Goal: Transaction & Acquisition: Purchase product/service

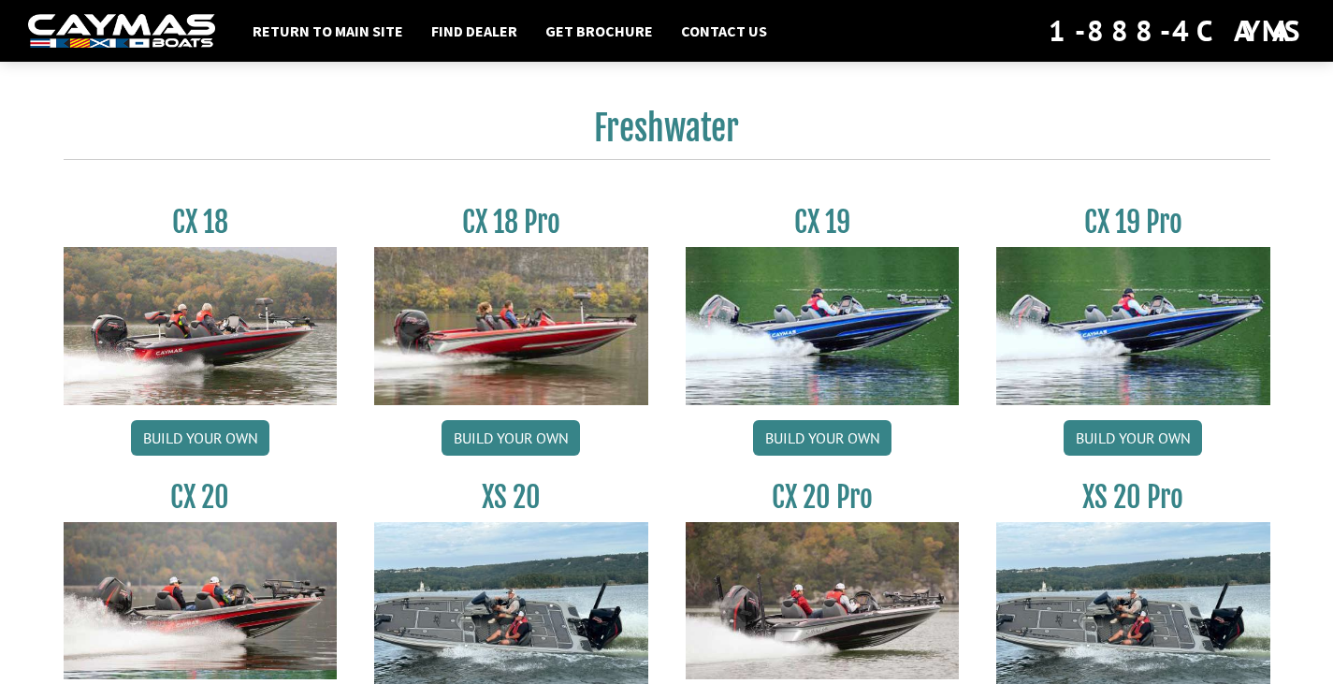
scroll to position [1683, 0]
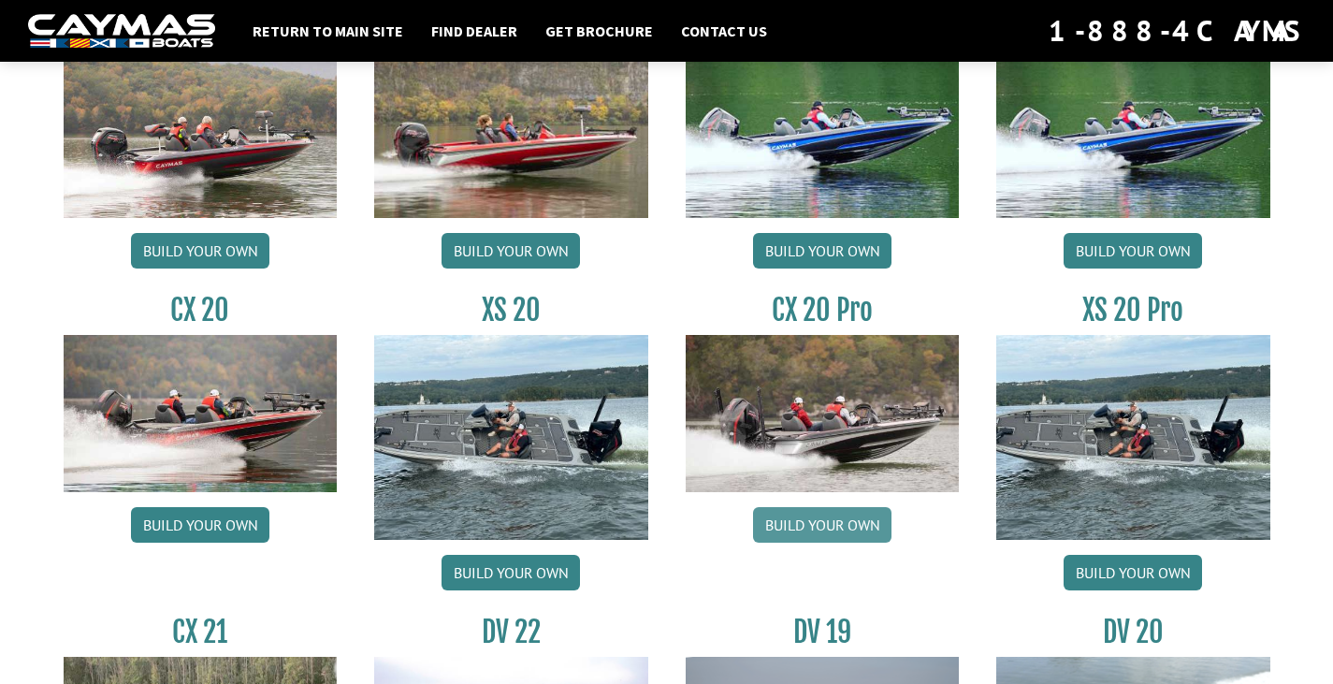
click at [802, 513] on link "Build your own" at bounding box center [822, 525] width 138 height 36
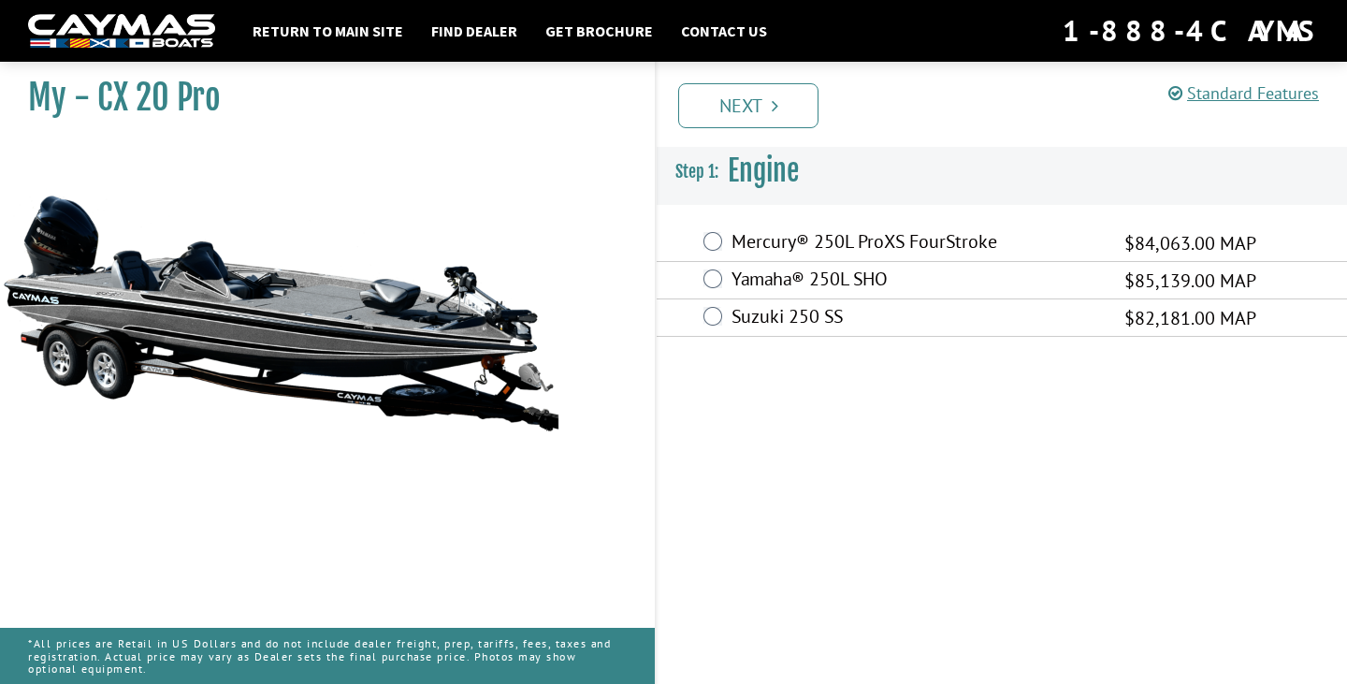
click at [730, 243] on div "Mercury® 250L ProXS FourStroke $84,063.00 MAP" at bounding box center [1001, 242] width 690 height 37
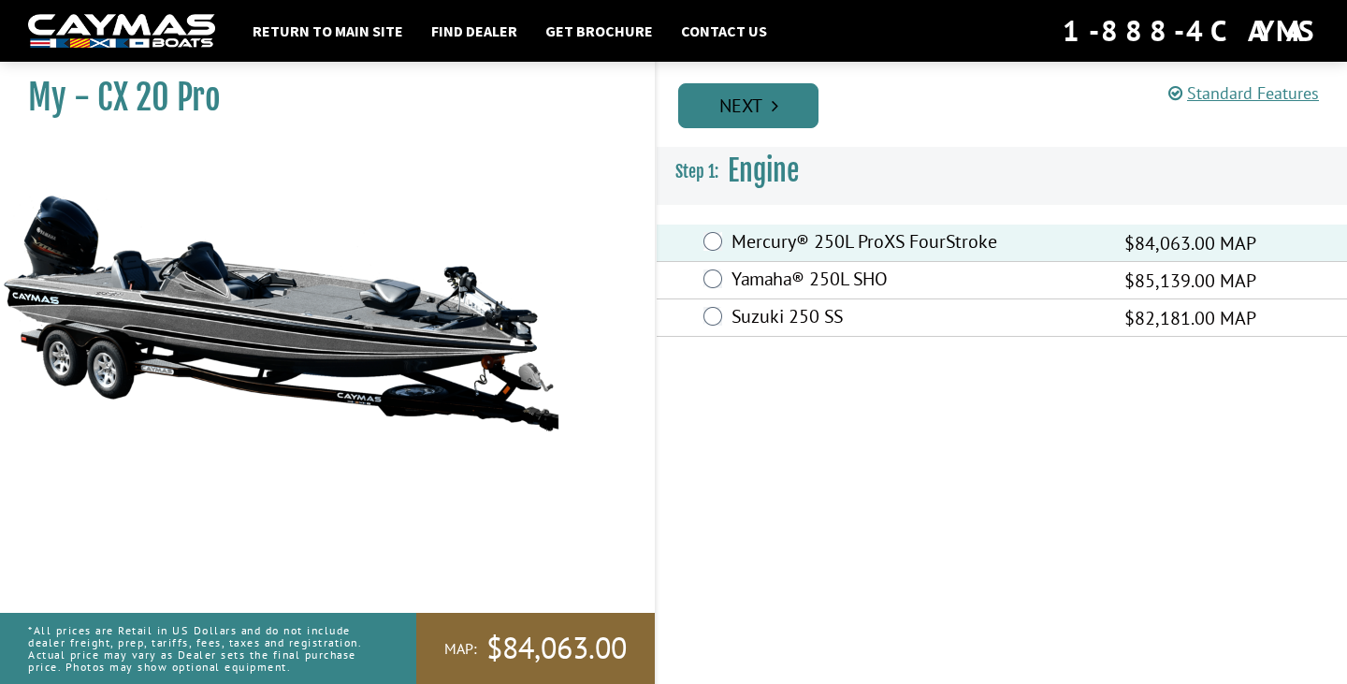
click at [757, 122] on link "Next" at bounding box center [748, 105] width 140 height 45
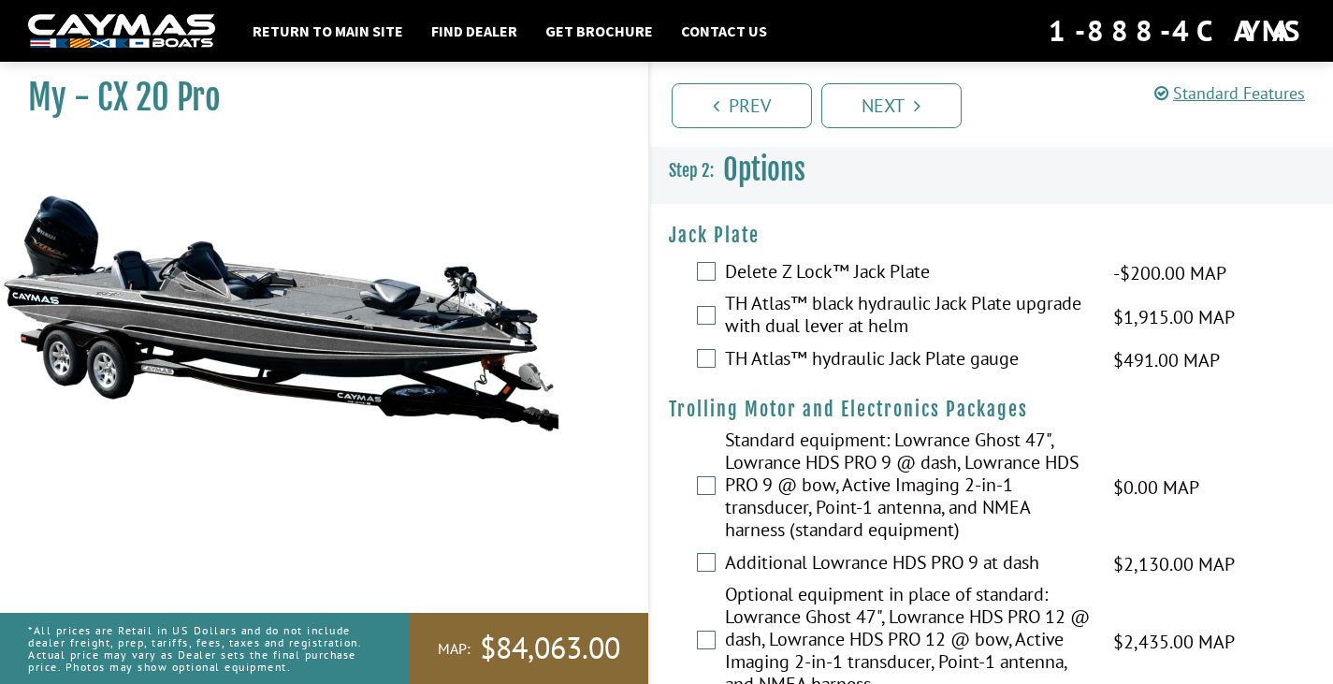
click at [715, 311] on div "TH Atlas™ black hydraulic Jack Plate upgrade with dual lever at helm $1,915.00 …" at bounding box center [992, 317] width 684 height 50
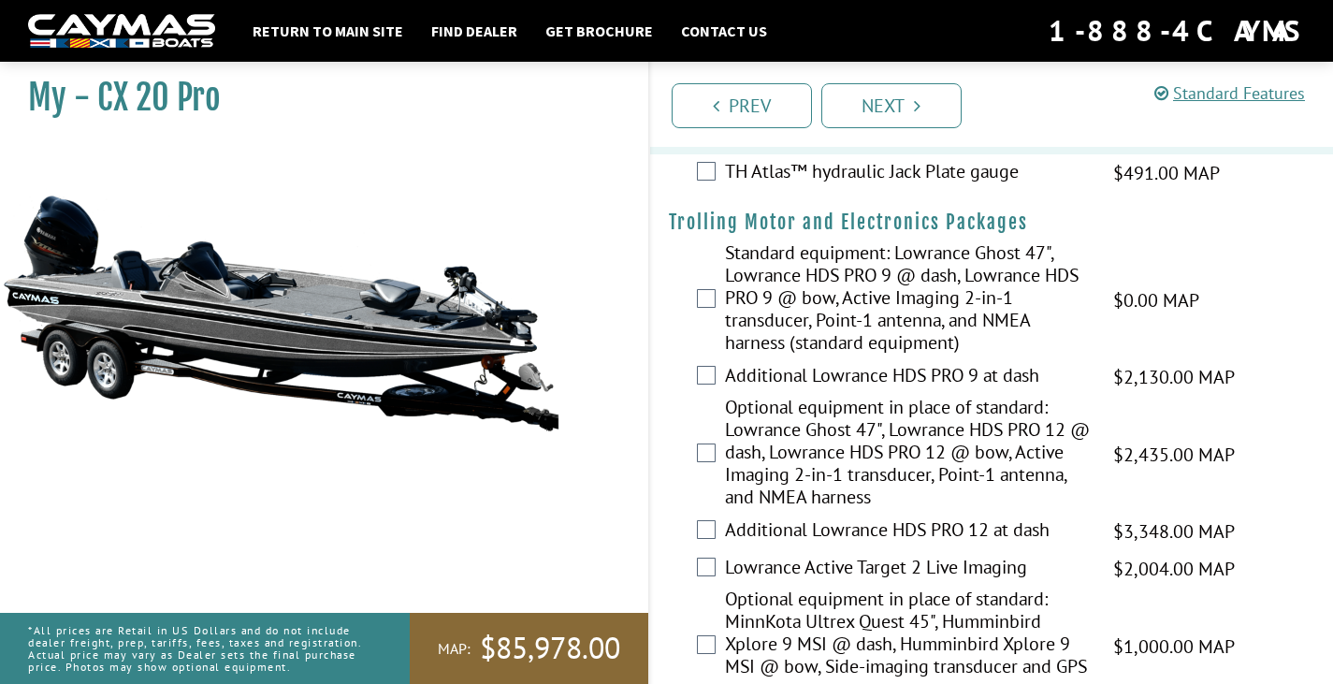
scroll to position [468, 0]
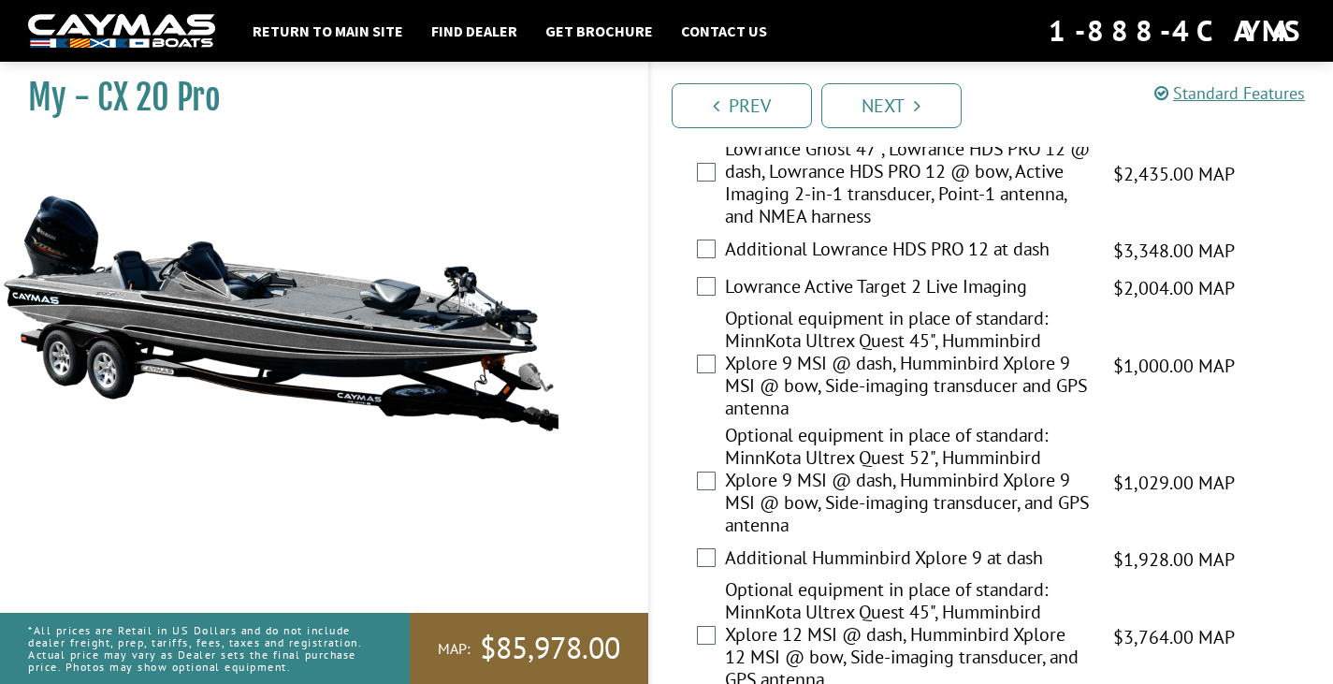
click at [717, 473] on div "Optional equipment in place of standard: MinnKota Ultrex Quest 52", Humminbird …" at bounding box center [992, 482] width 684 height 117
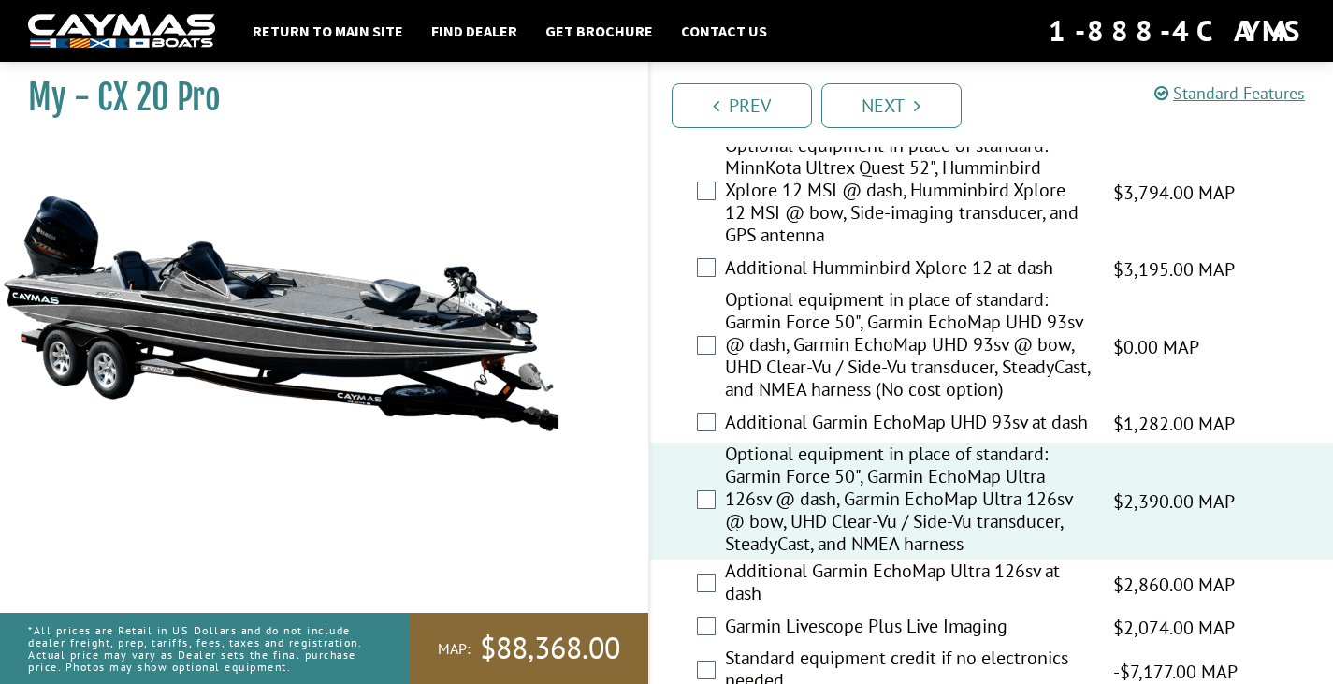
scroll to position [1122, 0]
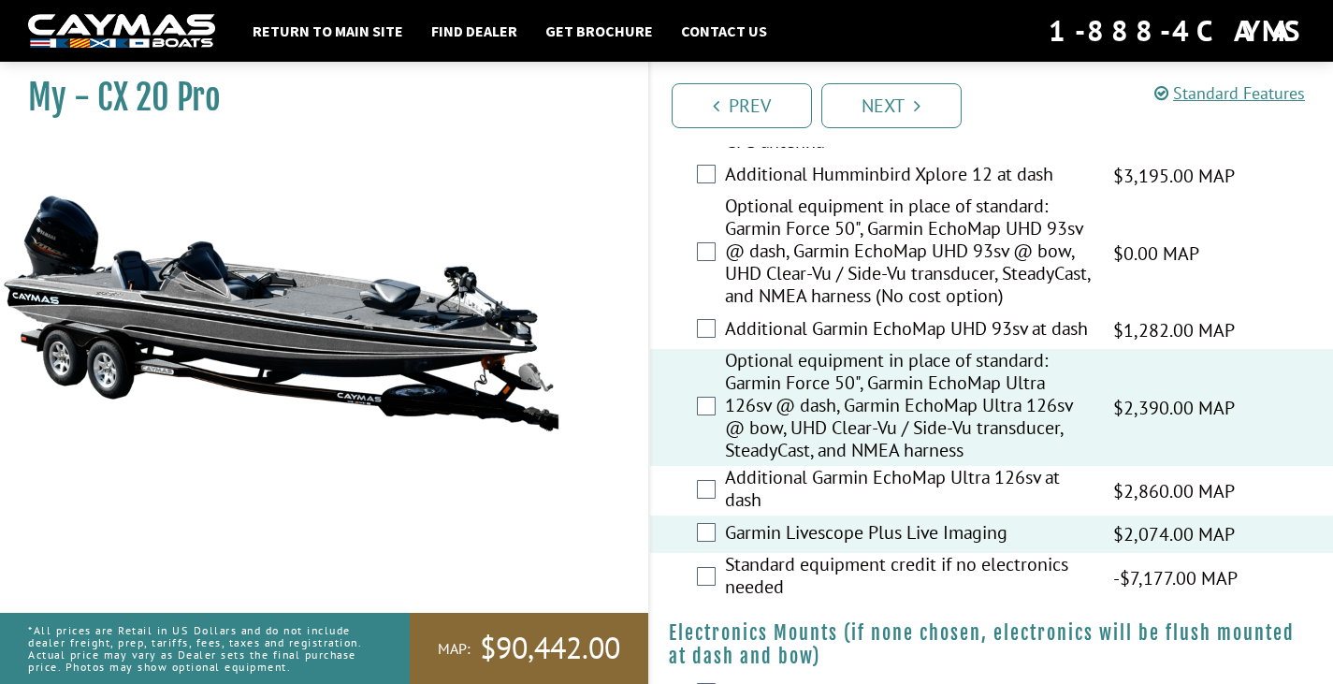
click at [702, 512] on div "Additional Garmin EchoMap Ultra 126sv at dash $2,860.00 MAP $3,376.00 MSRP" at bounding box center [992, 491] width 684 height 50
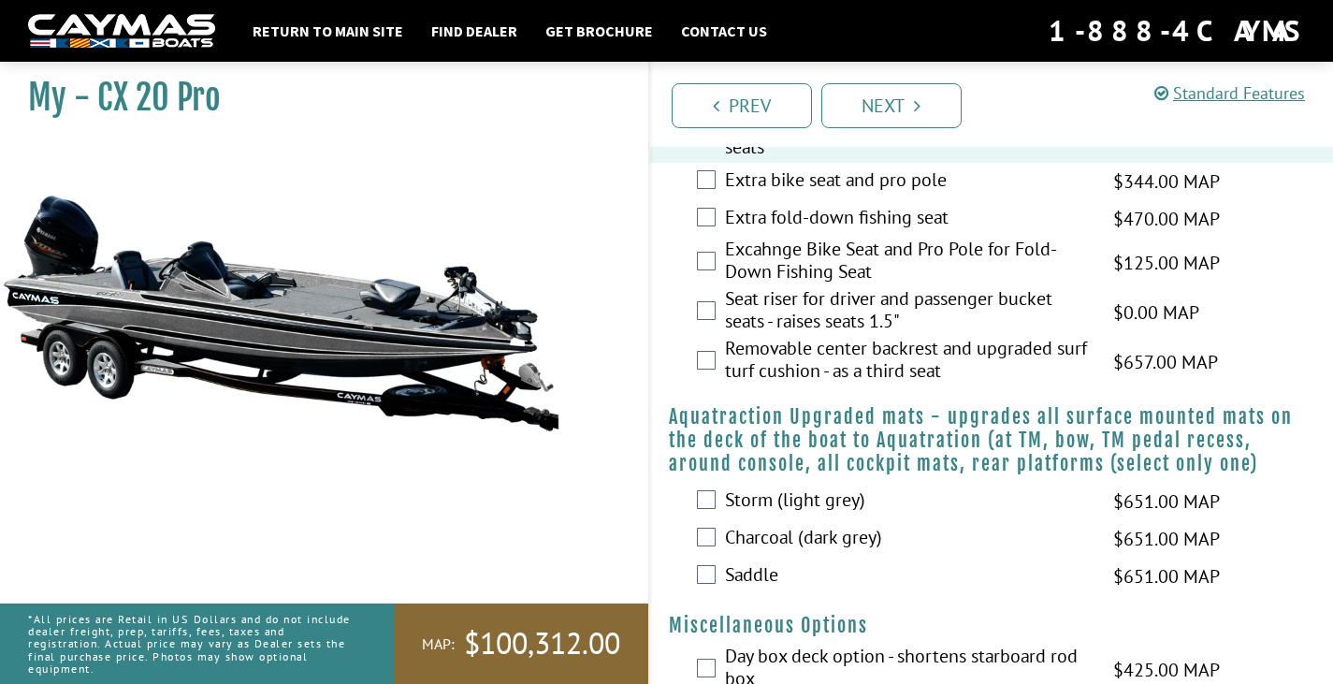
scroll to position [2244, 0]
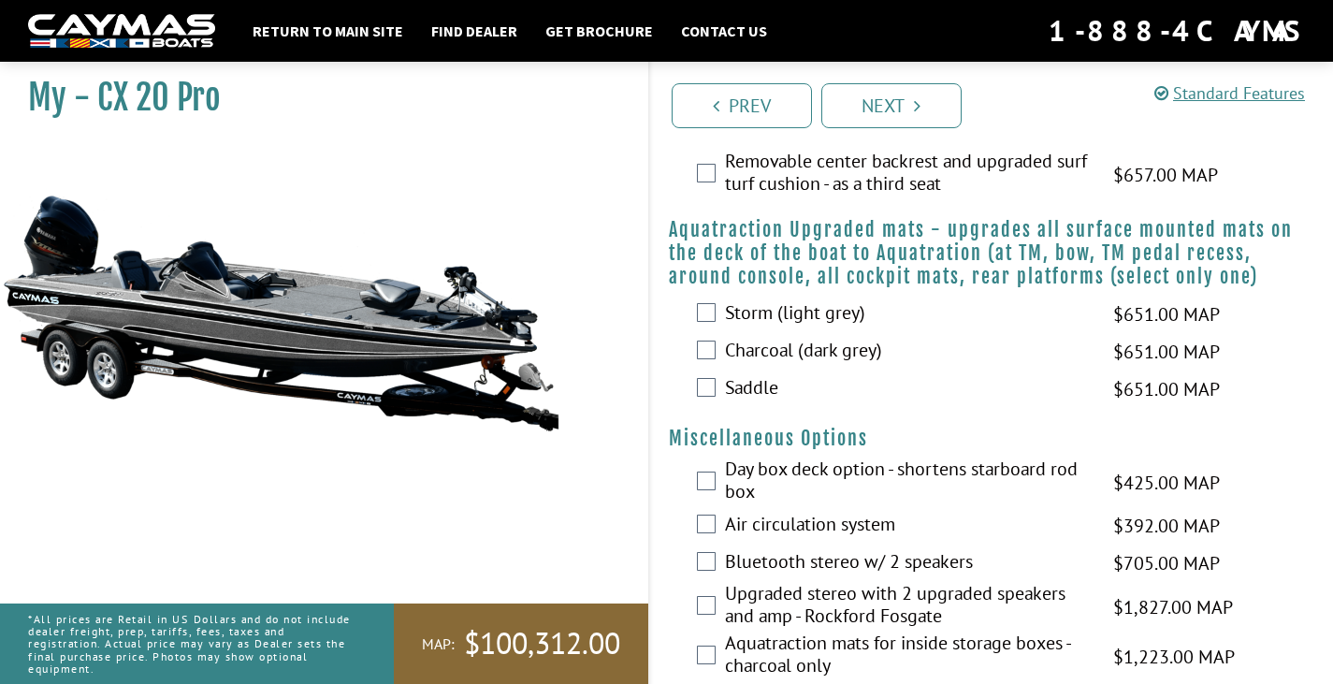
click at [709, 370] on div "Charcoal (dark grey) $651.00 MAP $769.00 MSRP" at bounding box center [992, 351] width 684 height 37
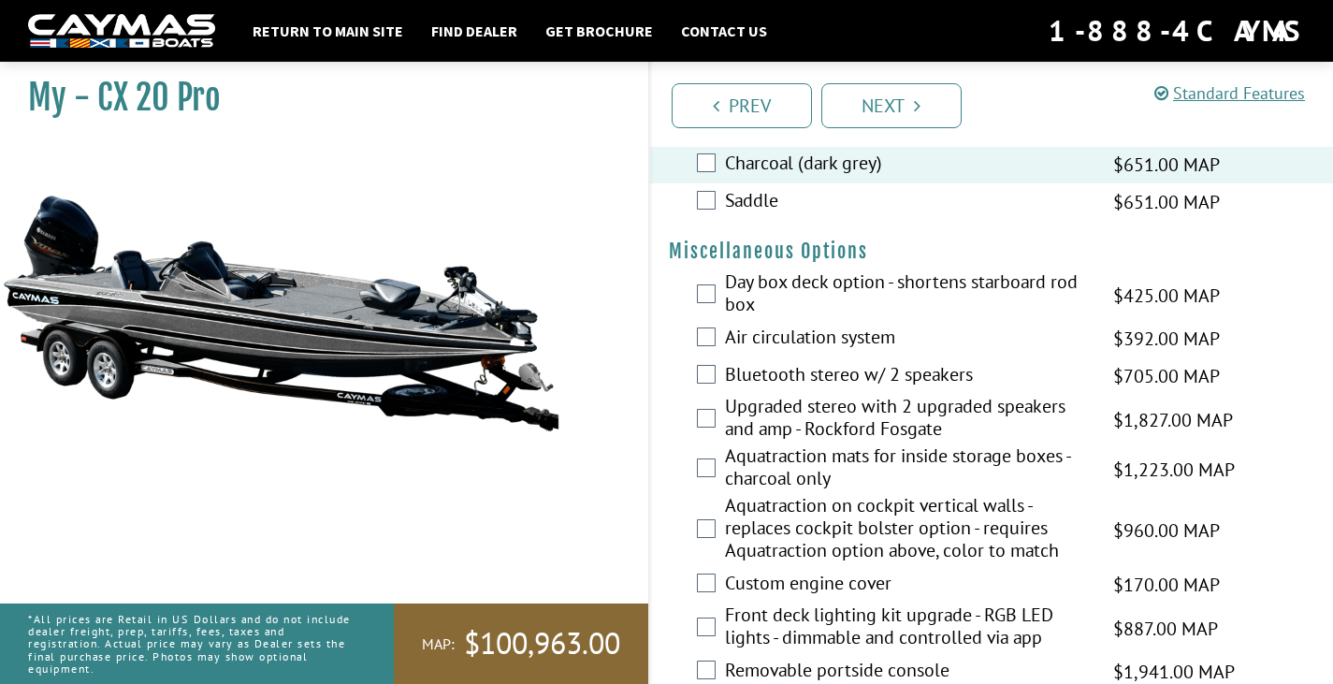
scroll to position [2525, 0]
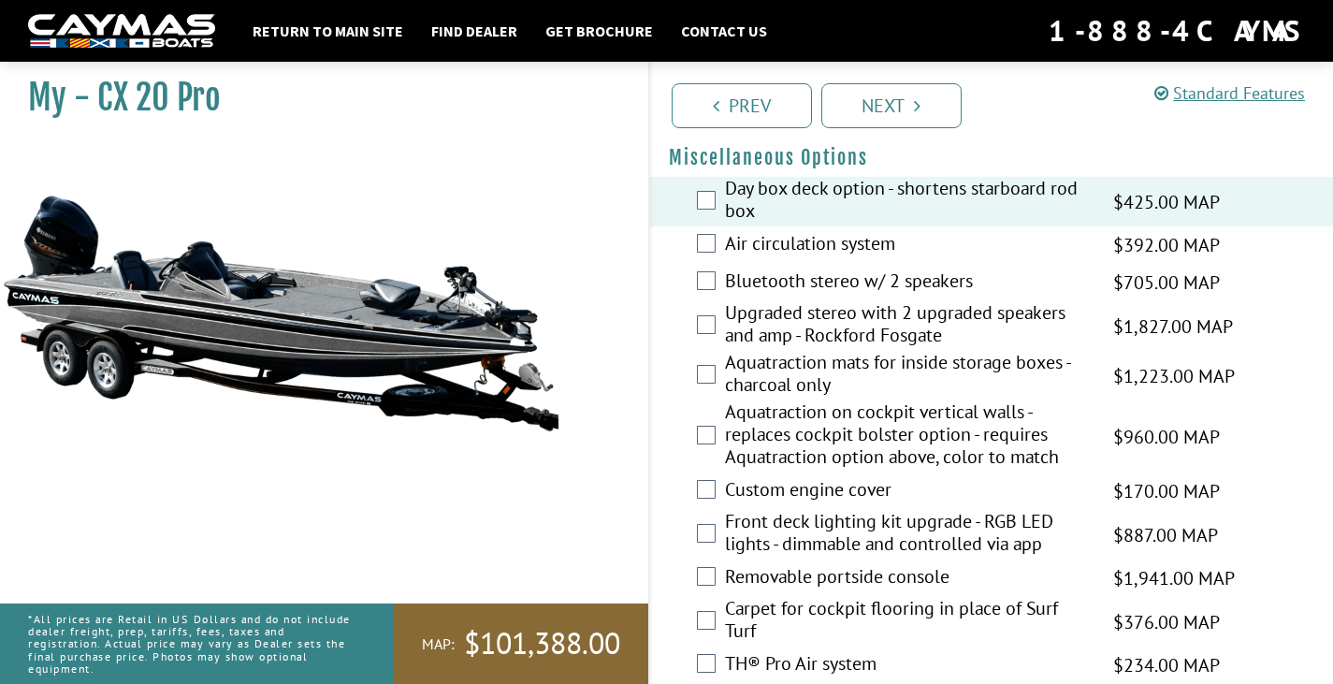
click at [715, 264] on div "Air circulation system $392.00 MAP $463.00 MSRP" at bounding box center [992, 244] width 684 height 37
click at [712, 264] on div "Air circulation system $392.00 MAP $463.00 MSRP" at bounding box center [992, 244] width 684 height 37
click at [704, 264] on div "Air circulation system $392.00 MAP $463.00 MSRP" at bounding box center [992, 244] width 684 height 37
click at [702, 263] on div "Air circulation system $392.00 MAP $463.00 MSRP" at bounding box center [992, 244] width 684 height 37
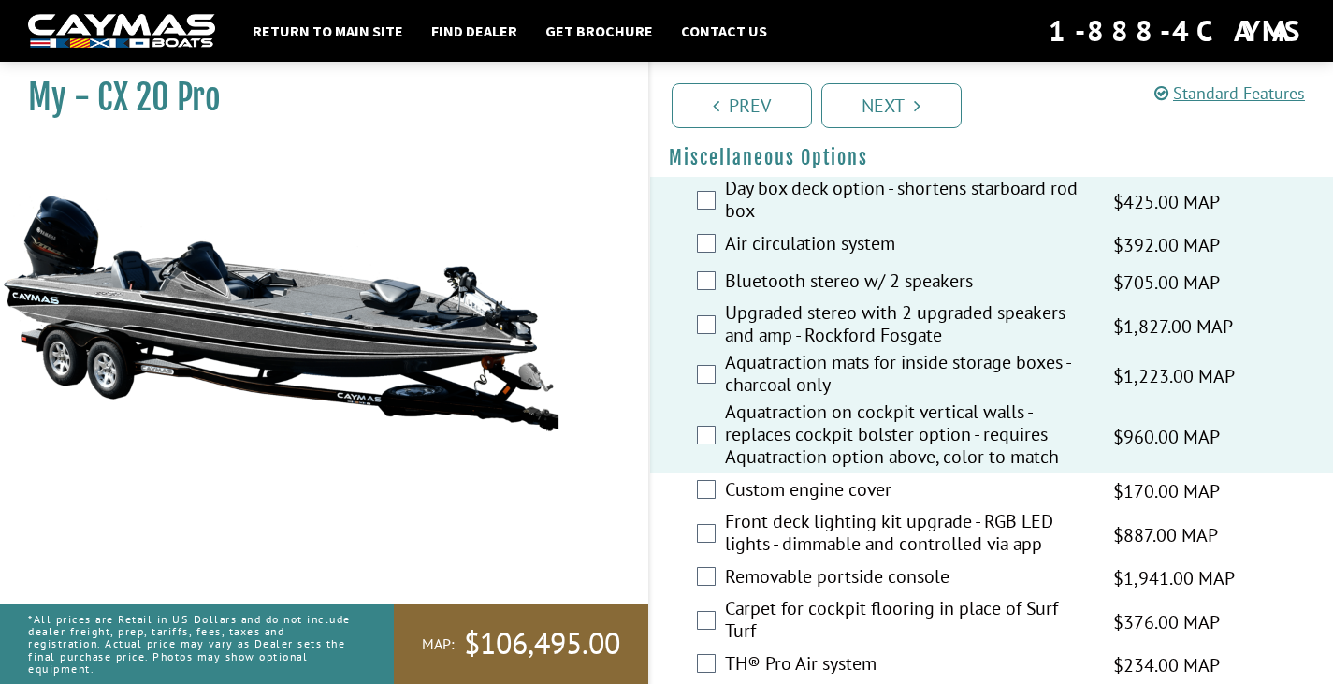
click at [705, 510] on div "Custom engine cover $170.00 MAP $201.00 MSRP" at bounding box center [992, 490] width 684 height 37
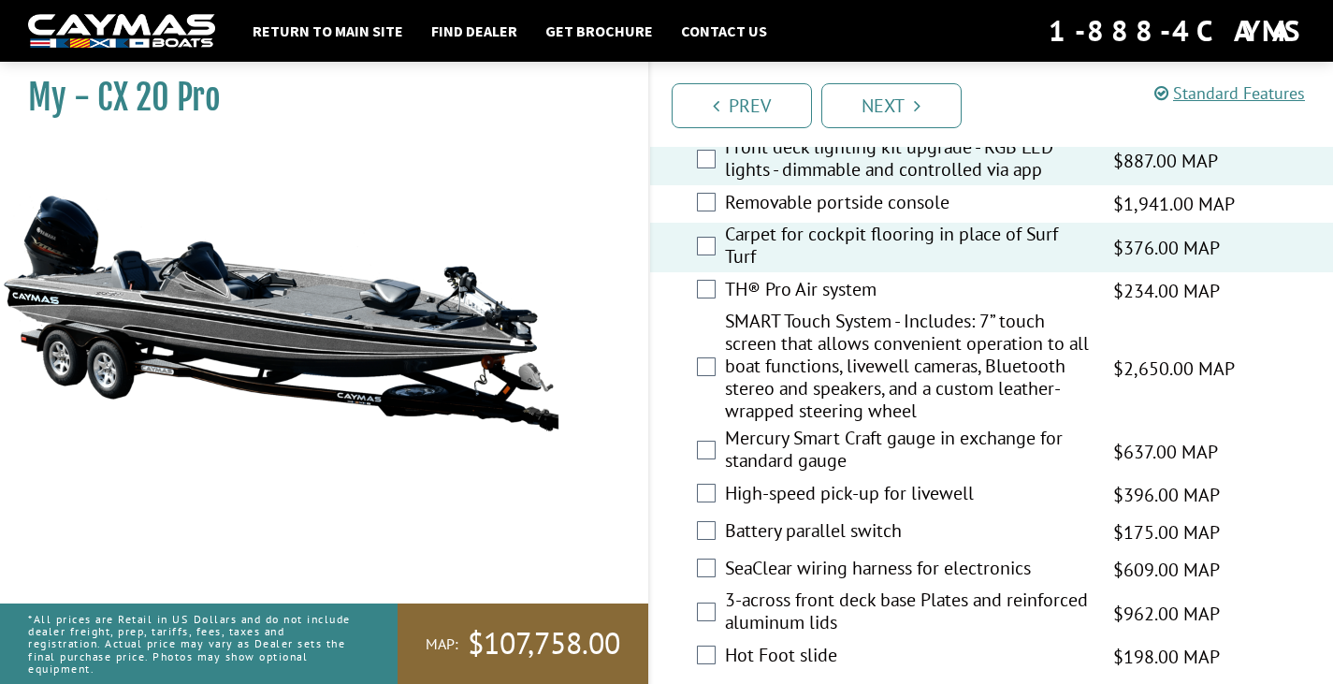
scroll to position [2992, 0]
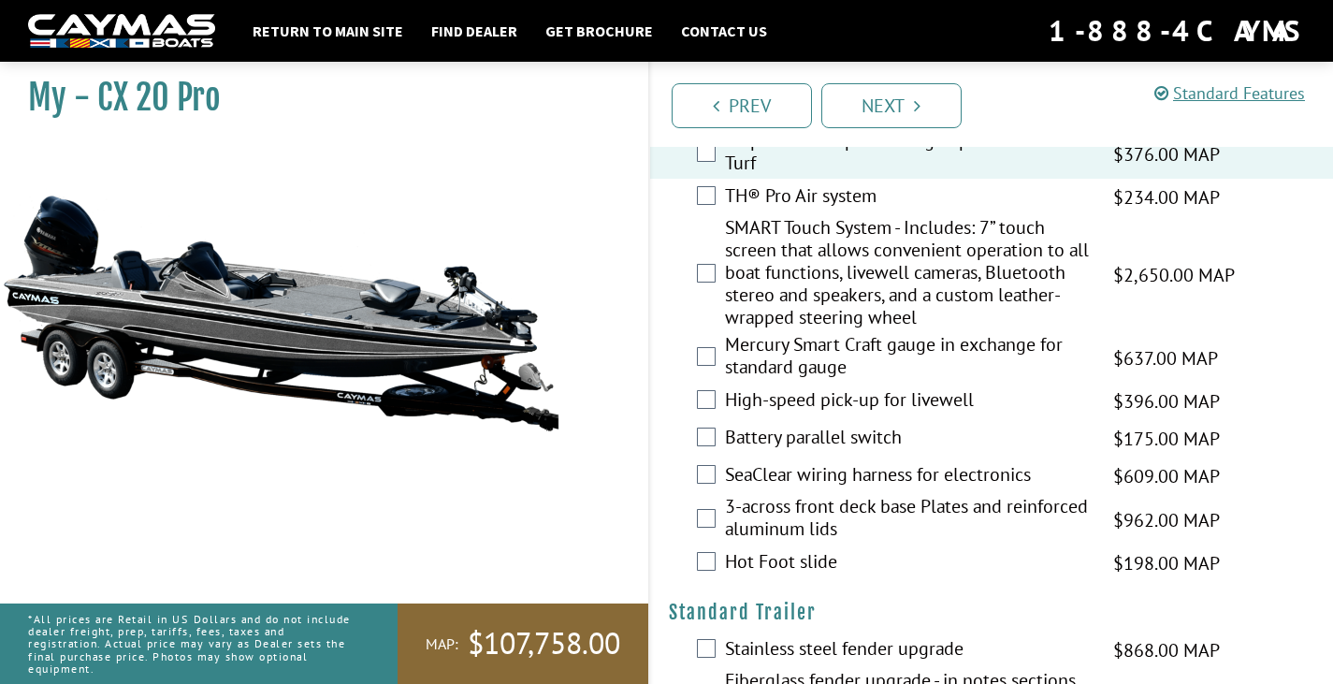
click at [719, 216] on div "TH® Pro Air system $234.00 MAP $276.00 MSRP" at bounding box center [992, 197] width 684 height 37
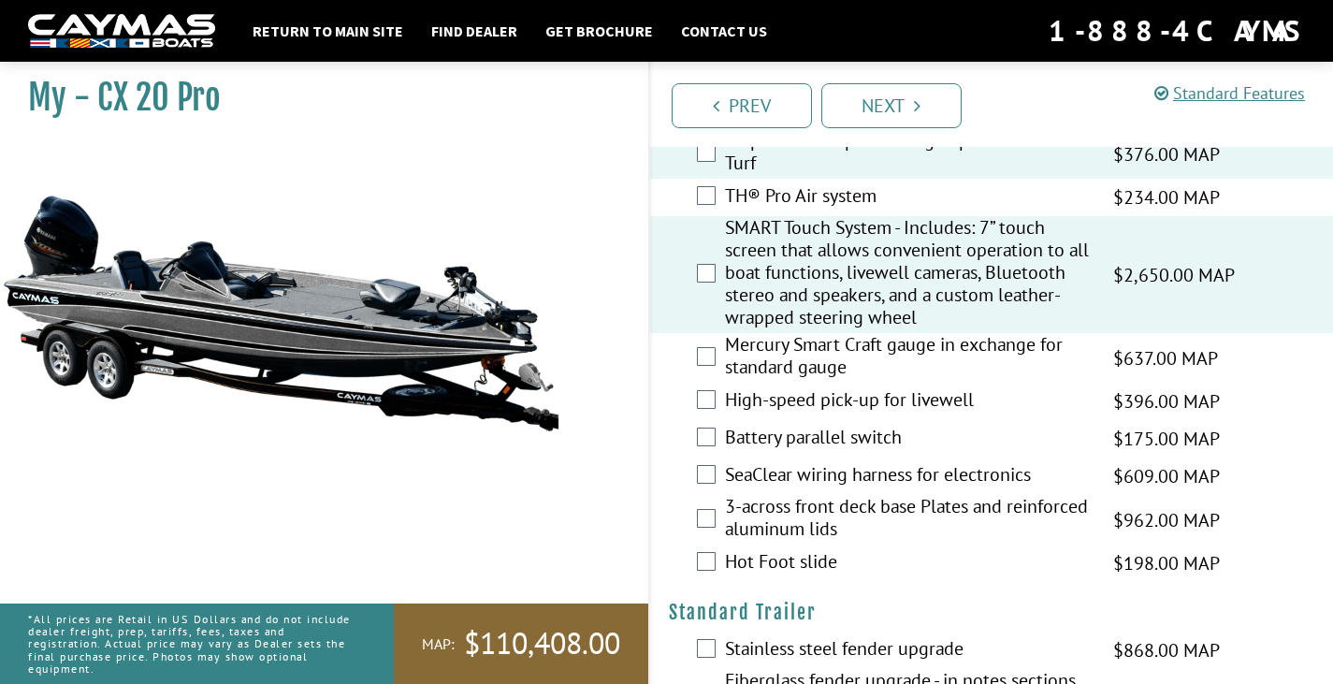
click at [706, 216] on div "TH® Pro Air system $234.00 MAP $276.00 MSRP" at bounding box center [992, 197] width 684 height 37
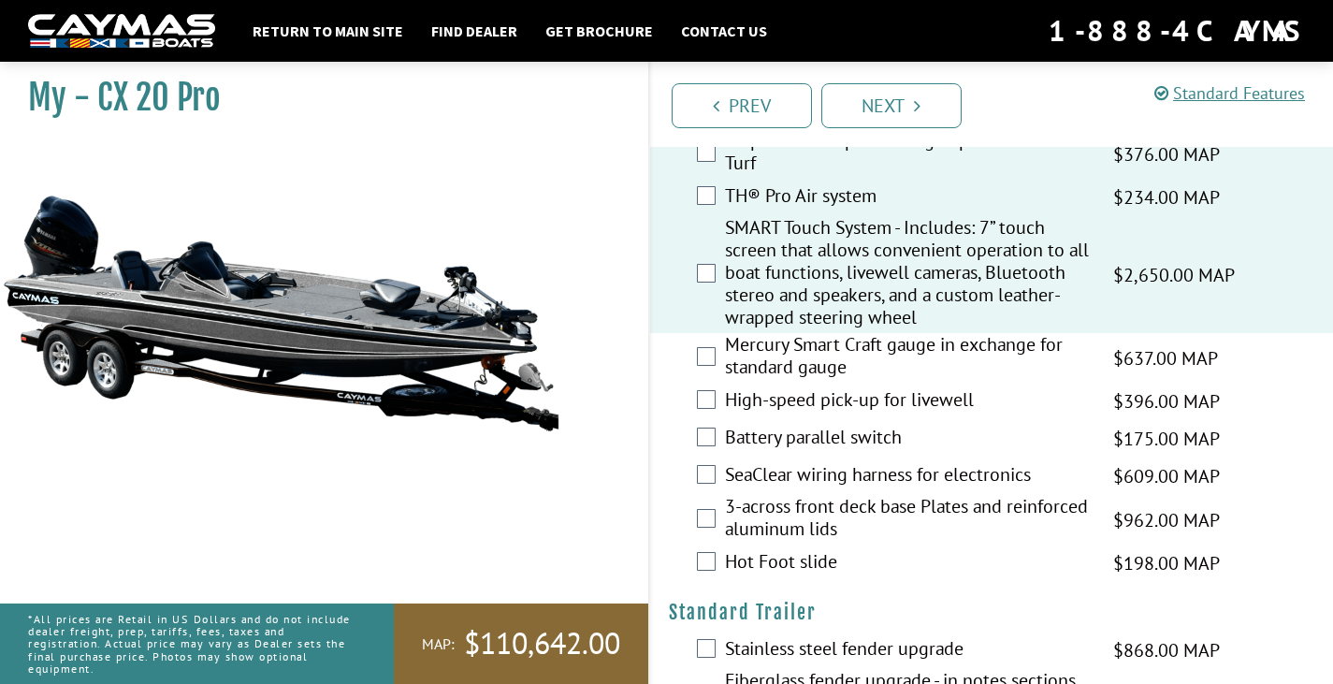
click at [725, 382] on label "Mercury Smart Craft gauge in exchange for standard gauge" at bounding box center [907, 358] width 365 height 50
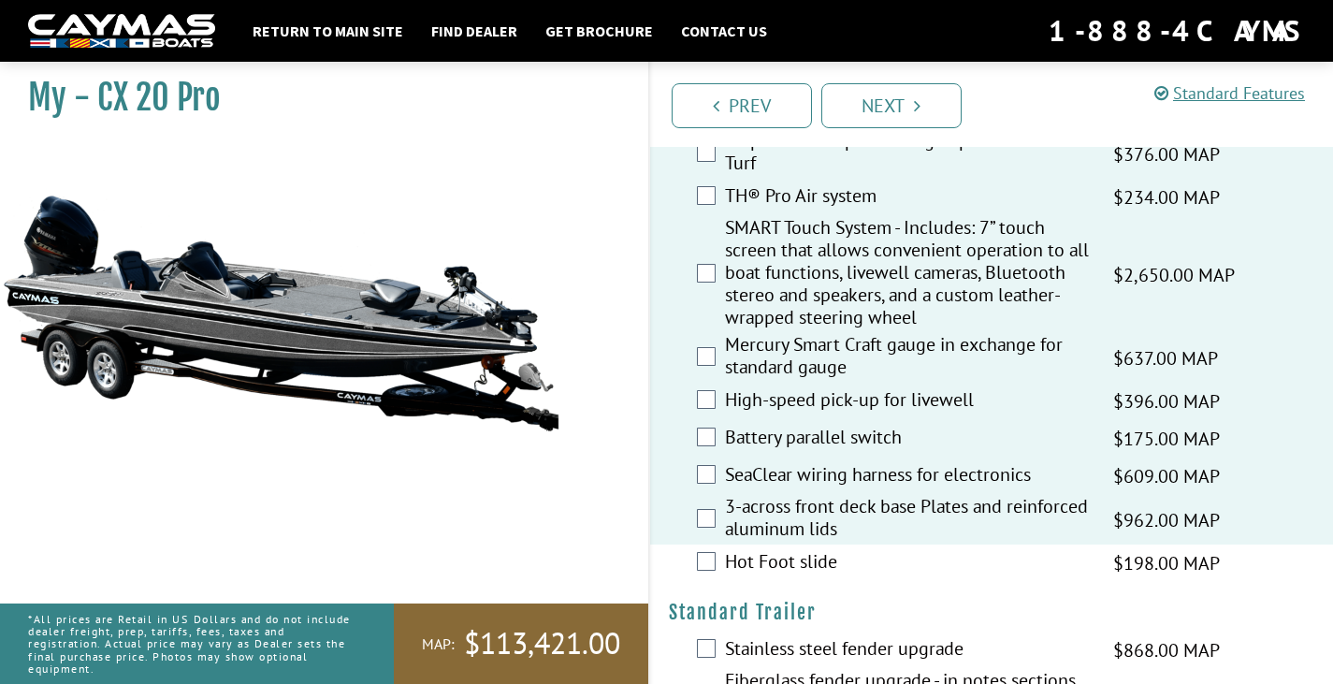
scroll to position [3179, 0]
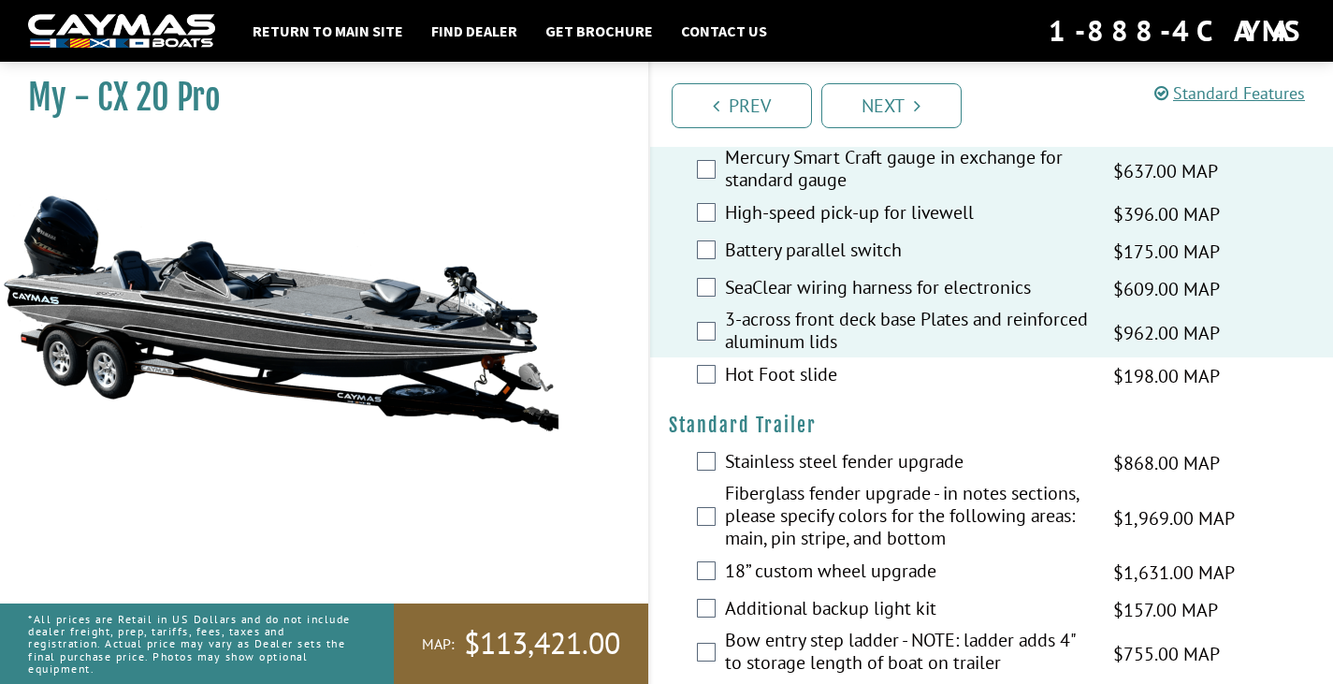
click at [710, 395] on div "Hot Foot slide $198.00 MAP $234.00 MSRP" at bounding box center [992, 375] width 684 height 37
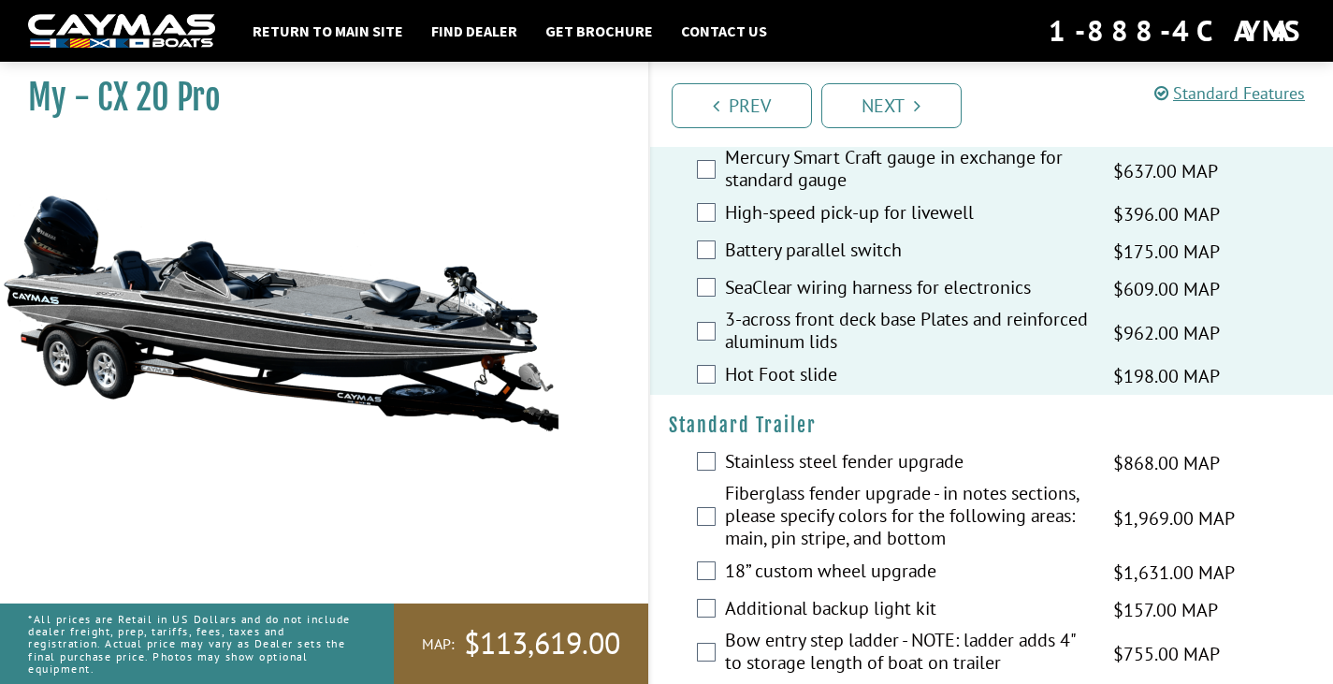
scroll to position [3366, 0]
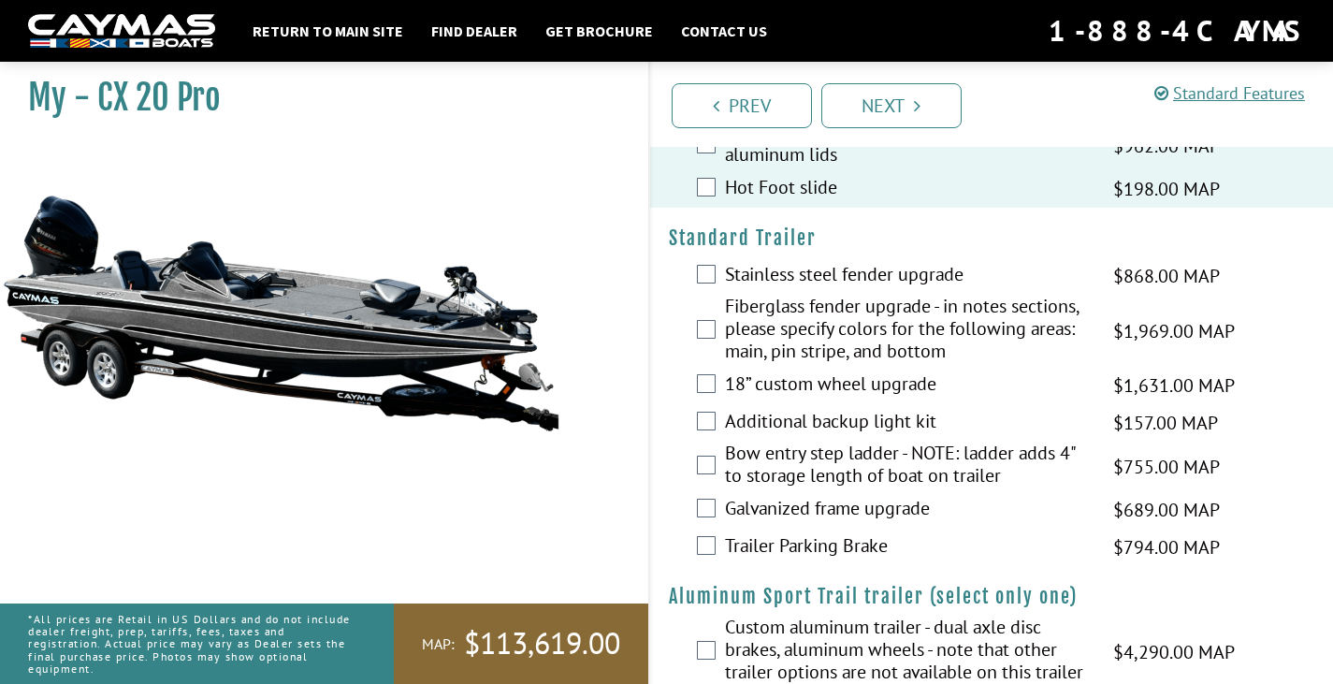
click at [717, 295] on div "Stainless steel fender upgrade $868.00 MAP $1,025.00 MSRP" at bounding box center [992, 275] width 684 height 37
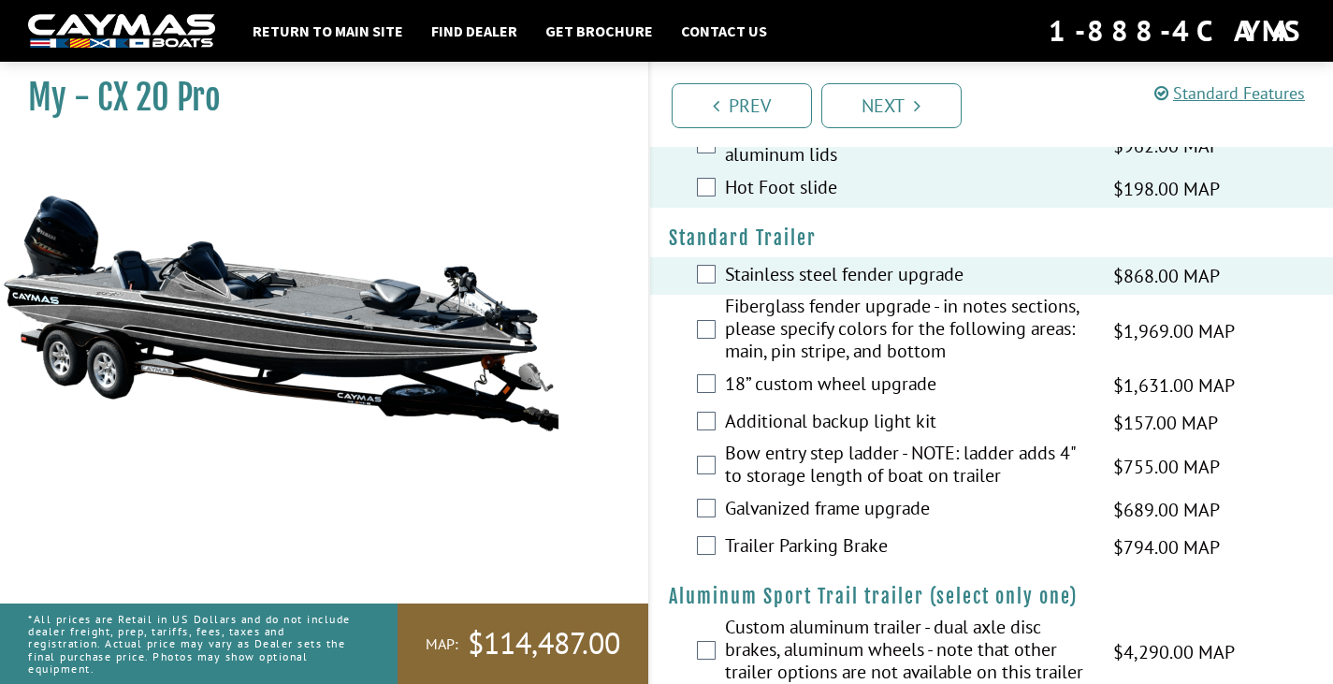
click at [717, 404] on div "18” custom wheel upgrade $1,631.00 MAP $1,926.00 MSRP" at bounding box center [992, 385] width 684 height 37
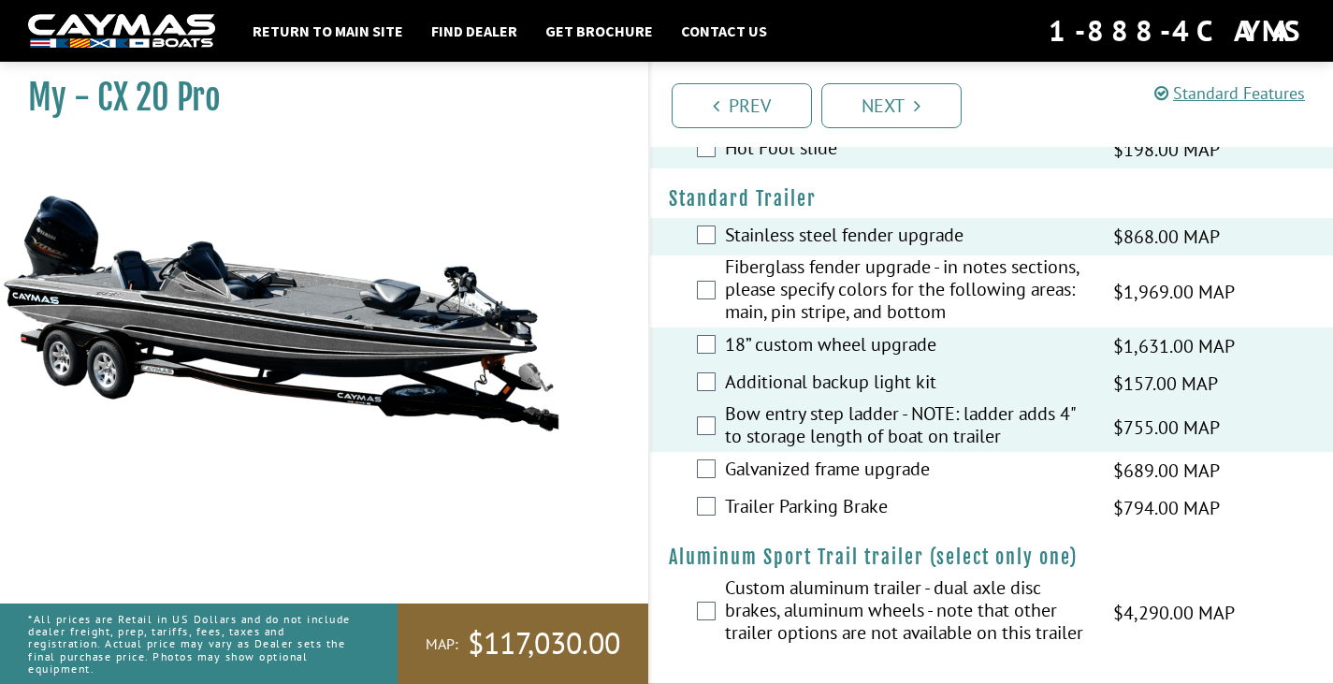
scroll to position [3463, 0]
click at [715, 452] on div "Galvanized frame upgrade $689.00 MAP $813.00 MSRP" at bounding box center [992, 470] width 684 height 37
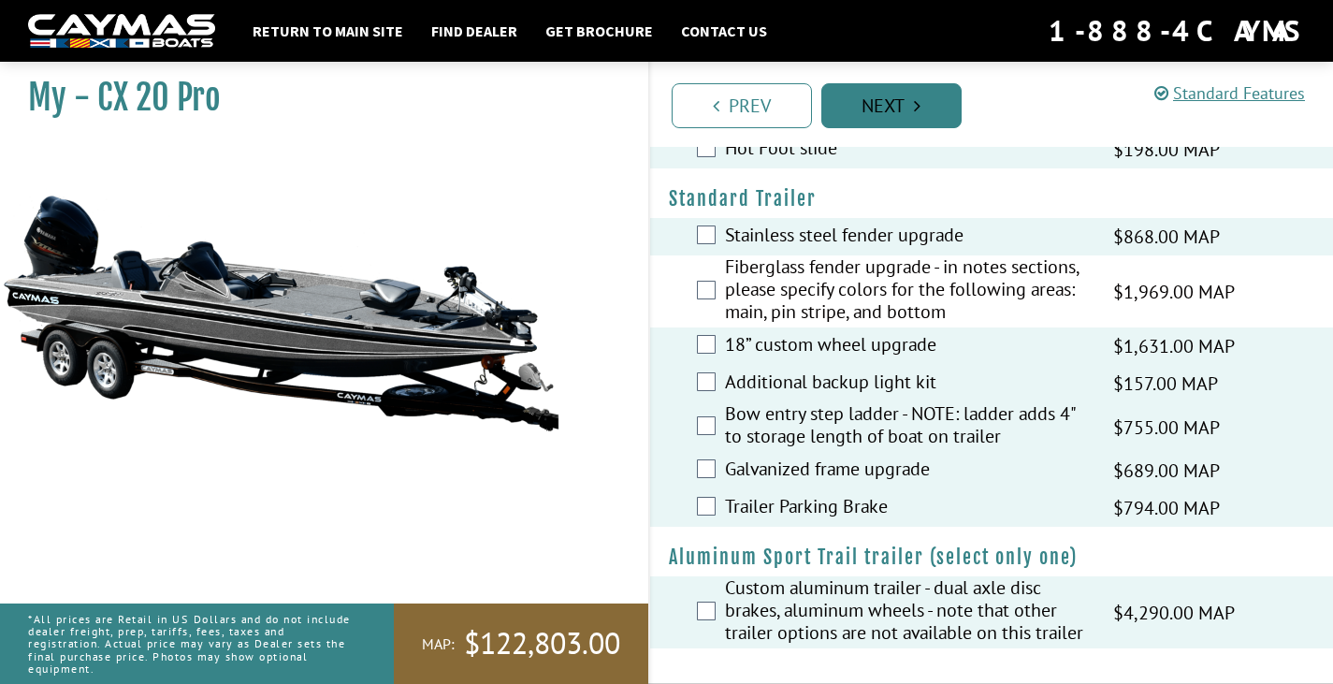
click at [901, 103] on link "Next" at bounding box center [891, 105] width 140 height 45
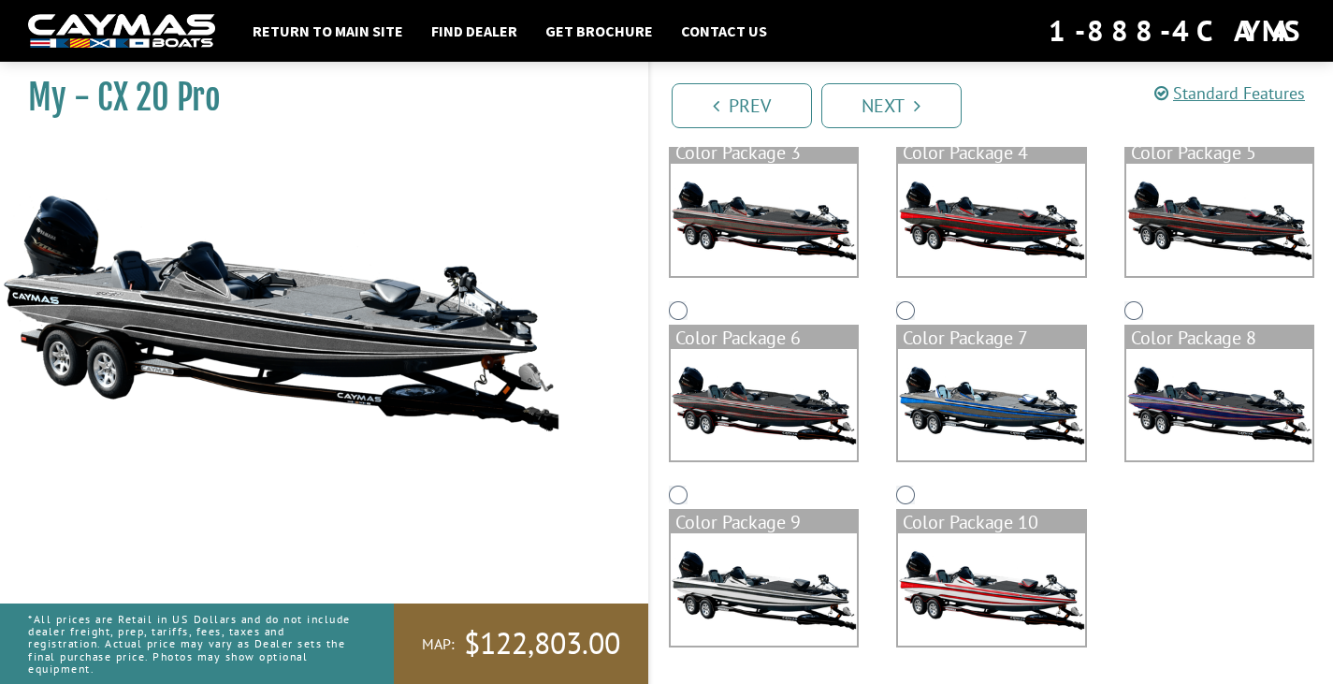
scroll to position [0, 0]
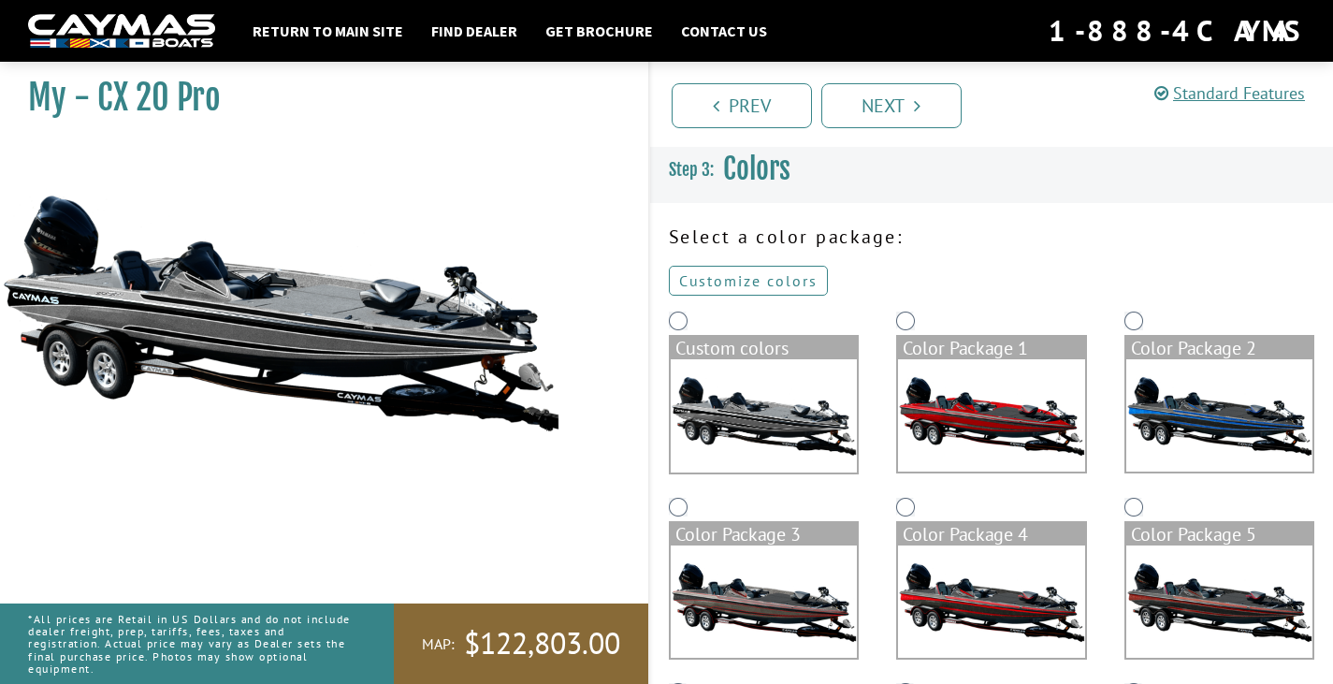
click at [781, 283] on link "Customize colors" at bounding box center [748, 281] width 159 height 30
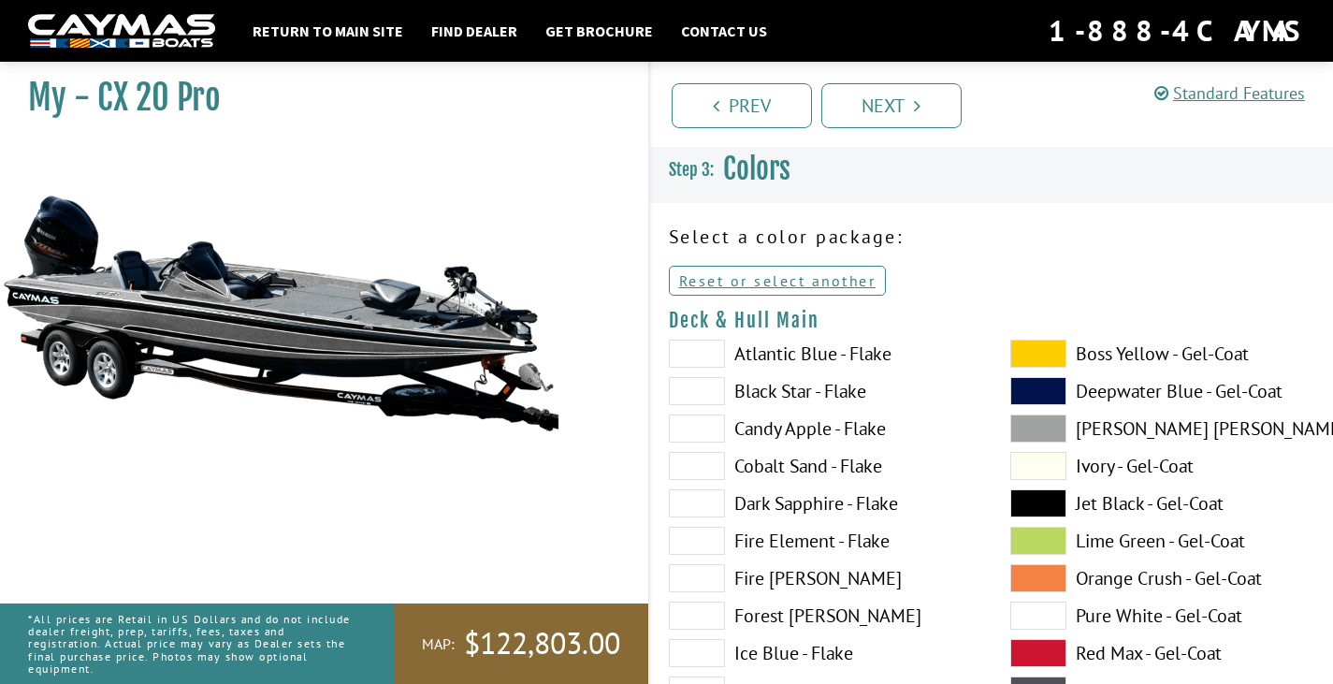
click at [709, 393] on span at bounding box center [697, 391] width 56 height 28
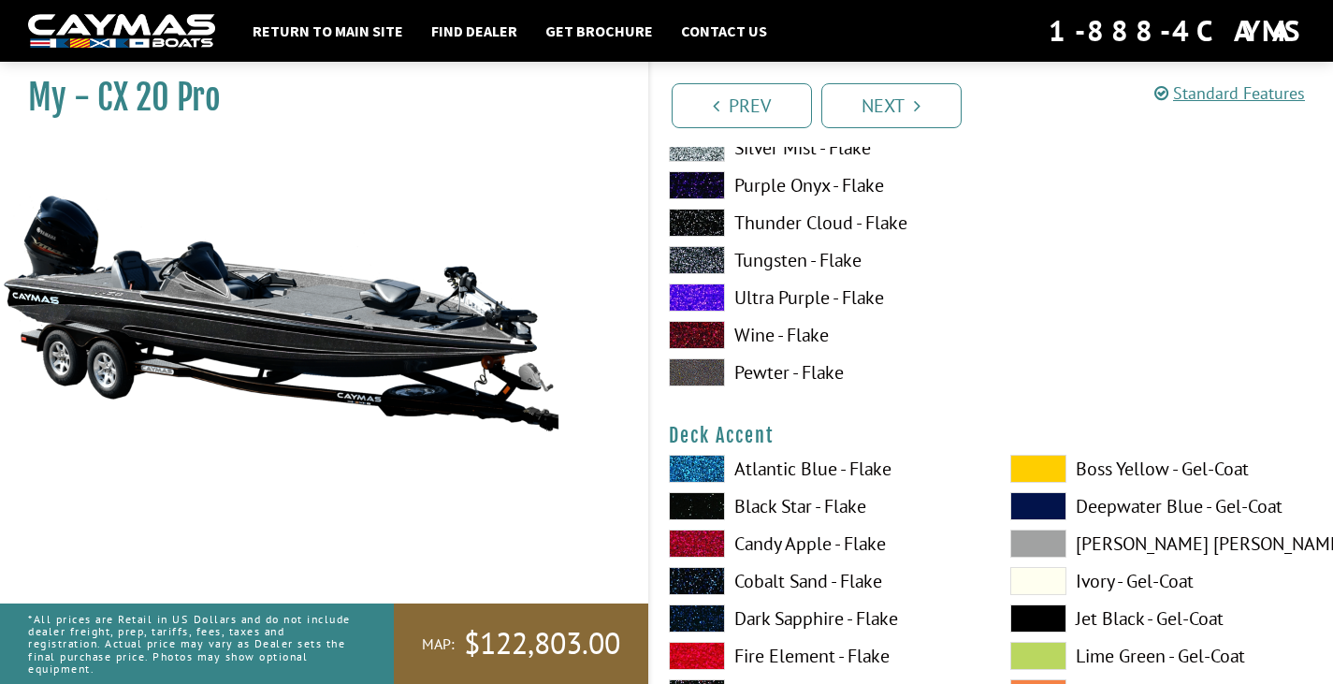
scroll to position [842, 0]
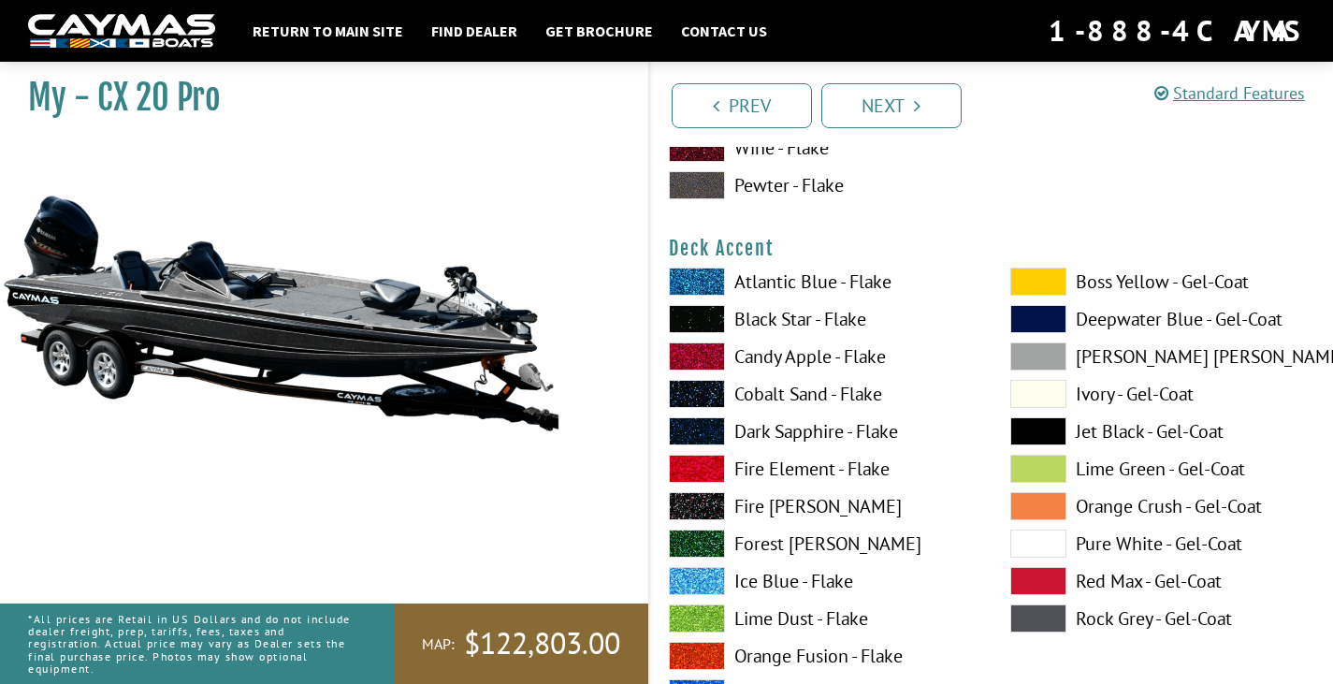
click at [699, 288] on span at bounding box center [697, 281] width 56 height 28
click at [1042, 435] on span at bounding box center [1038, 431] width 56 height 28
click at [702, 324] on span at bounding box center [697, 319] width 56 height 28
click at [686, 335] on div "Atlantic Blue - Flake Black Star - Flake Candy Apple - Flake Cobalt Sand - Flak…" at bounding box center [820, 622] width 341 height 711
click at [691, 359] on span at bounding box center [697, 356] width 56 height 28
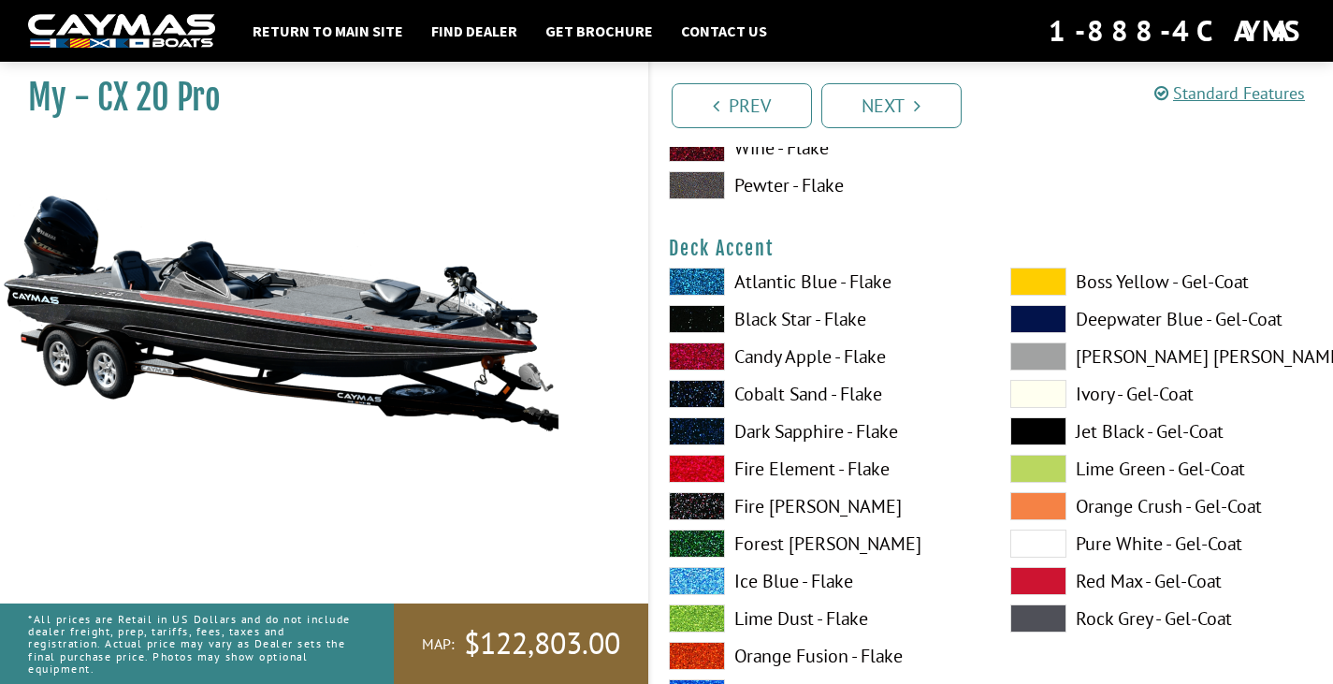
click at [694, 283] on span at bounding box center [697, 281] width 56 height 28
click at [703, 313] on span at bounding box center [697, 319] width 56 height 28
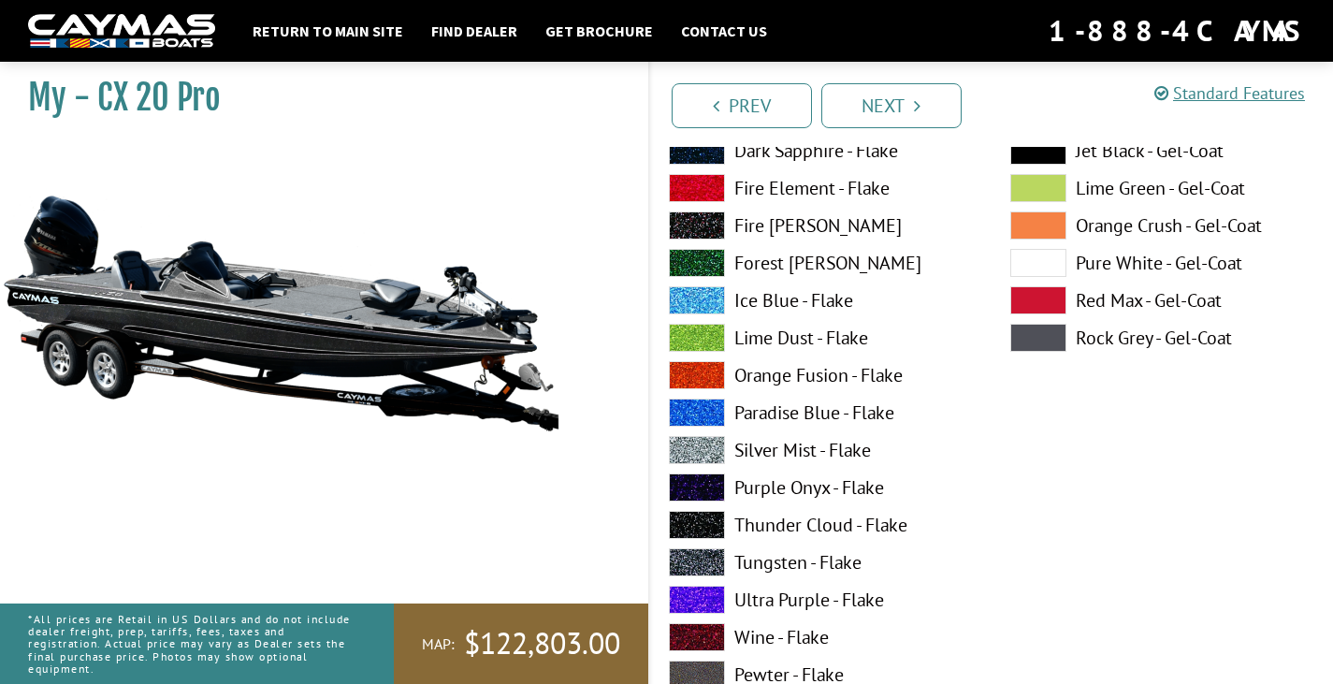
scroll to position [1216, 0]
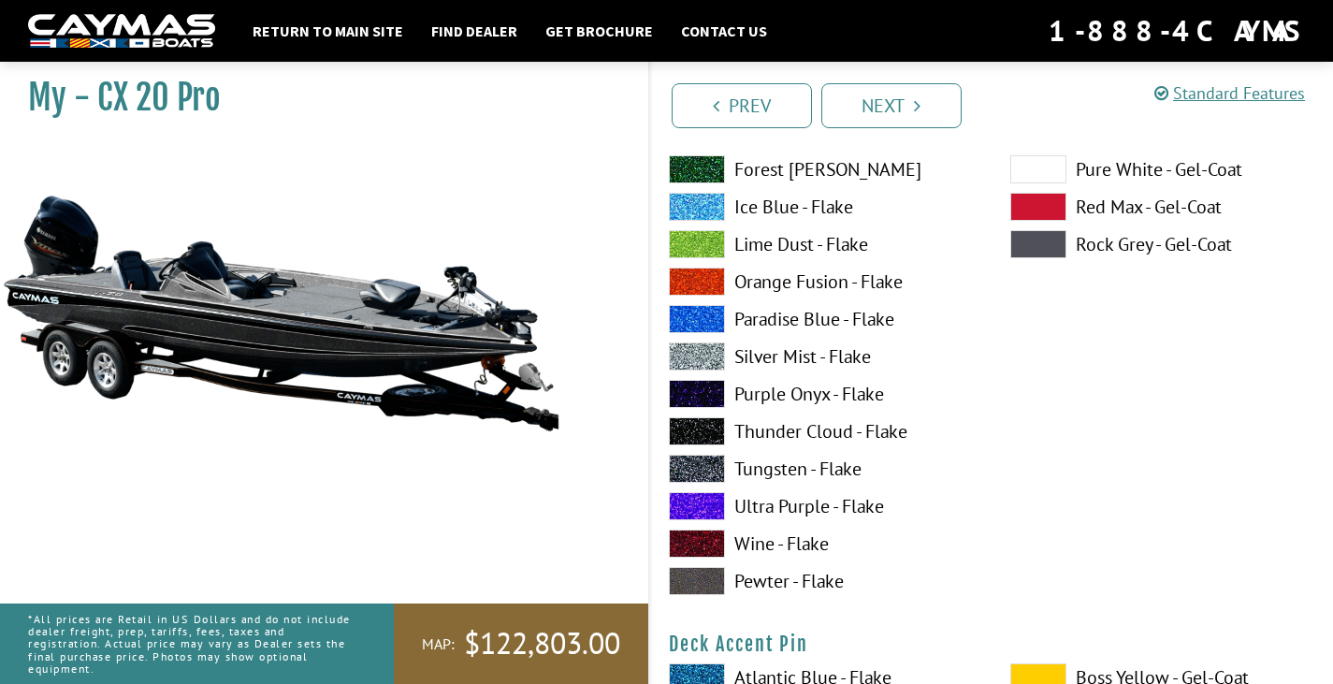
click at [706, 494] on span at bounding box center [697, 506] width 56 height 28
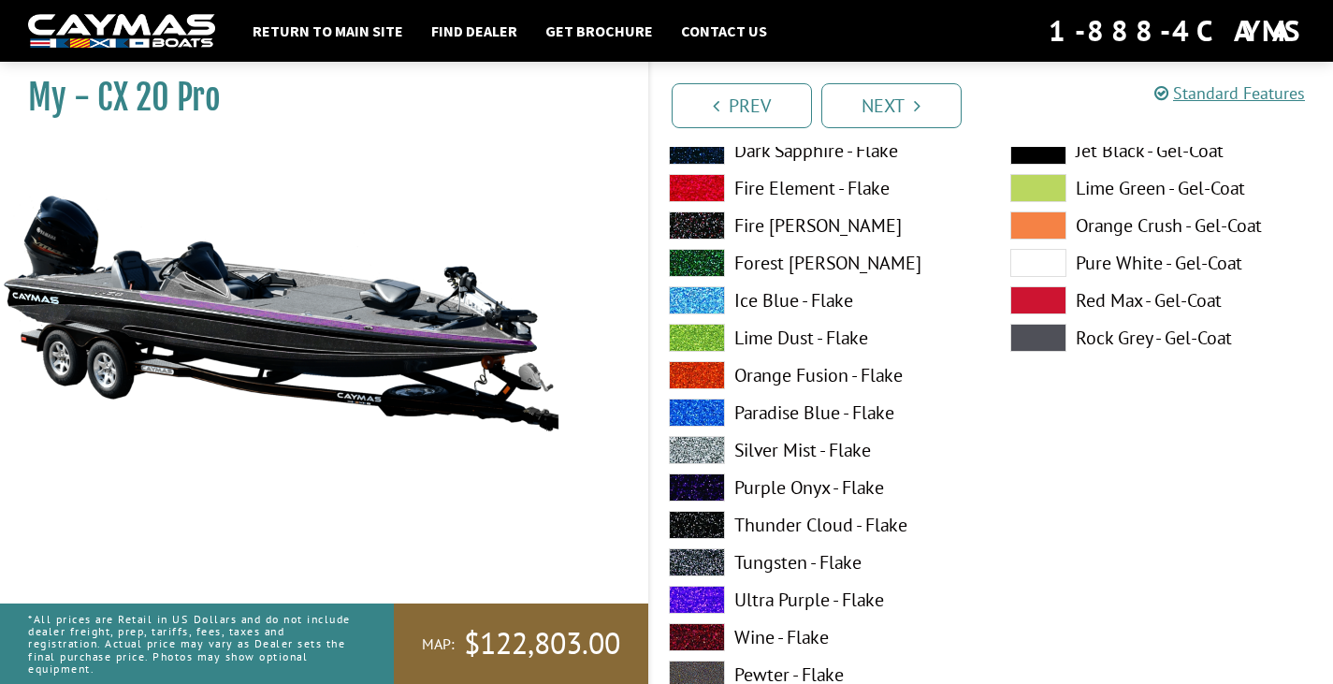
scroll to position [1029, 0]
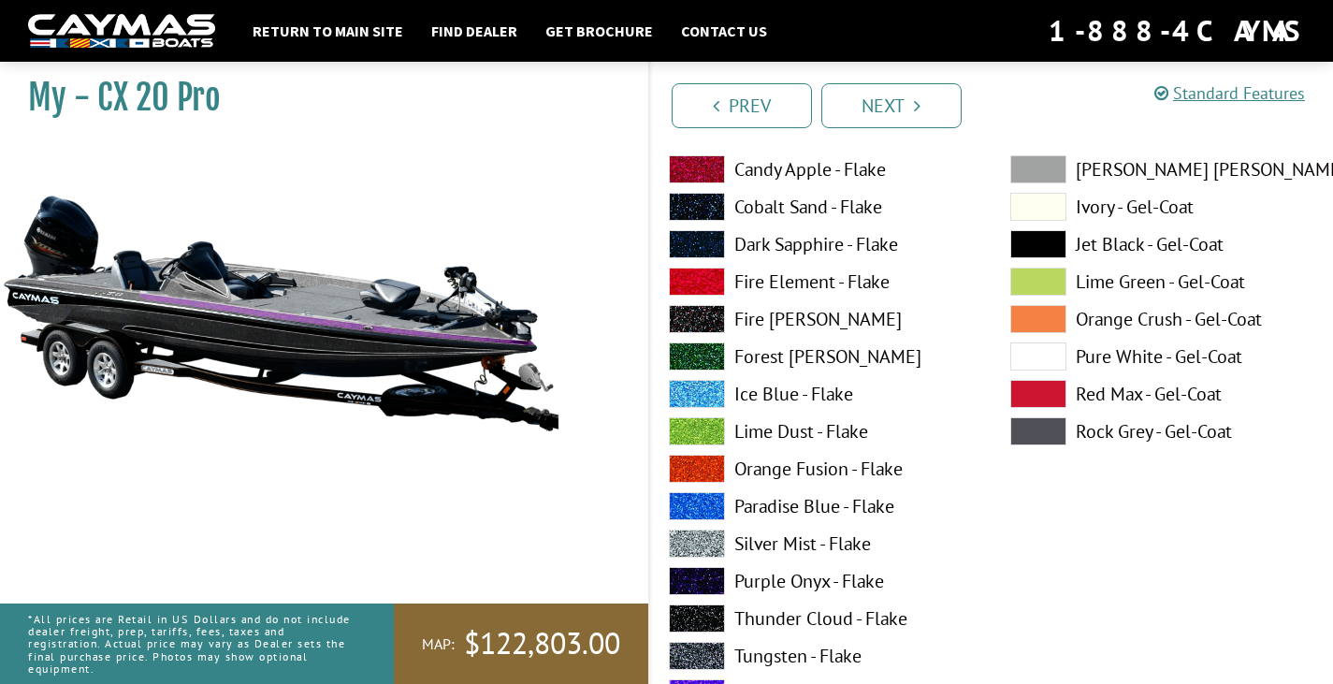
click at [701, 162] on span at bounding box center [697, 169] width 56 height 28
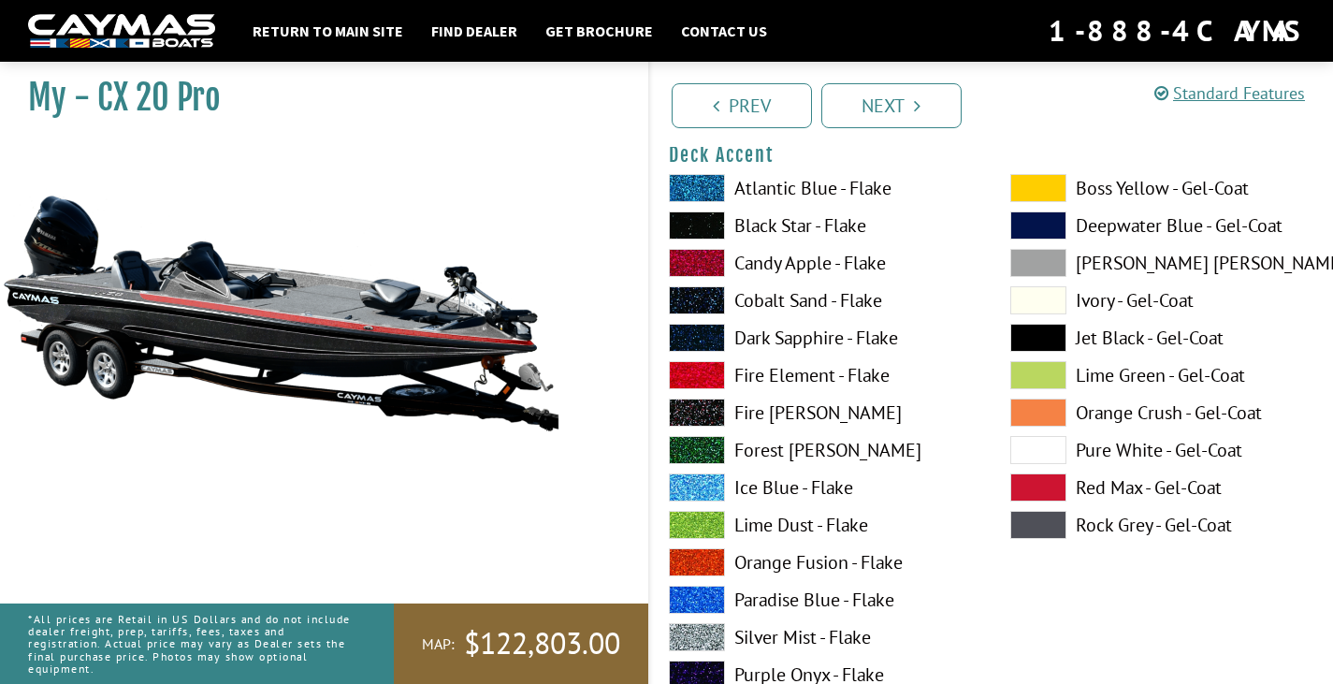
click at [702, 216] on span at bounding box center [697, 225] width 56 height 28
click at [701, 221] on span at bounding box center [697, 225] width 56 height 28
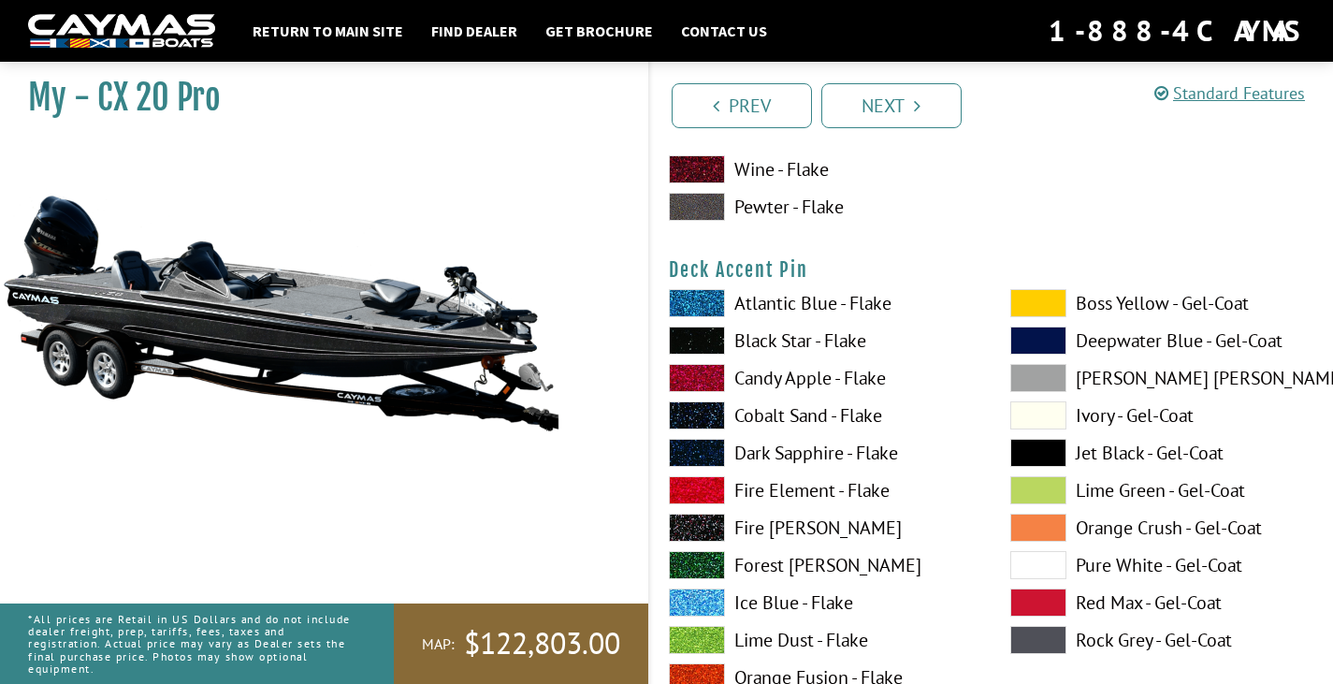
scroll to position [1683, 0]
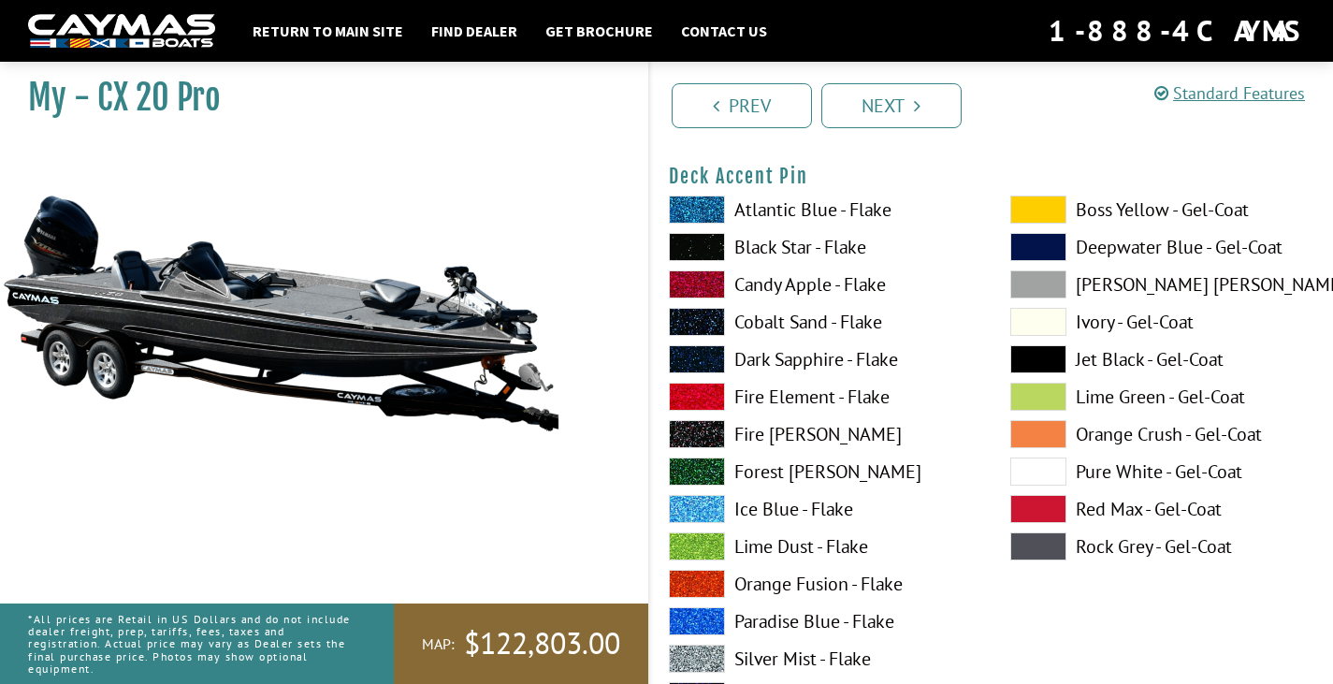
click at [693, 207] on span at bounding box center [697, 209] width 56 height 28
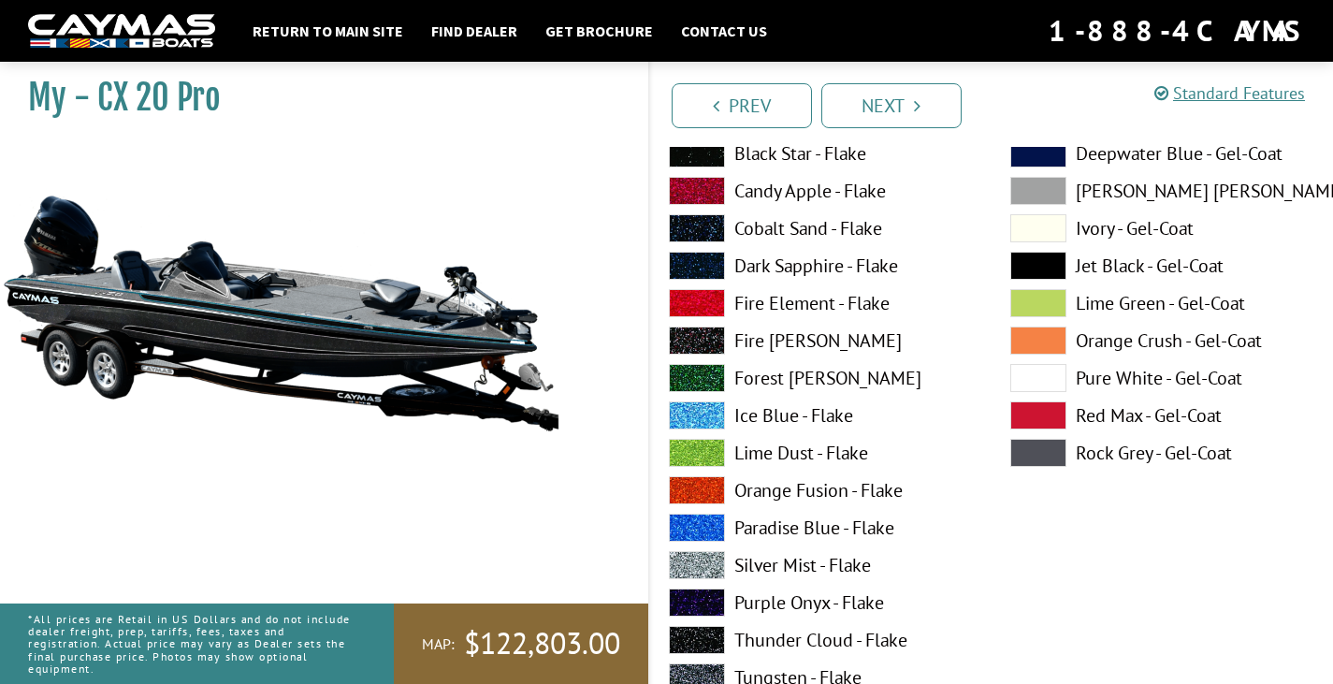
click at [684, 568] on span at bounding box center [697, 565] width 56 height 28
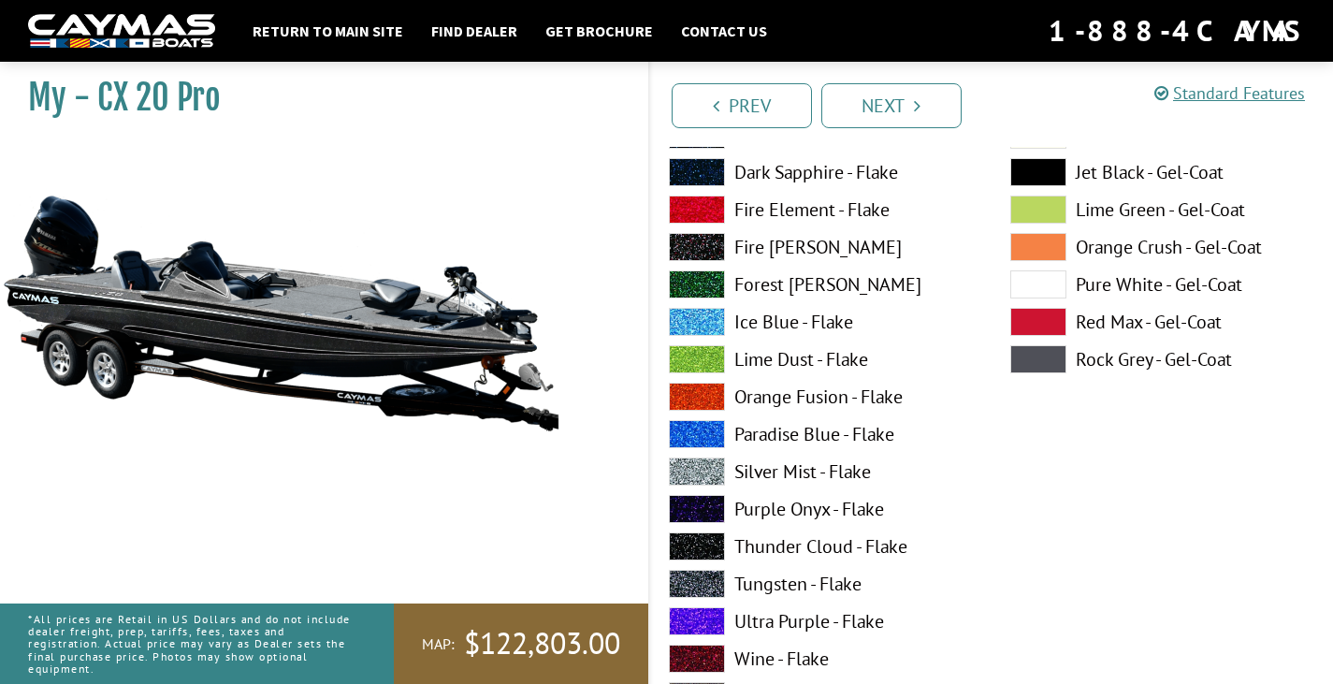
click at [710, 580] on span at bounding box center [697, 583] width 56 height 28
click at [702, 471] on span at bounding box center [697, 471] width 56 height 28
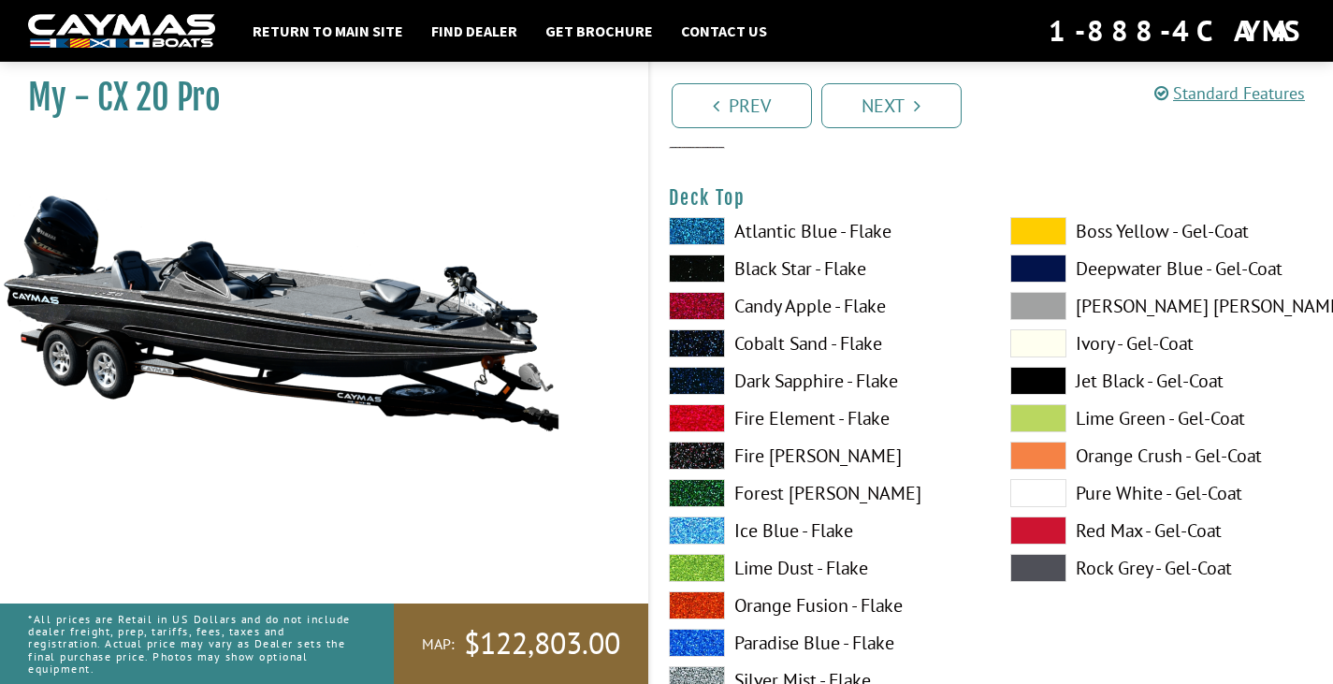
scroll to position [2525, 0]
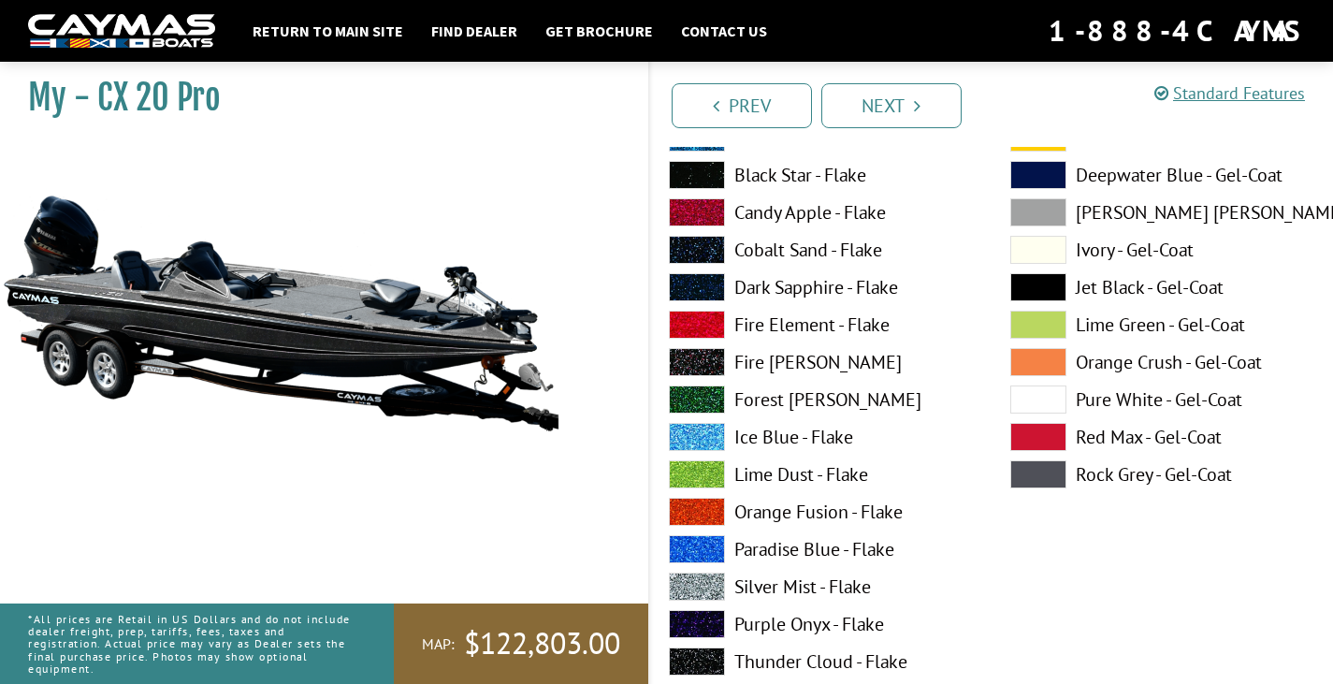
click at [682, 584] on span at bounding box center [697, 586] width 56 height 28
click at [688, 169] on span at bounding box center [697, 175] width 56 height 28
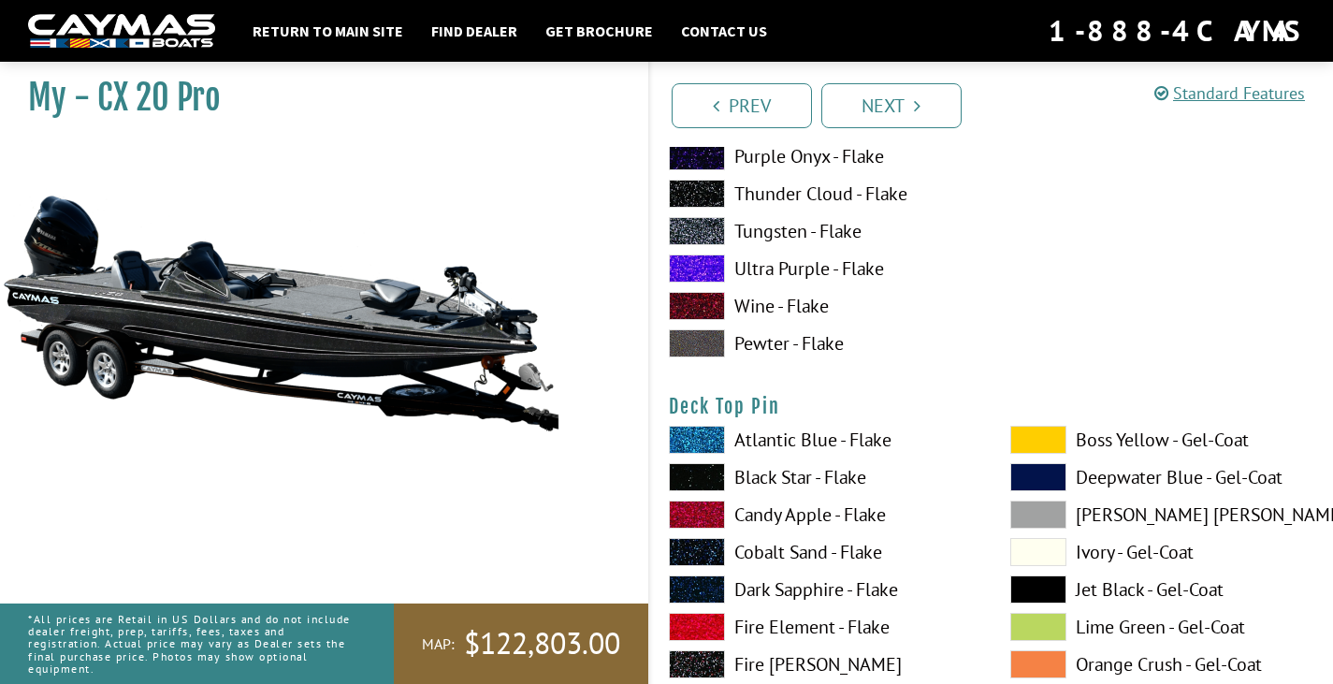
scroll to position [3086, 0]
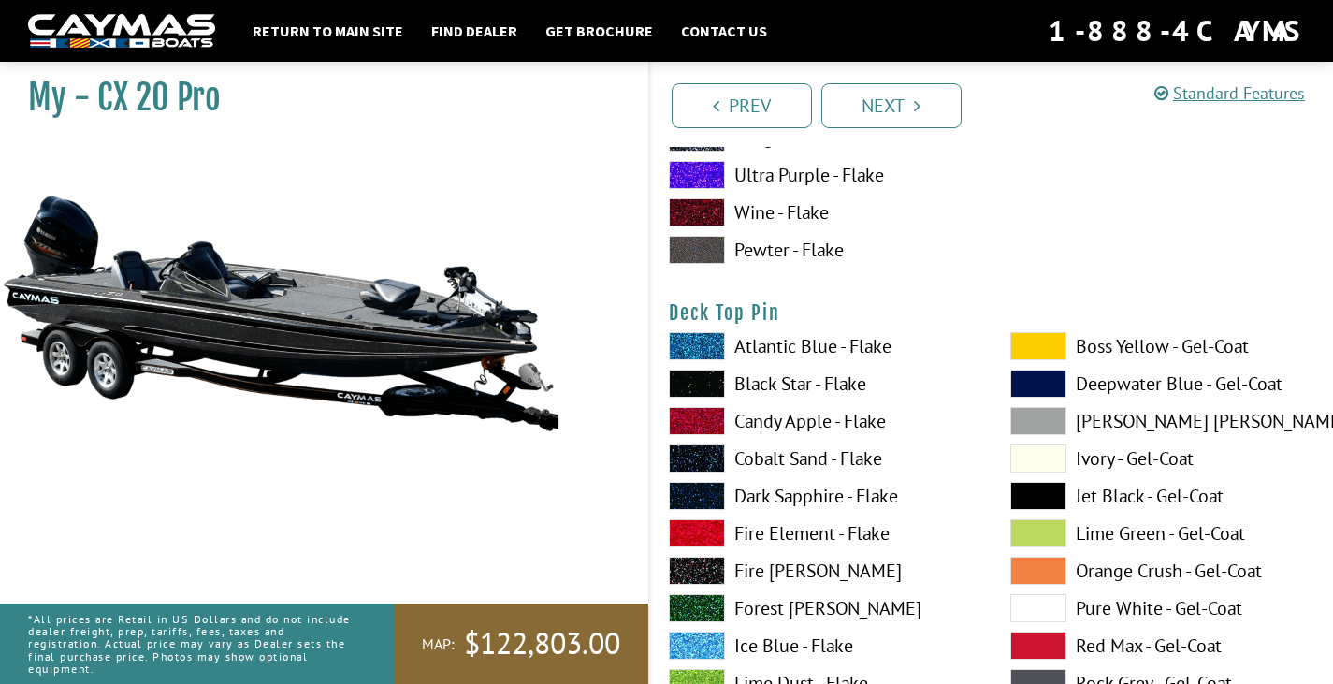
click at [712, 389] on span at bounding box center [697, 383] width 56 height 28
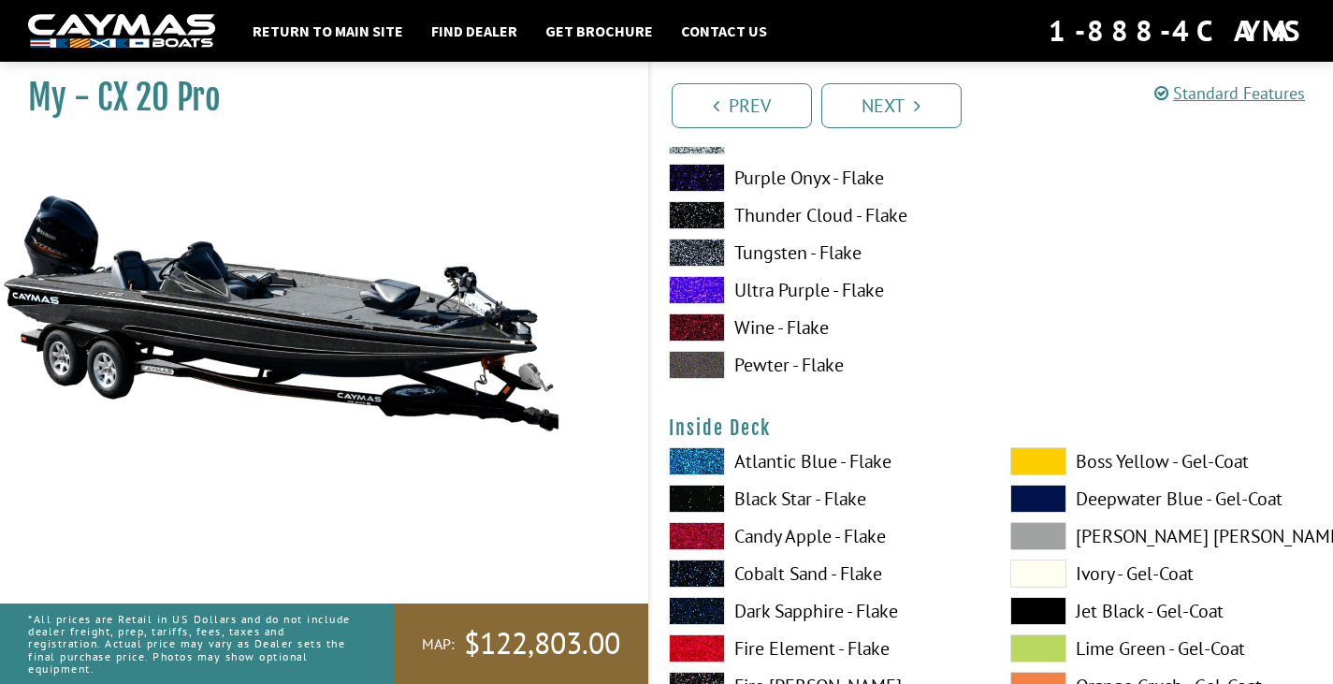
scroll to position [3834, 0]
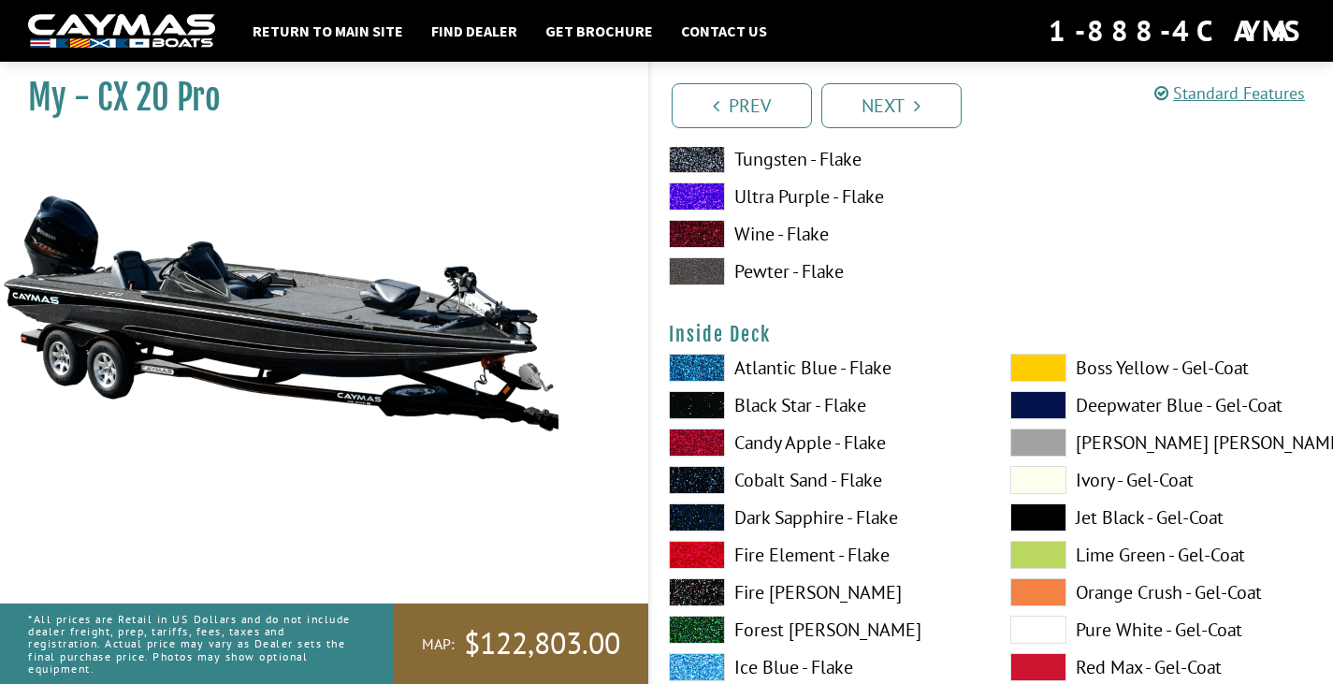
click at [717, 404] on span at bounding box center [697, 405] width 56 height 28
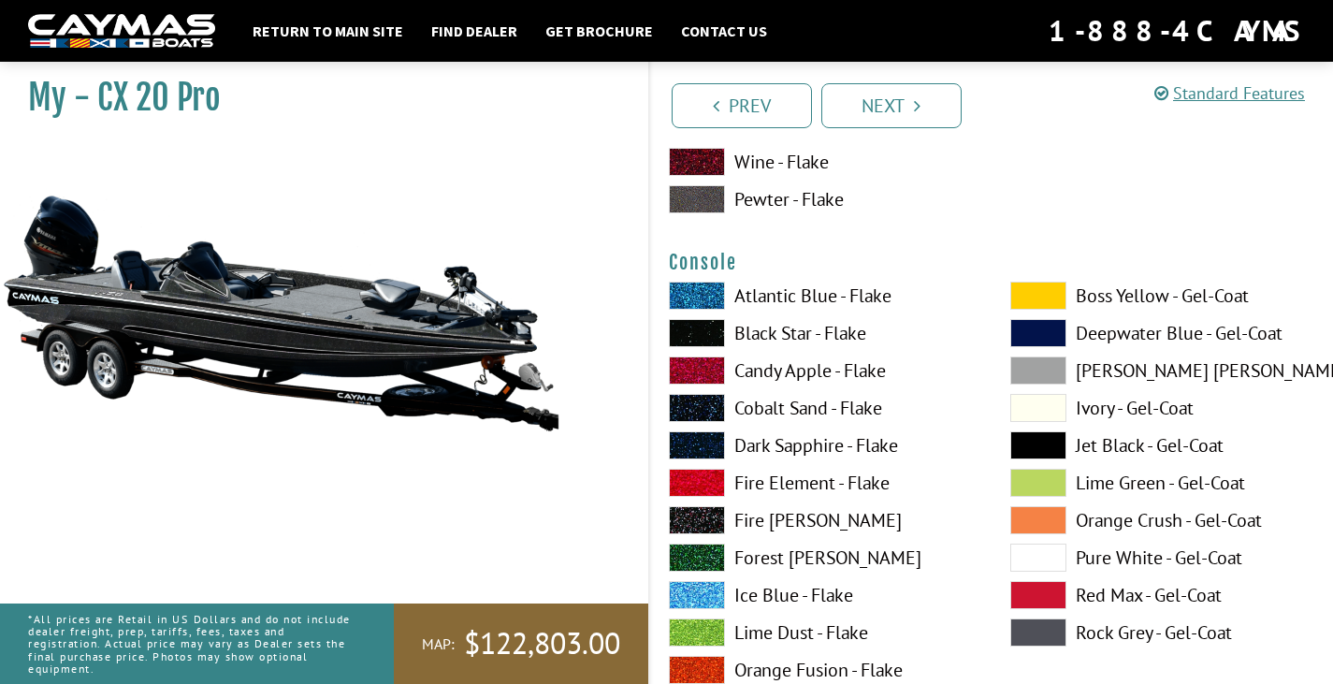
scroll to position [4582, 0]
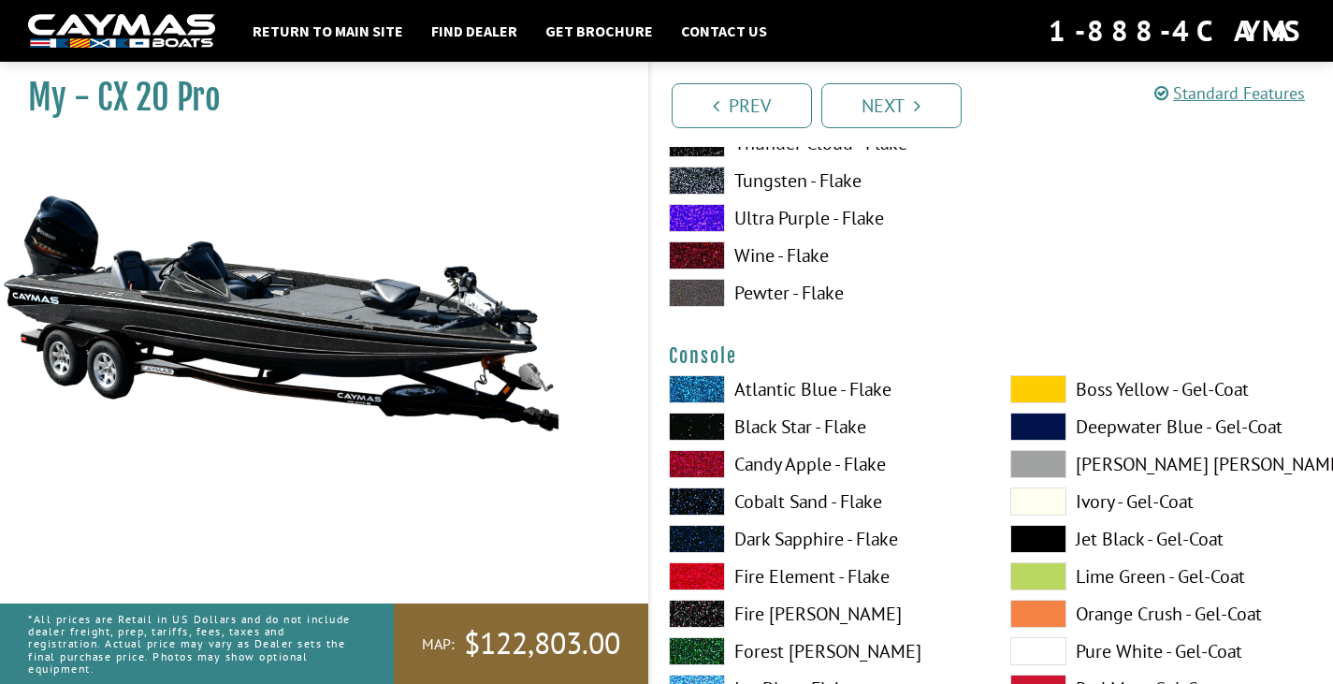
click at [702, 430] on span at bounding box center [697, 426] width 56 height 28
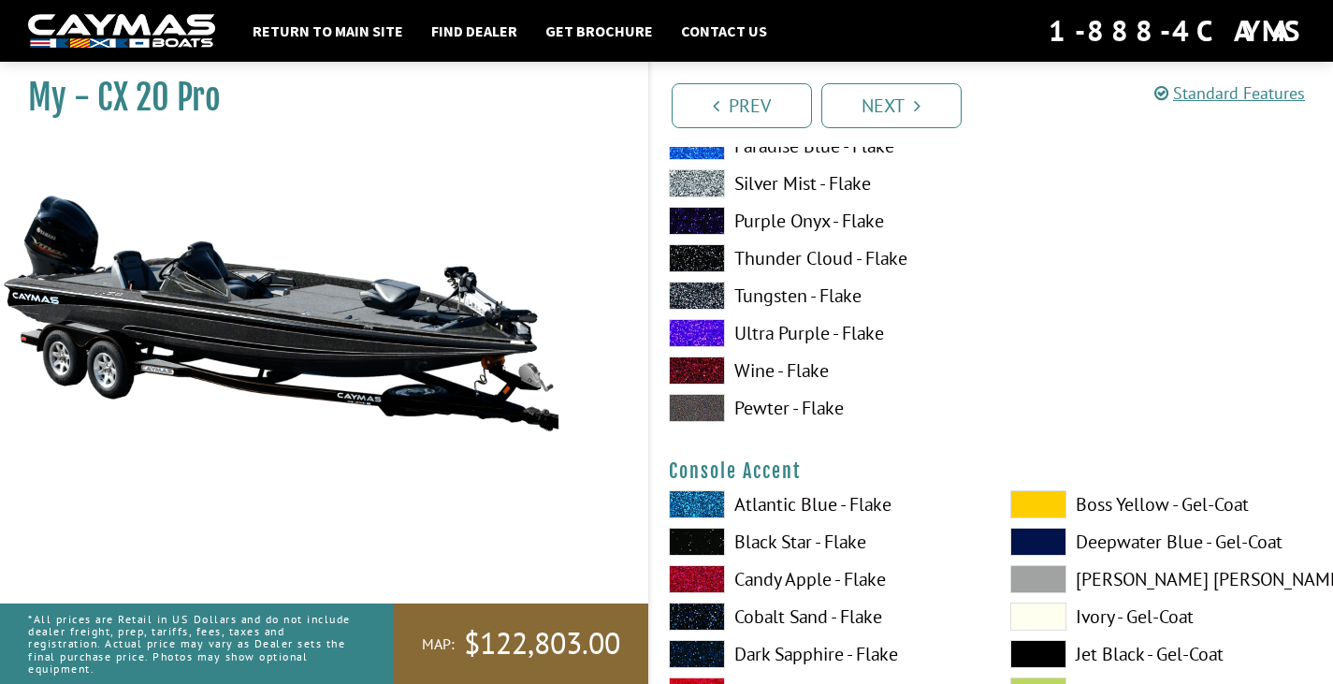
scroll to position [5424, 0]
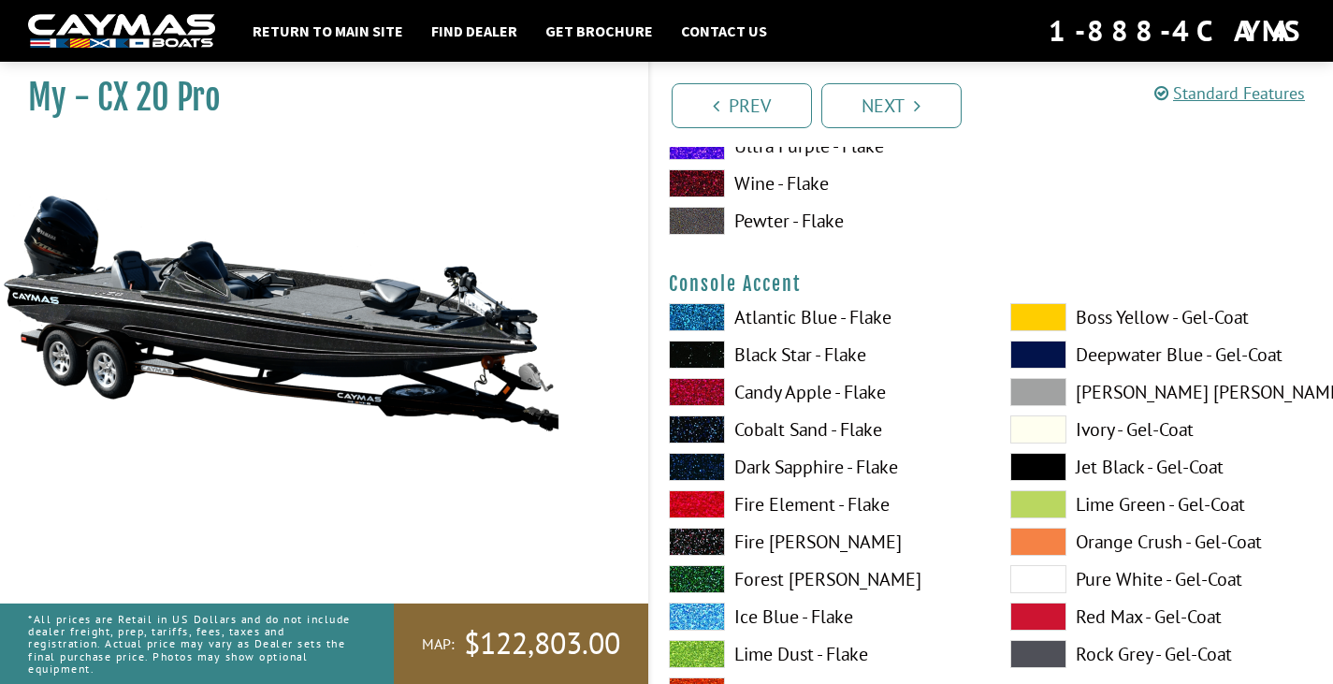
click at [701, 353] on span at bounding box center [697, 354] width 56 height 28
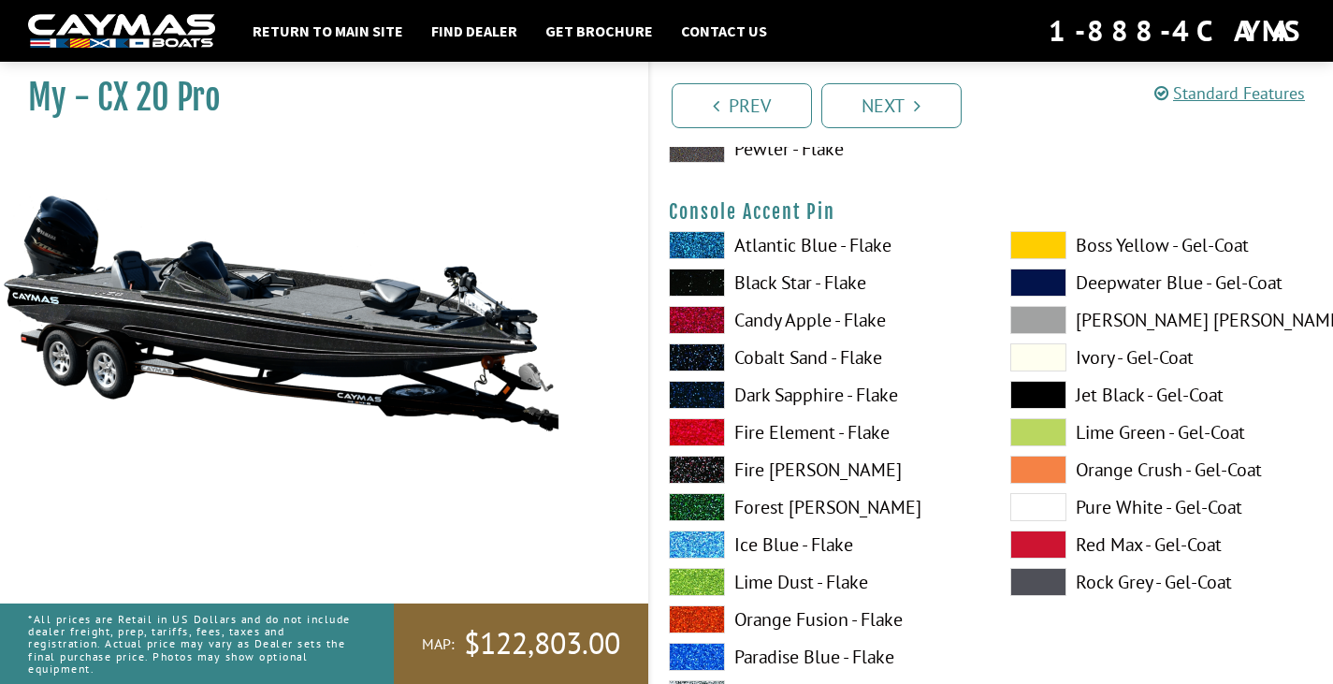
scroll to position [6359, 0]
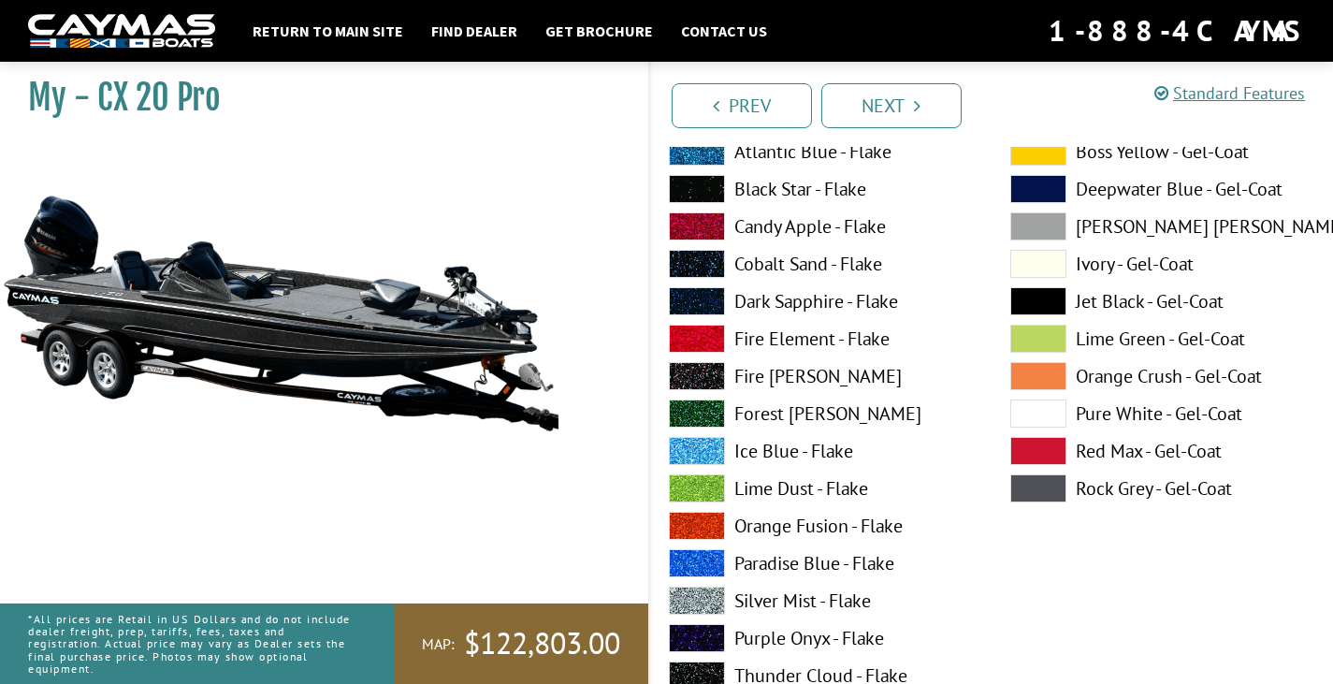
click at [709, 589] on span at bounding box center [697, 600] width 56 height 28
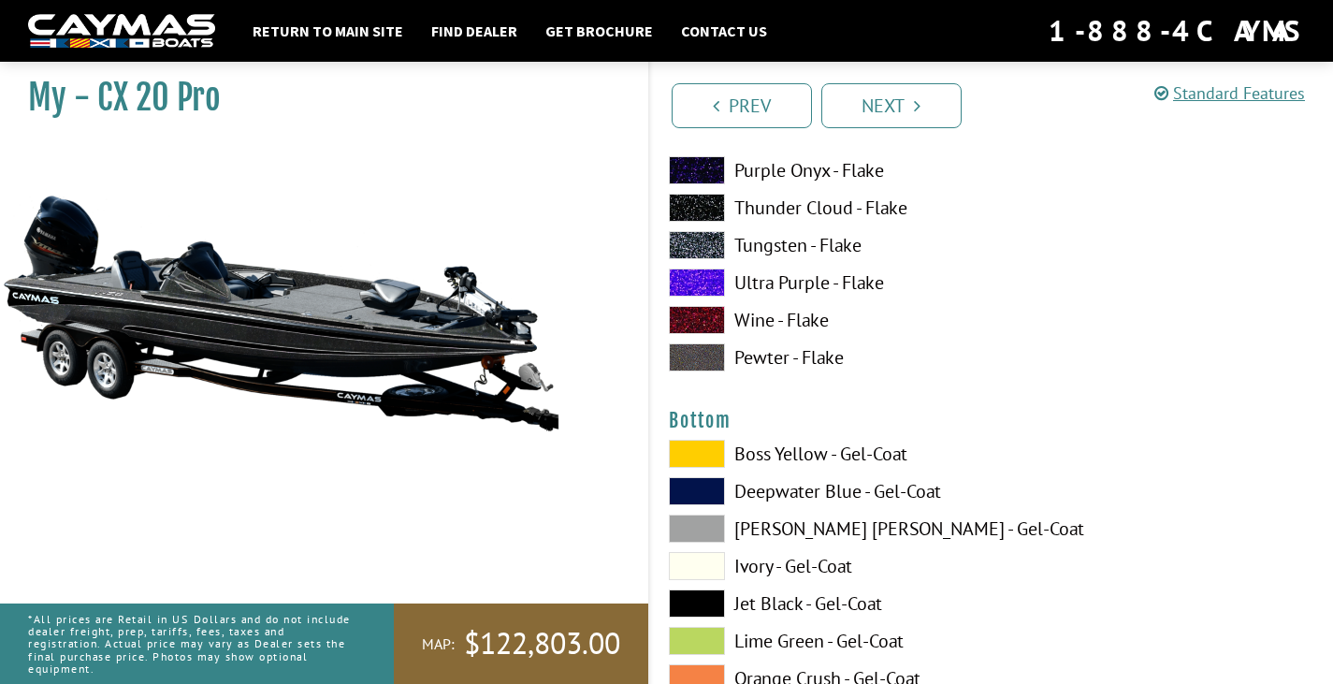
scroll to position [7013, 0]
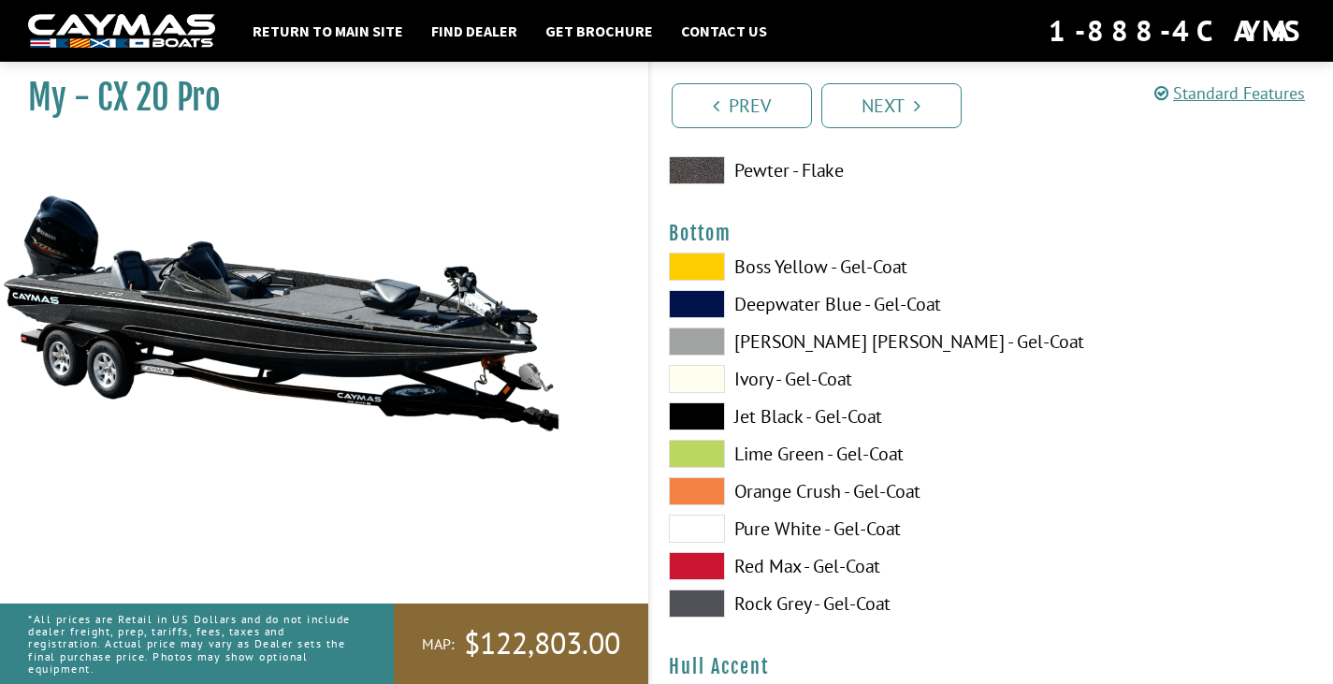
click at [705, 412] on span at bounding box center [697, 416] width 56 height 28
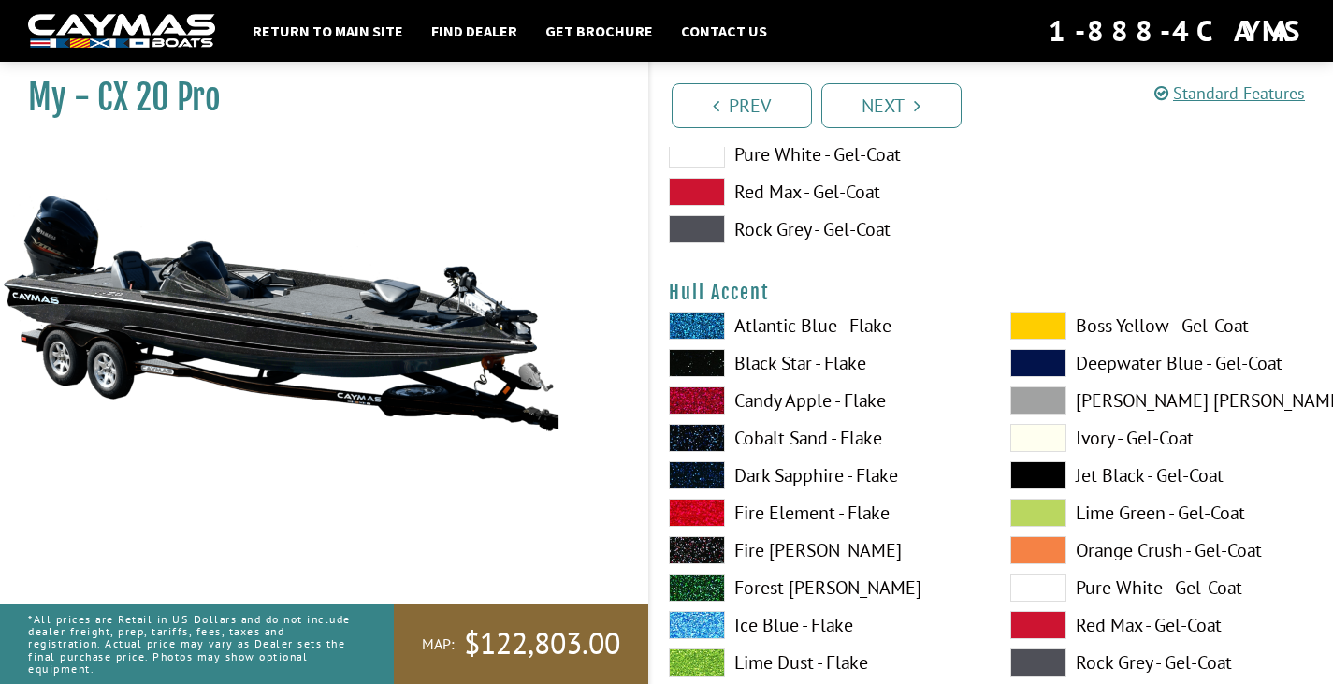
scroll to position [7481, 0]
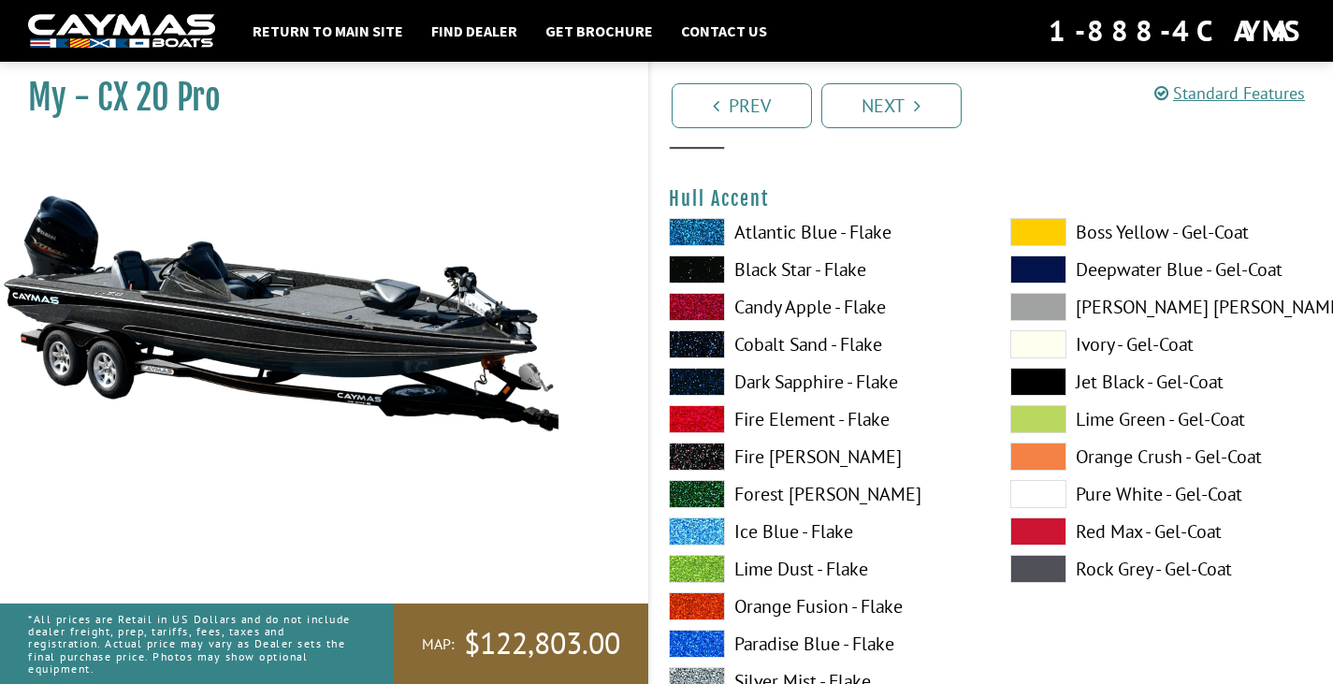
click at [699, 671] on span at bounding box center [697, 681] width 56 height 28
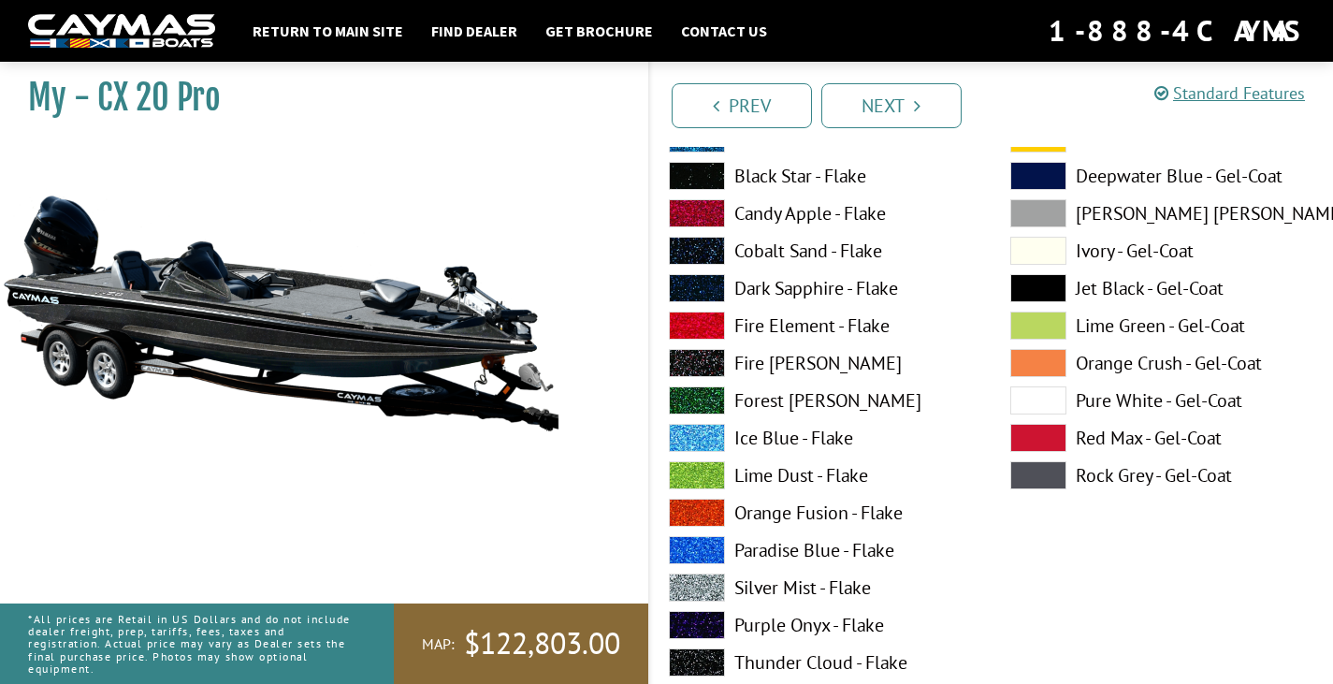
click at [689, 166] on span at bounding box center [697, 176] width 56 height 28
click at [696, 168] on span at bounding box center [697, 176] width 56 height 28
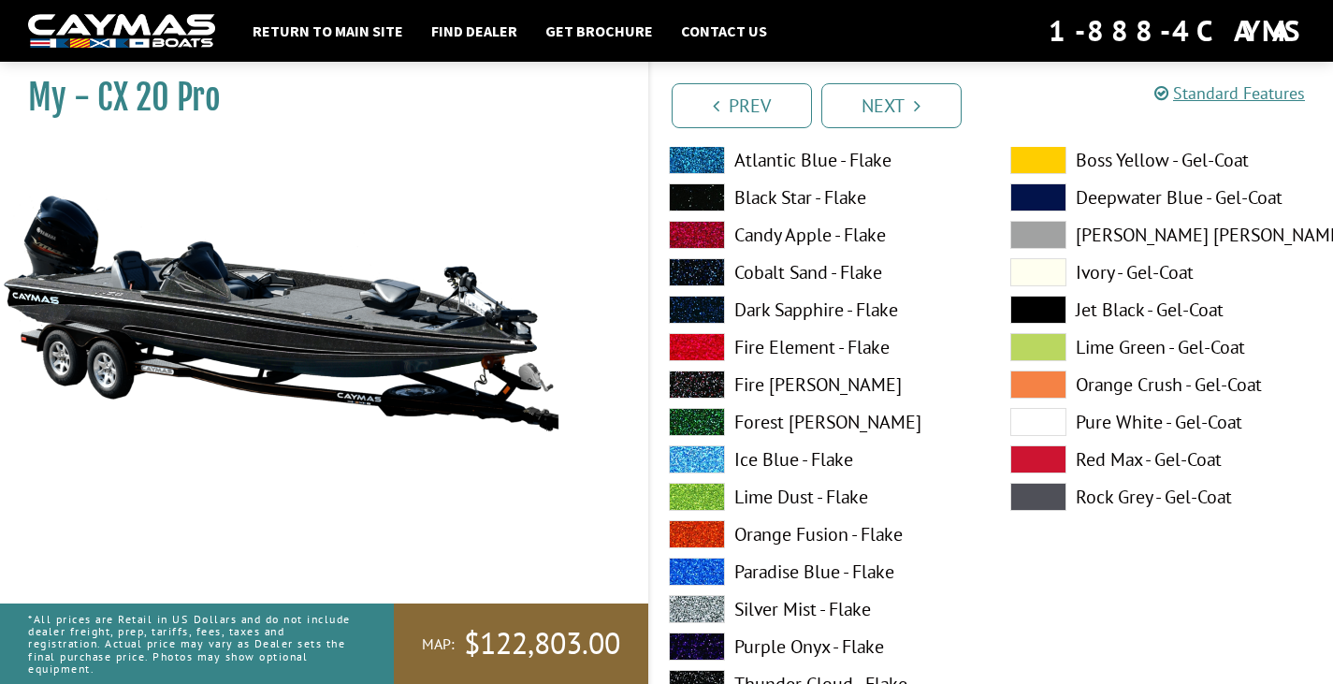
scroll to position [8416, 0]
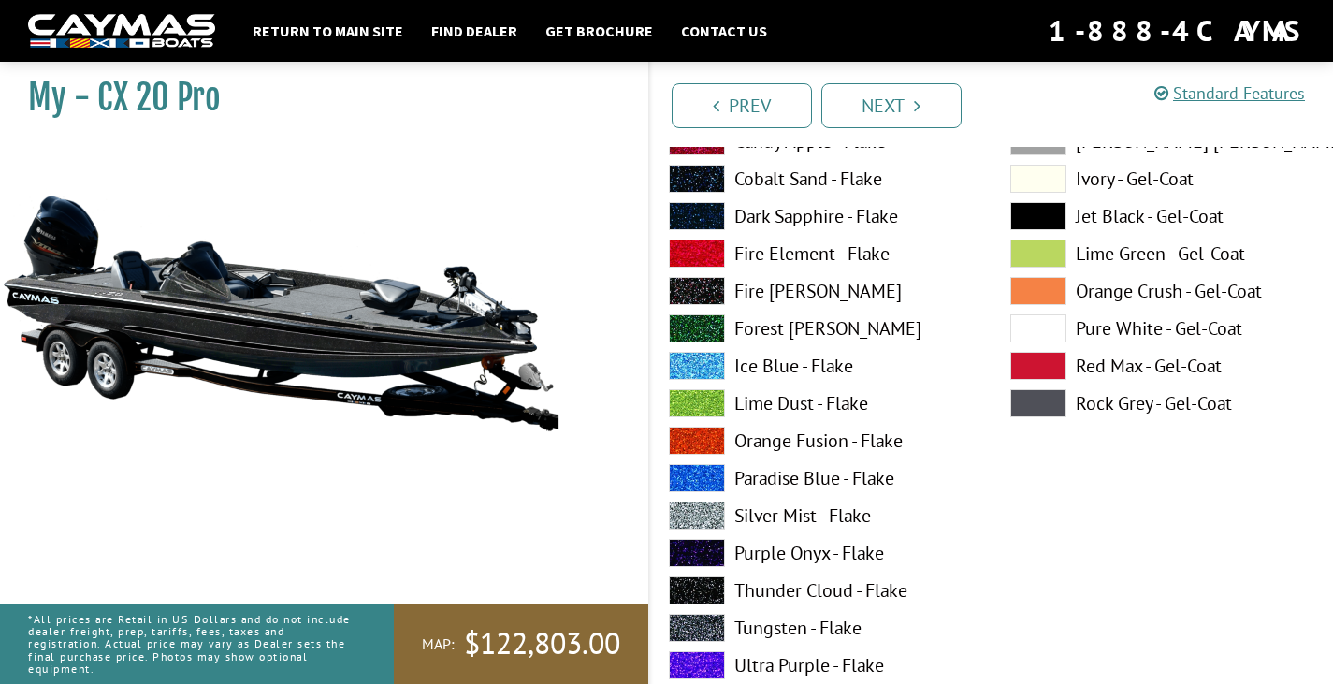
click at [708, 504] on span at bounding box center [697, 515] width 56 height 28
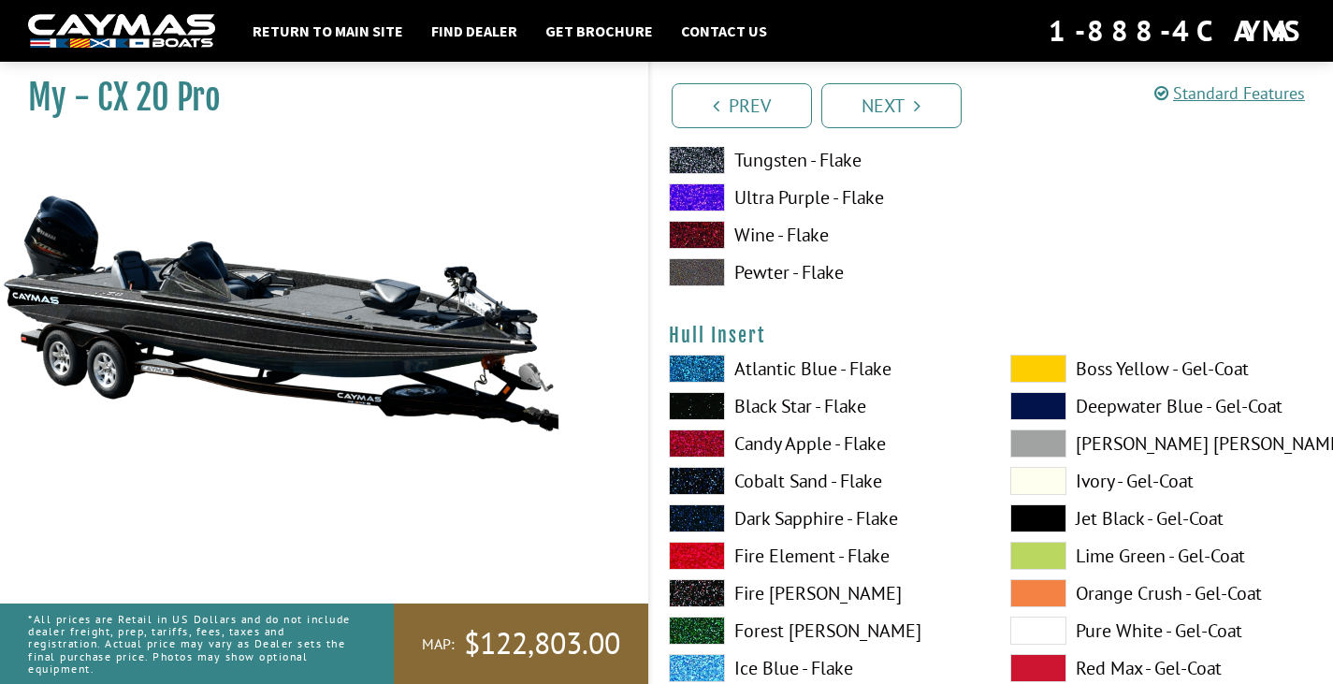
scroll to position [8977, 0]
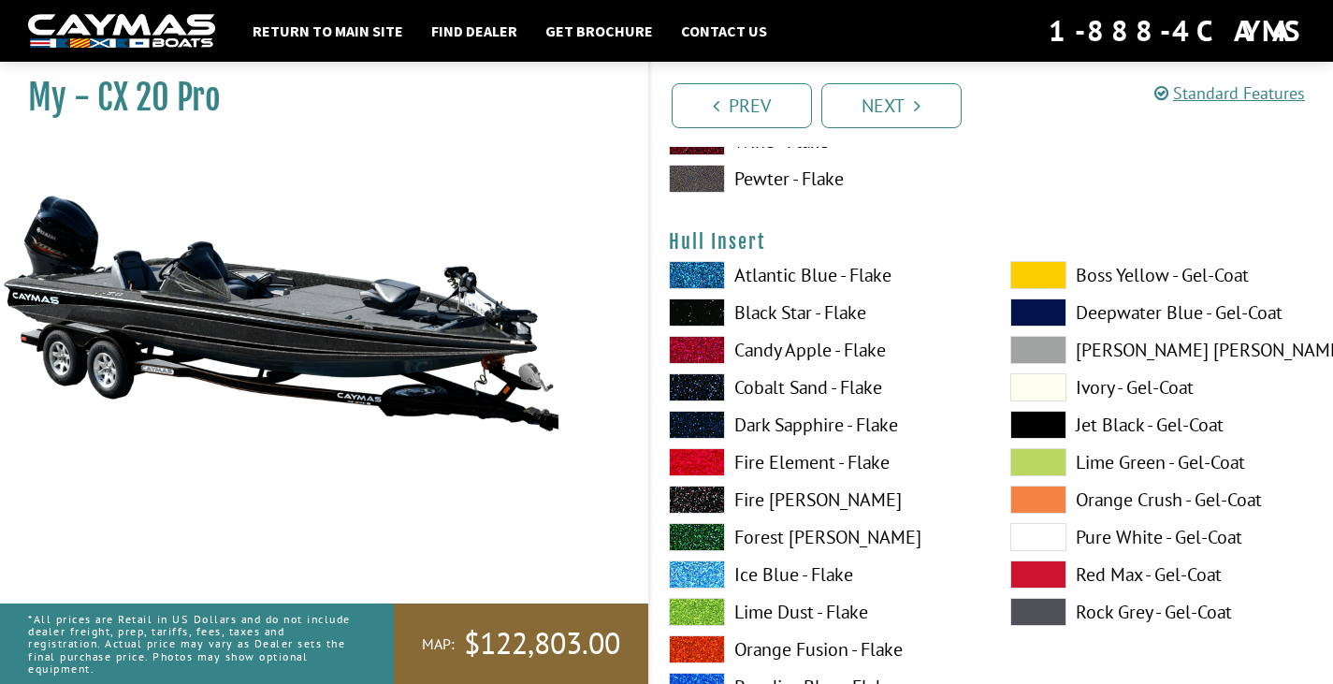
click at [704, 313] on span at bounding box center [697, 312] width 56 height 28
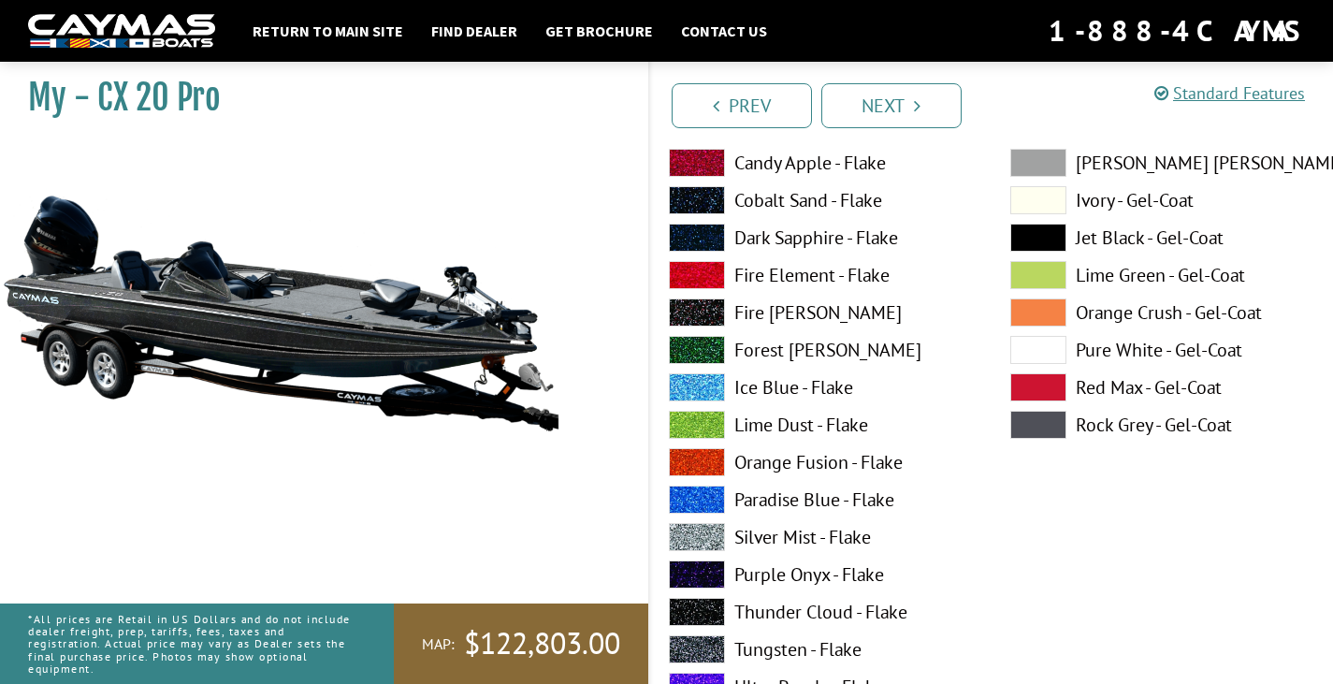
drag, startPoint x: 703, startPoint y: 237, endPoint x: 741, endPoint y: 165, distance: 81.1
click at [735, 184] on div "Atlantic Blue - Flake Black Star - Flake Candy Apple - Flake Cobalt Sand - Flak…" at bounding box center [820, 429] width 341 height 711
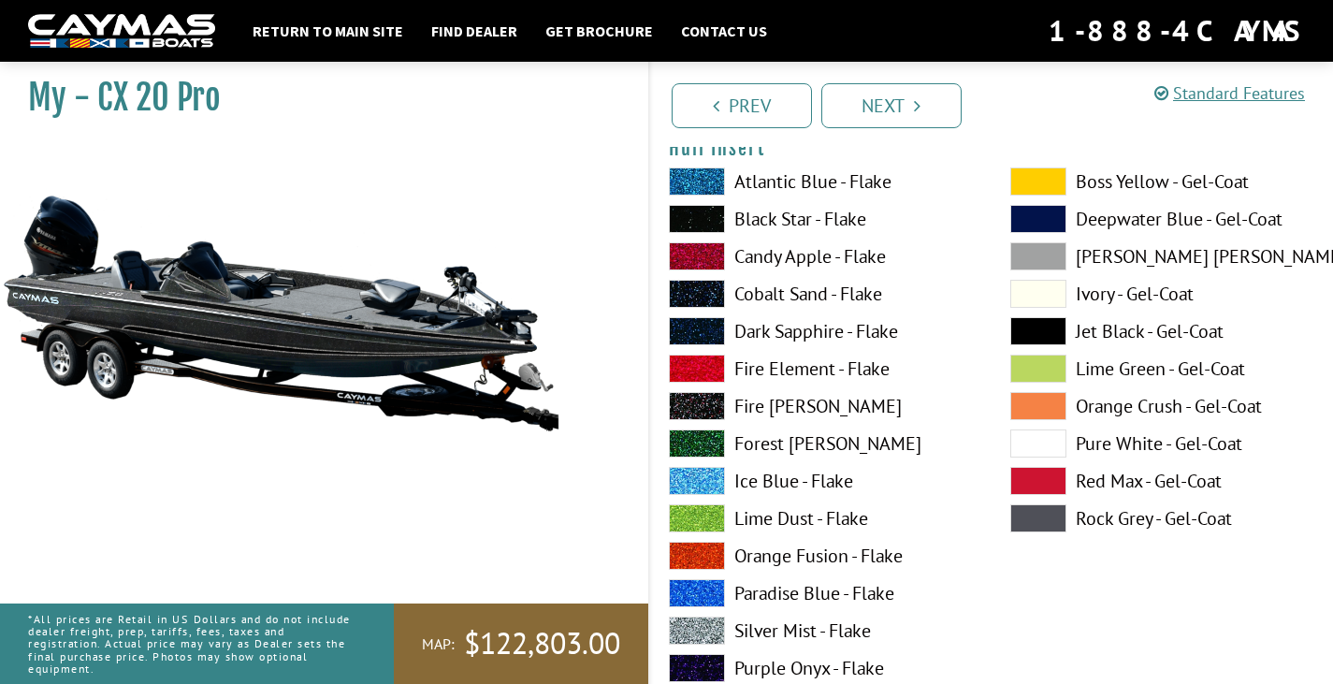
click at [709, 220] on span at bounding box center [697, 219] width 56 height 28
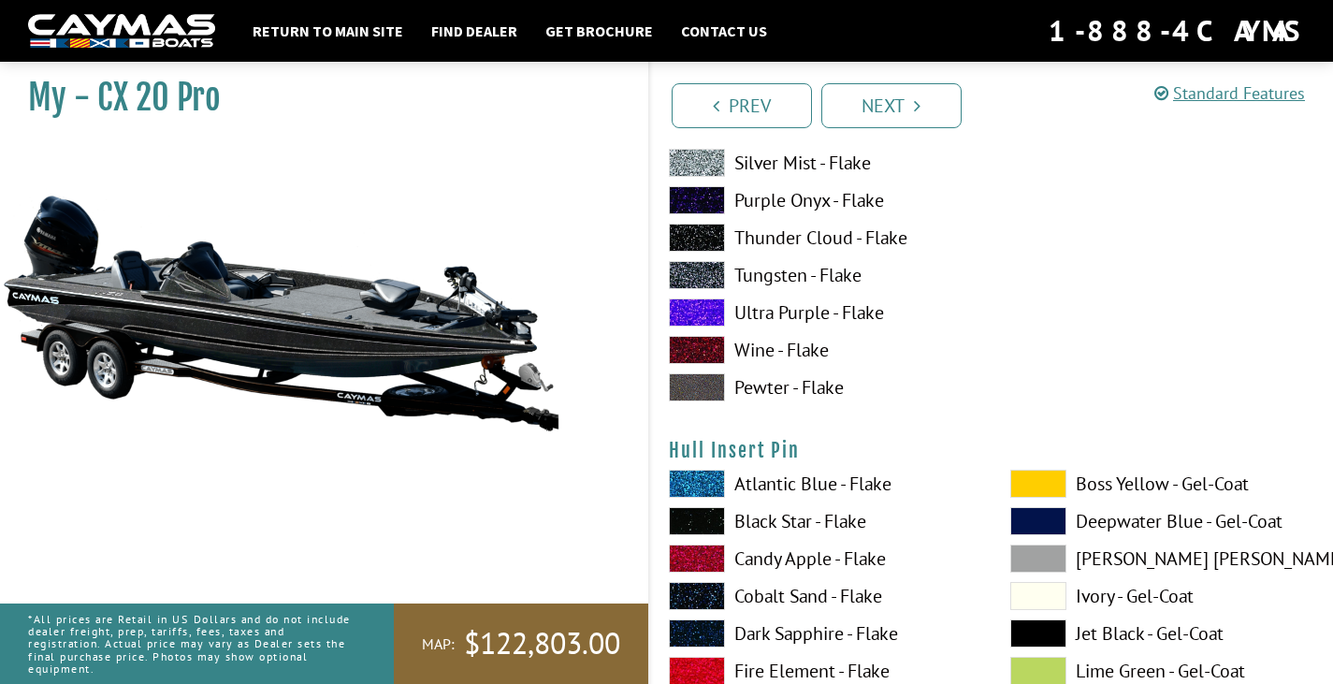
scroll to position [9632, 0]
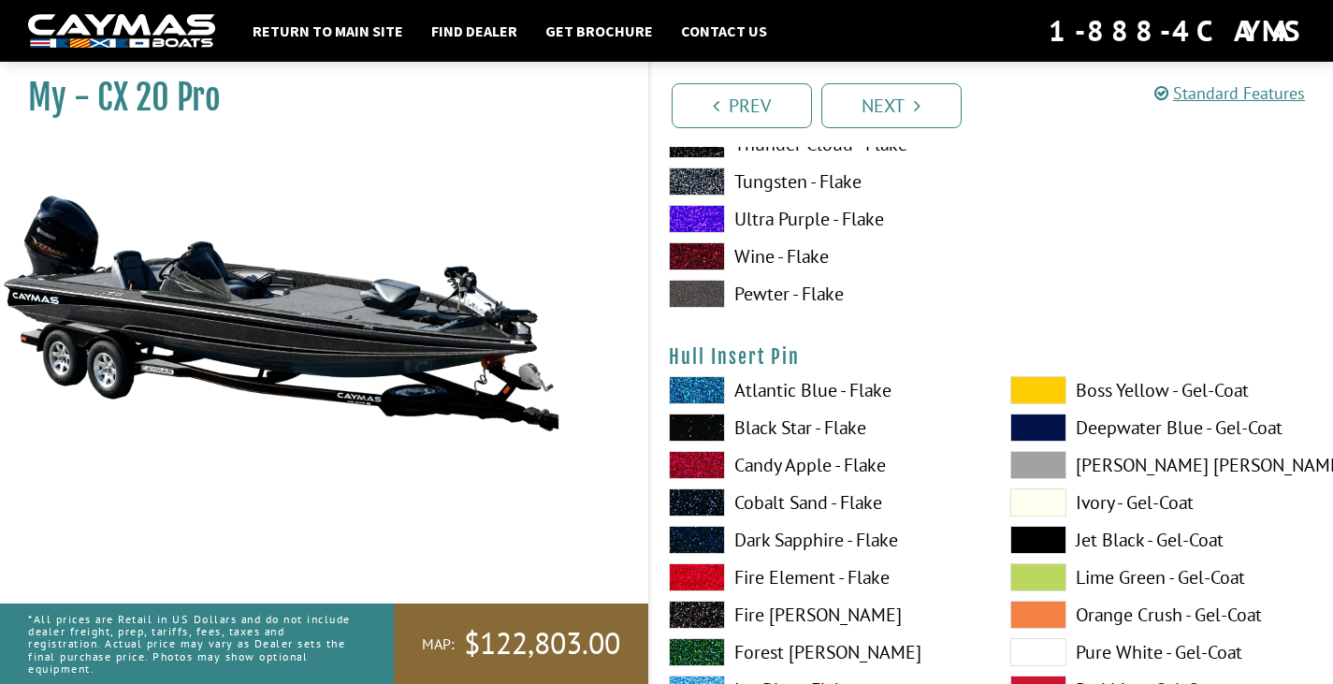
click at [687, 427] on span at bounding box center [697, 427] width 56 height 28
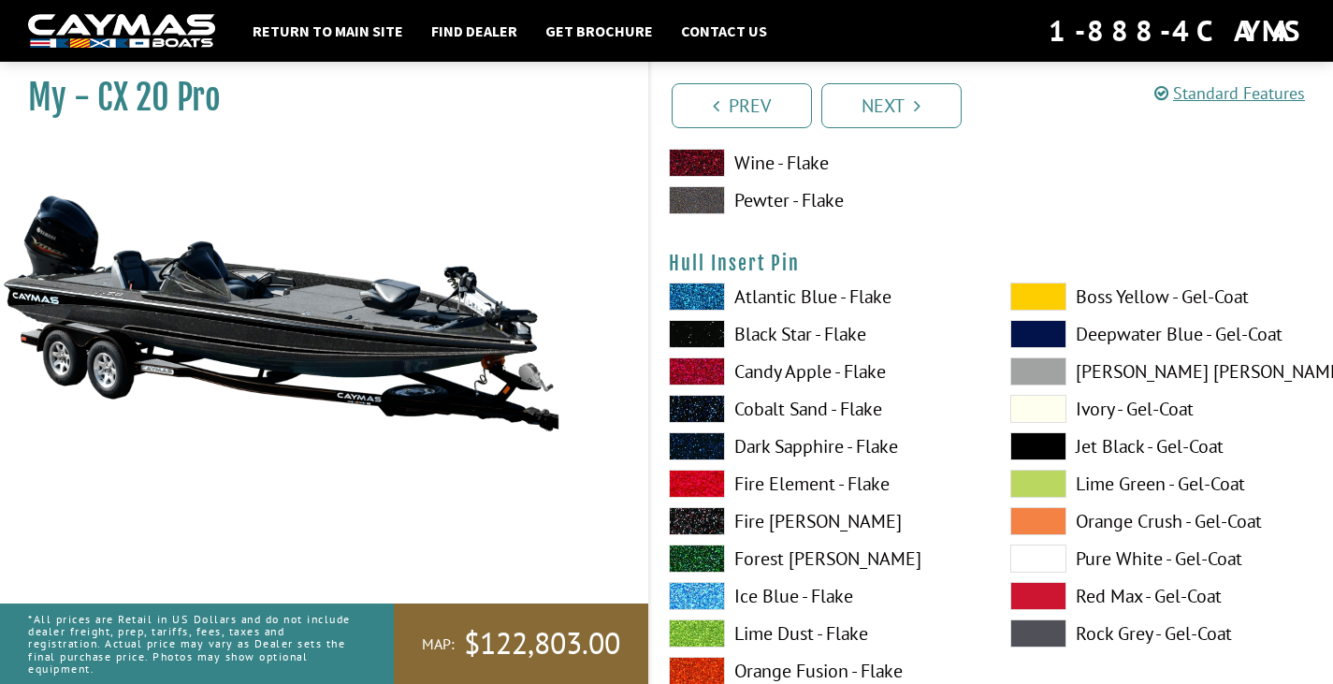
scroll to position [9819, 0]
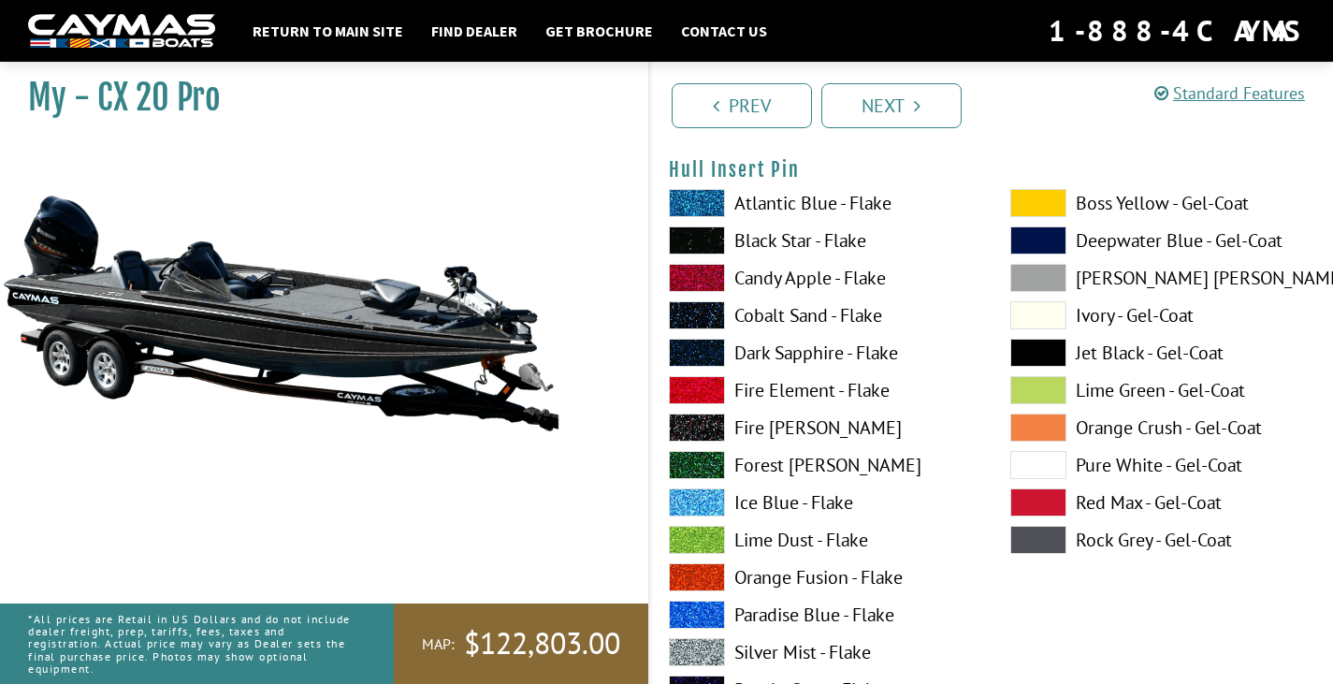
click at [687, 637] on div "Atlantic Blue - Flake Black Star - Flake Candy Apple - Flake Cobalt Sand - Flak…" at bounding box center [820, 544] width 341 height 711
click at [687, 645] on span at bounding box center [697, 652] width 56 height 28
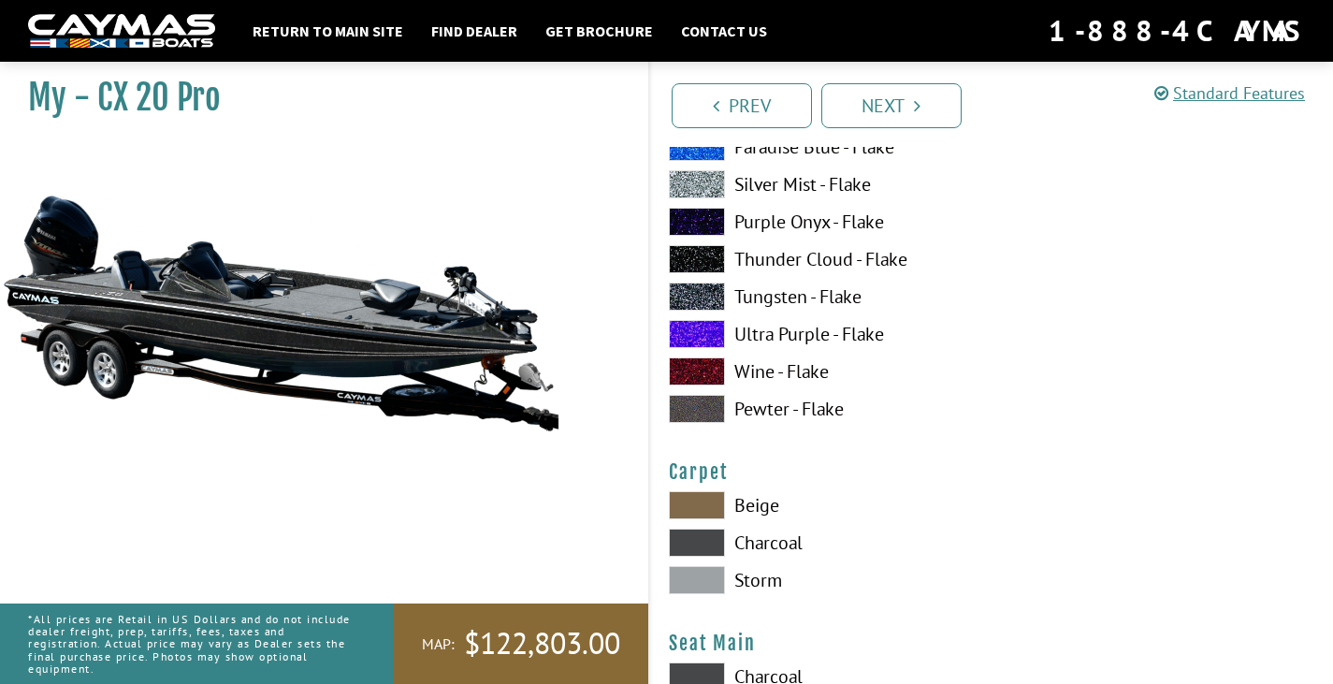
scroll to position [10473, 0]
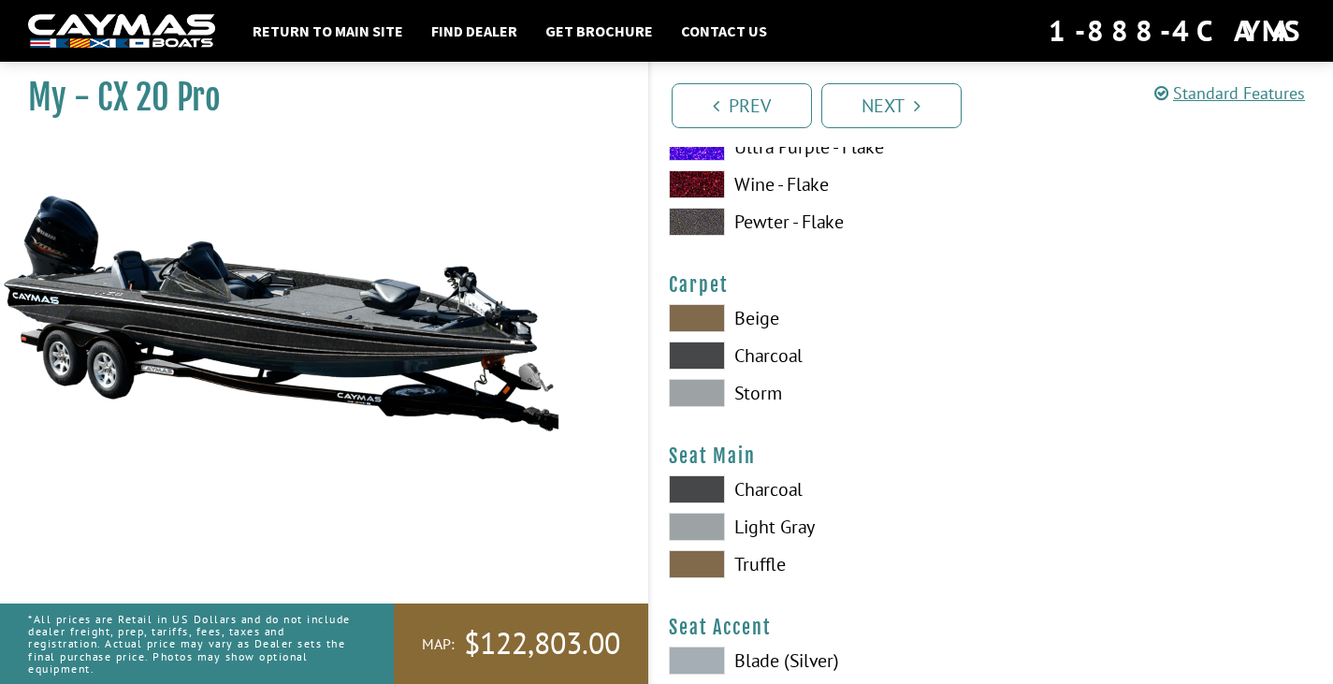
click at [689, 358] on span at bounding box center [697, 355] width 56 height 28
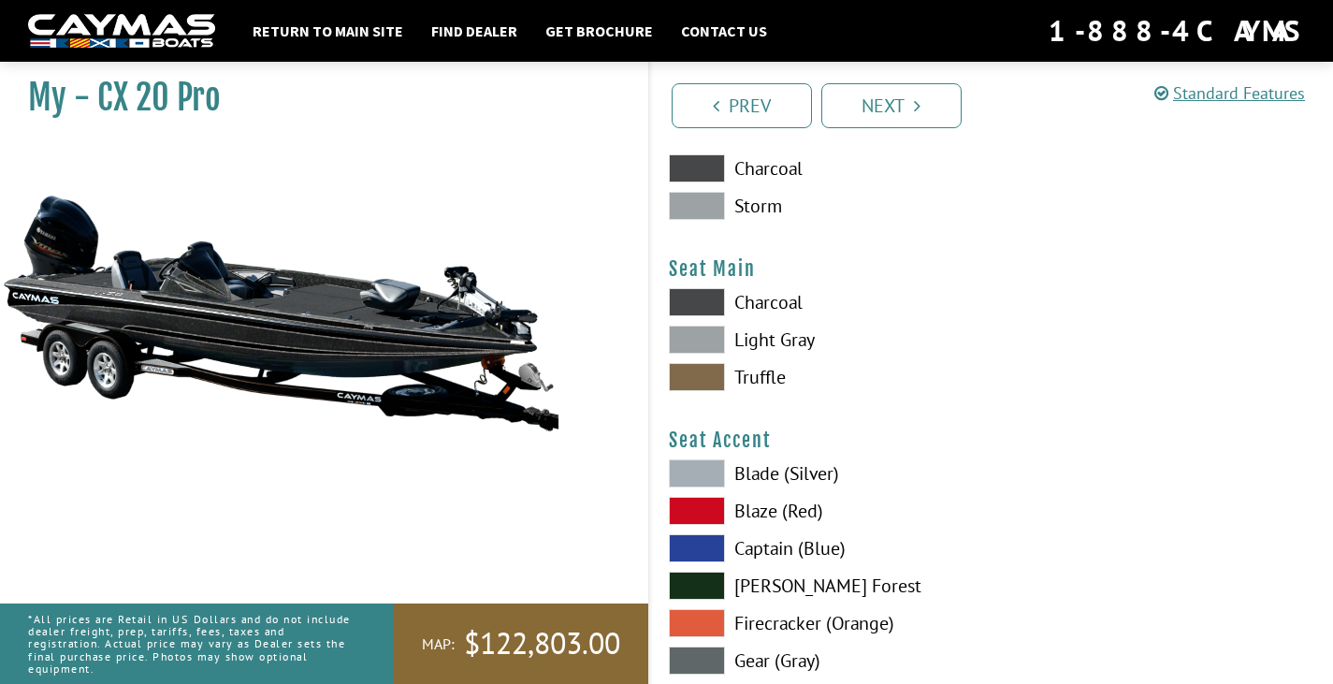
click at [707, 296] on span at bounding box center [697, 302] width 56 height 28
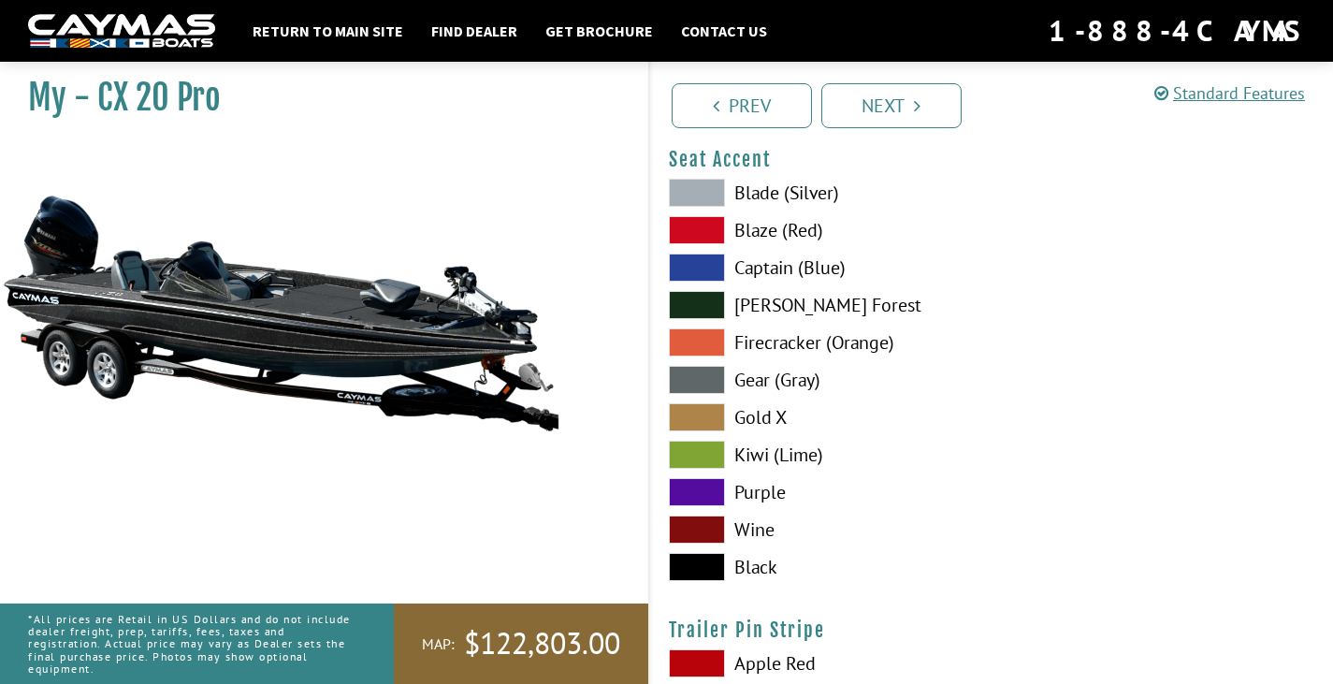
scroll to position [10847, 0]
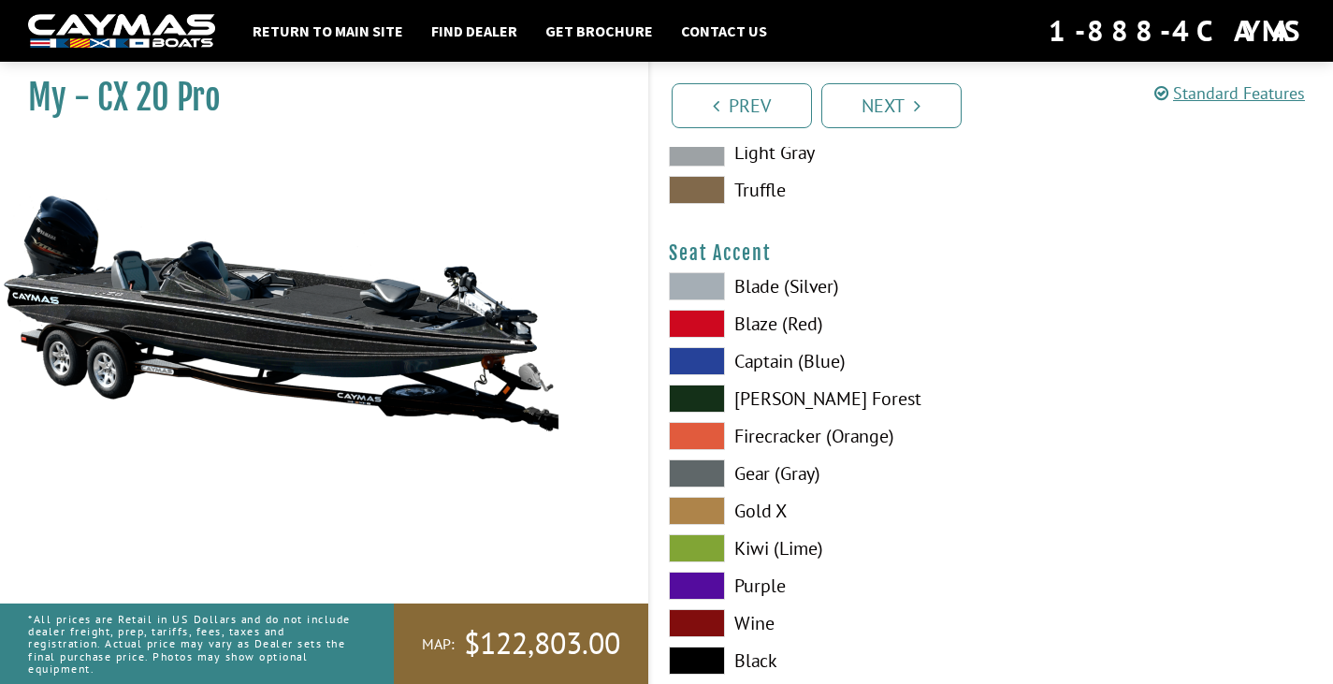
click at [699, 281] on span at bounding box center [697, 286] width 56 height 28
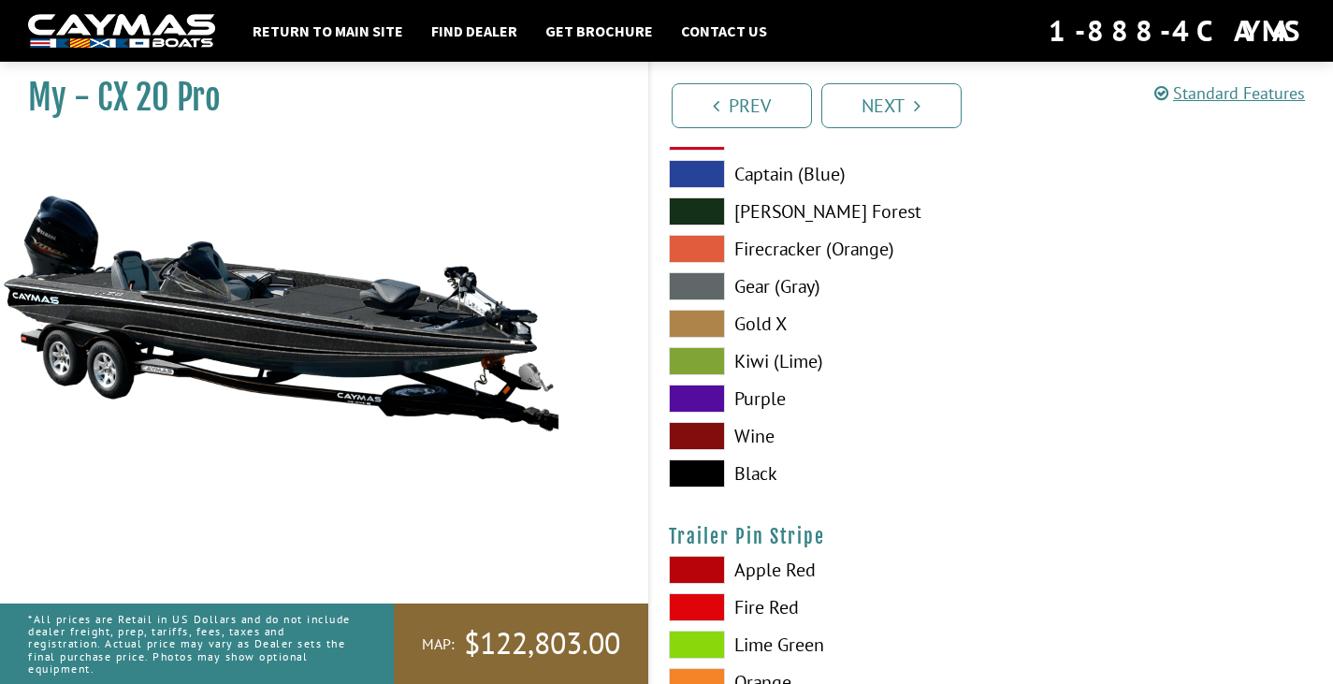
scroll to position [11128, 0]
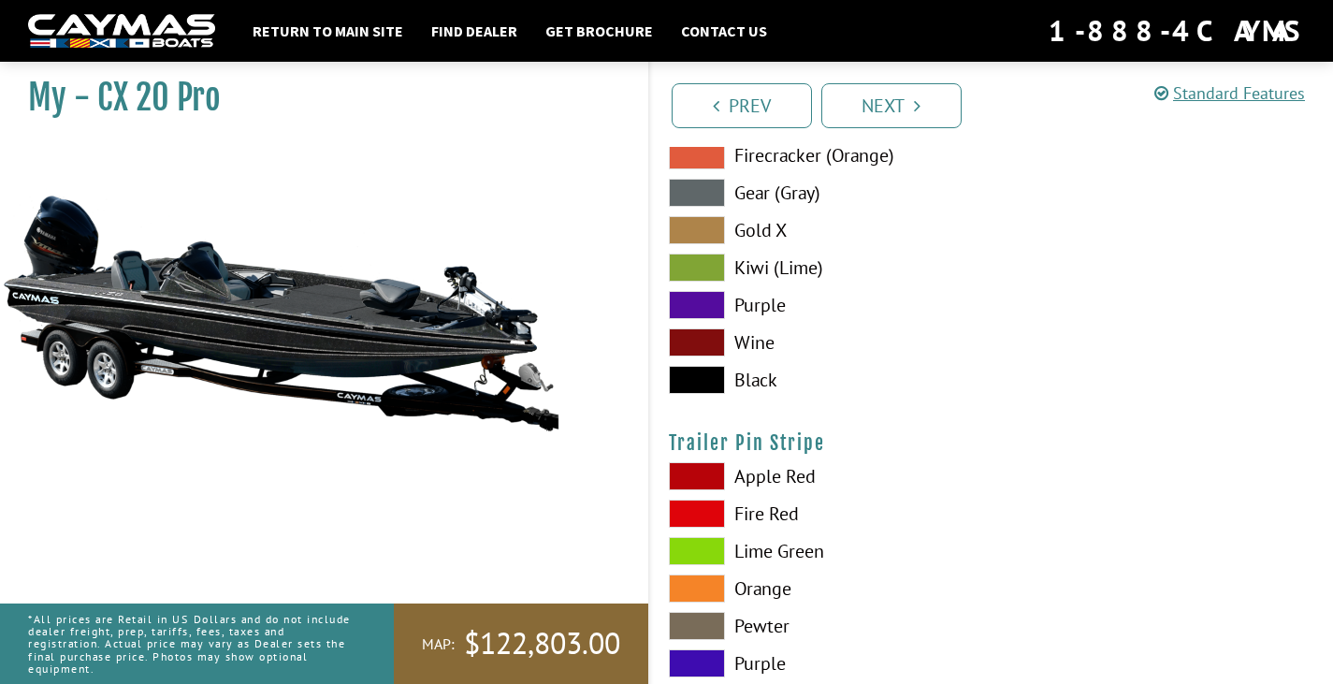
click at [670, 372] on span at bounding box center [697, 380] width 56 height 28
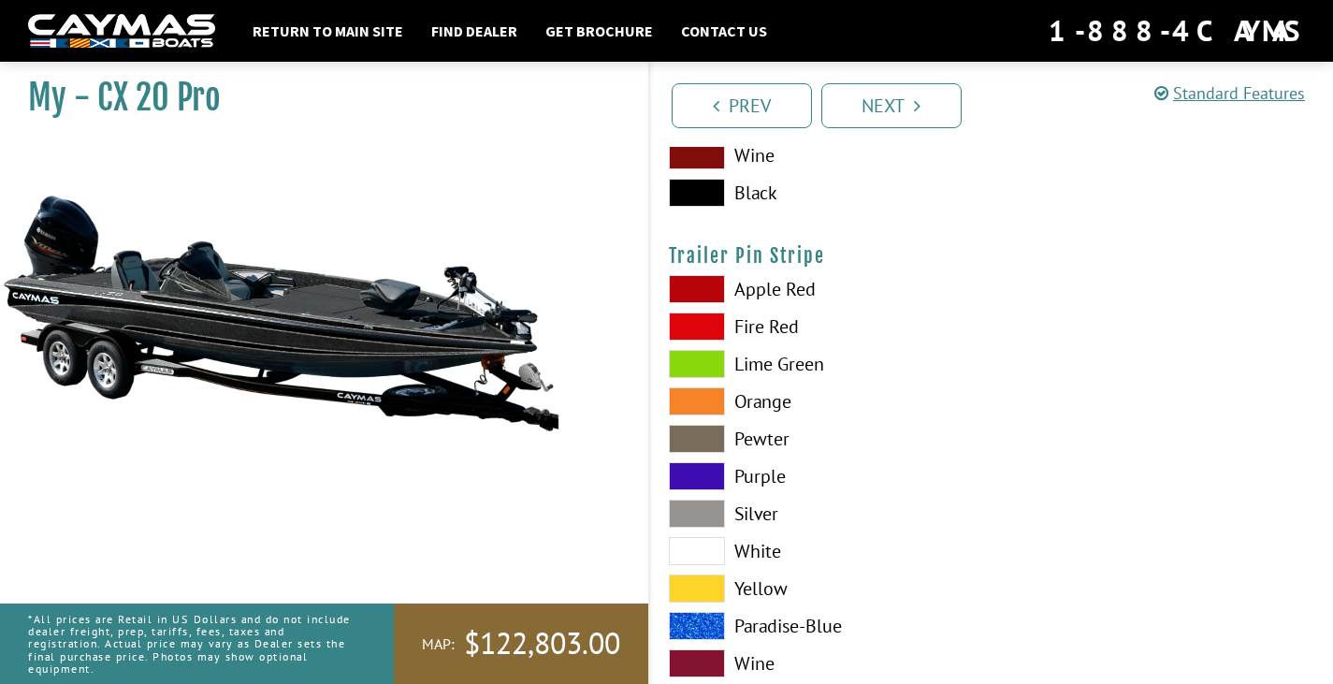
click at [708, 511] on span at bounding box center [697, 513] width 56 height 28
click at [664, 425] on div "Apple Red Fire Red [GEOGRAPHIC_DATA] Orange Pewter Purple" at bounding box center [820, 480] width 341 height 411
click at [699, 438] on span at bounding box center [697, 439] width 56 height 28
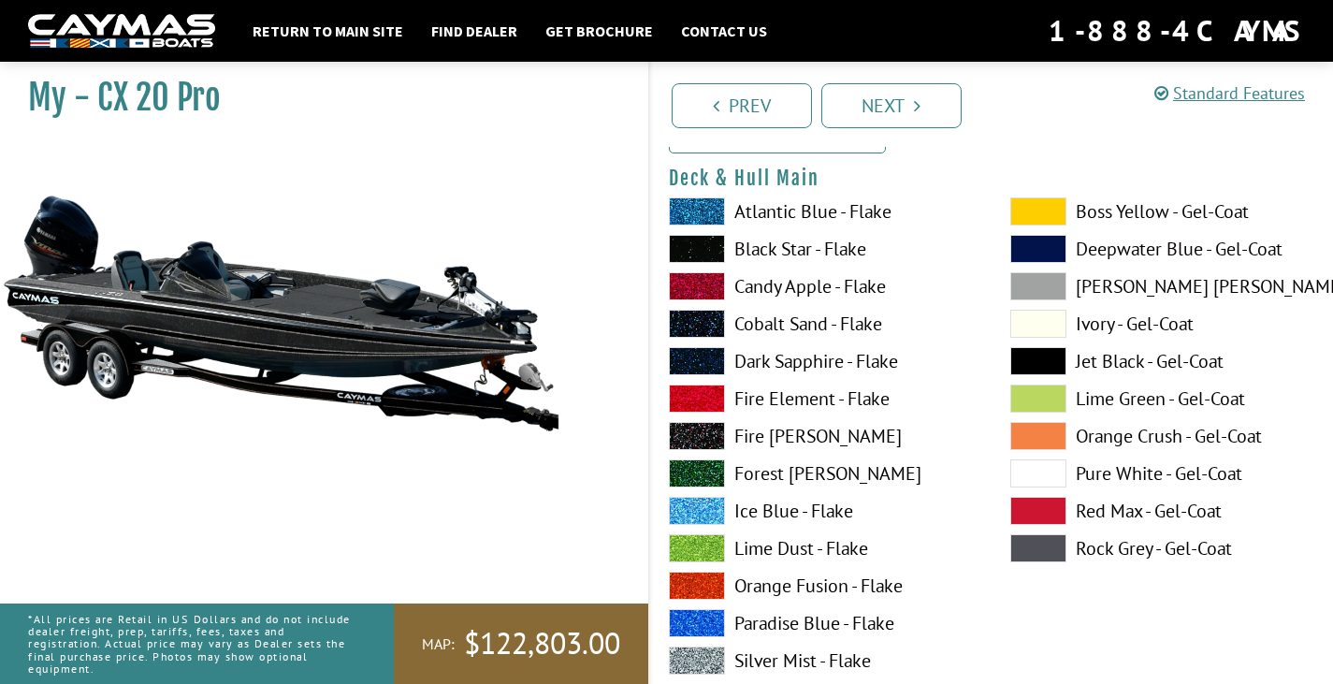
scroll to position [0, 0]
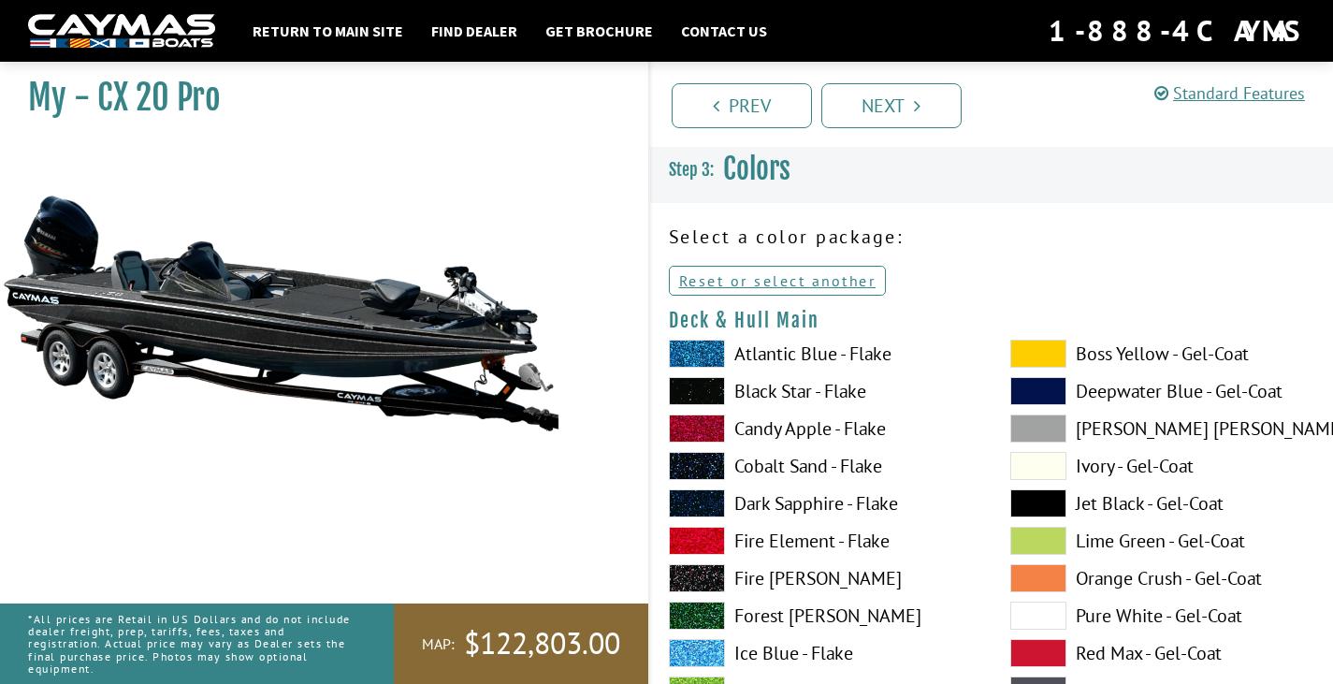
click at [694, 579] on span at bounding box center [697, 578] width 56 height 28
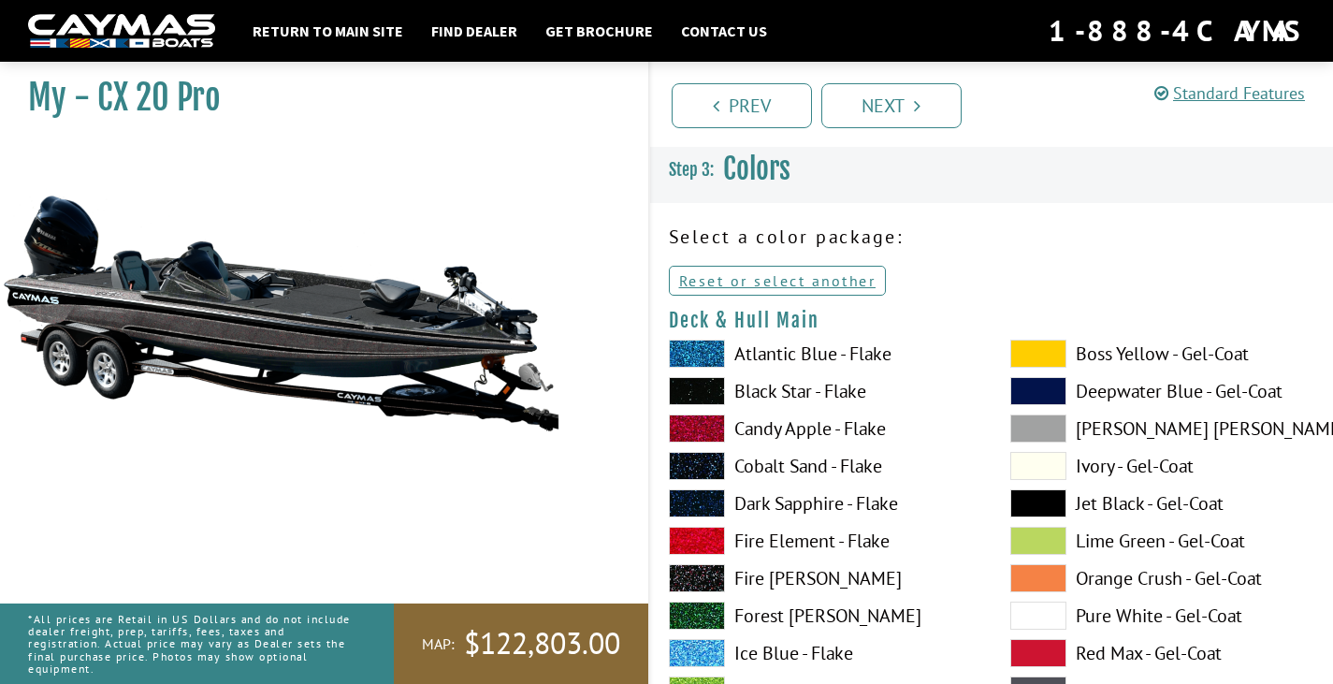
click at [708, 394] on span at bounding box center [697, 391] width 56 height 28
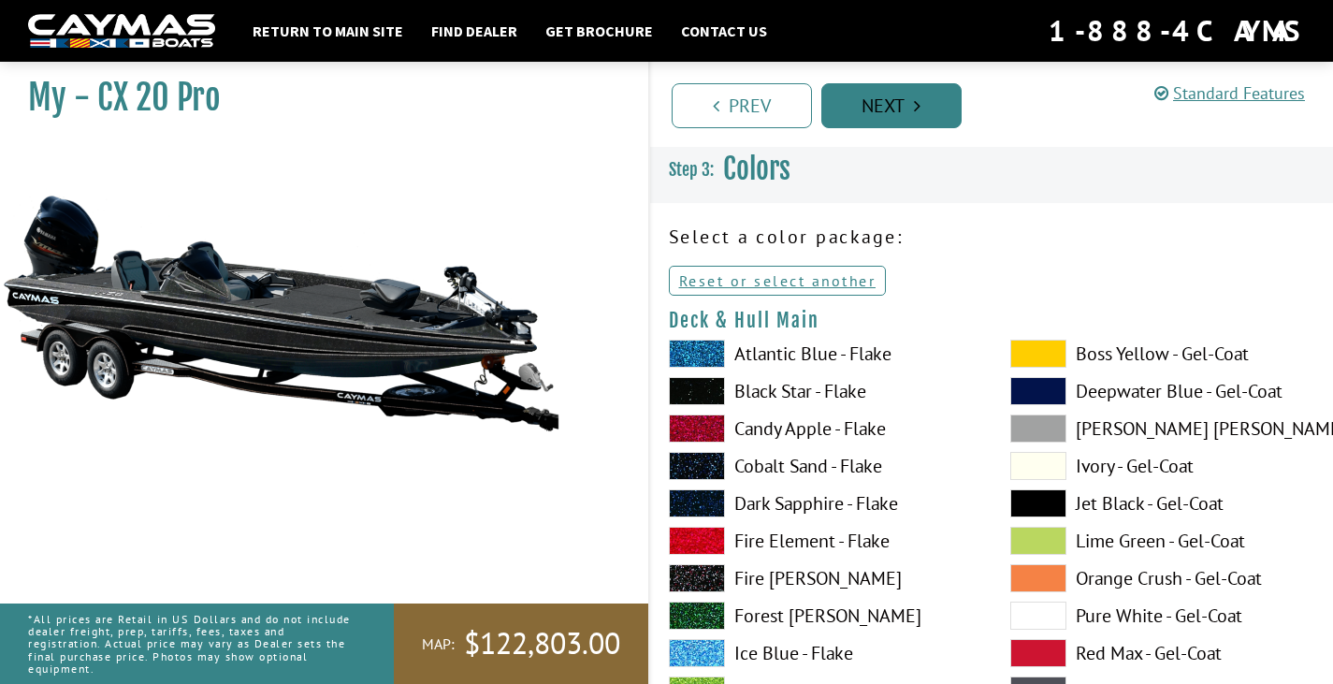
click at [888, 105] on link "Next" at bounding box center [891, 105] width 140 height 45
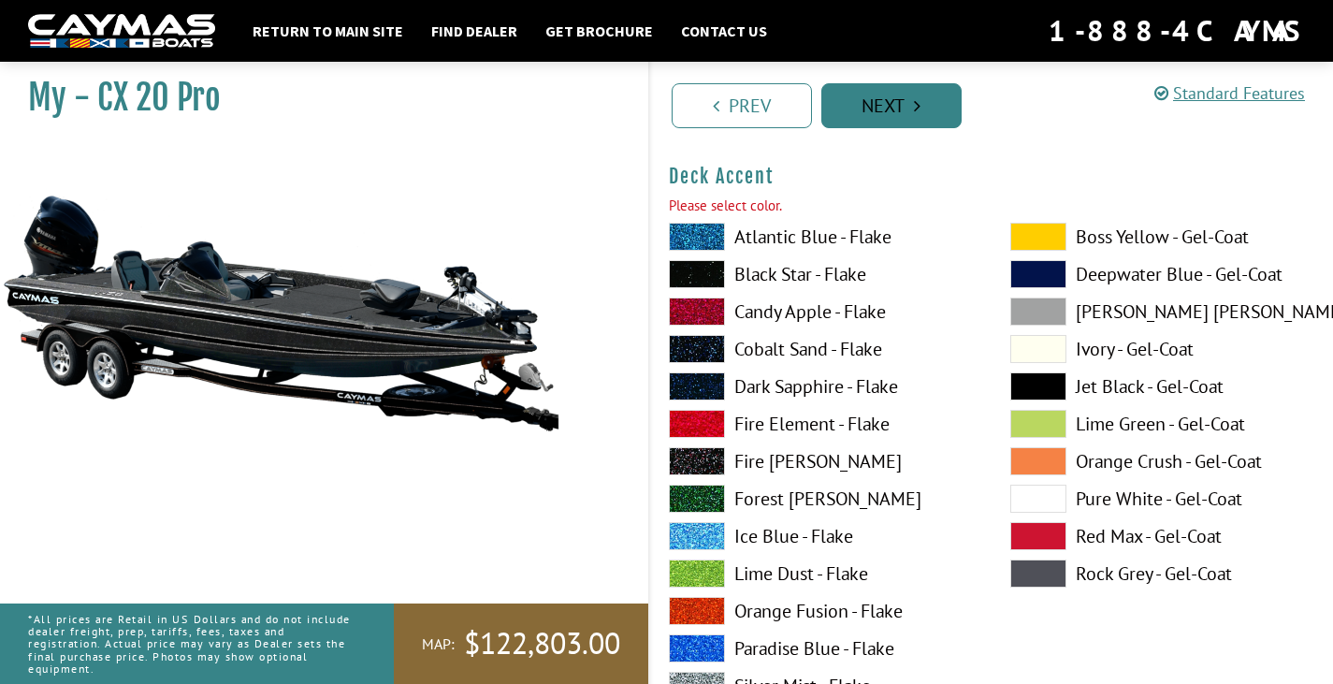
scroll to position [922, 0]
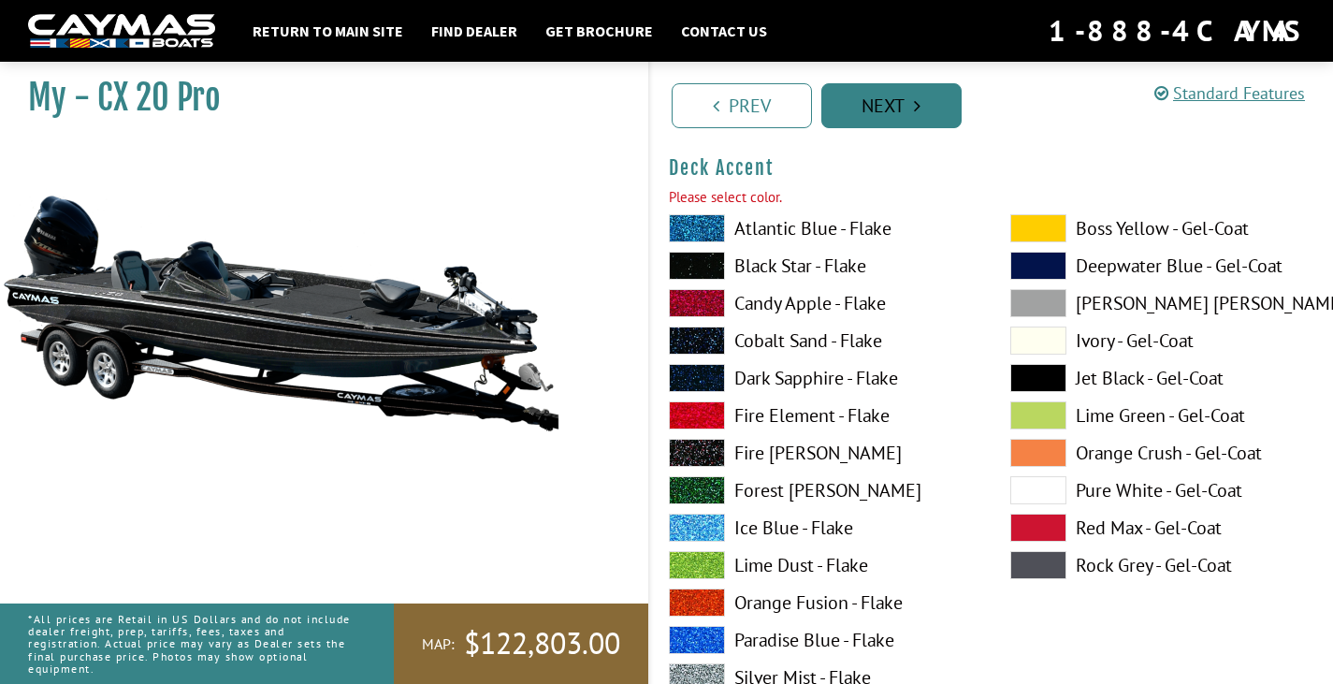
click at [882, 120] on link "Next" at bounding box center [891, 105] width 140 height 45
click at [885, 118] on link "Next" at bounding box center [891, 105] width 140 height 45
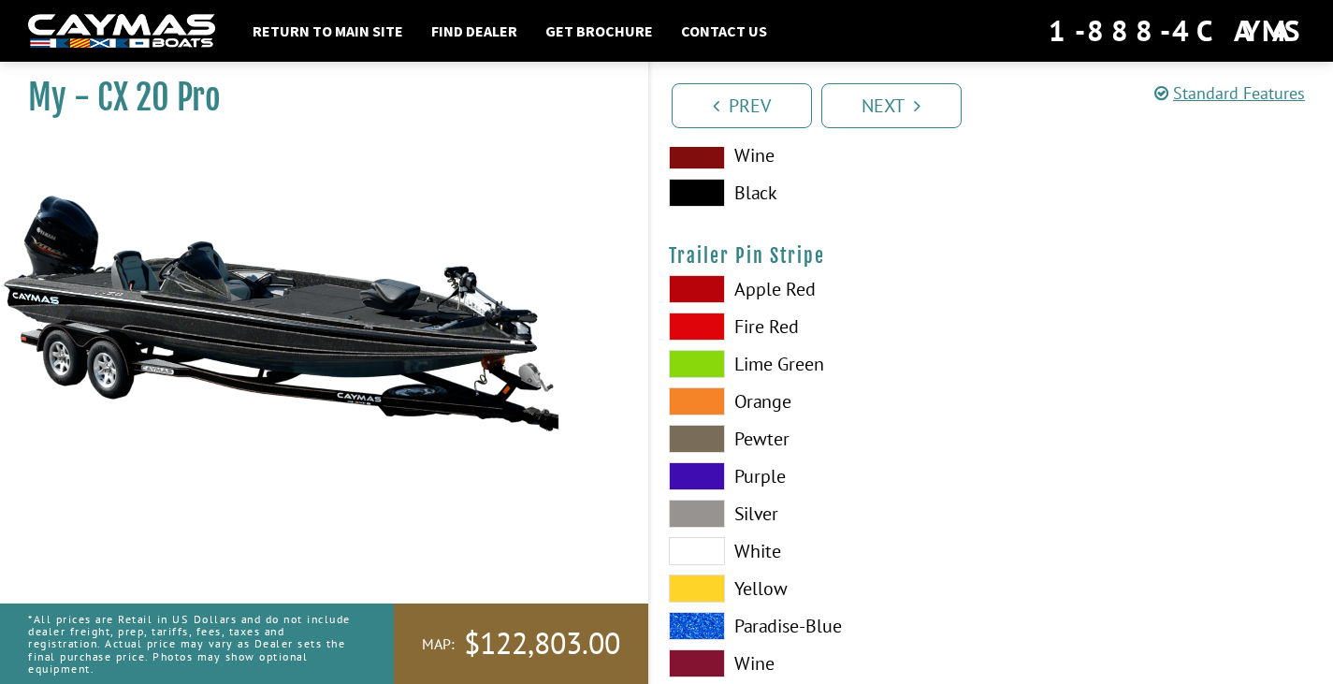
scroll to position [11444, 0]
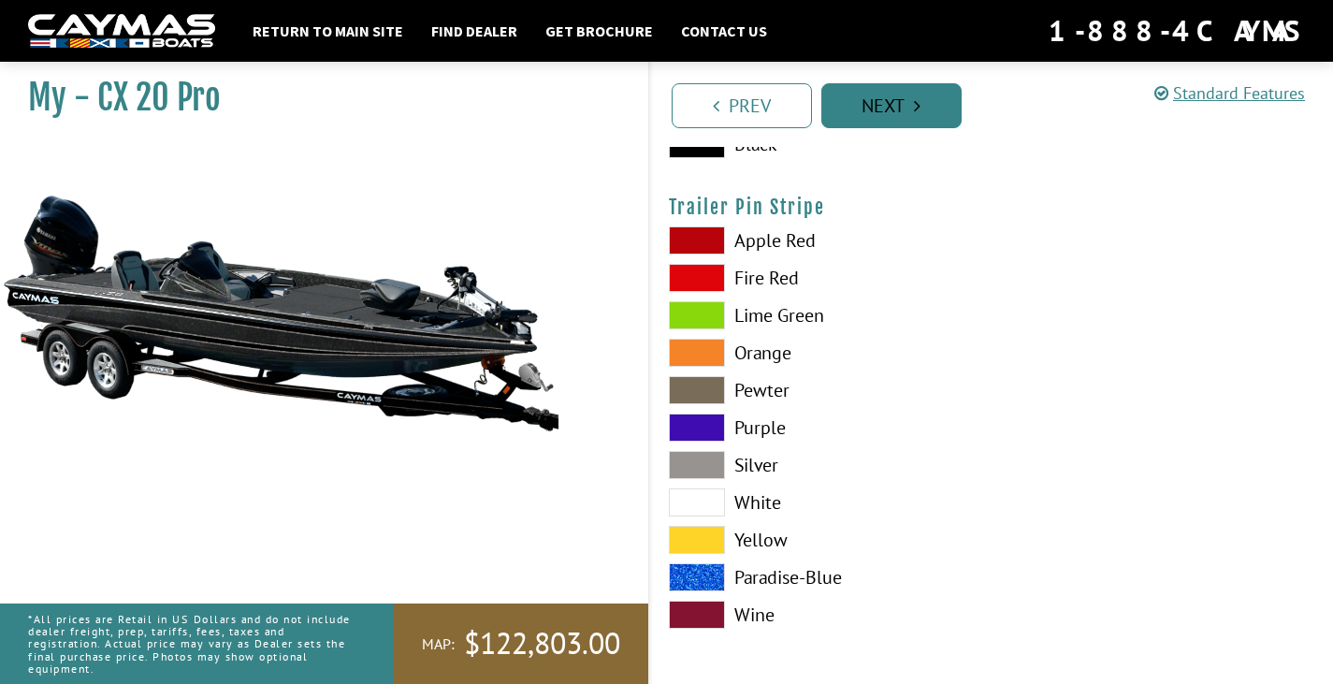
click at [927, 112] on link "Next" at bounding box center [891, 105] width 140 height 45
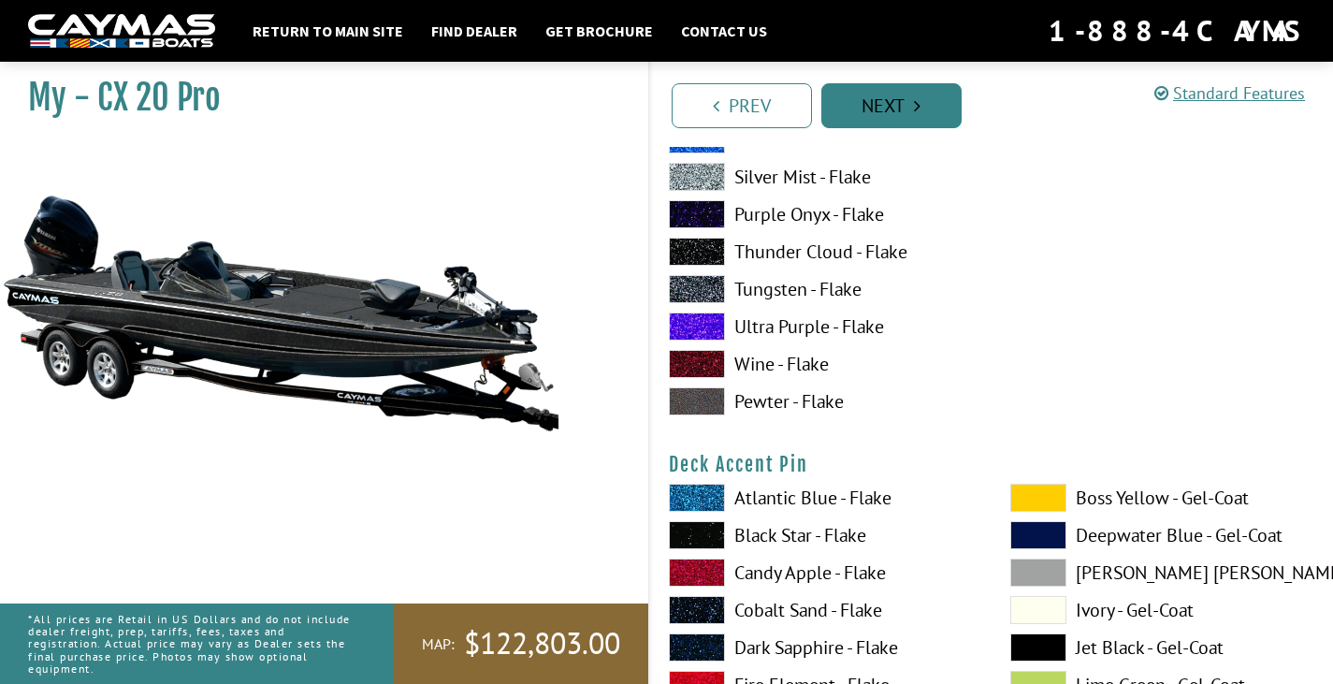
scroll to position [922, 0]
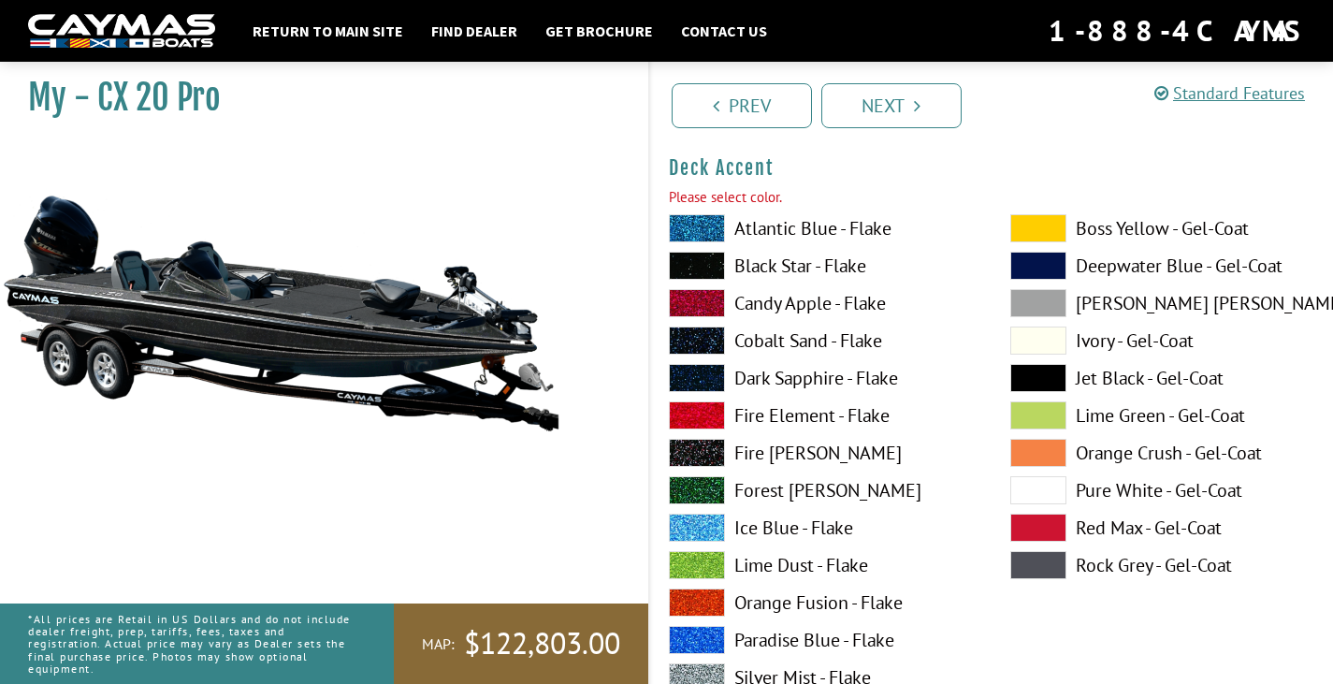
click at [711, 275] on span at bounding box center [697, 266] width 56 height 28
click at [707, 305] on span at bounding box center [697, 303] width 56 height 28
click at [692, 256] on span at bounding box center [697, 266] width 56 height 28
drag, startPoint x: 713, startPoint y: 439, endPoint x: 715, endPoint y: 475, distance: 36.5
click at [715, 475] on div "Atlantic Blue - Flake Black Star - Flake Candy Apple - Flake Cobalt Sand - Flak…" at bounding box center [820, 569] width 341 height 711
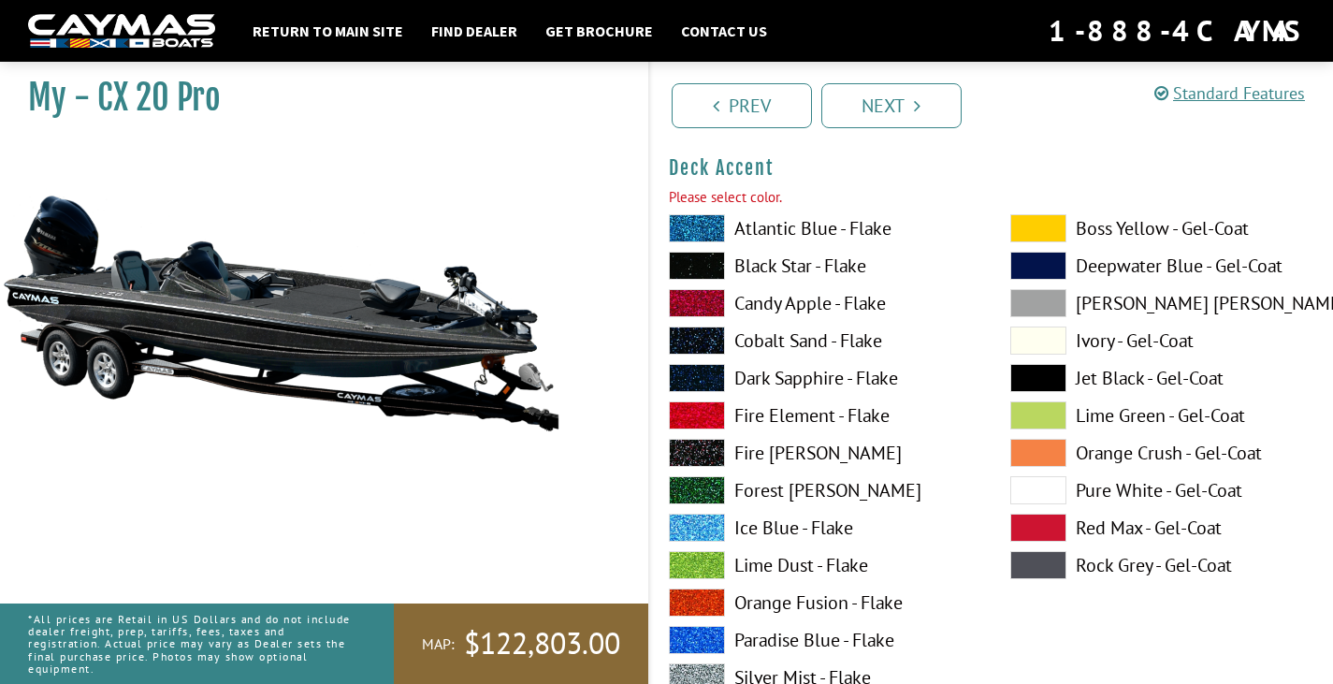
click at [685, 255] on span at bounding box center [697, 266] width 56 height 28
click at [792, 263] on label "Black Star - Flake" at bounding box center [821, 266] width 304 height 28
click at [1058, 377] on span at bounding box center [1038, 378] width 56 height 28
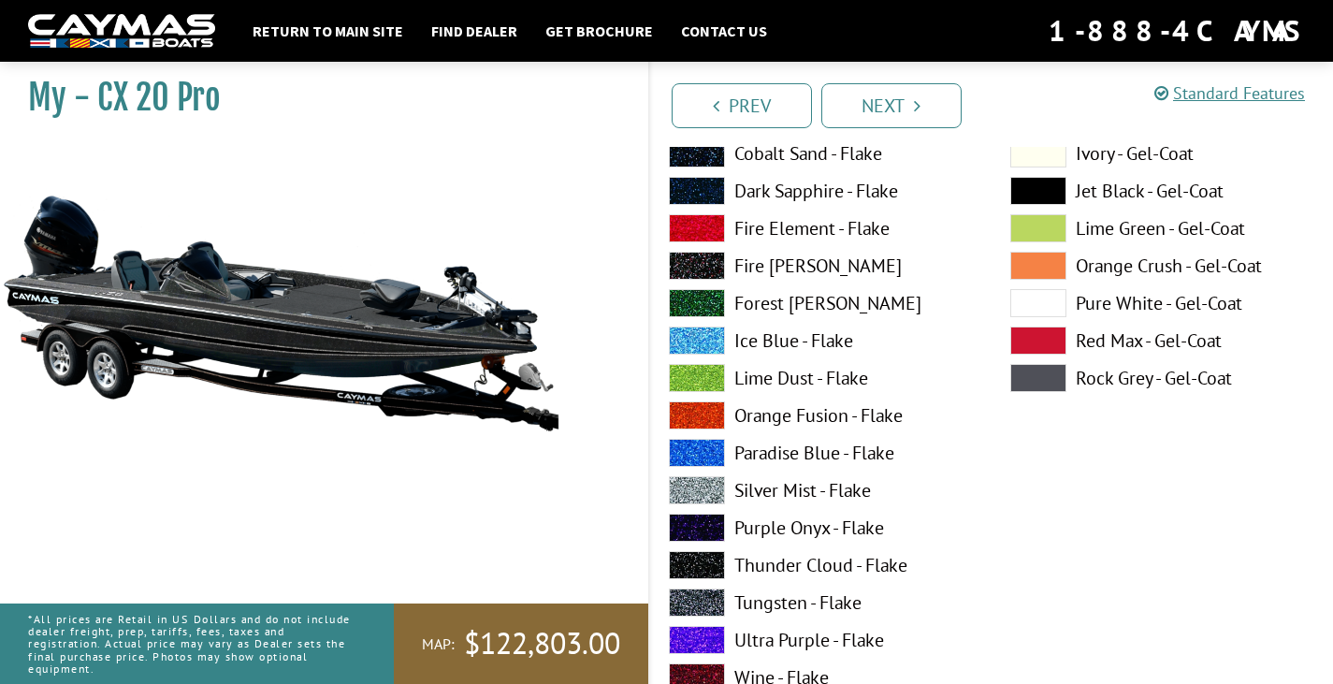
scroll to position [1203, 0]
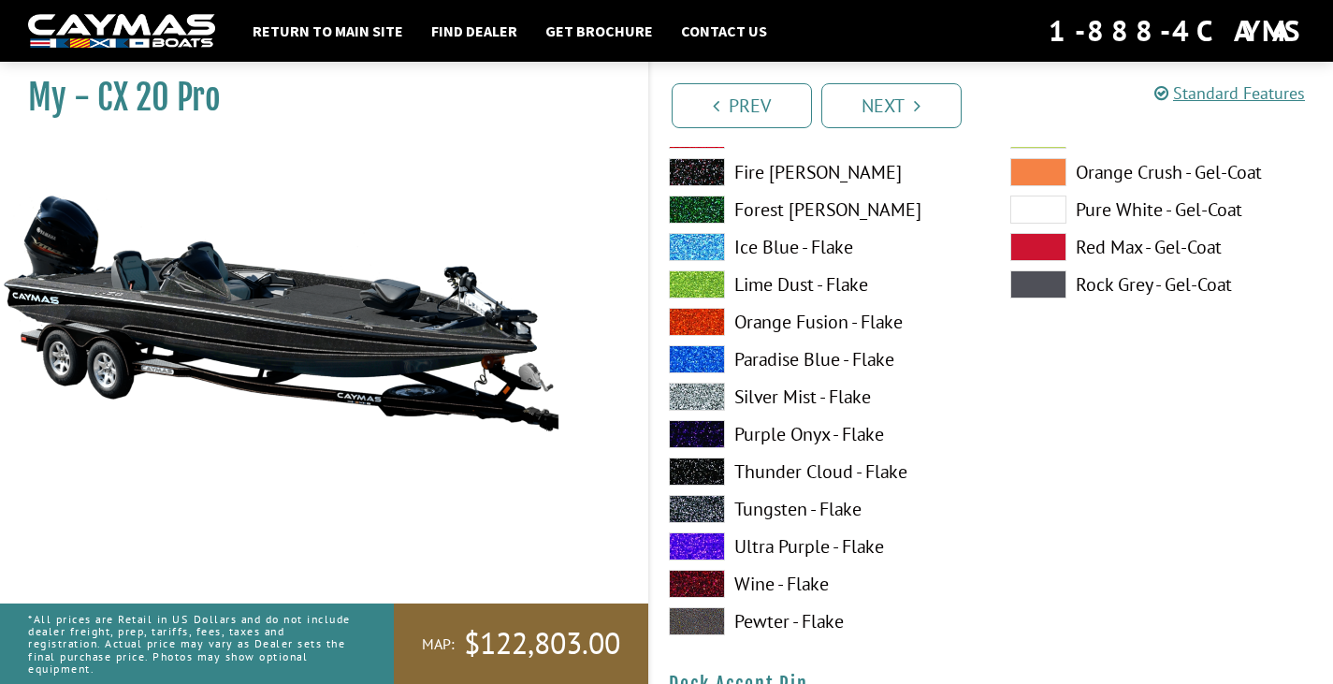
click at [697, 476] on span at bounding box center [697, 471] width 56 height 28
click at [763, 626] on label "Pewter - Flake" at bounding box center [821, 621] width 304 height 28
click at [714, 622] on span at bounding box center [697, 621] width 56 height 28
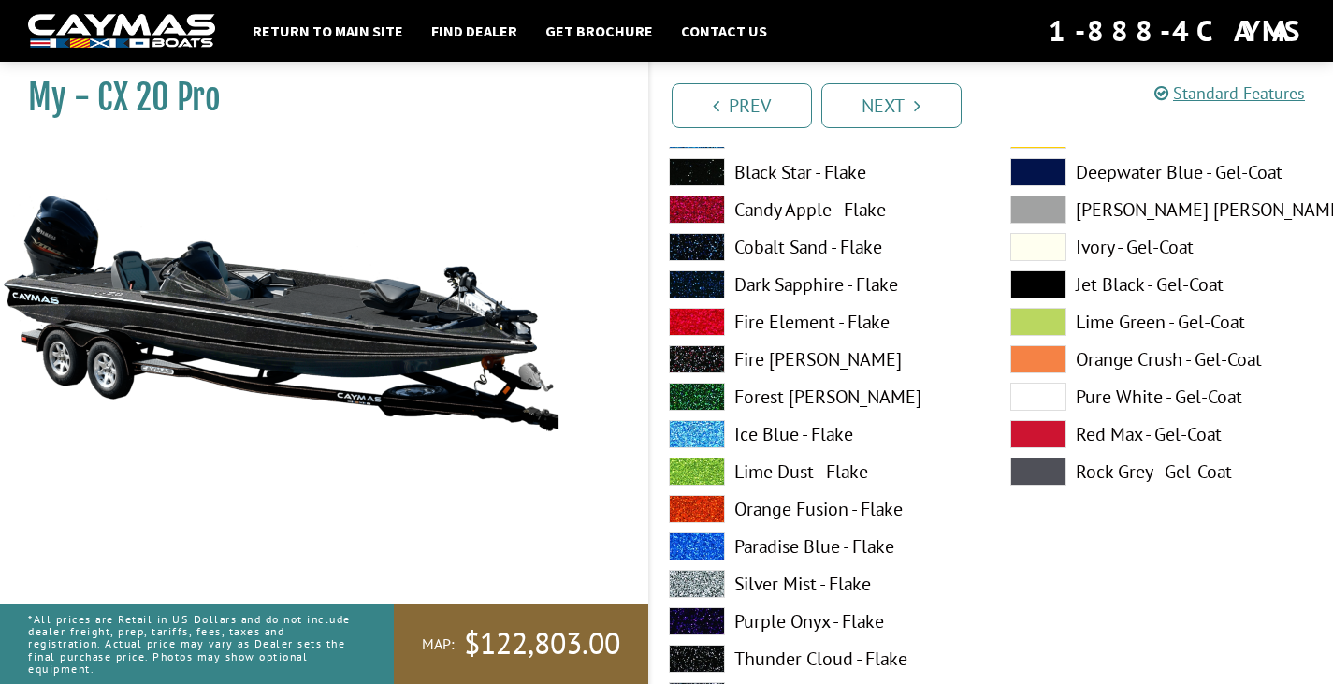
scroll to position [922, 0]
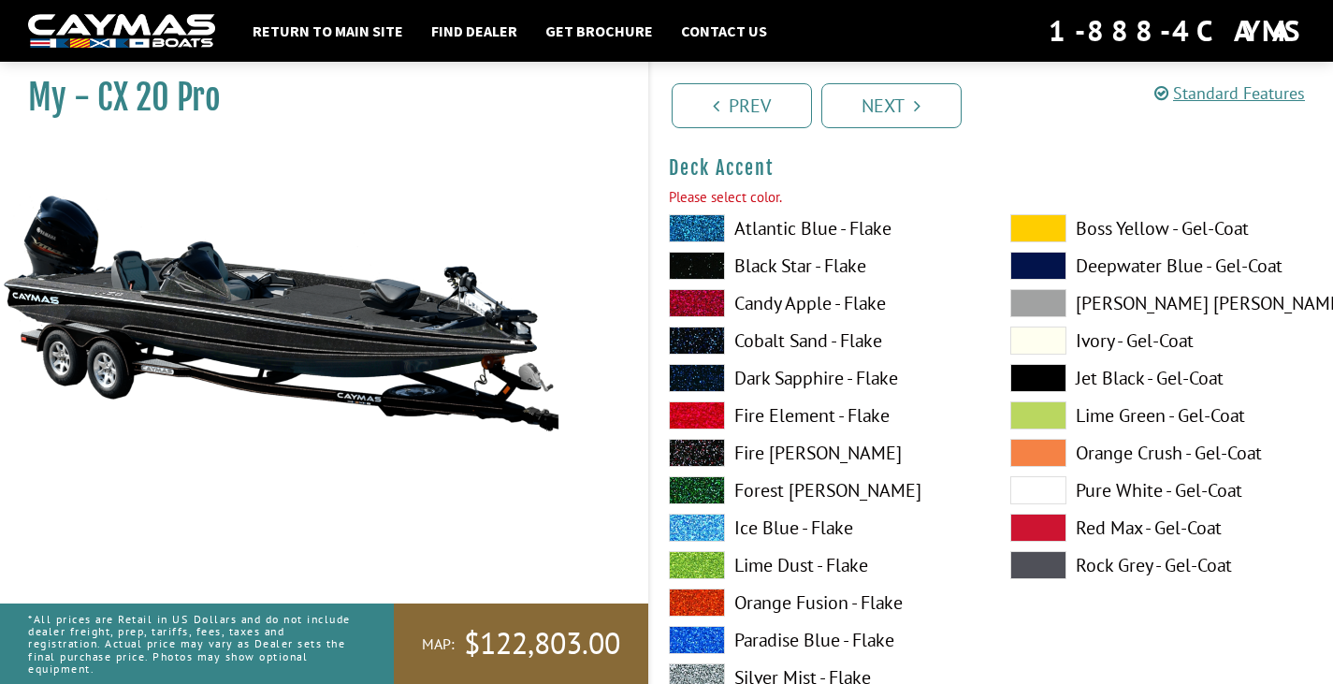
click at [716, 273] on span at bounding box center [697, 266] width 56 height 28
click at [749, 267] on label "Black Star - Flake" at bounding box center [821, 266] width 304 height 28
click at [937, 120] on link "Next" at bounding box center [891, 105] width 140 height 45
click at [1045, 371] on span at bounding box center [1038, 378] width 56 height 28
click at [780, 267] on label "Black Star - Flake" at bounding box center [821, 266] width 304 height 28
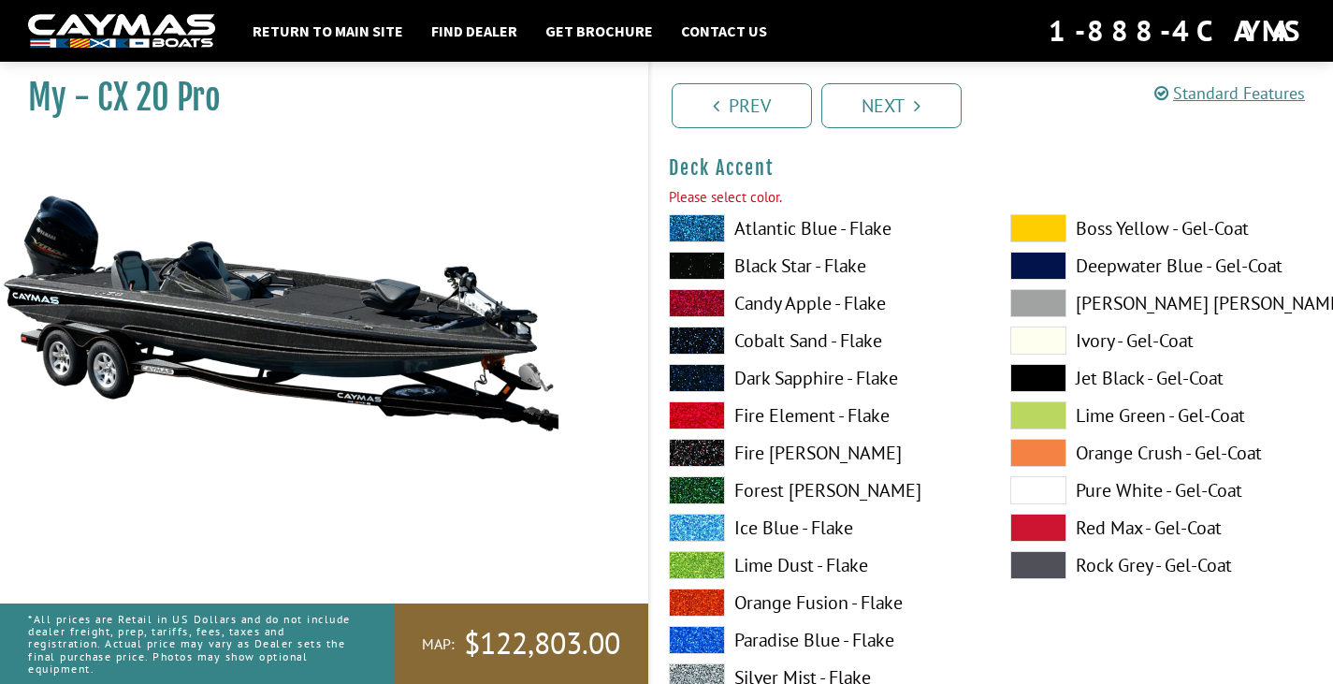
click at [1016, 361] on div "Boss Yellow - Gel-Coat Deepwater Blue - Gel-Coat Dove Gray - Gel-Coat Ivory - G…" at bounding box center [1161, 569] width 341 height 711
click at [1030, 367] on span at bounding box center [1038, 378] width 56 height 28
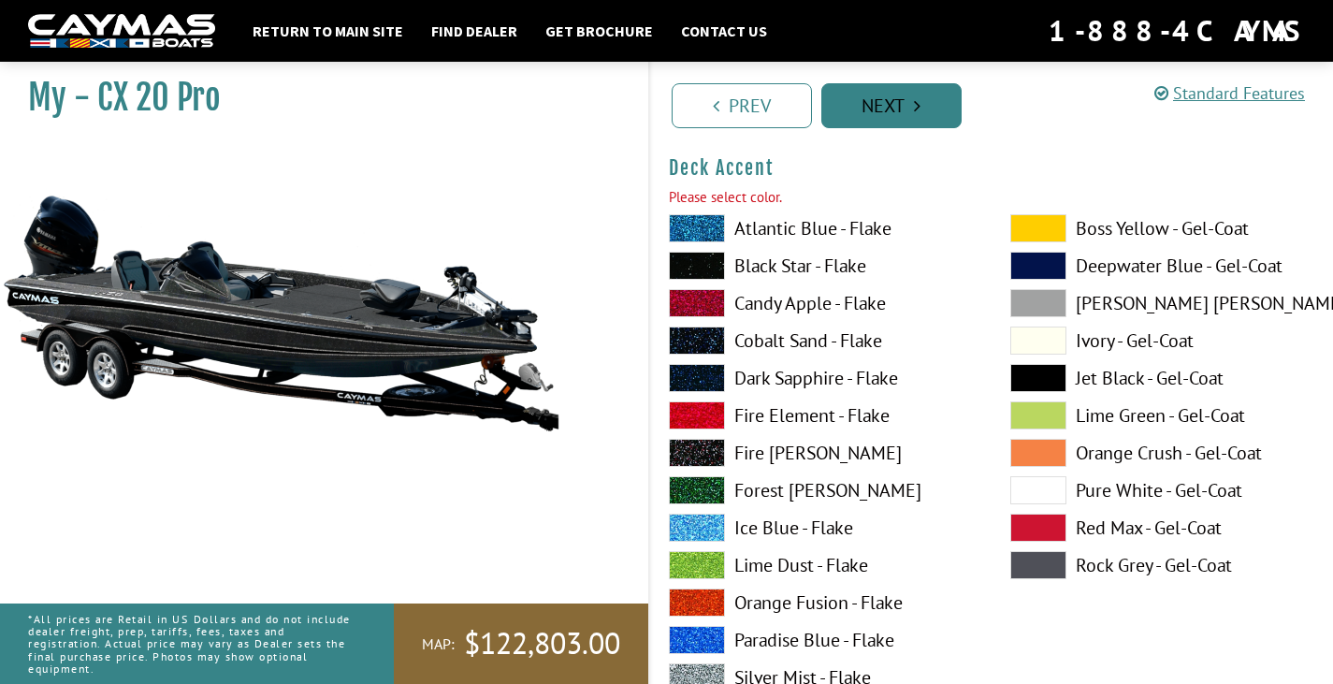
click at [871, 112] on link "Next" at bounding box center [891, 105] width 140 height 45
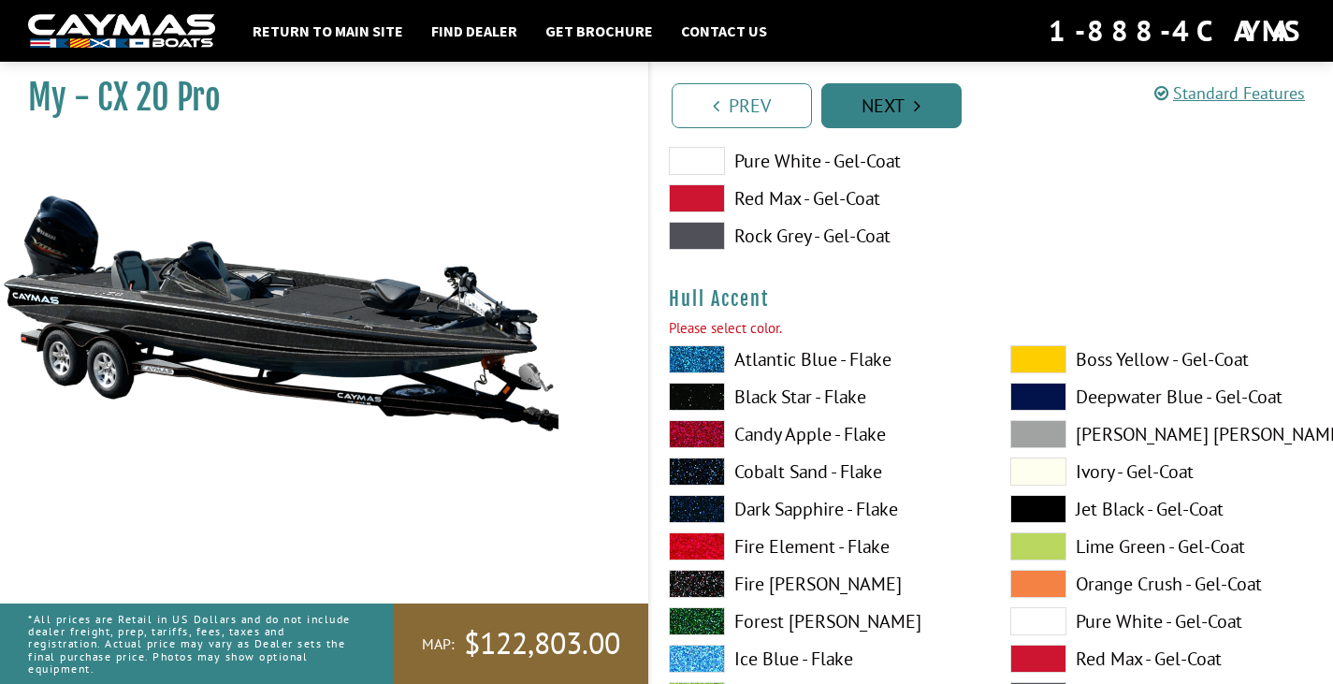
scroll to position [7512, 0]
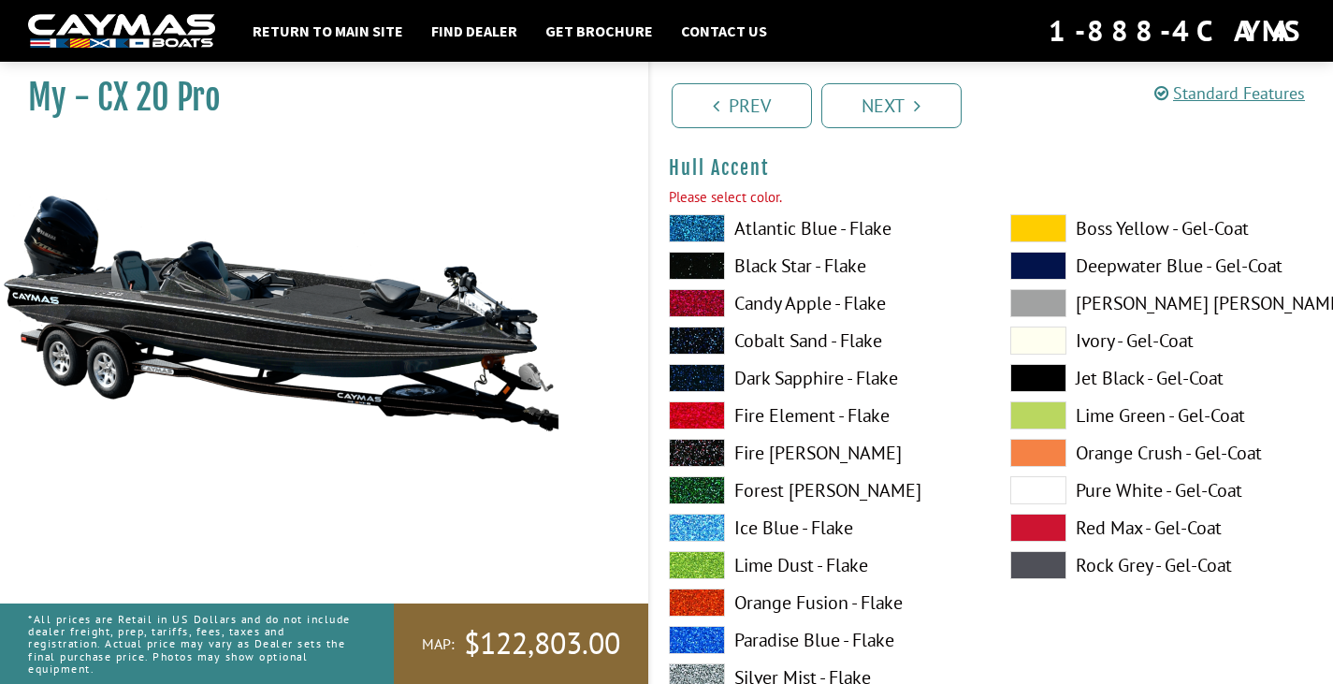
click at [1045, 376] on span at bounding box center [1038, 378] width 56 height 28
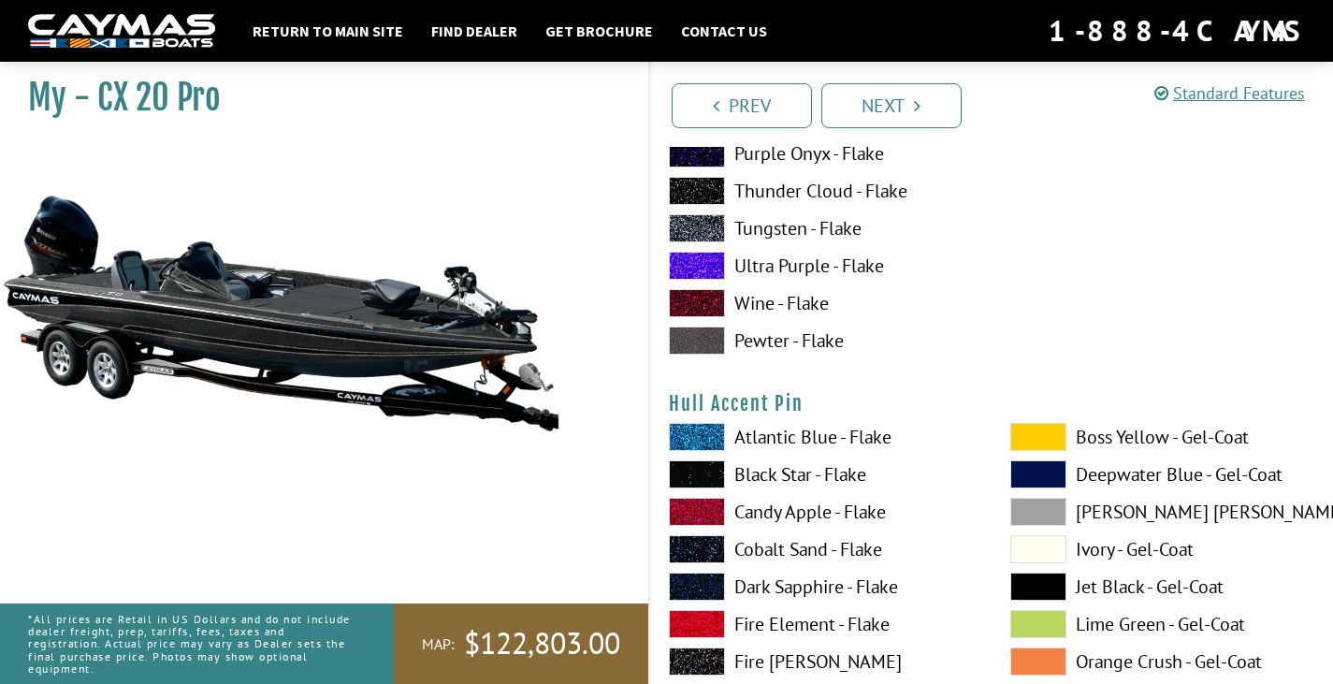
scroll to position [8260, 0]
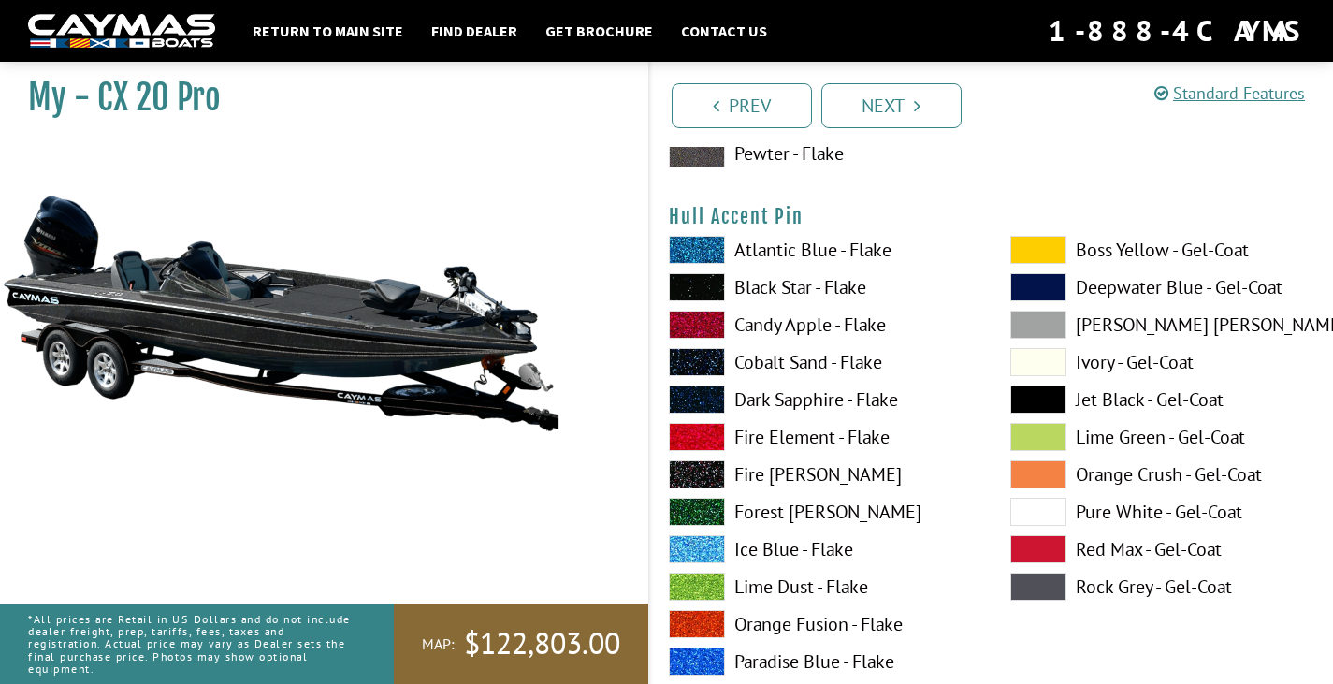
click at [1042, 393] on span at bounding box center [1038, 399] width 56 height 28
click at [1031, 248] on span at bounding box center [1038, 250] width 56 height 28
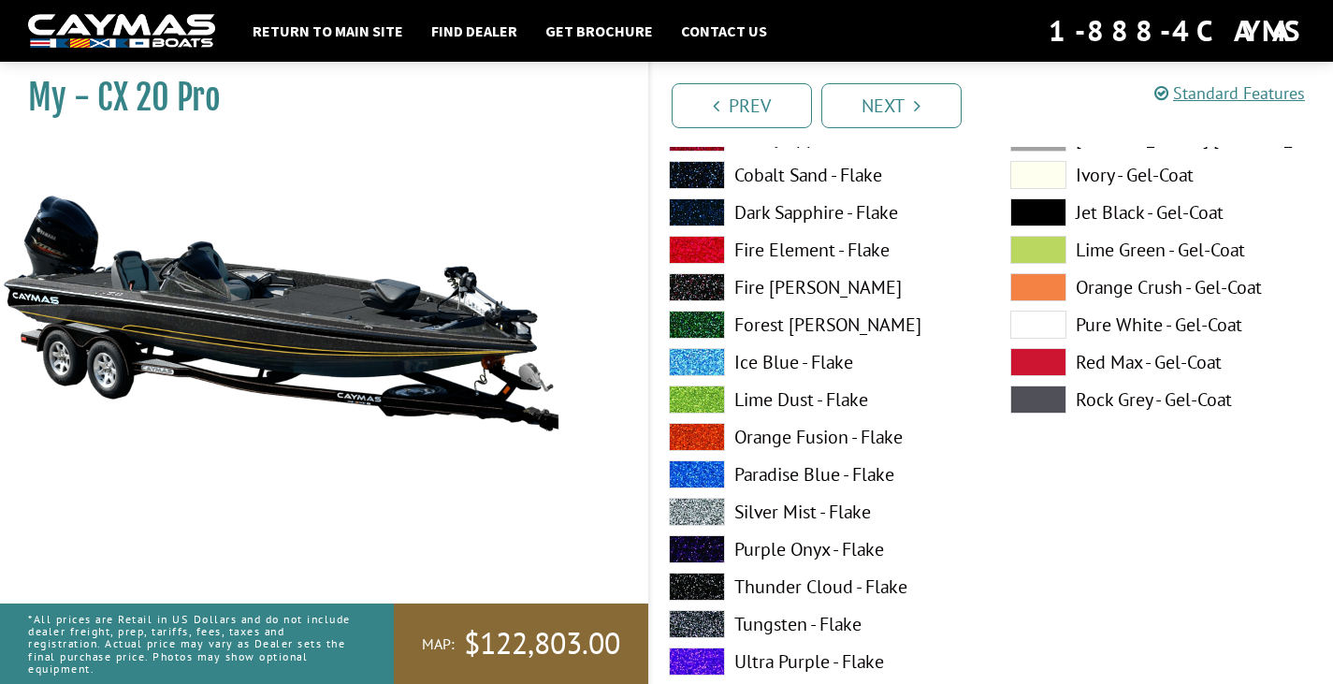
click at [715, 509] on span at bounding box center [697, 511] width 56 height 28
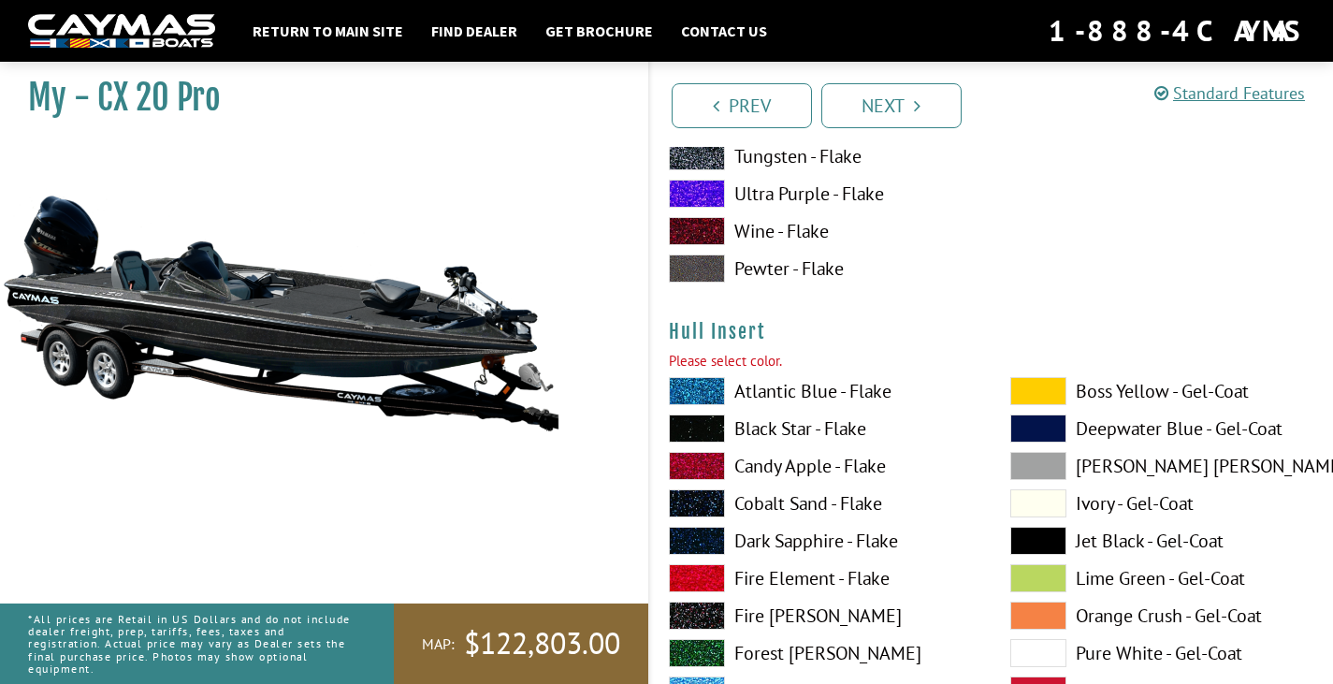
scroll to position [9008, 0]
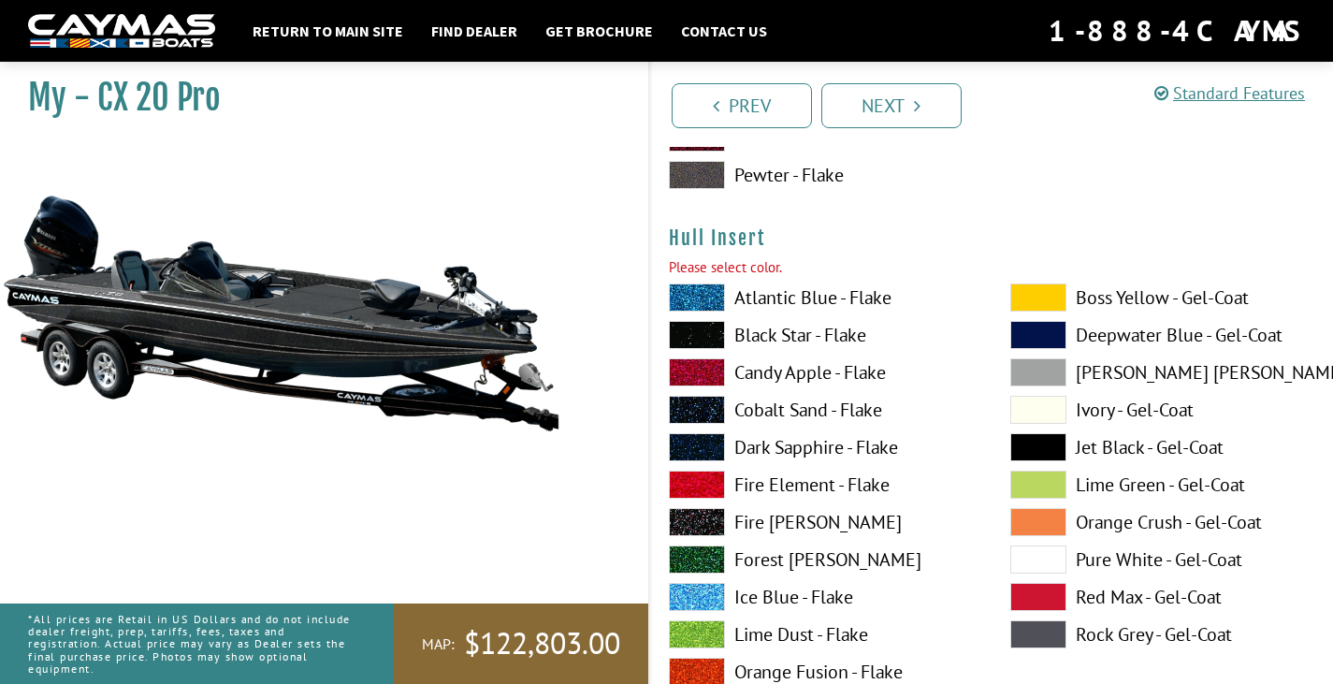
click at [1053, 448] on span at bounding box center [1038, 447] width 56 height 28
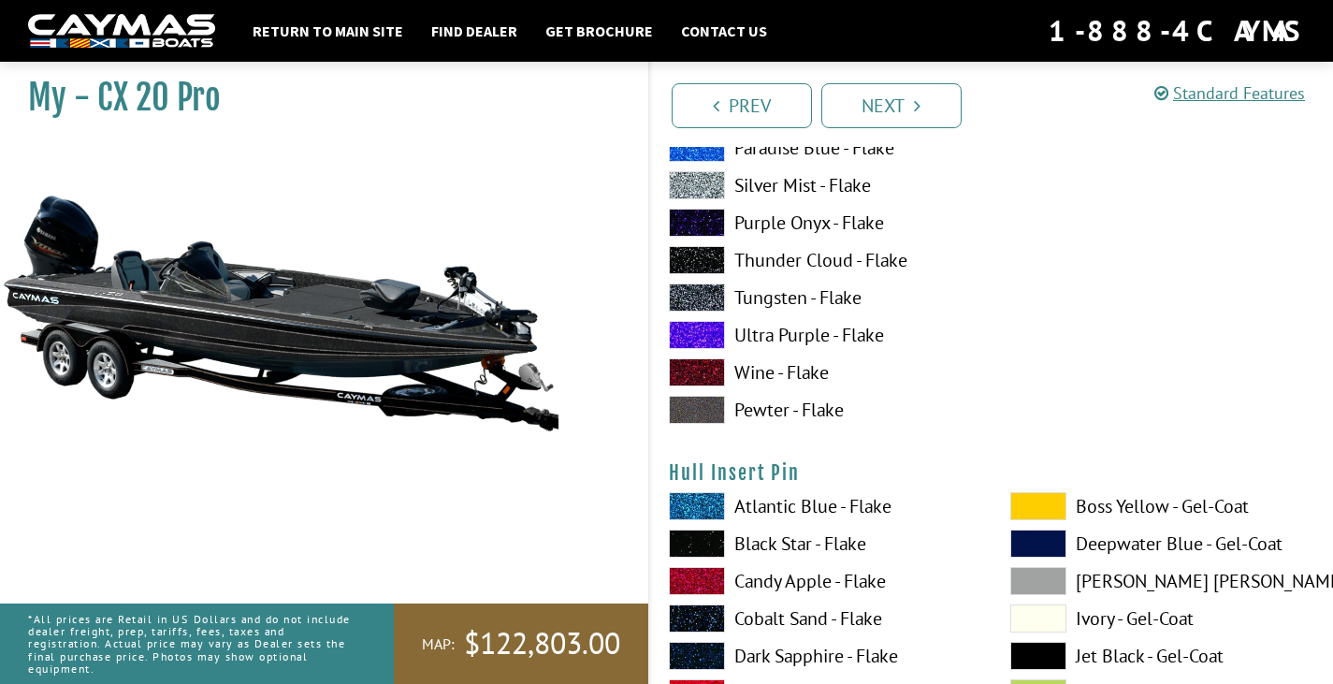
scroll to position [9756, 0]
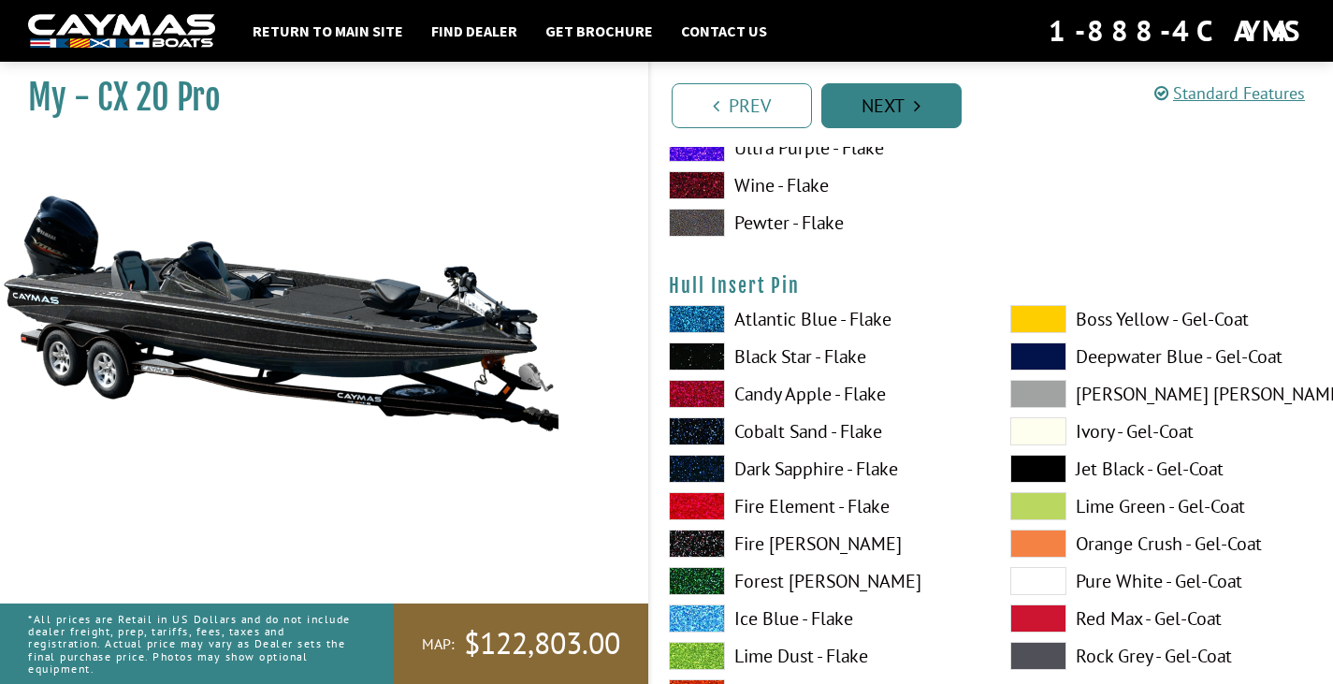
click at [875, 93] on link "Next" at bounding box center [891, 105] width 140 height 45
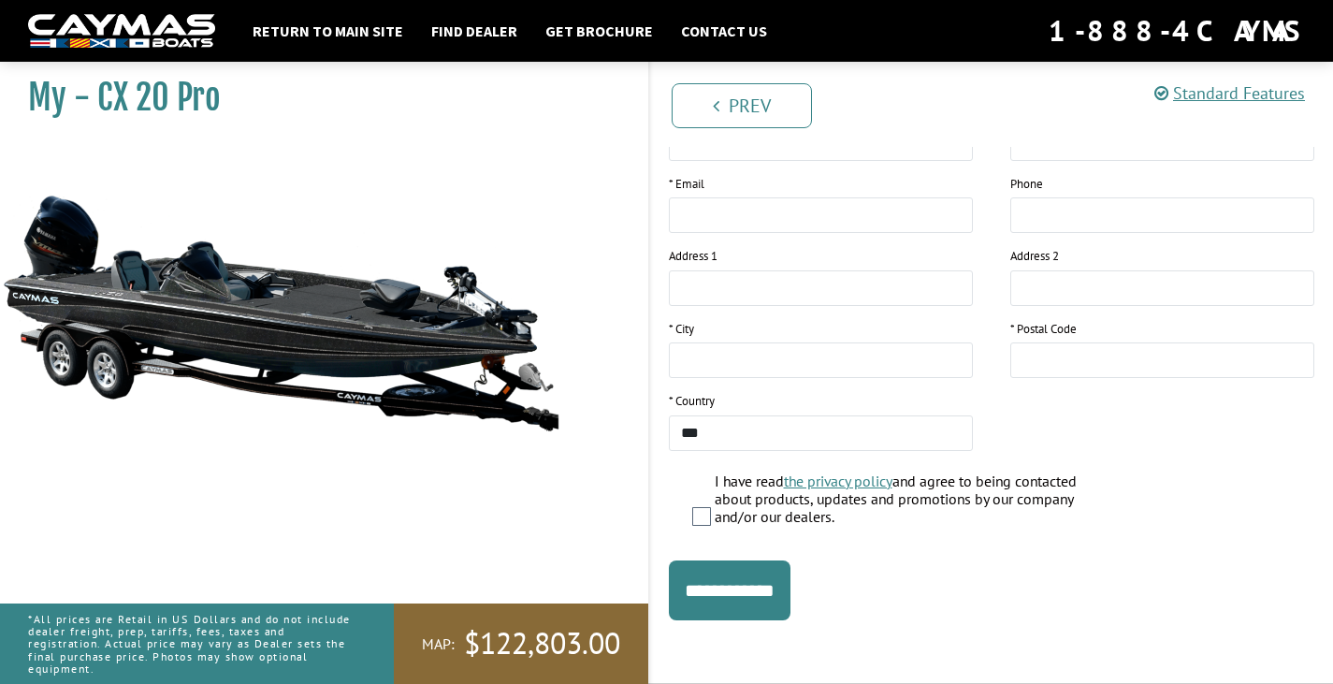
scroll to position [0, 0]
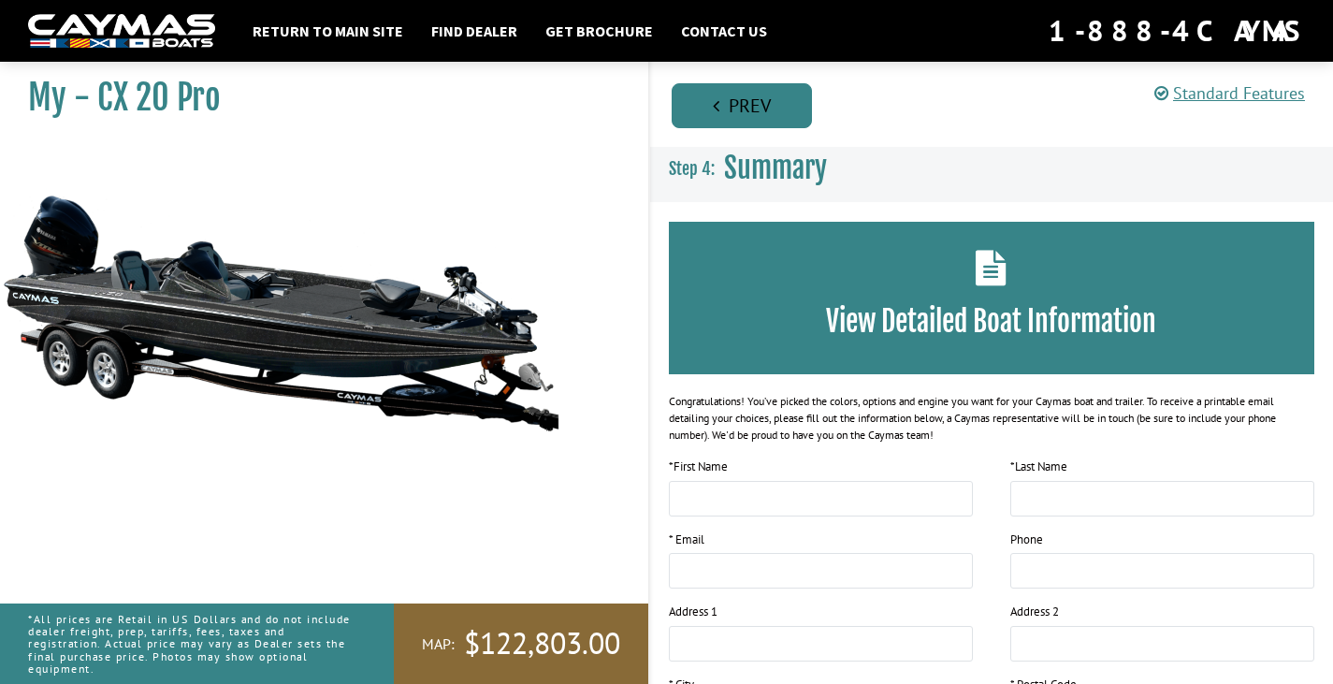
click at [745, 112] on link "Prev" at bounding box center [741, 105] width 140 height 45
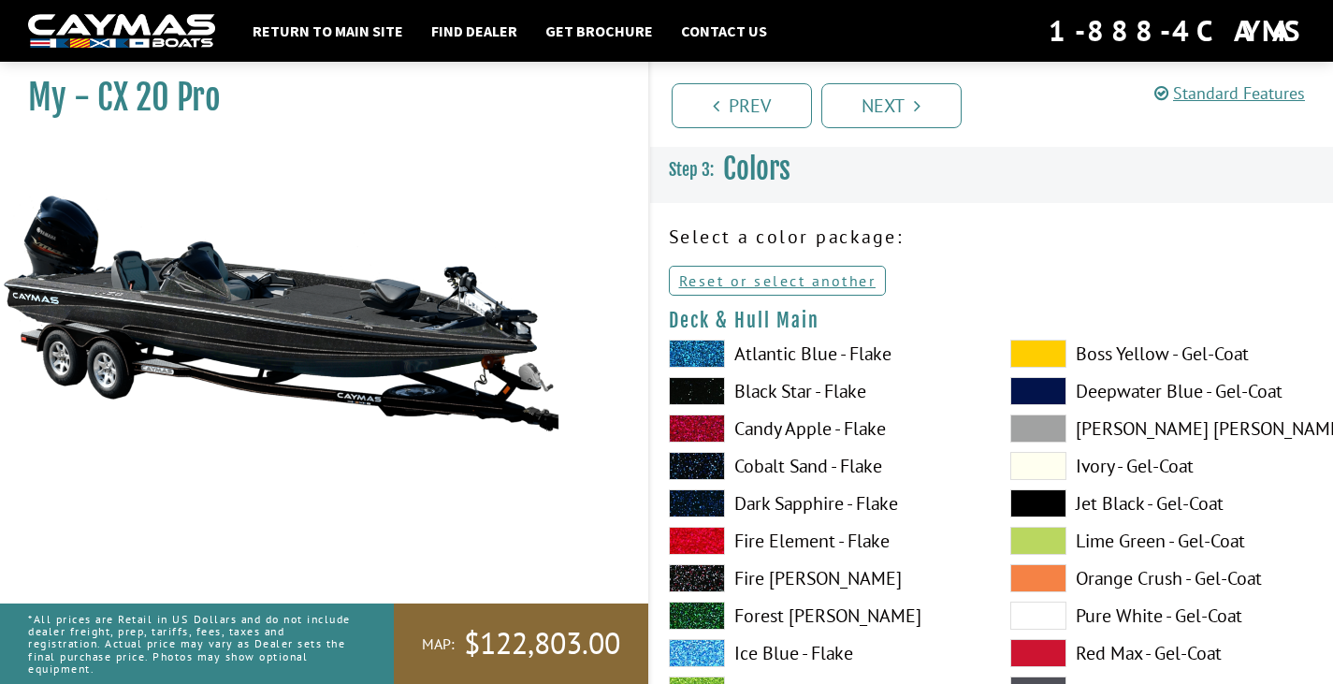
scroll to position [94, 0]
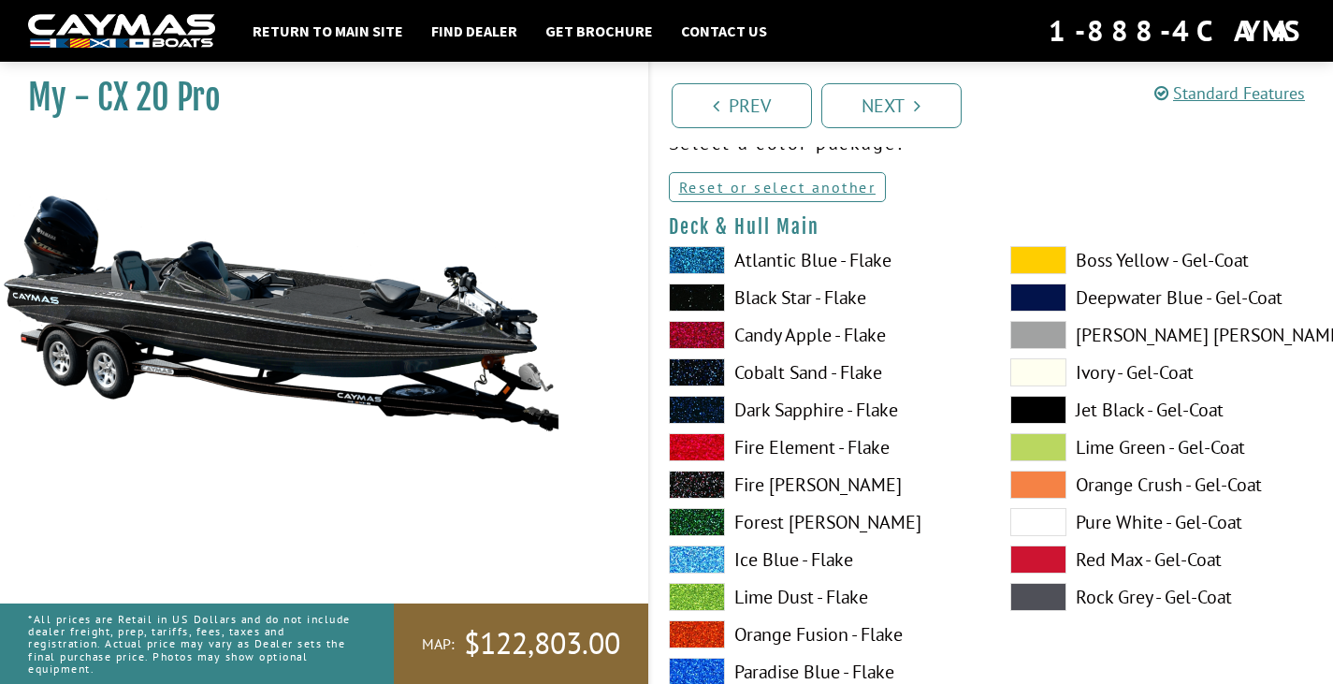
click at [1035, 405] on span at bounding box center [1038, 410] width 56 height 28
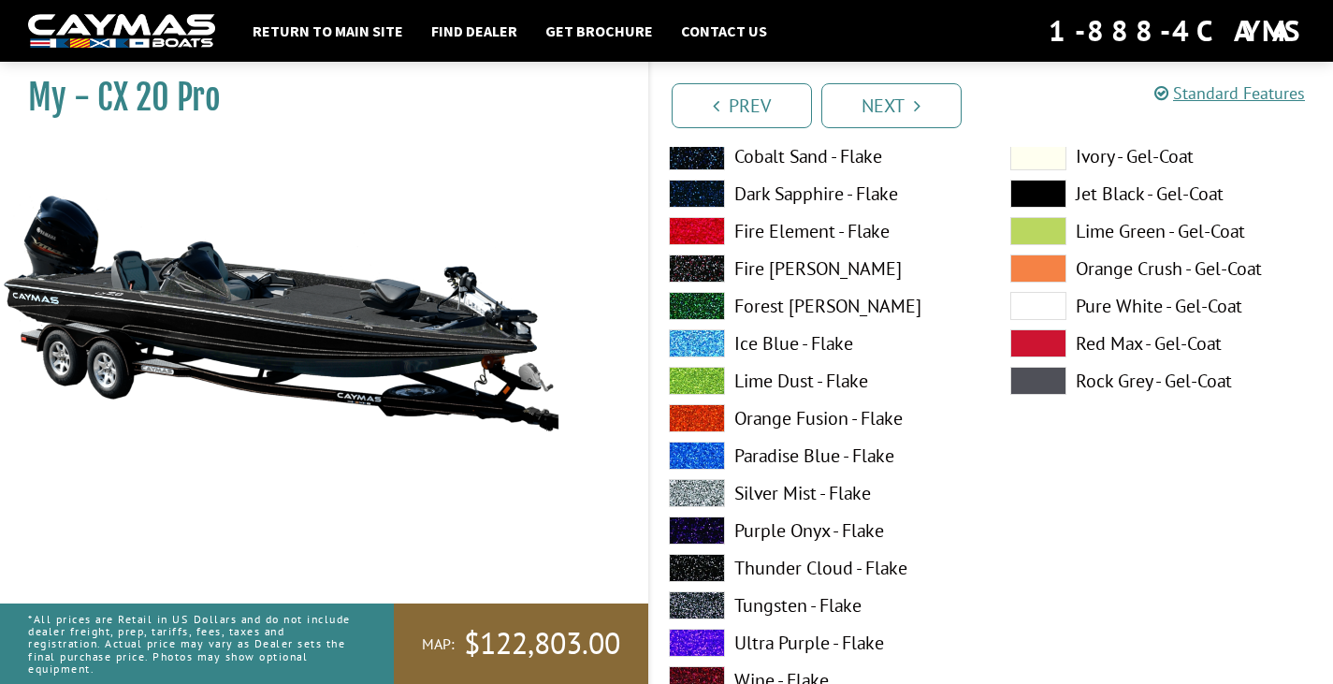
scroll to position [2431, 0]
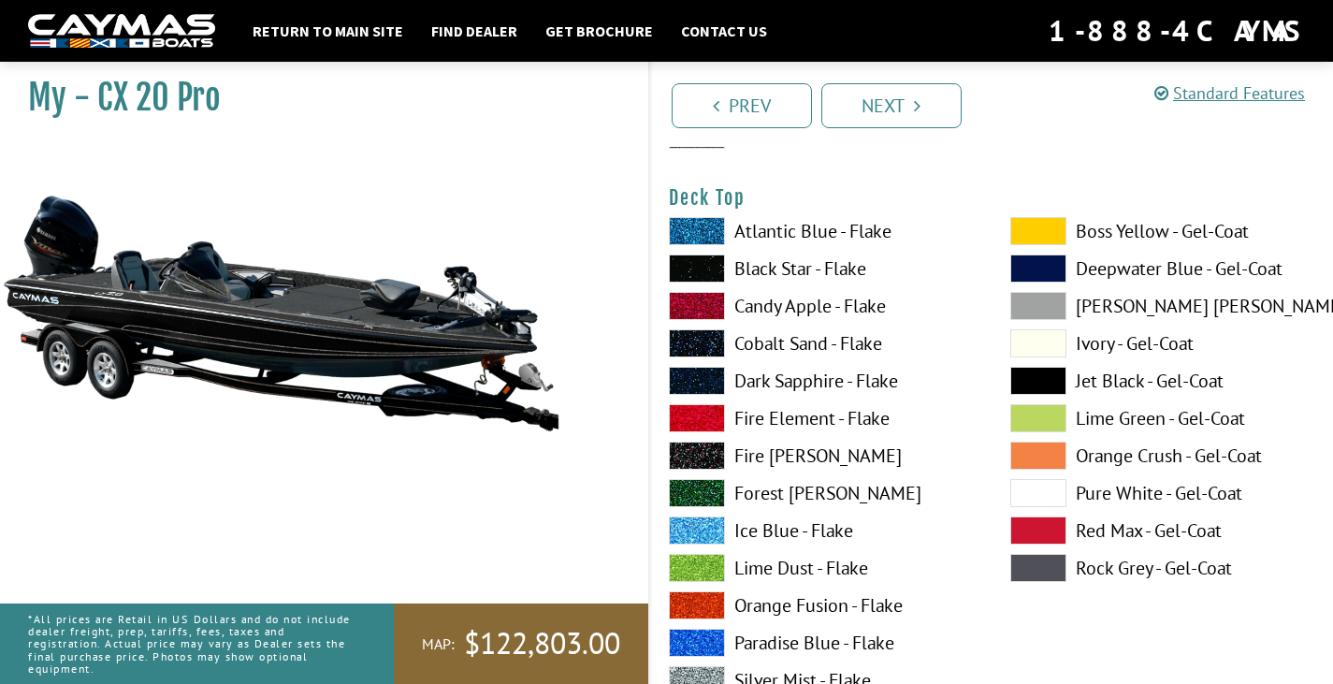
click at [1047, 375] on span at bounding box center [1038, 381] width 56 height 28
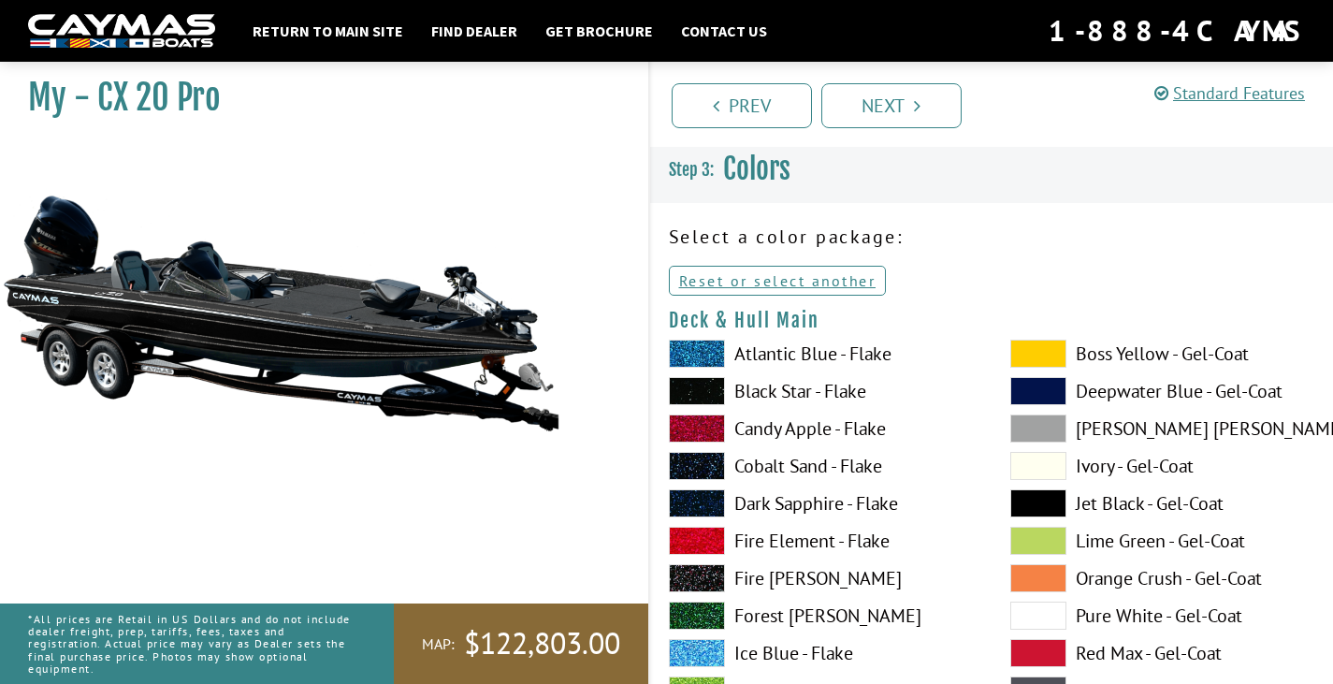
scroll to position [94, 0]
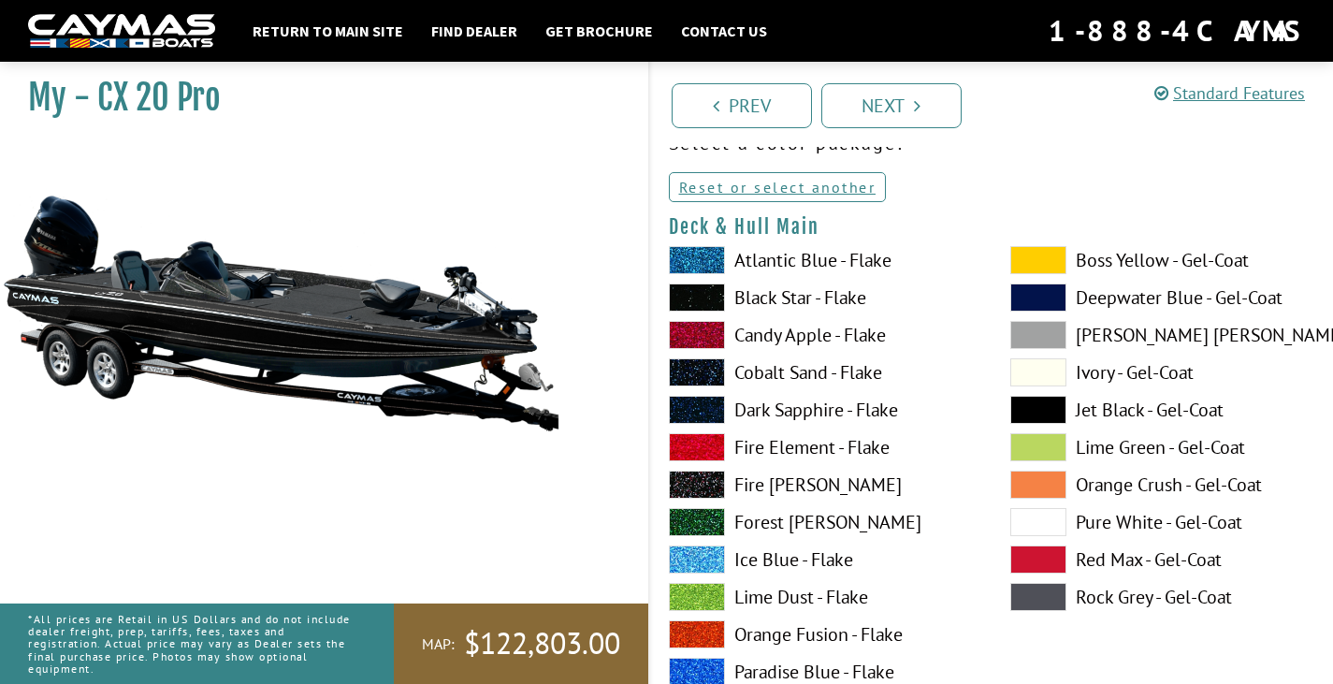
click at [697, 265] on span at bounding box center [697, 260] width 56 height 28
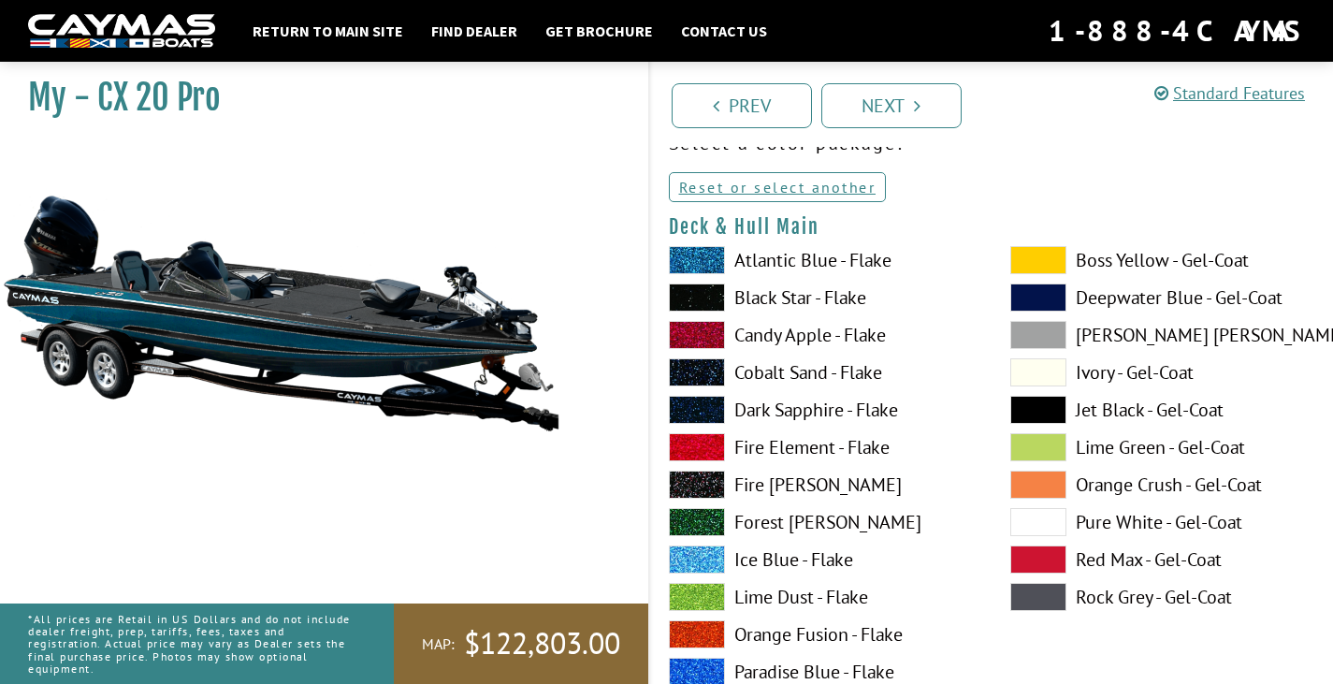
click at [691, 324] on span at bounding box center [697, 335] width 56 height 28
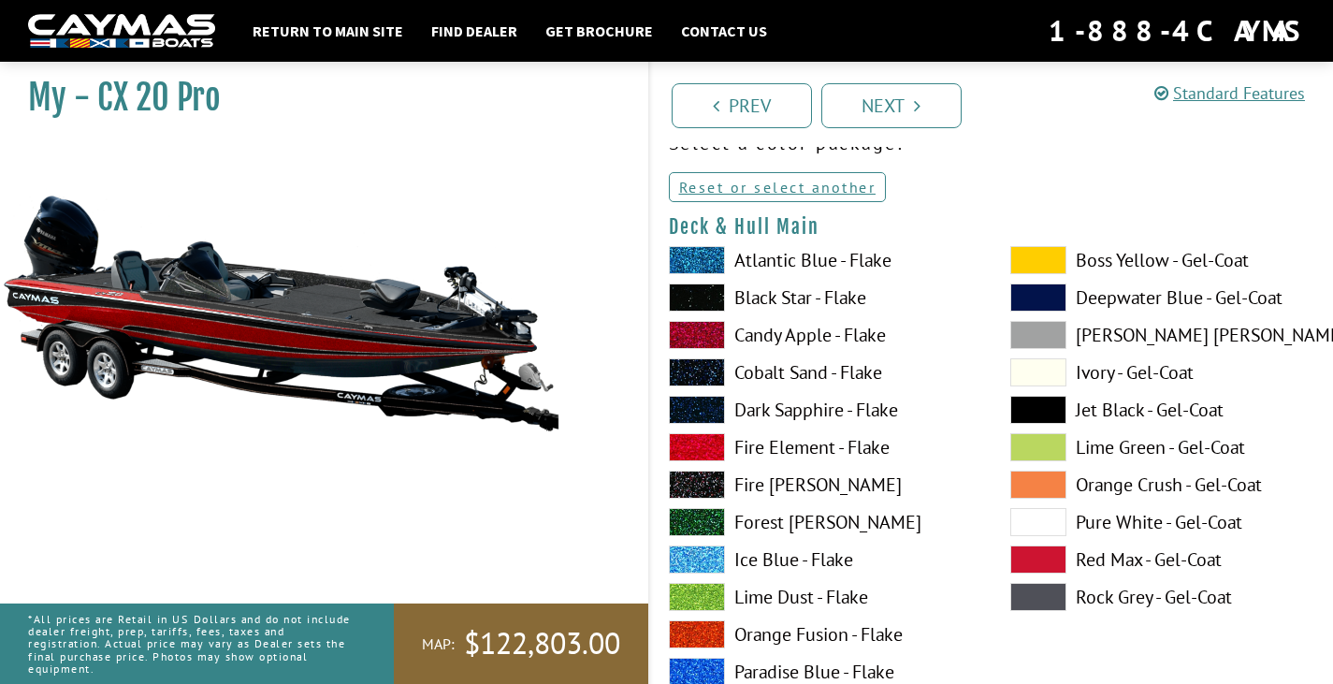
drag, startPoint x: 1010, startPoint y: 236, endPoint x: 924, endPoint y: 195, distance: 95.4
click at [961, 215] on h4 "Deck & Hull Main" at bounding box center [992, 226] width 646 height 23
click at [1041, 252] on span at bounding box center [1038, 260] width 56 height 28
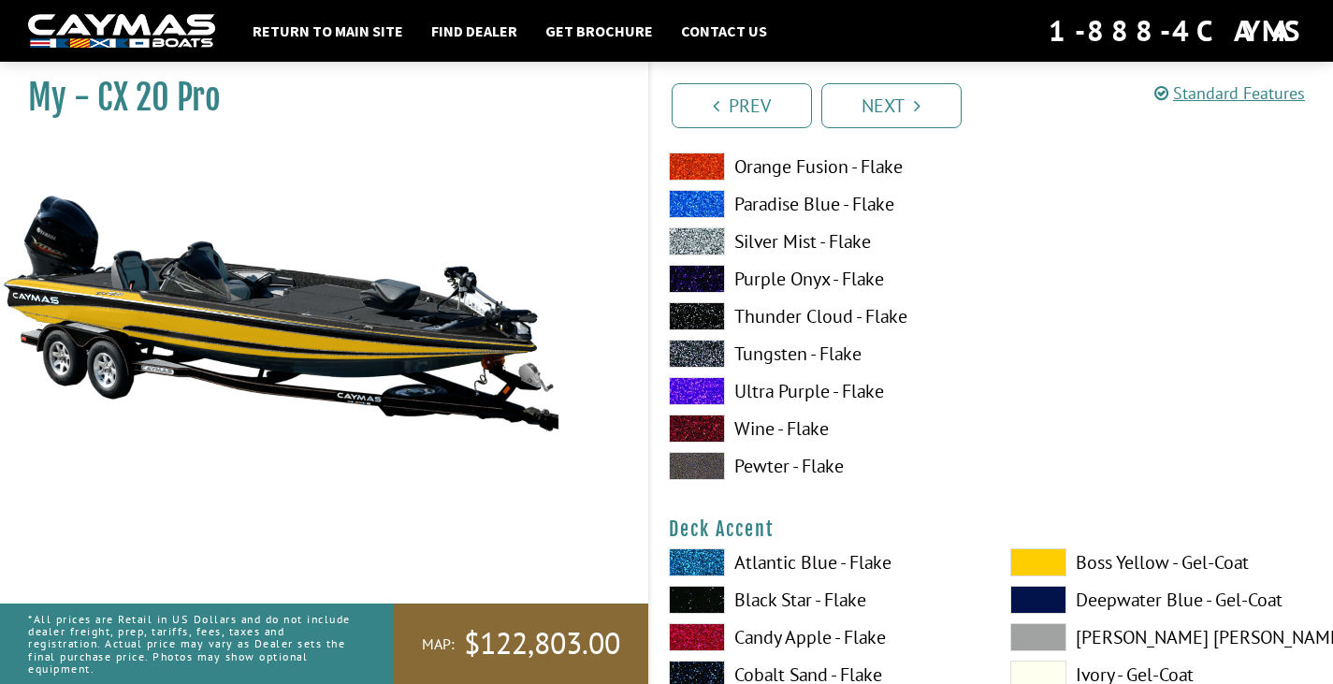
scroll to position [842, 0]
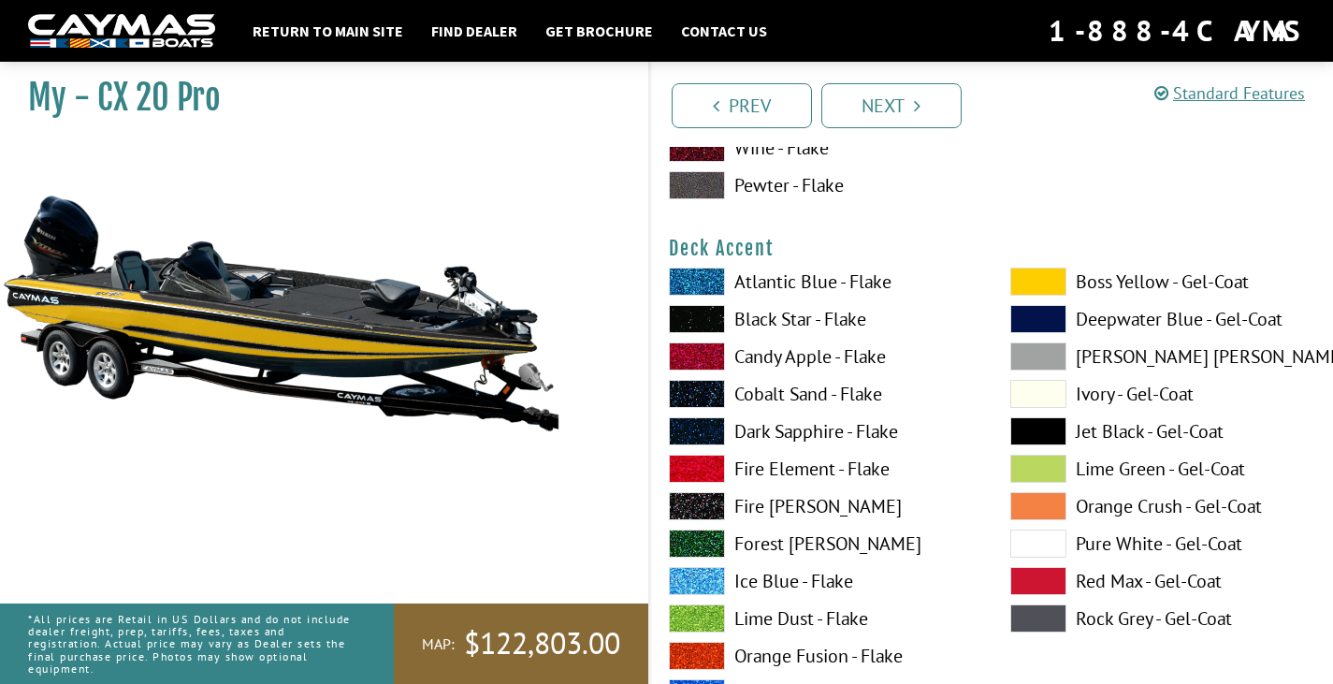
click at [722, 297] on div "Atlantic Blue - Flake Black Star - Flake Candy Apple - Flake Cobalt Sand - Flak…" at bounding box center [820, 622] width 341 height 711
click at [724, 295] on div "Atlantic Blue - Flake Black Star - Flake Candy Apple - Flake Cobalt Sand - Flak…" at bounding box center [820, 622] width 341 height 711
click at [738, 265] on div "Deck Accent Please select color. Atlantic Blue - Flake Black Star - Flake Candy…" at bounding box center [992, 608] width 646 height 742
click at [745, 284] on label "Atlantic Blue - Flake" at bounding box center [821, 281] width 304 height 28
click at [766, 580] on label "Ice Blue - Flake" at bounding box center [821, 581] width 304 height 28
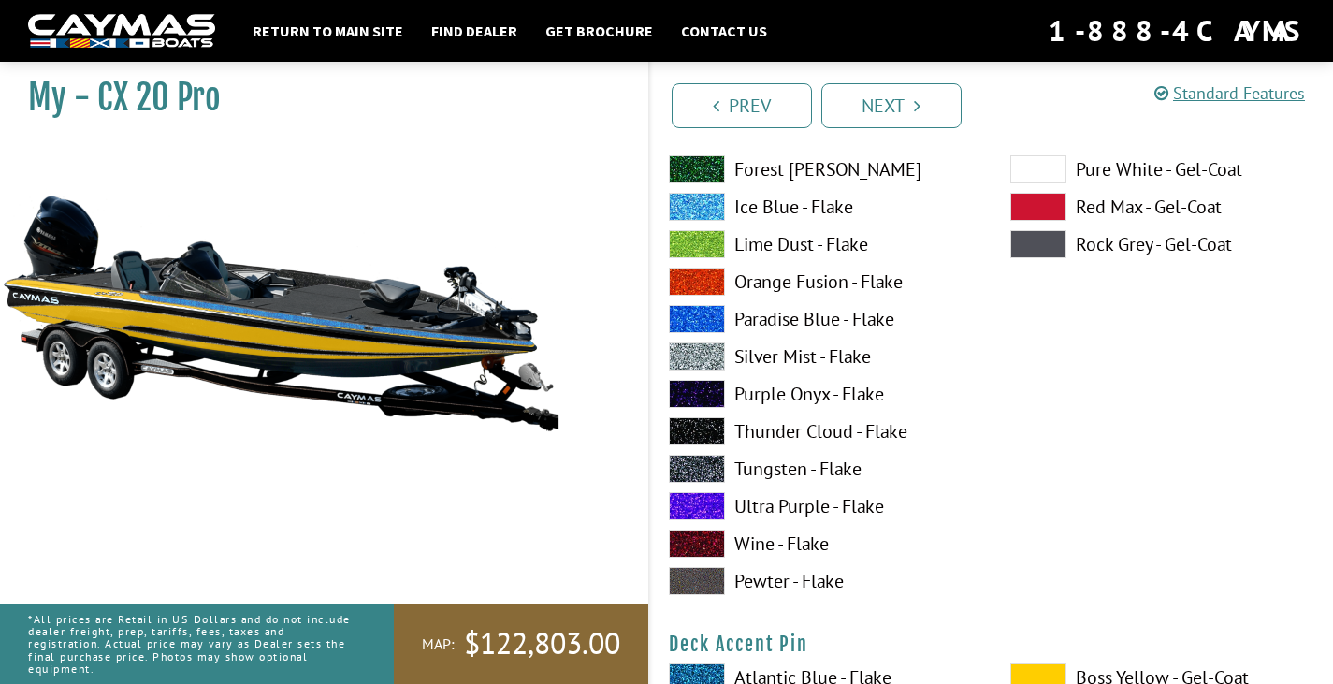
scroll to position [1590, 0]
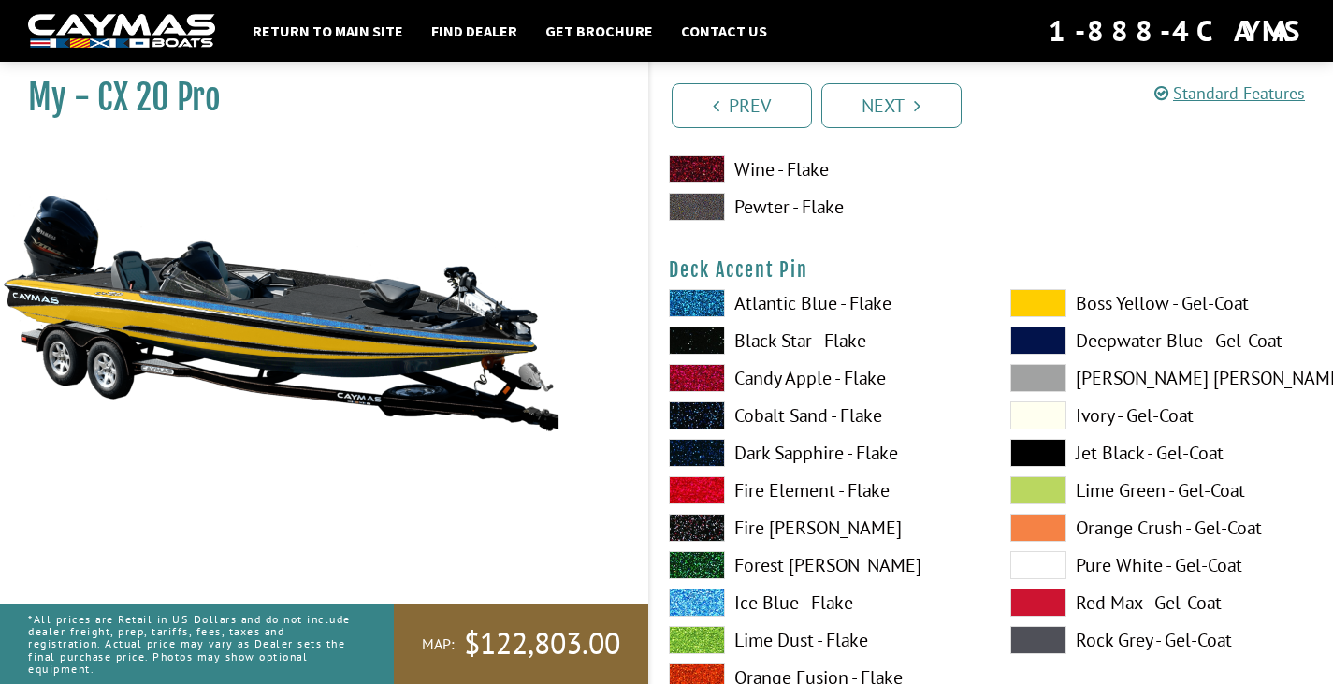
click at [780, 608] on label "Ice Blue - Flake" at bounding box center [821, 602] width 304 height 28
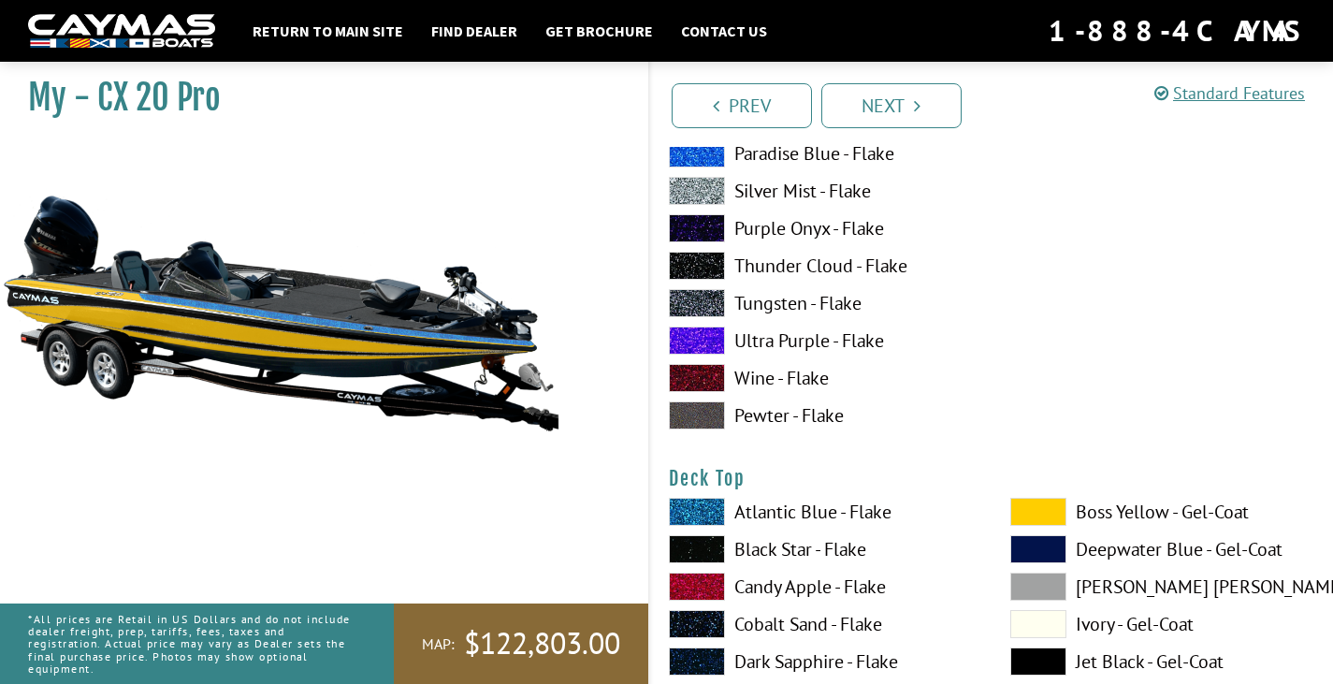
scroll to position [2338, 0]
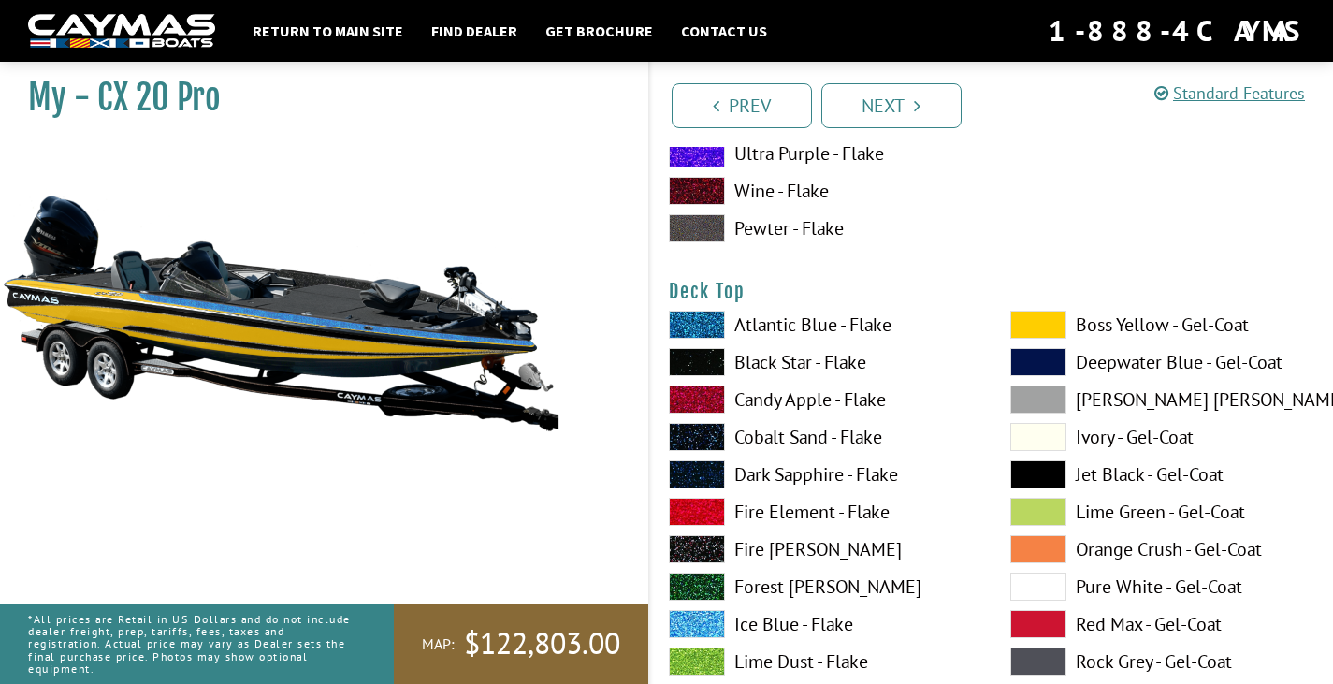
click at [780, 618] on label "Ice Blue - Flake" at bounding box center [821, 624] width 304 height 28
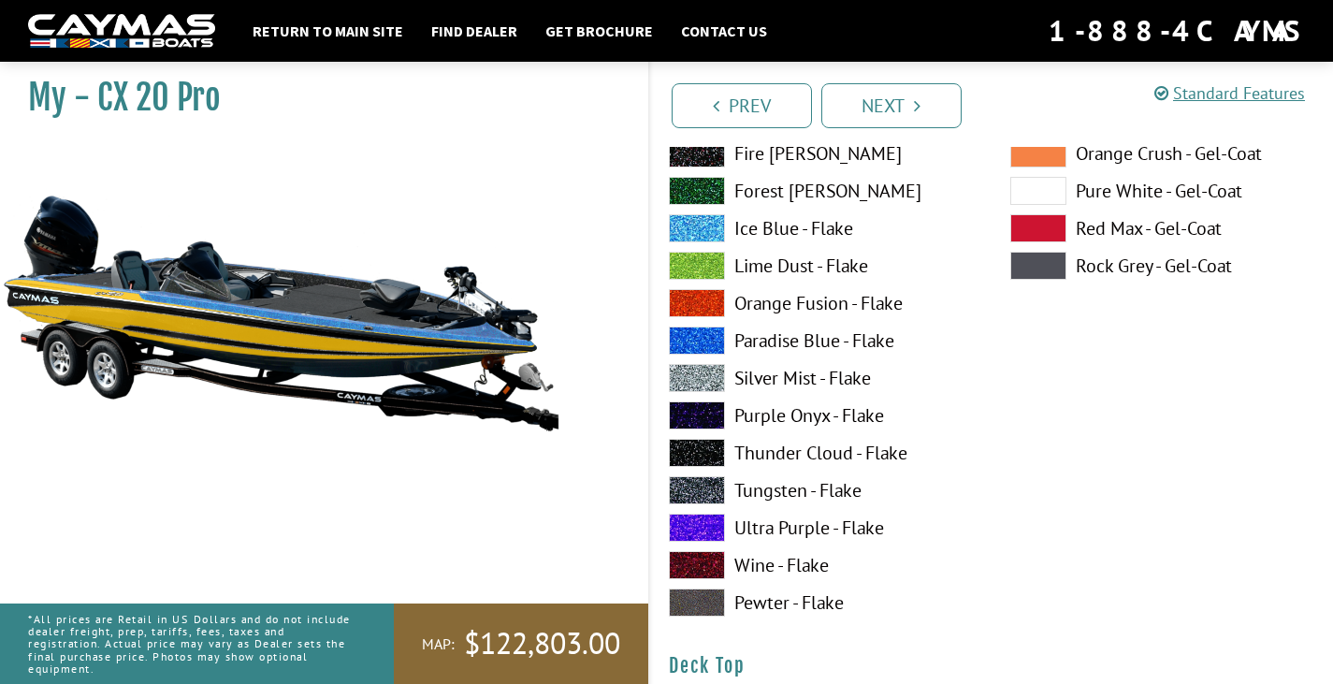
scroll to position [1870, 0]
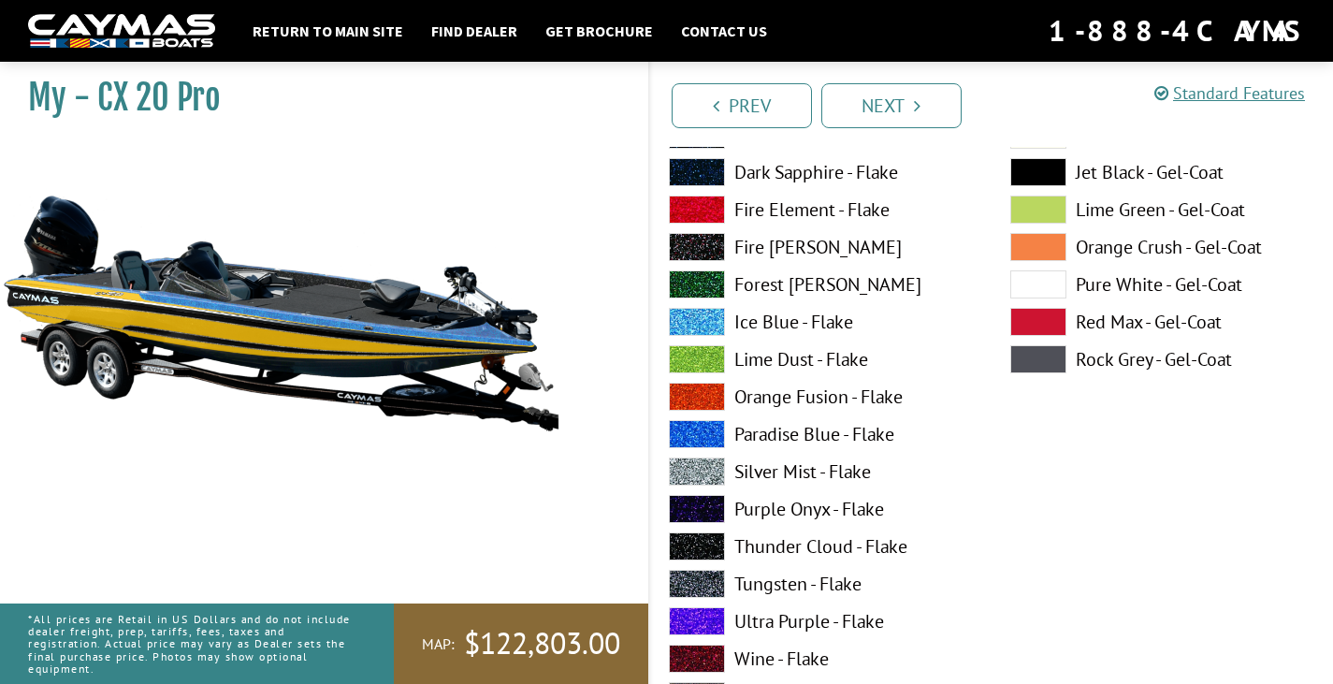
click at [1131, 174] on label "Jet Black - Gel-Coat" at bounding box center [1162, 172] width 304 height 28
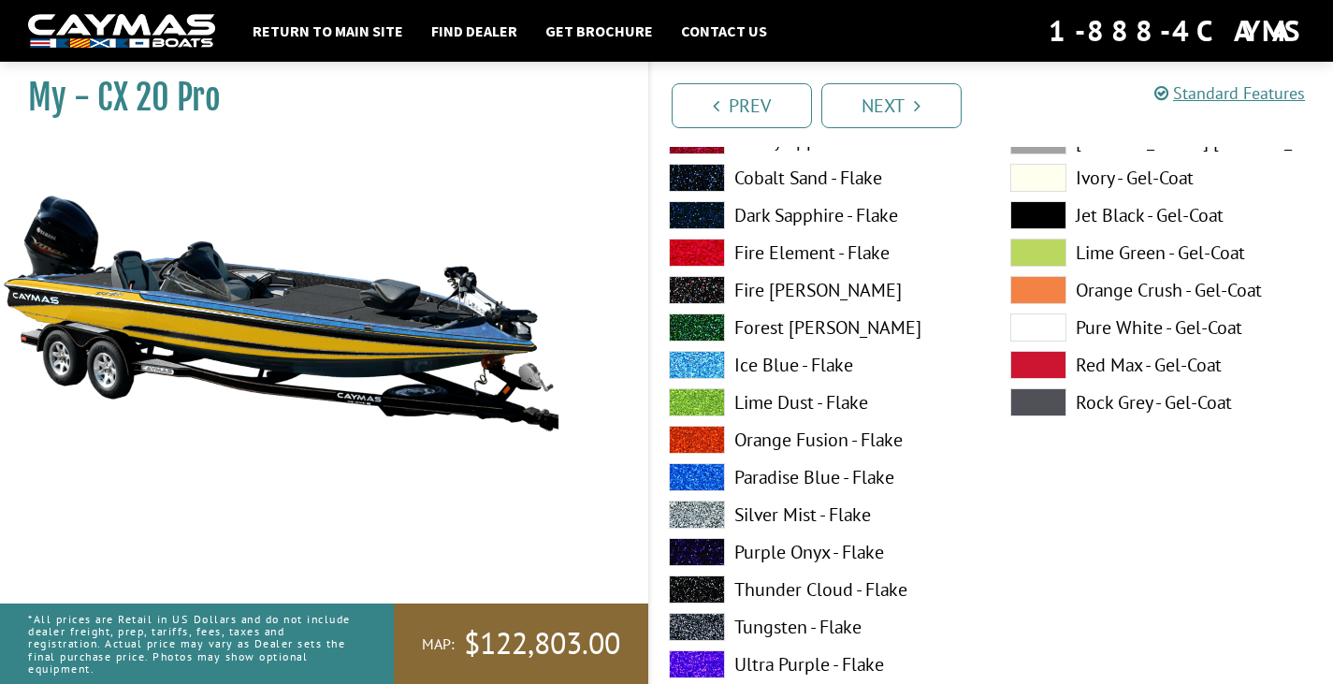
scroll to position [3460, 0]
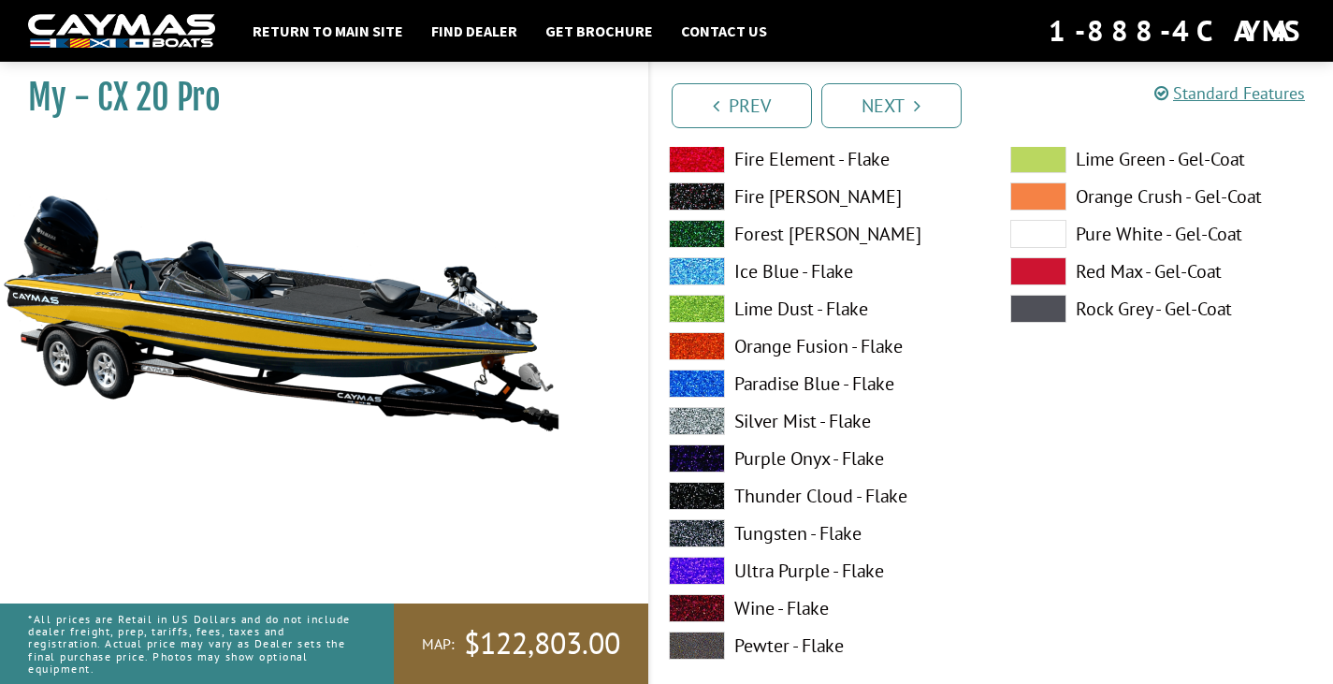
click at [786, 387] on label "Paradise Blue - Flake" at bounding box center [821, 383] width 304 height 28
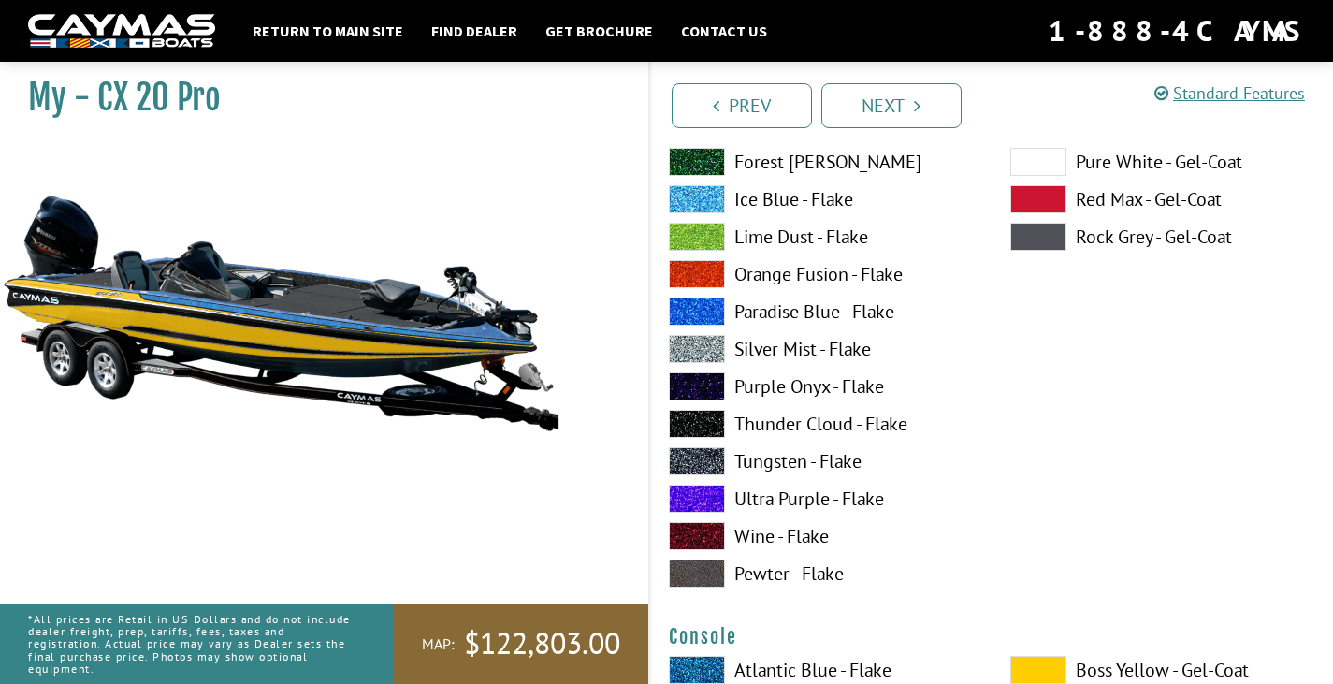
scroll to position [4115, 0]
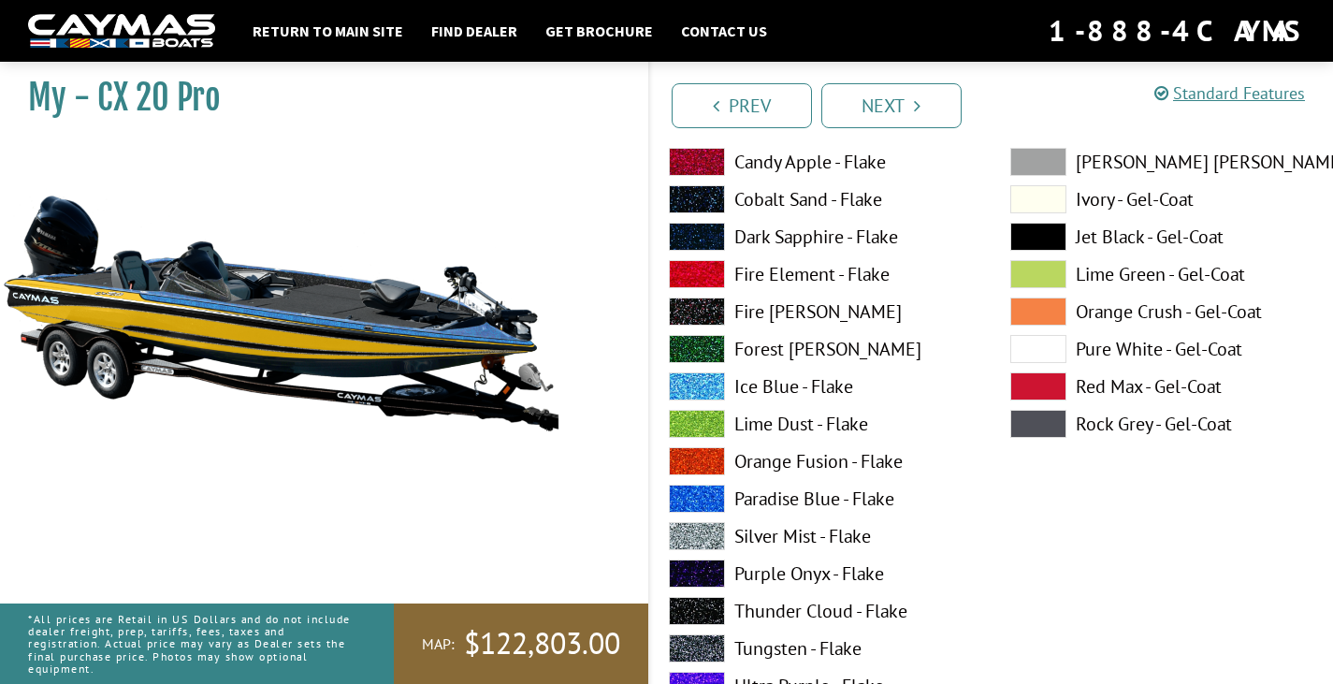
click at [735, 381] on label "Ice Blue - Flake" at bounding box center [821, 386] width 304 height 28
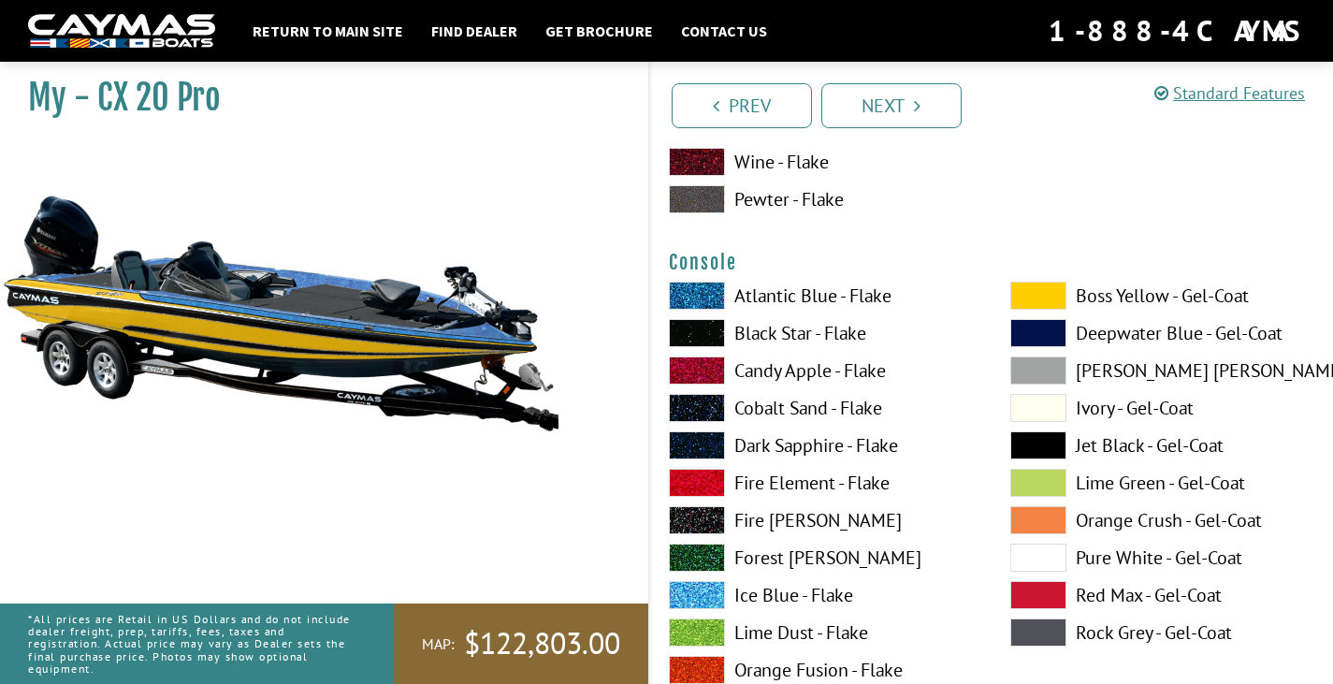
scroll to position [4769, 0]
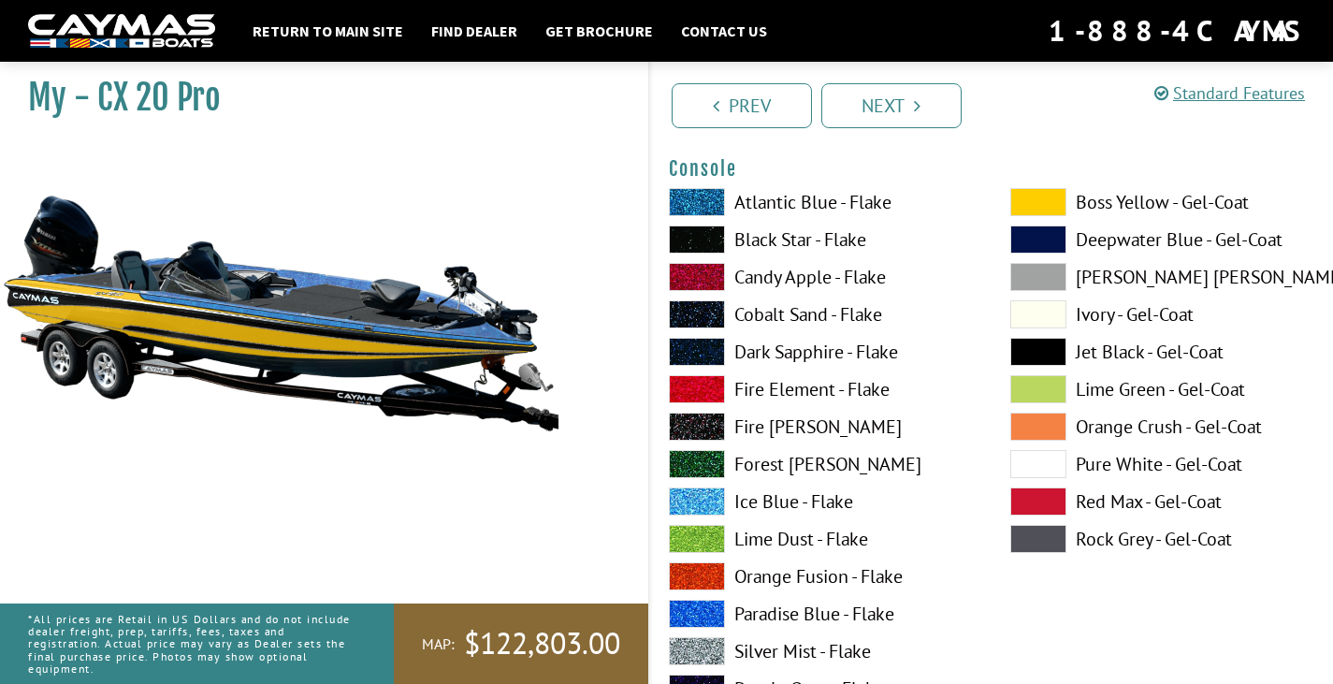
click at [796, 506] on label "Ice Blue - Flake" at bounding box center [821, 501] width 304 height 28
click at [1095, 195] on label "Boss Yellow - Gel-Coat" at bounding box center [1162, 202] width 304 height 28
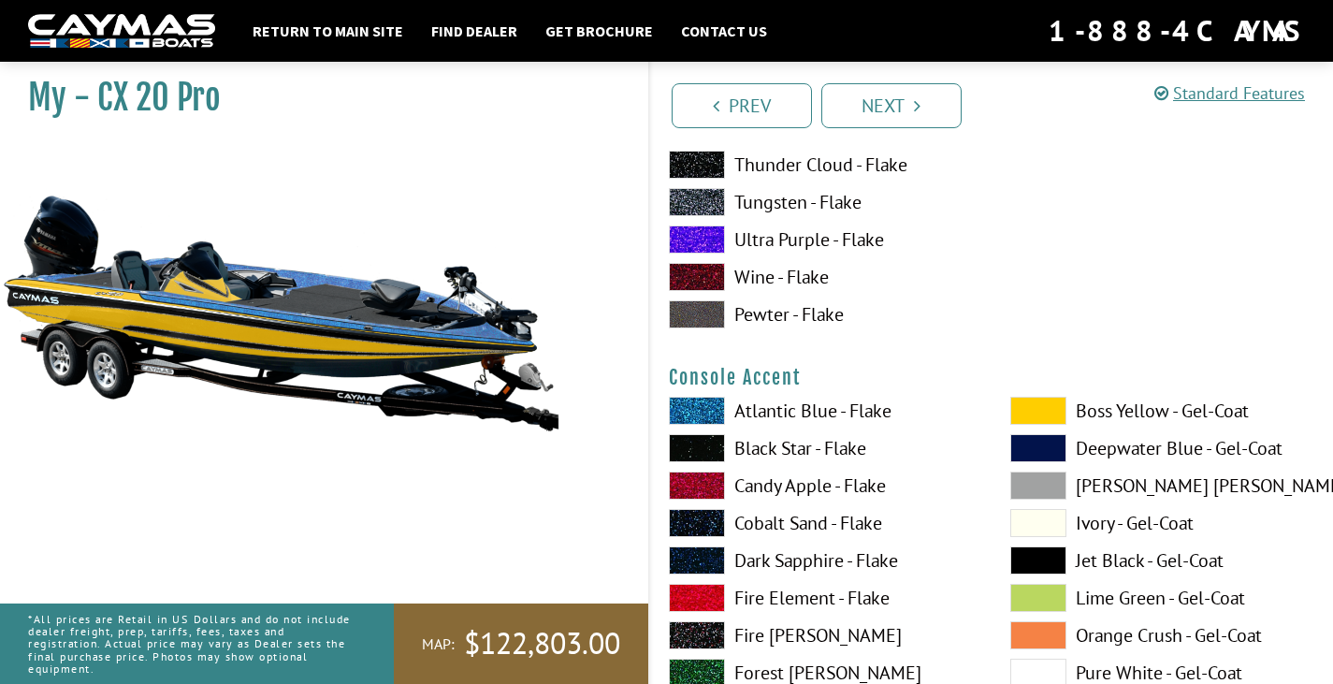
scroll to position [5611, 0]
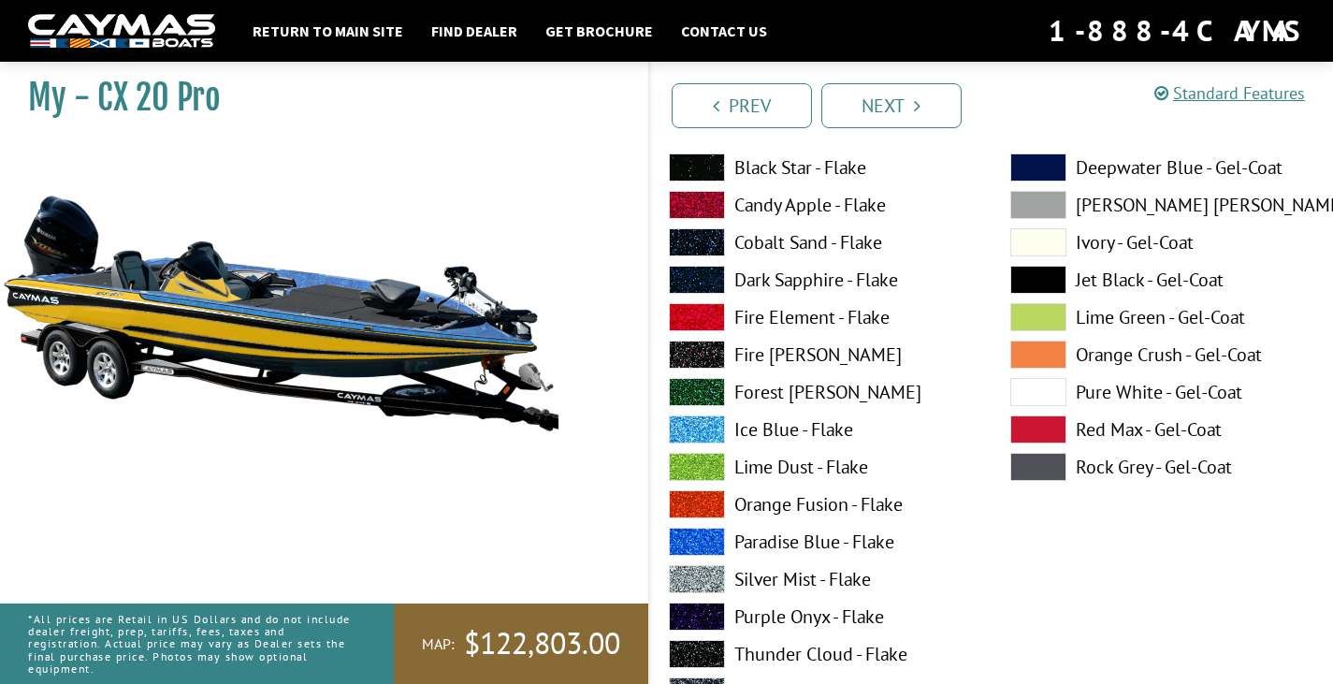
click at [798, 432] on label "Ice Blue - Flake" at bounding box center [821, 429] width 304 height 28
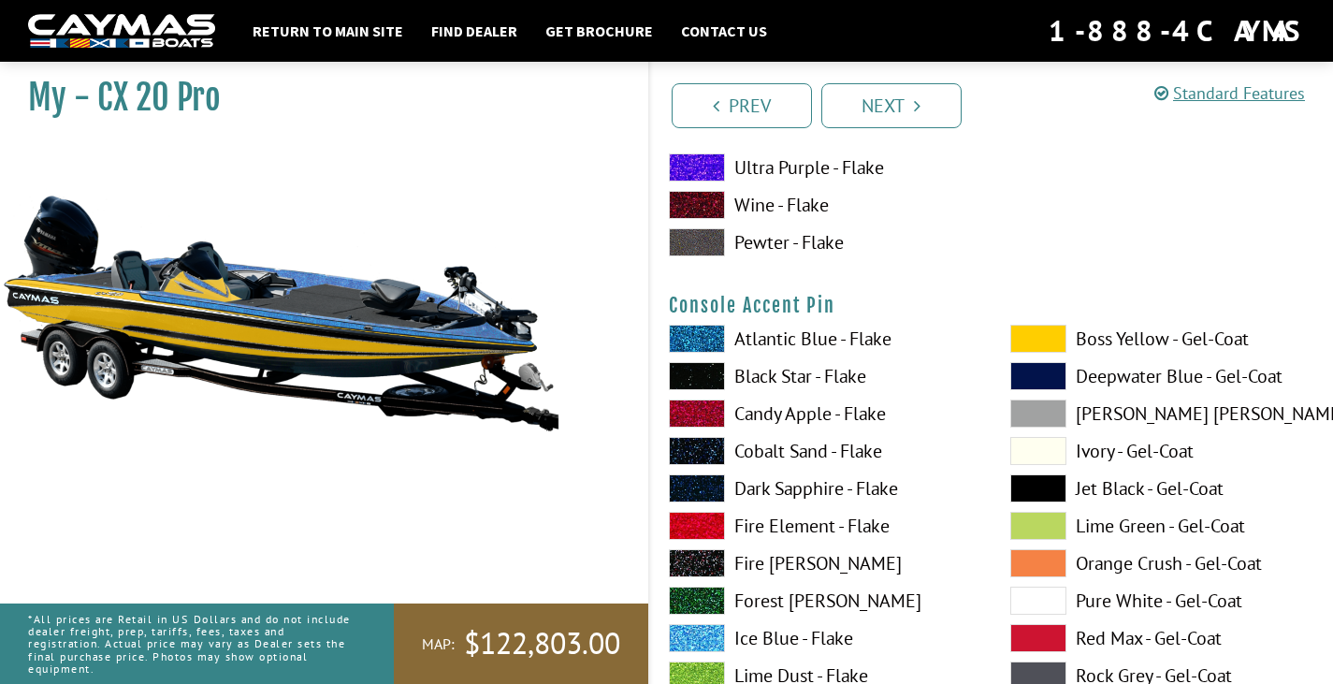
scroll to position [6359, 0]
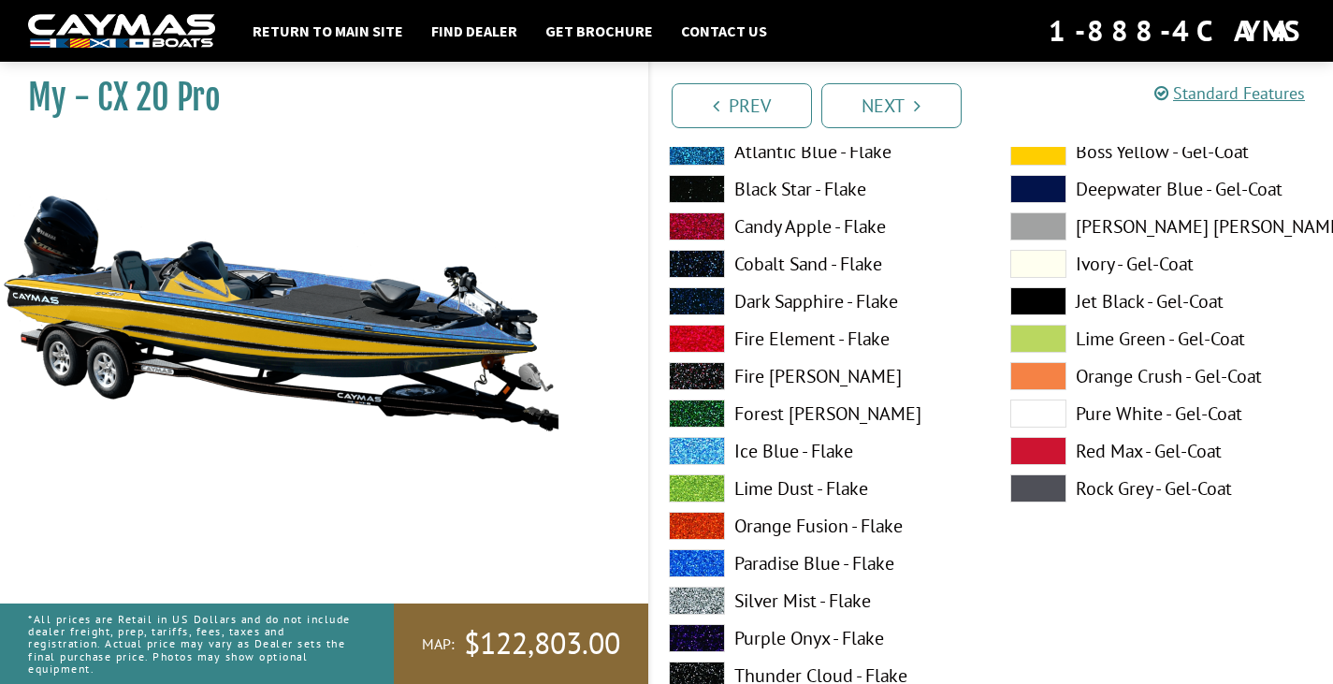
click at [789, 454] on label "Ice Blue - Flake" at bounding box center [821, 451] width 304 height 28
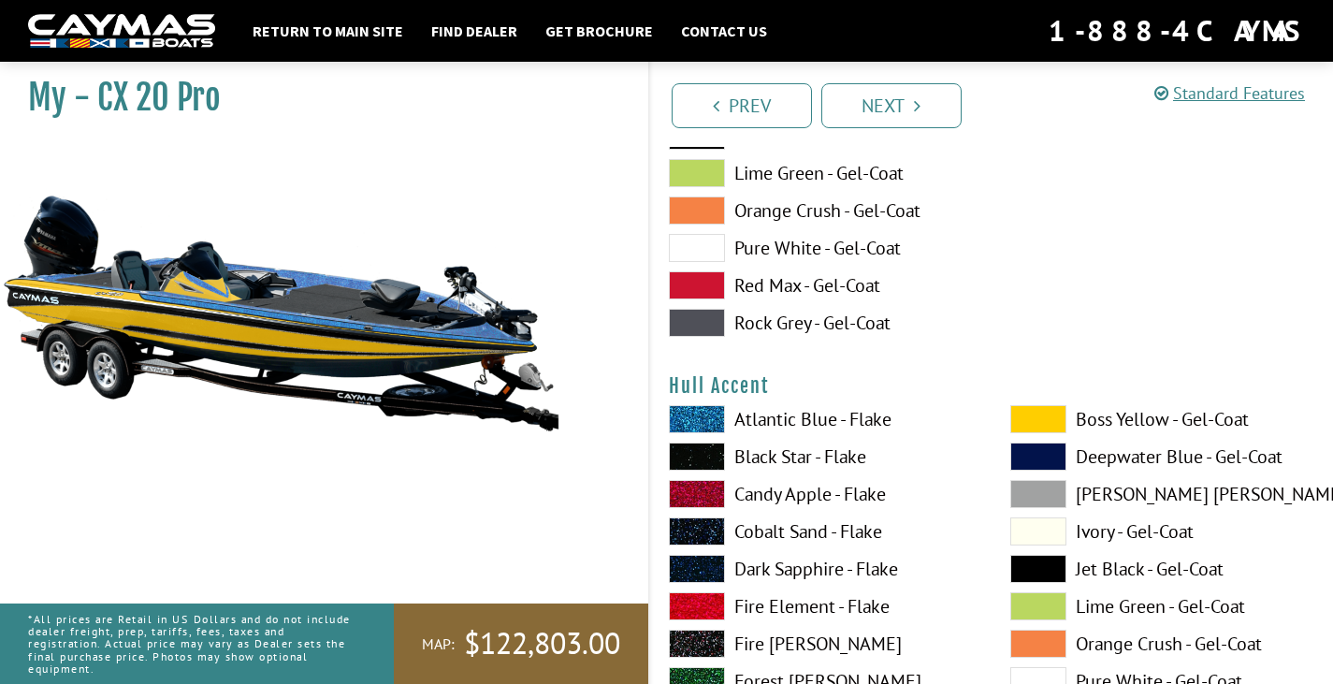
scroll to position [7574, 0]
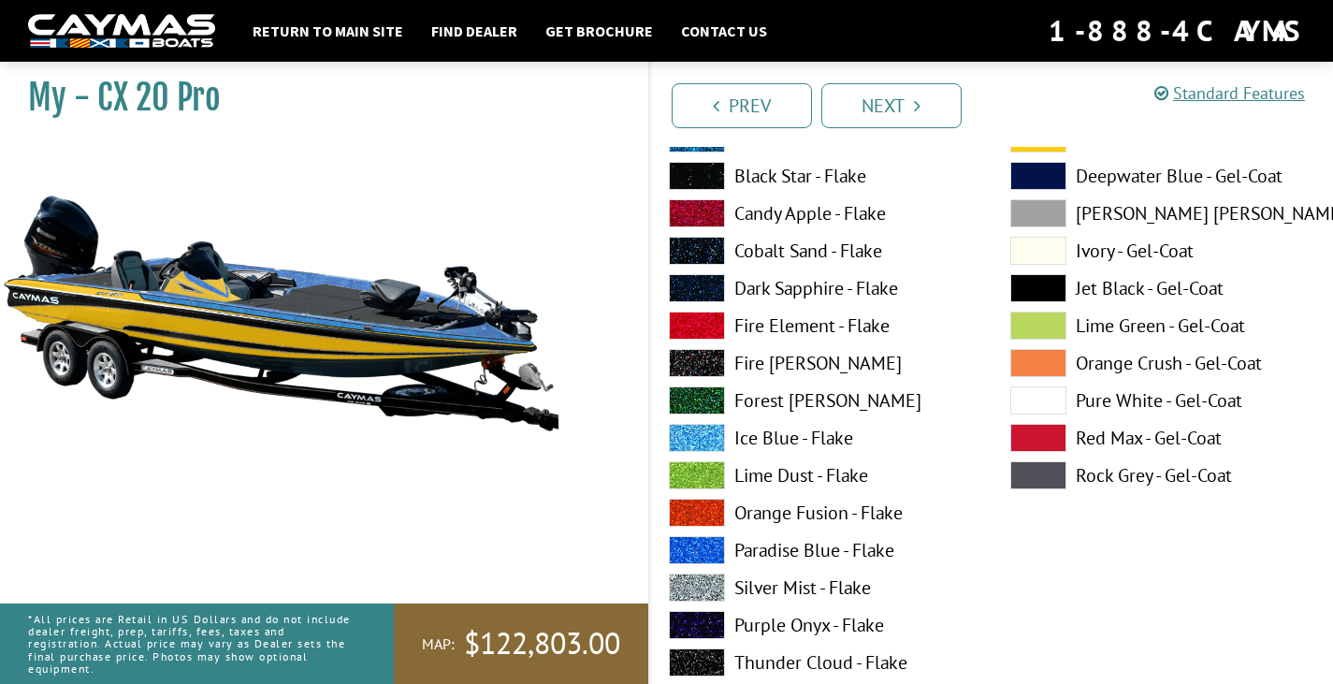
click at [780, 435] on label "Ice Blue - Flake" at bounding box center [821, 438] width 304 height 28
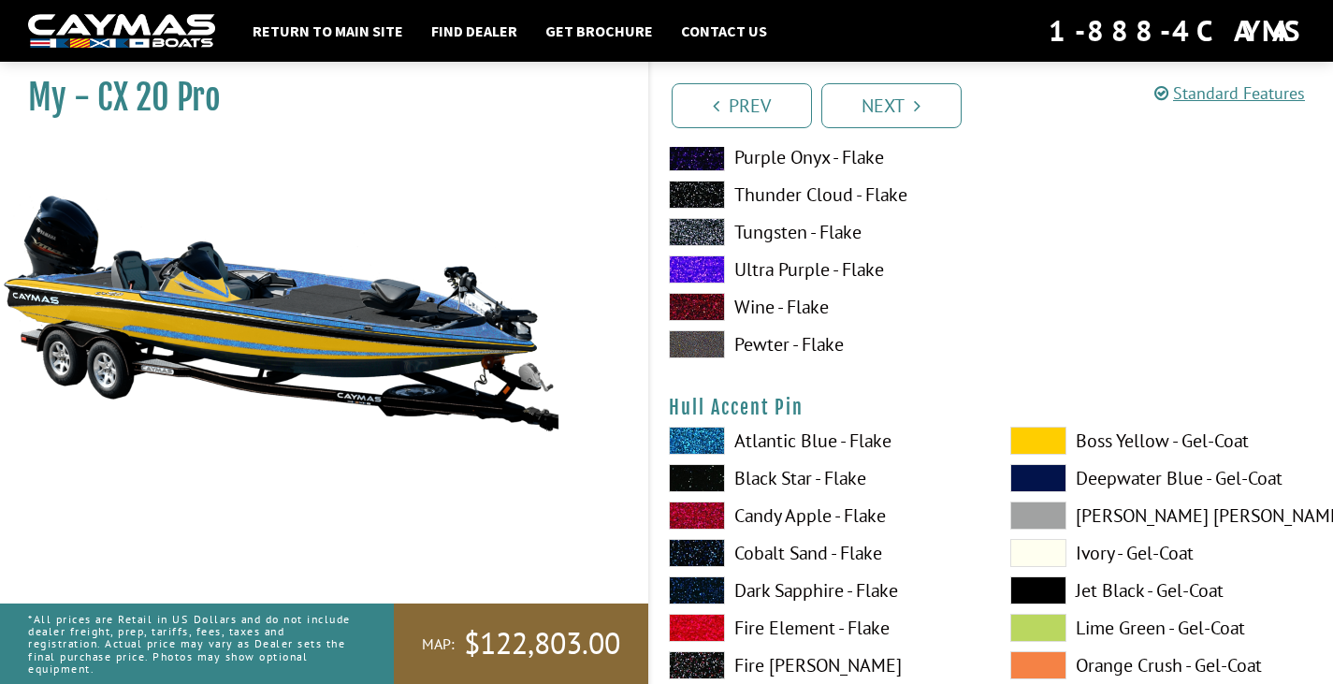
scroll to position [8136, 0]
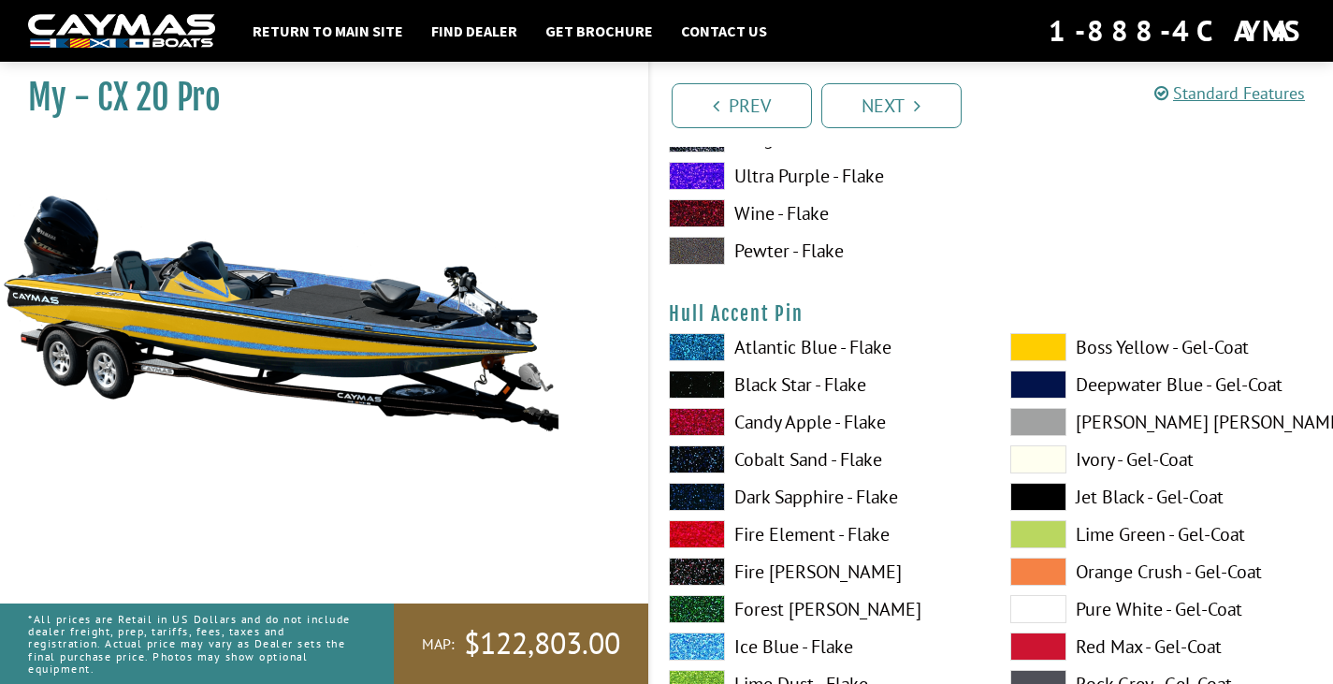
click at [727, 77] on div "Prev Next" at bounding box center [990, 104] width 685 height 85
click at [731, 92] on link "Prev" at bounding box center [741, 105] width 140 height 45
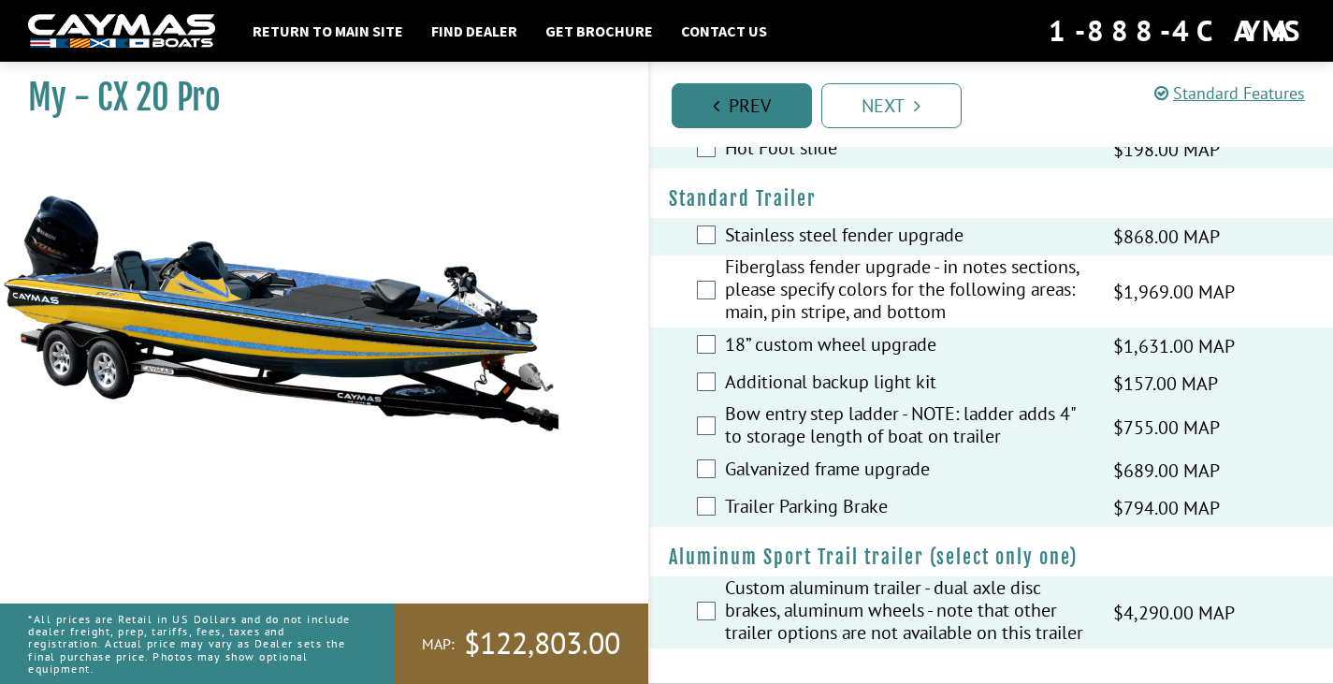
click at [731, 92] on link "Prev" at bounding box center [741, 105] width 140 height 45
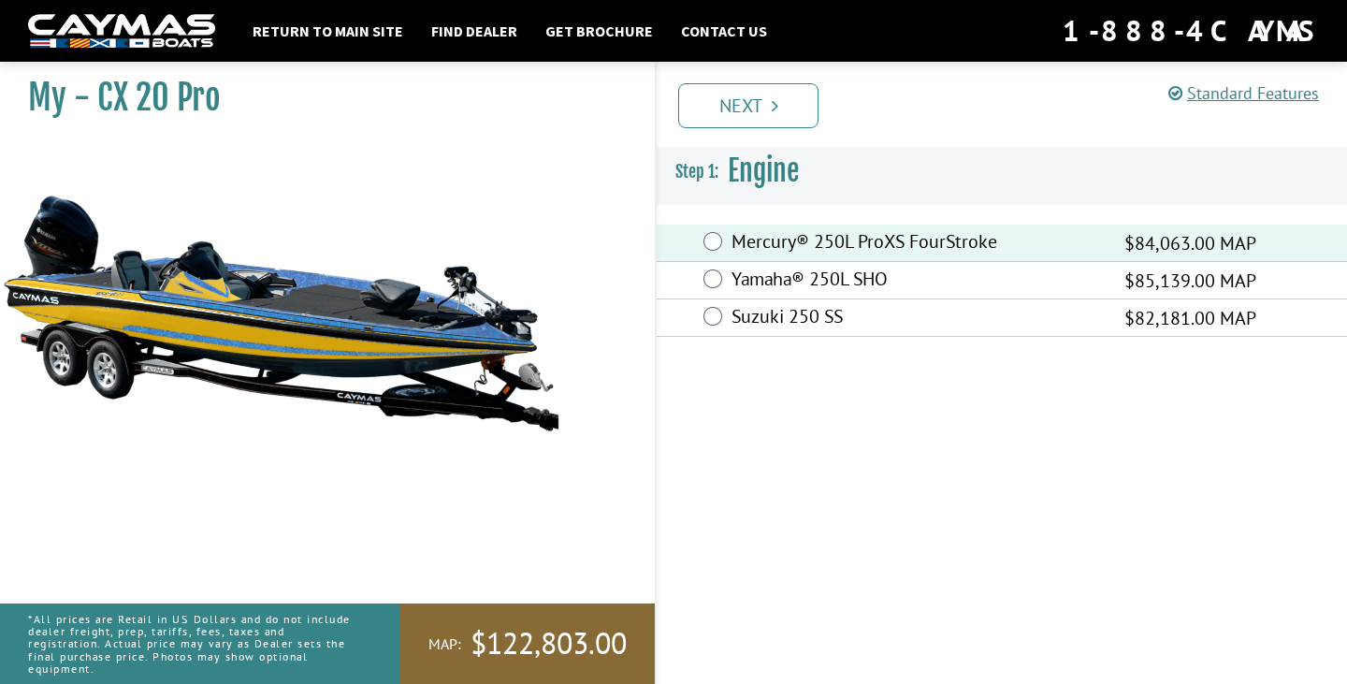
click at [731, 92] on link "Next" at bounding box center [748, 105] width 140 height 45
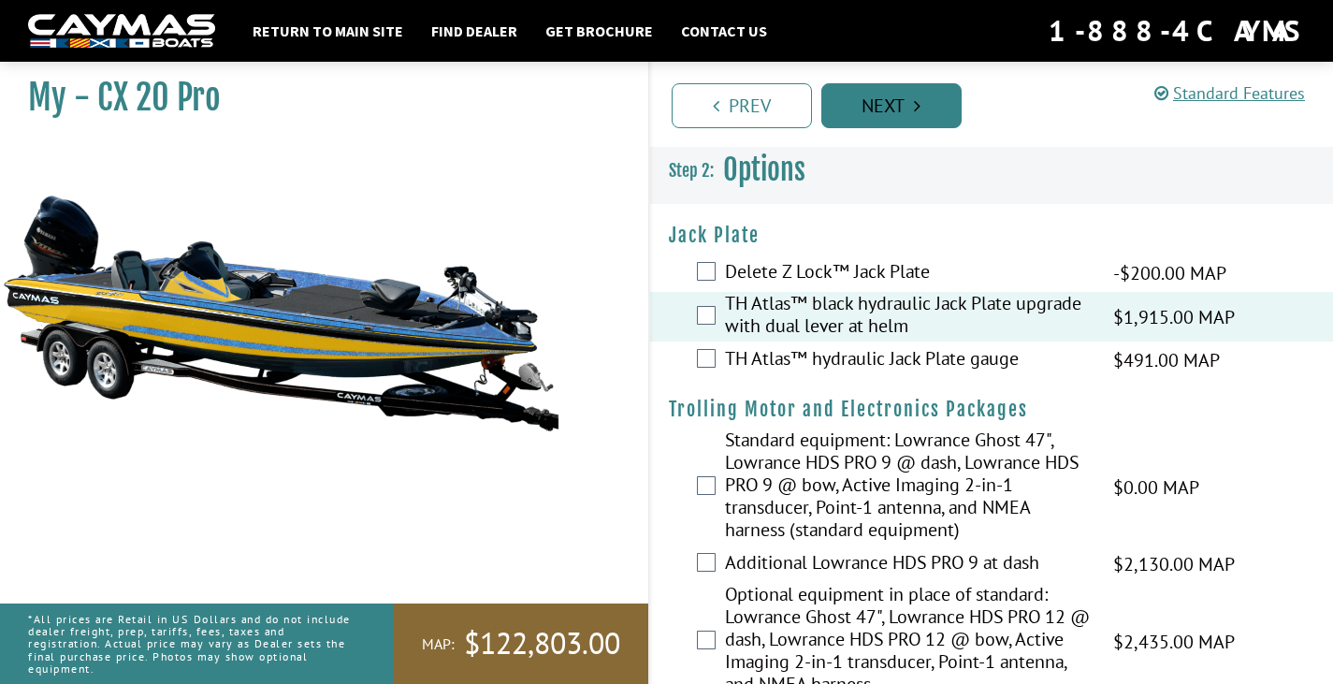
click at [921, 99] on link "Next" at bounding box center [891, 105] width 140 height 45
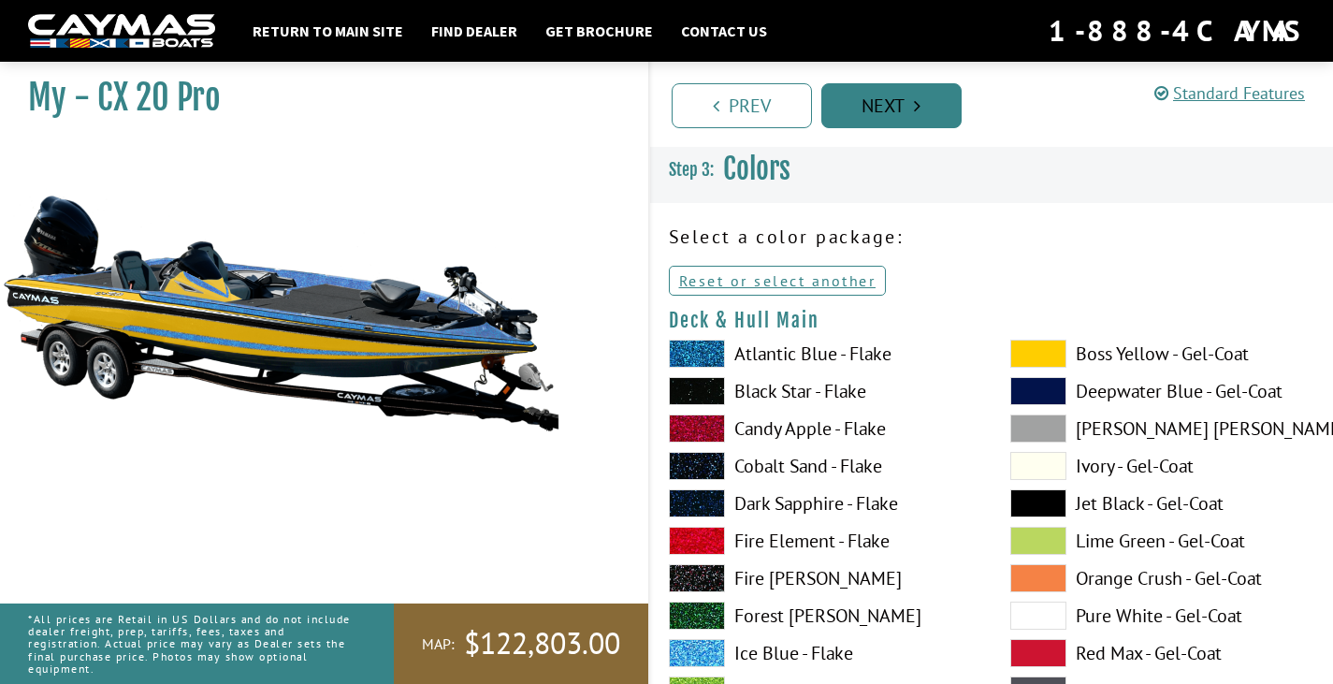
click at [921, 99] on link "Next" at bounding box center [891, 105] width 140 height 45
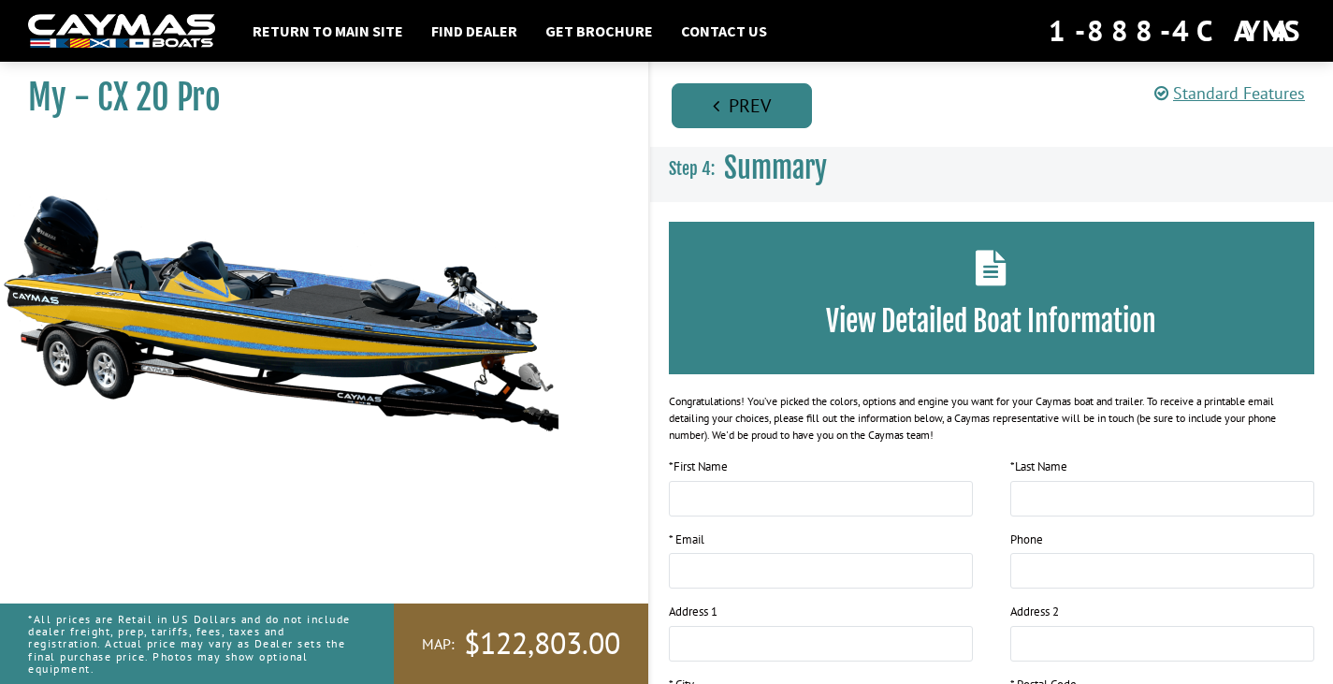
click at [716, 104] on icon "Pagination" at bounding box center [716, 105] width 7 height 19
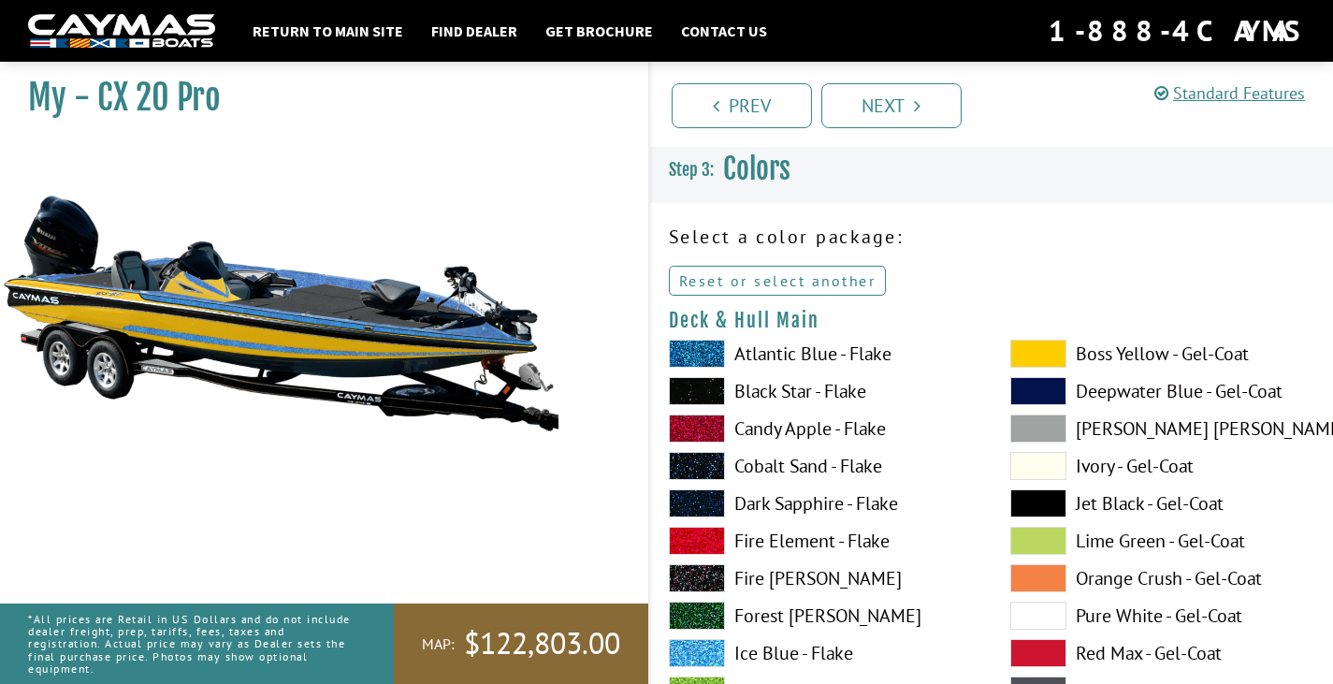
click at [756, 277] on link "Reset or select another" at bounding box center [778, 281] width 218 height 30
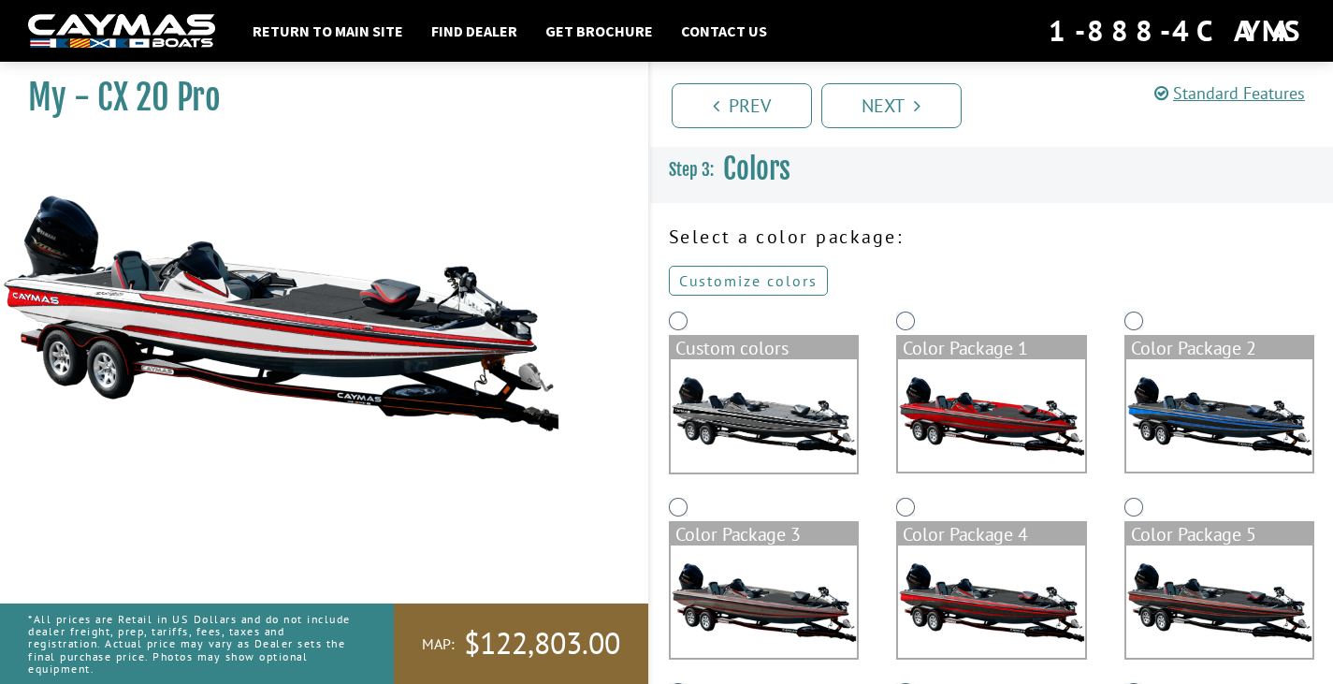
click at [774, 270] on link "Customize colors" at bounding box center [748, 281] width 159 height 30
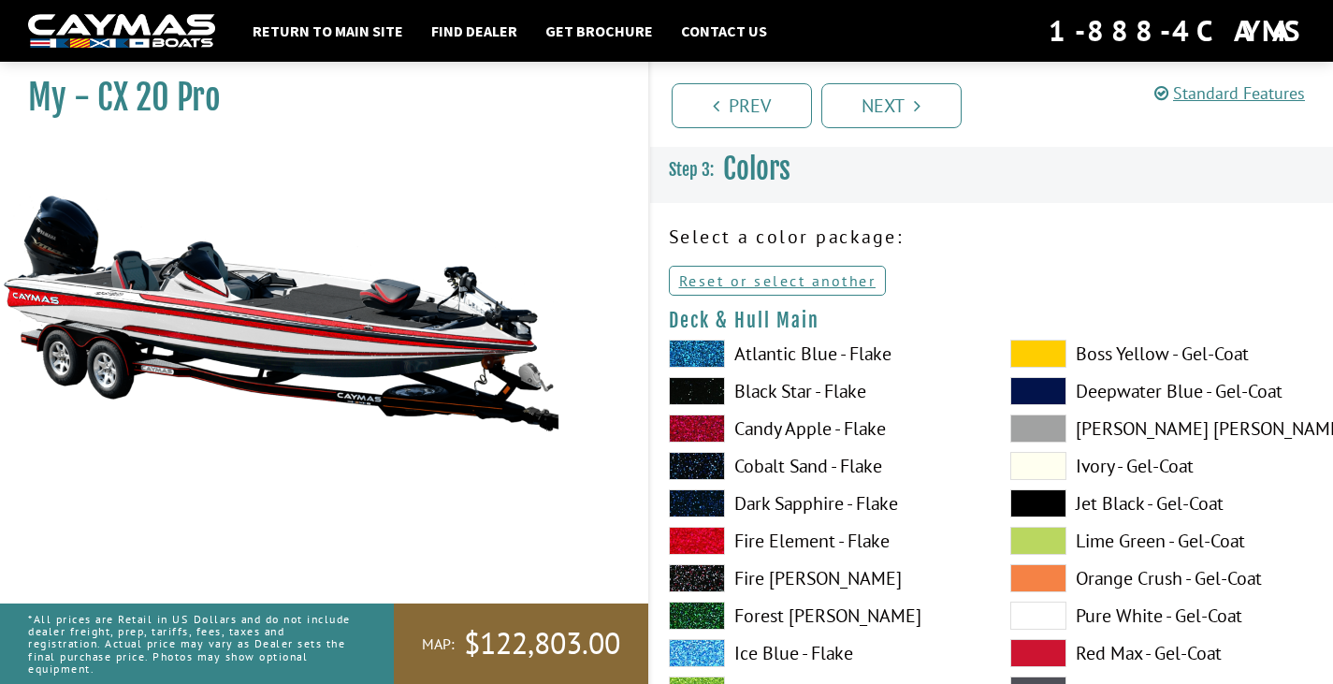
click at [745, 348] on label "Atlantic Blue - Flake" at bounding box center [821, 353] width 304 height 28
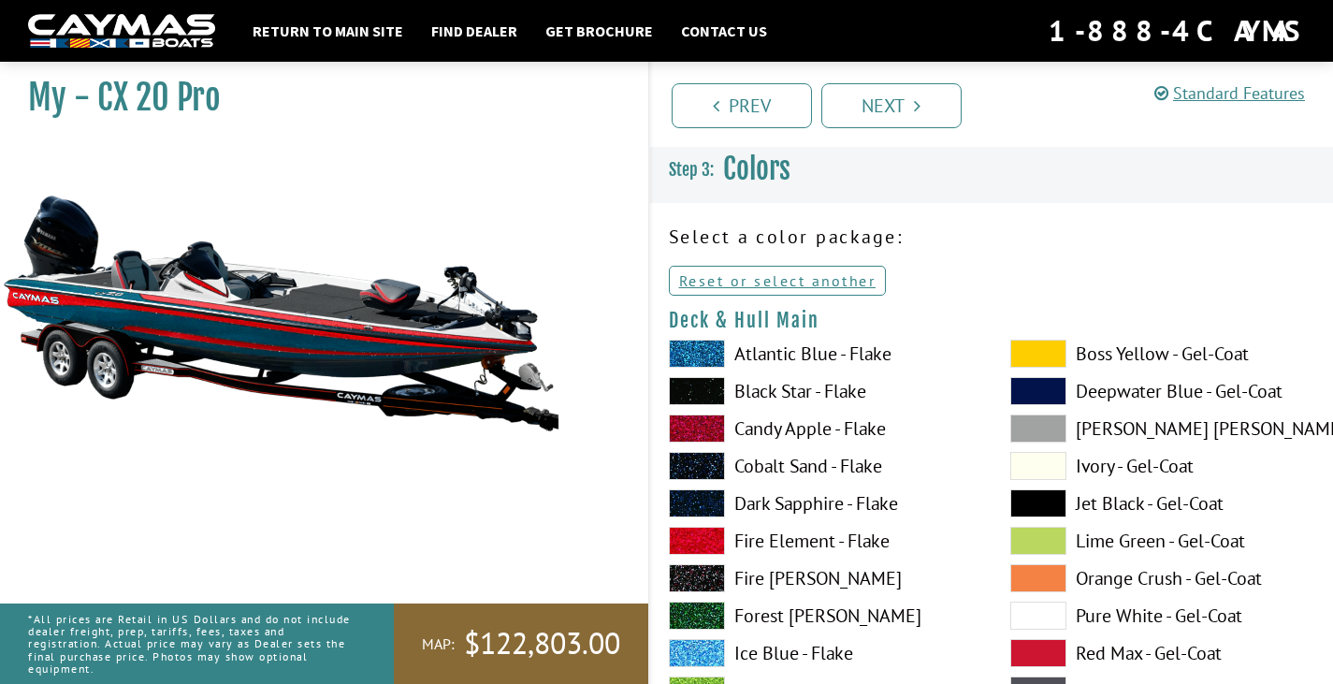
click at [786, 398] on label "Black Star - Flake" at bounding box center [821, 391] width 304 height 28
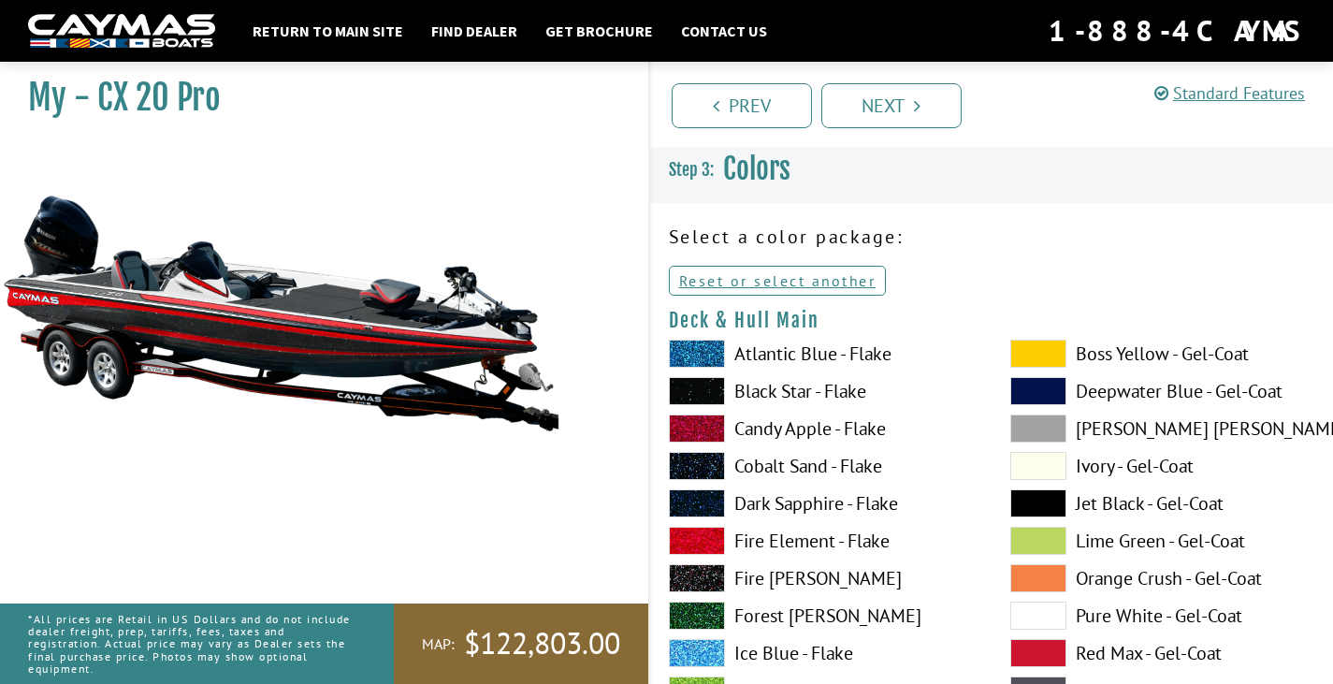
click at [1093, 454] on label "Ivory - Gel-Coat" at bounding box center [1162, 466] width 304 height 28
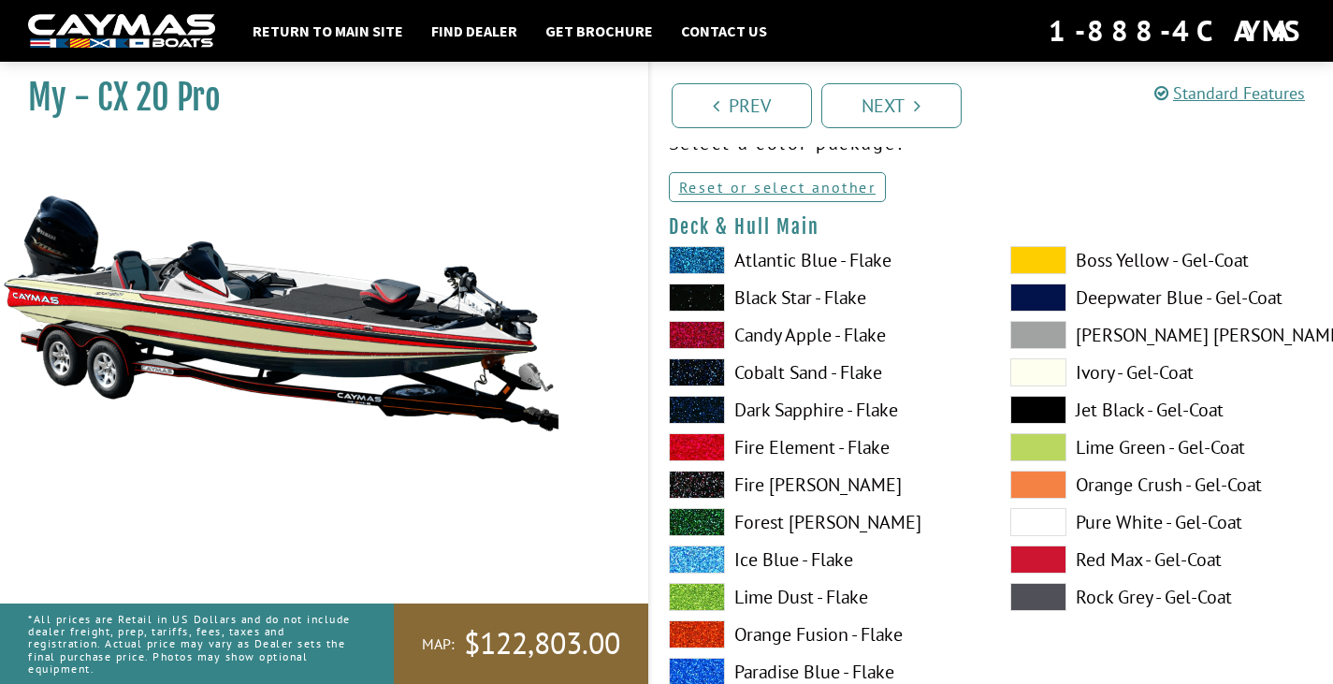
scroll to position [187, 0]
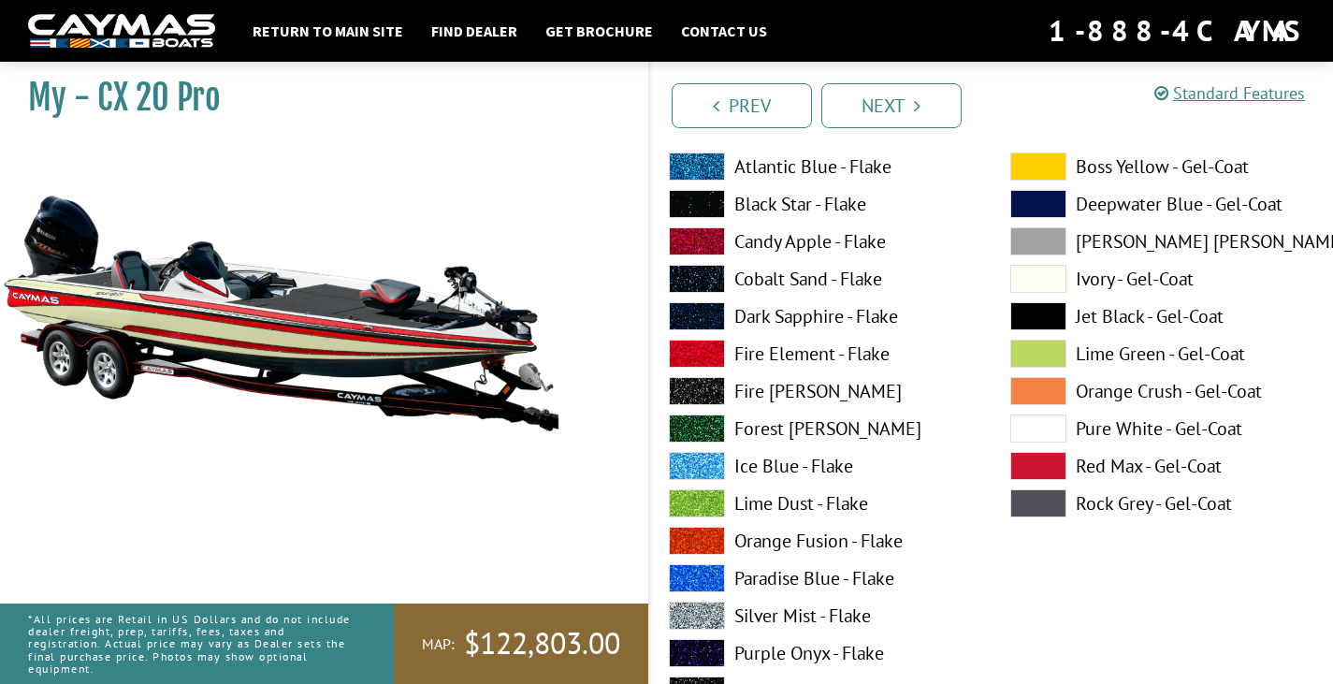
click at [1093, 422] on label "Pure White - Gel-Coat" at bounding box center [1162, 428] width 304 height 28
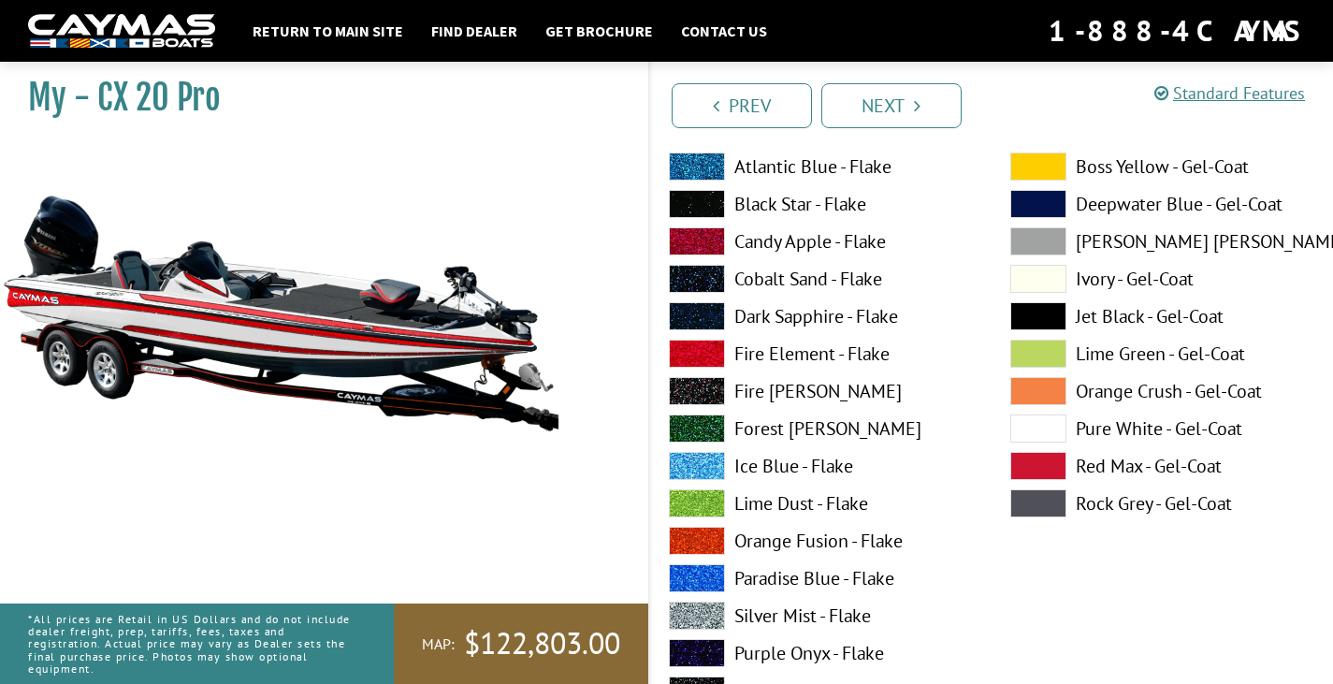
click at [1099, 281] on label "Ivory - Gel-Coat" at bounding box center [1162, 279] width 304 height 28
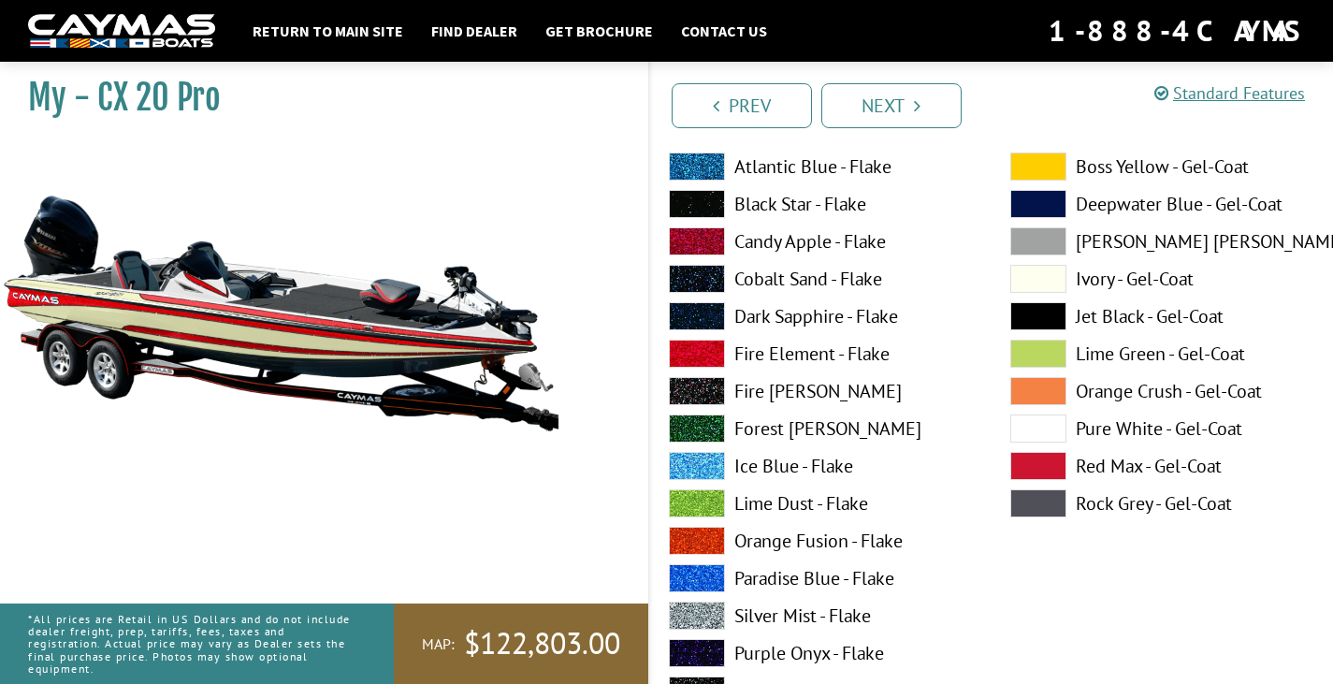
click at [764, 538] on label "Orange Fusion - Flake" at bounding box center [821, 540] width 304 height 28
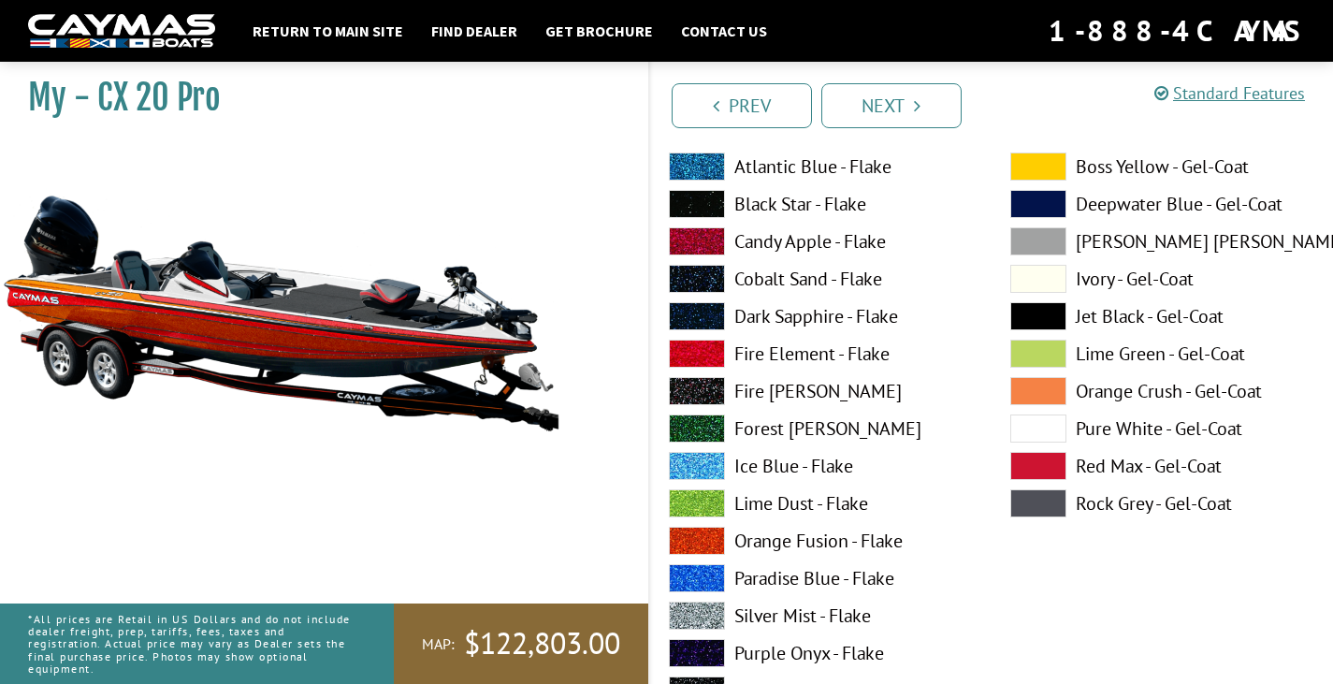
click at [757, 350] on label "Fire Element - Flake" at bounding box center [821, 353] width 304 height 28
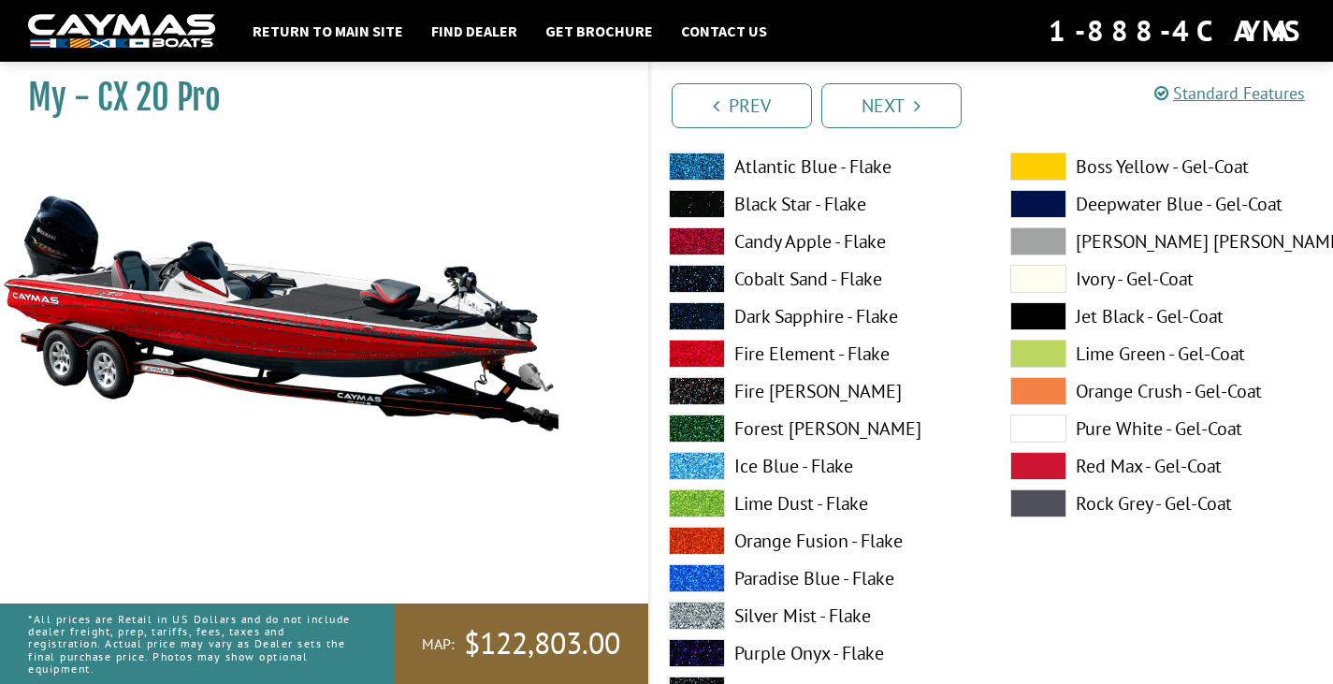
click at [798, 490] on label "Lime Dust - Flake" at bounding box center [821, 503] width 304 height 28
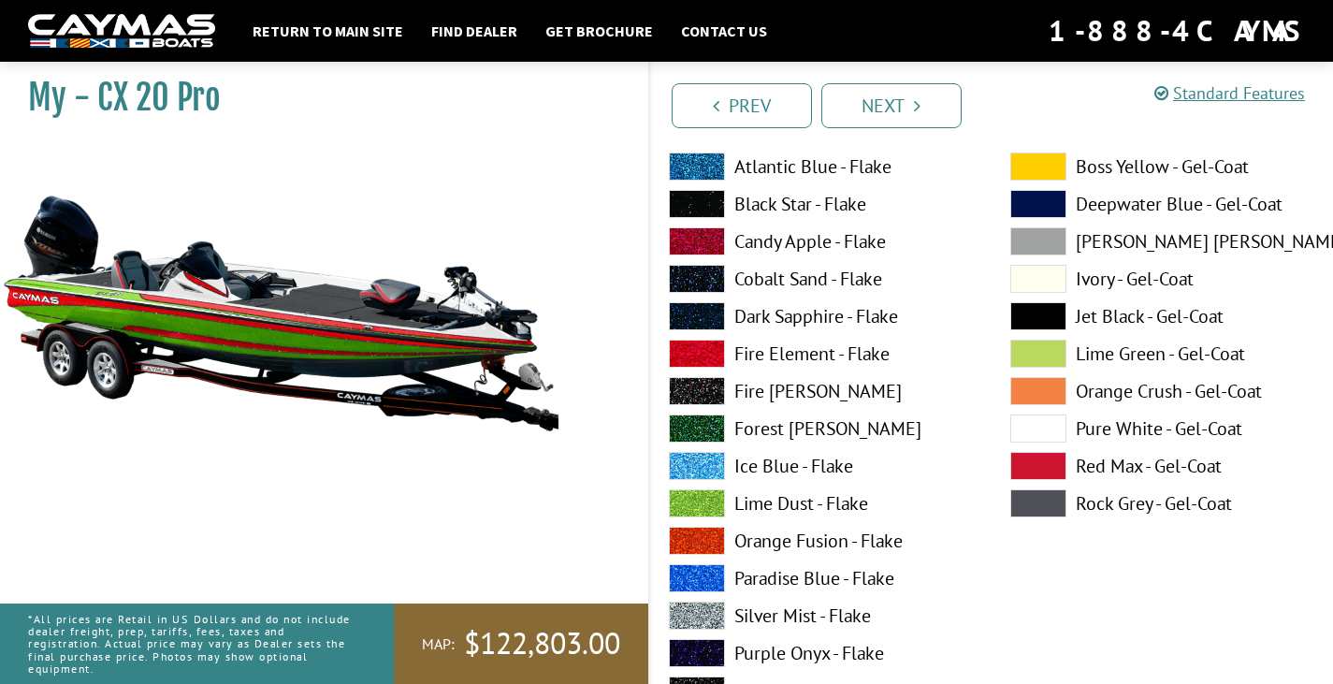
click at [799, 547] on label "Orange Fusion - Flake" at bounding box center [821, 540] width 304 height 28
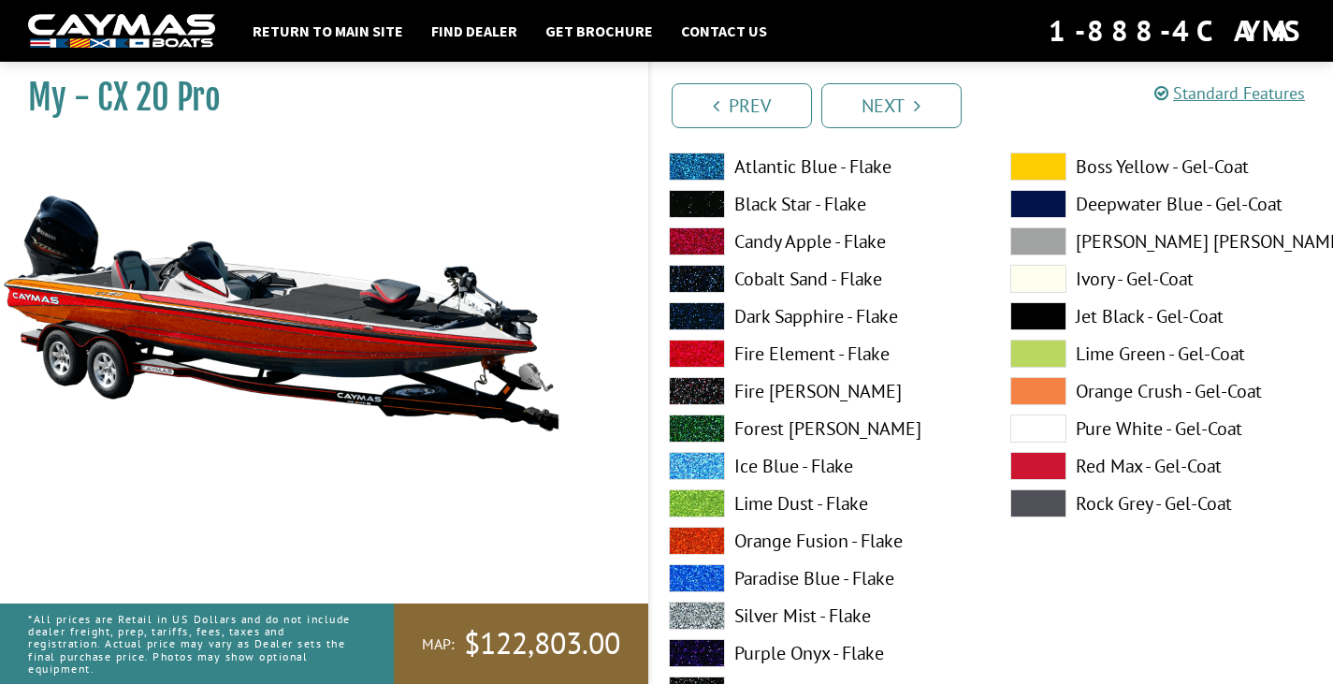
click at [797, 614] on label "Silver Mist - Flake" at bounding box center [821, 615] width 304 height 28
